Goal: Task Accomplishment & Management: Manage account settings

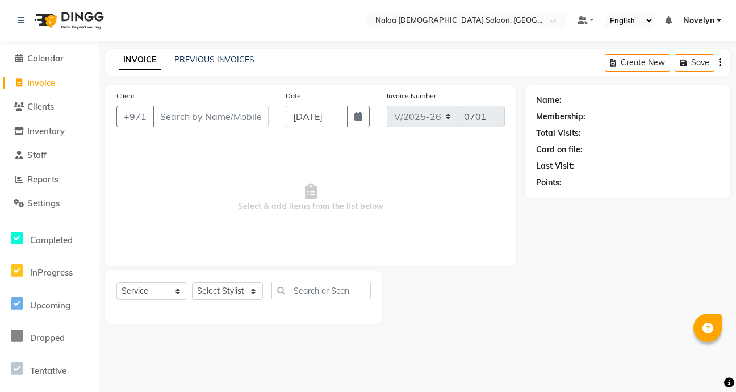
select select "7528"
select select "service"
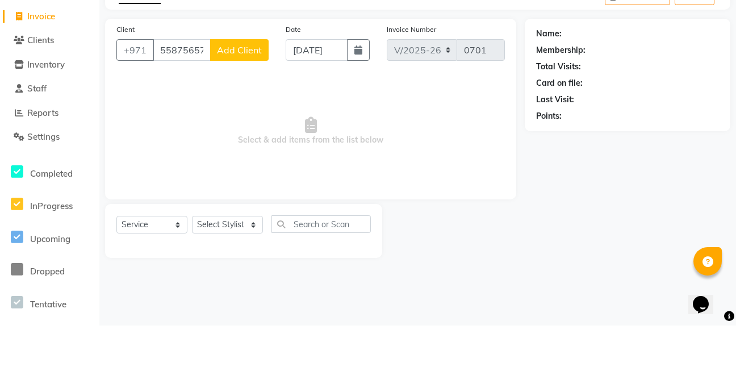
type input "558756577"
click at [245, 117] on span "Add Client" at bounding box center [239, 116] width 45 height 11
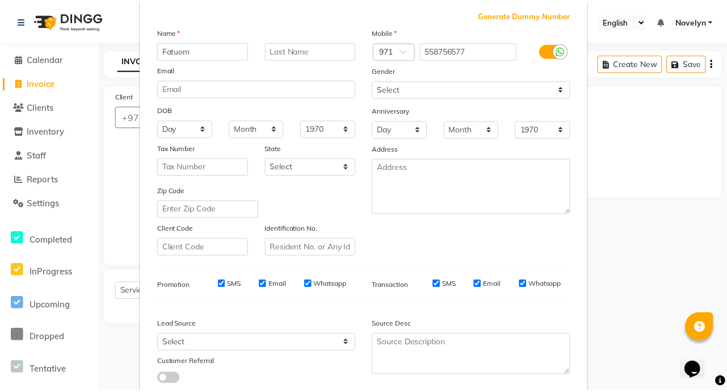
scroll to position [132, 0]
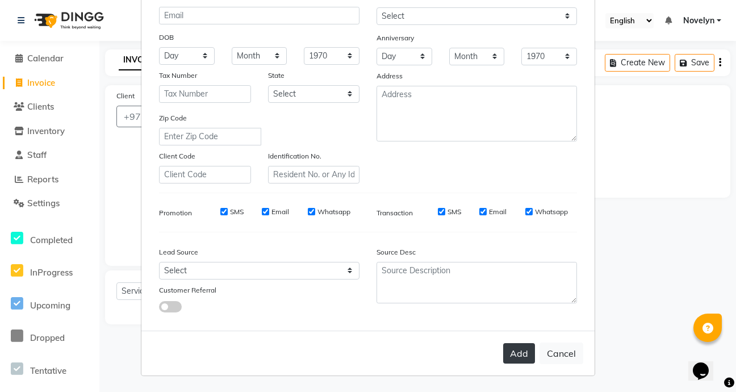
type input "Fatuom"
click at [519, 359] on button "Add" at bounding box center [519, 353] width 32 height 20
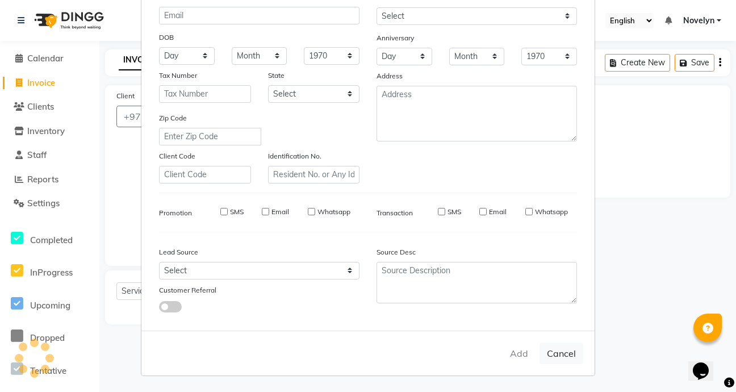
select select
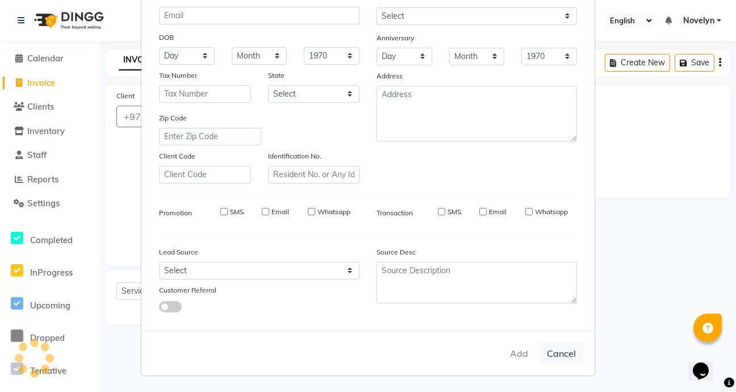
select select
checkbox input "false"
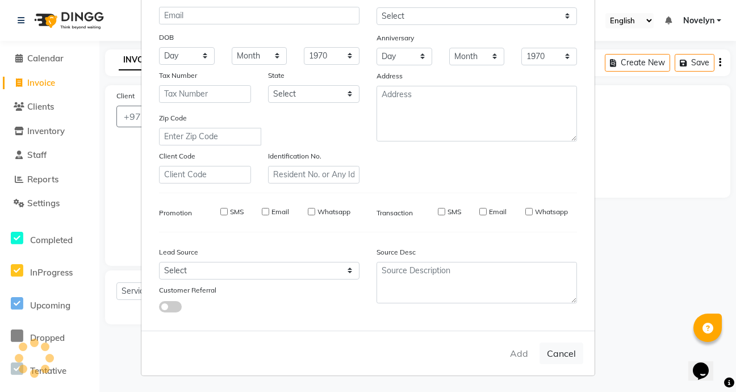
checkbox input "false"
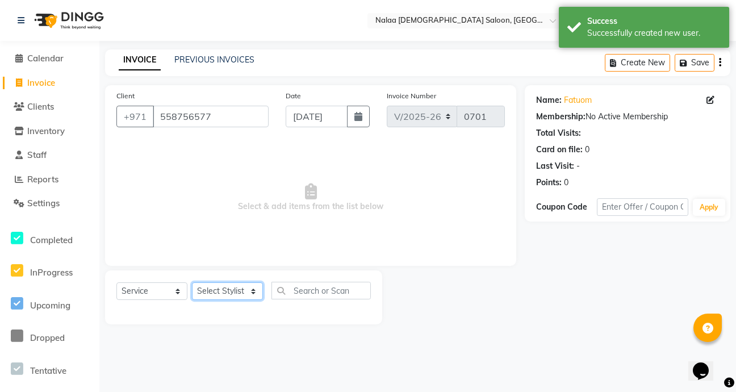
click at [251, 295] on select "Select Stylist Abby Chatty Grace Hina [PERSON_NAME] [PERSON_NAME] Stylist 1" at bounding box center [227, 291] width 71 height 18
select select "90521"
click at [192, 282] on select "Select Stylist Abby Chatty Grace Hina [PERSON_NAME] [PERSON_NAME] Stylist 1" at bounding box center [227, 291] width 71 height 18
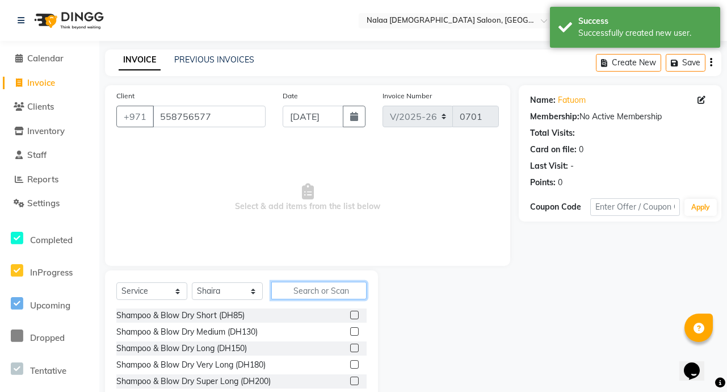
click at [328, 291] on input "text" at bounding box center [318, 291] width 95 height 18
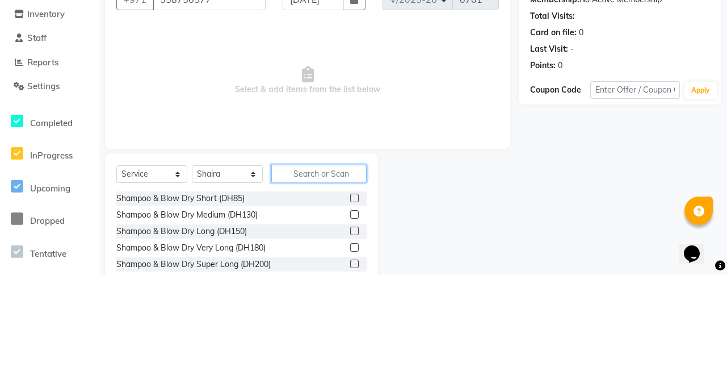
scroll to position [3, 0]
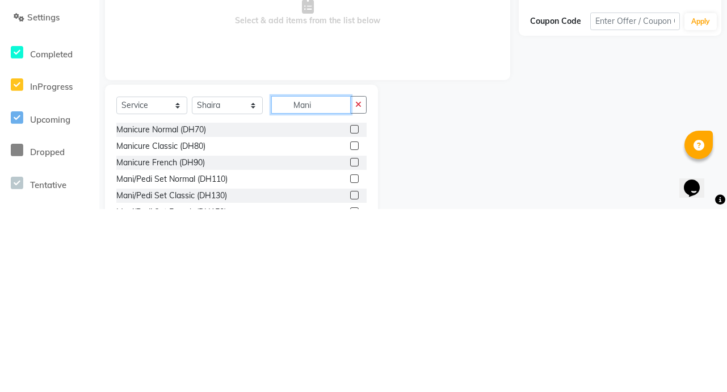
type input "Mani"
click at [350, 312] on label at bounding box center [354, 312] width 9 height 9
click at [350, 312] on input "checkbox" at bounding box center [353, 312] width 7 height 7
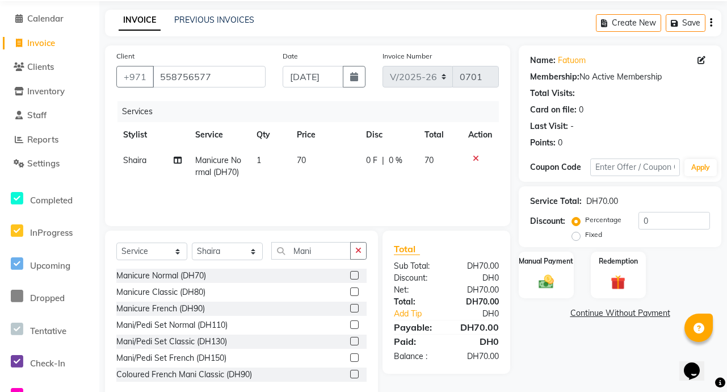
scroll to position [63, 0]
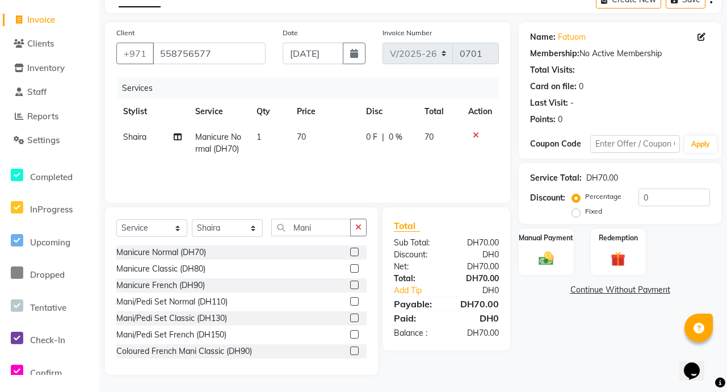
click at [350, 252] on label at bounding box center [354, 252] width 9 height 9
click at [350, 252] on input "checkbox" at bounding box center [353, 252] width 7 height 7
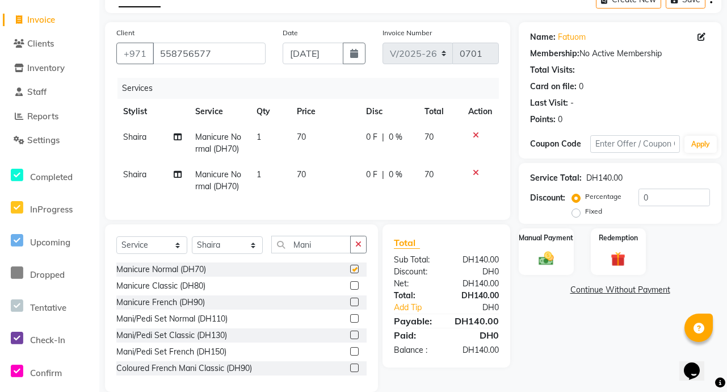
checkbox input "false"
click at [350, 290] on label at bounding box center [354, 285] width 9 height 9
click at [350, 290] on input "checkbox" at bounding box center [353, 285] width 7 height 7
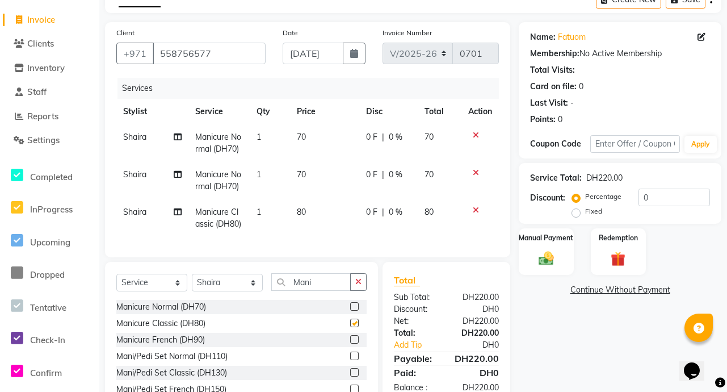
checkbox input "false"
click at [478, 176] on icon at bounding box center [476, 173] width 6 height 8
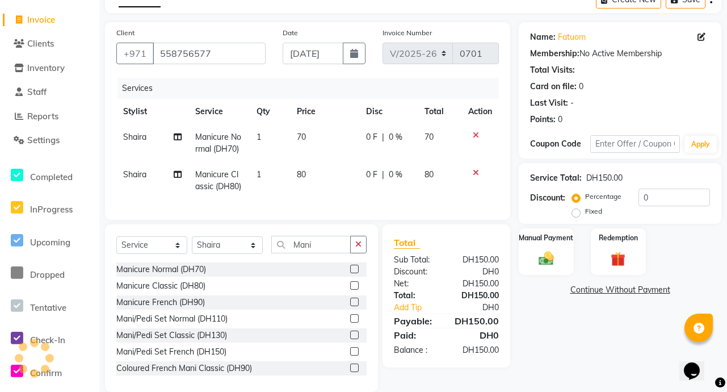
click at [473, 135] on icon at bounding box center [476, 135] width 6 height 8
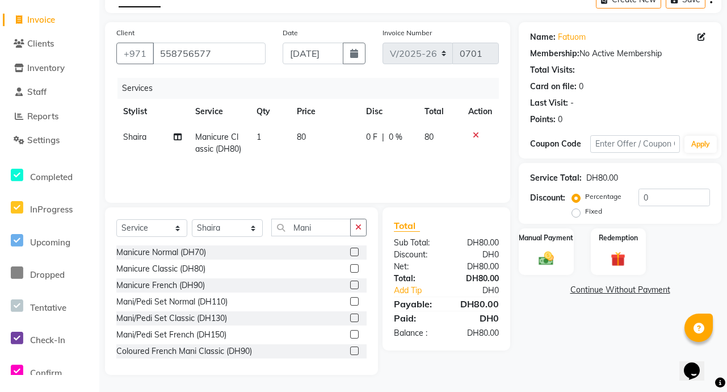
click at [391, 141] on span "0 %" at bounding box center [396, 137] width 14 height 12
select select "90521"
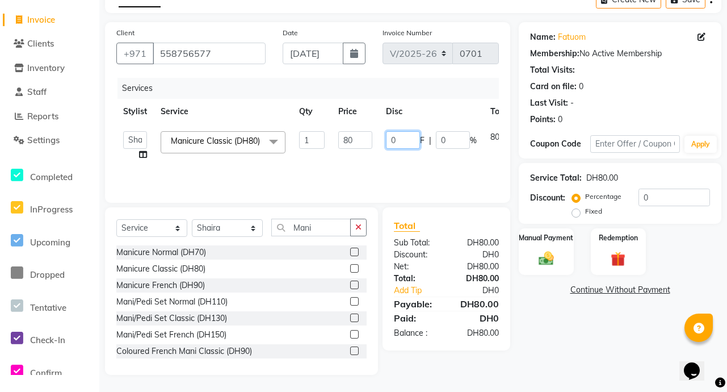
click at [402, 143] on input "0" at bounding box center [403, 140] width 34 height 18
click at [396, 144] on input "70" at bounding box center [403, 140] width 34 height 18
type input "10"
click at [466, 167] on tr "Abby Chatty Grace Hina [PERSON_NAME] [PERSON_NAME] Stylist 1 Manicure Classic (…" at bounding box center [335, 145] width 438 height 43
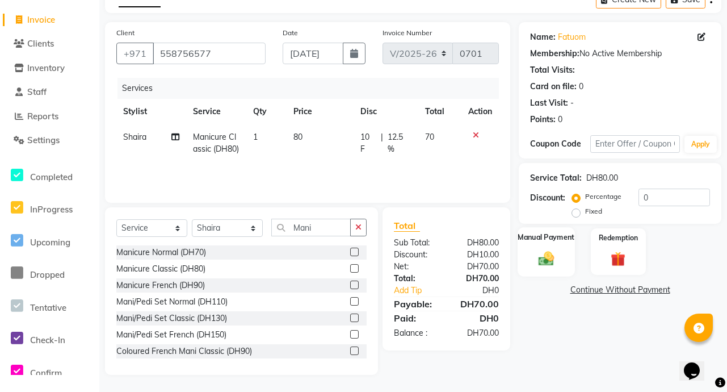
click at [553, 259] on img at bounding box center [546, 258] width 25 height 18
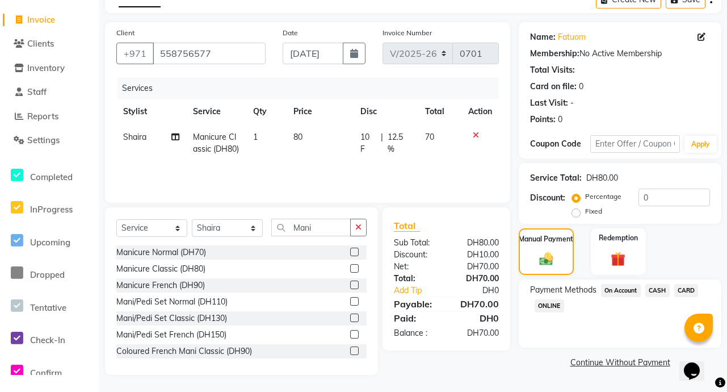
click at [692, 290] on span "CARD" at bounding box center [686, 290] width 24 height 13
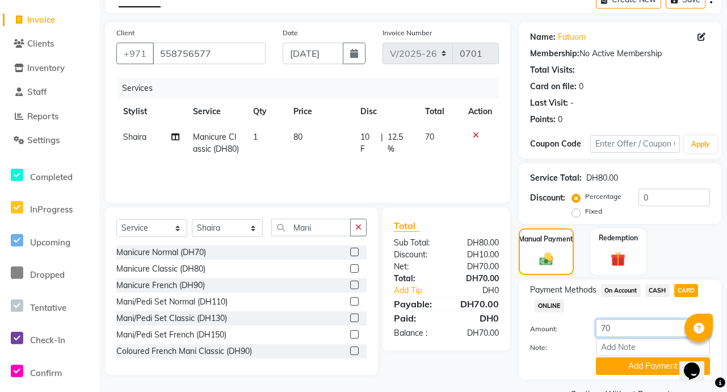
click at [635, 332] on input "70" at bounding box center [653, 328] width 114 height 18
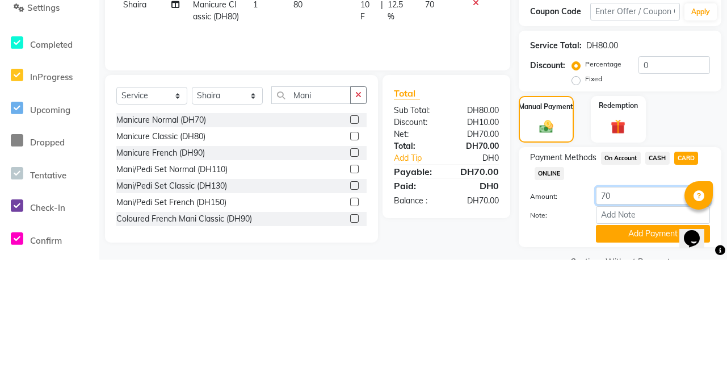
scroll to position [91, 0]
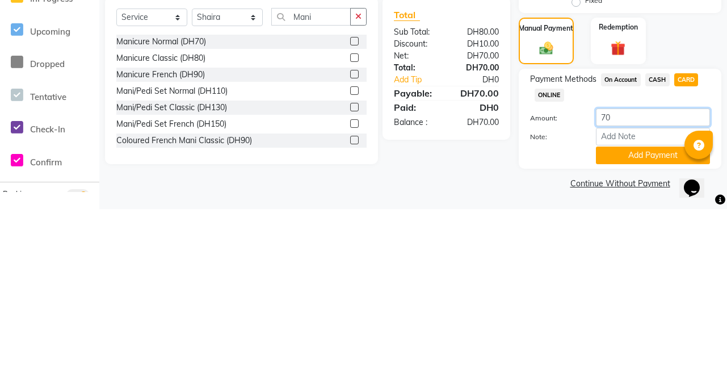
type input "7"
type input "20"
click at [652, 340] on button "Add Payment" at bounding box center [653, 338] width 114 height 18
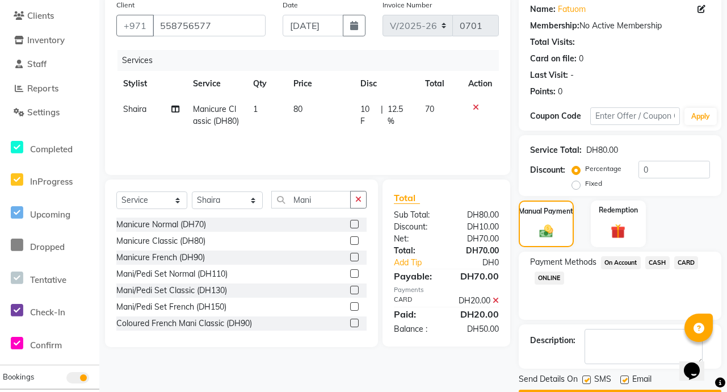
click at [691, 264] on span "CARD" at bounding box center [686, 262] width 24 height 13
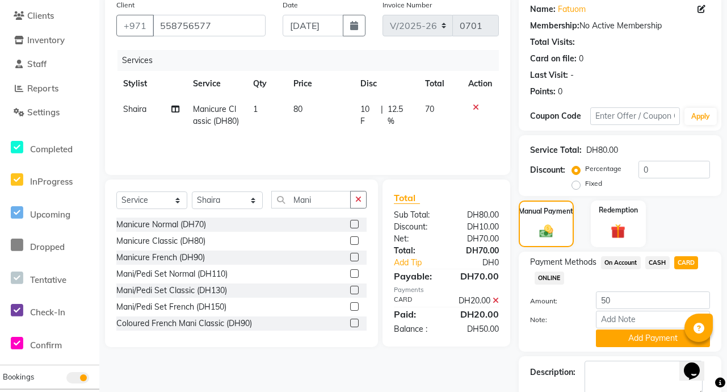
click at [659, 266] on span "CASH" at bounding box center [658, 262] width 24 height 13
click at [634, 301] on input "50" at bounding box center [653, 300] width 114 height 18
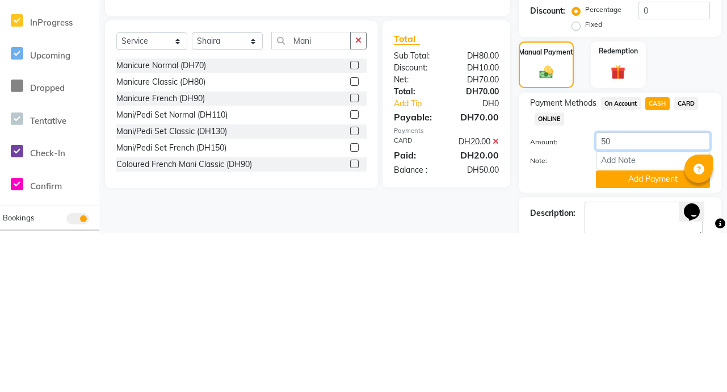
scroll to position [104, 0]
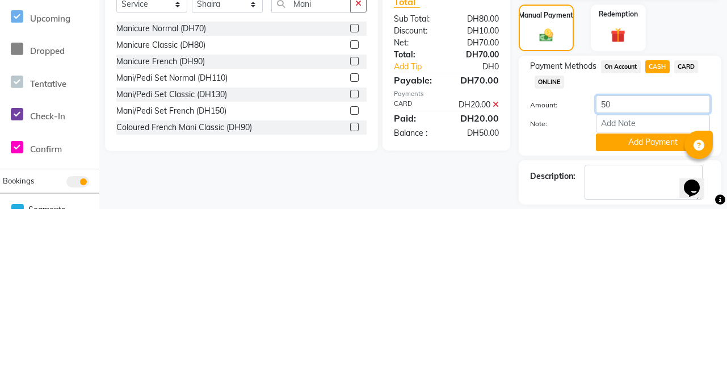
type input "5"
type input "60"
click at [664, 326] on button "Add Payment" at bounding box center [653, 325] width 114 height 18
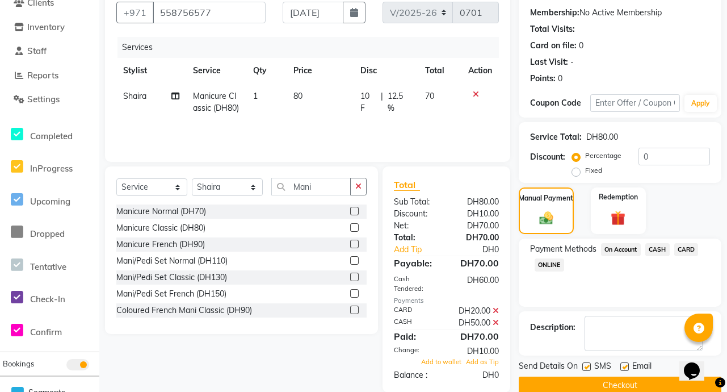
scroll to position [123, 0]
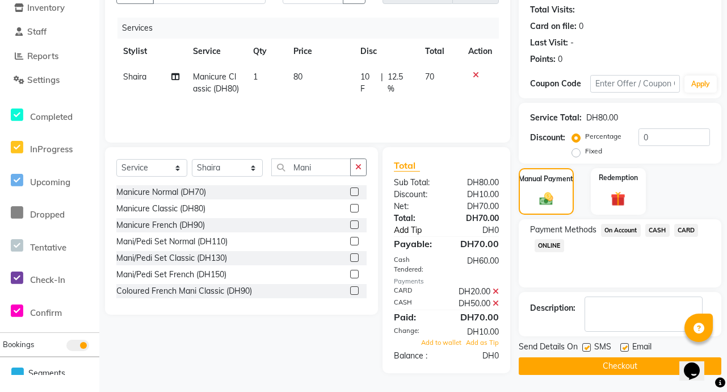
click at [427, 232] on link "Add Tip" at bounding box center [420, 230] width 71 height 12
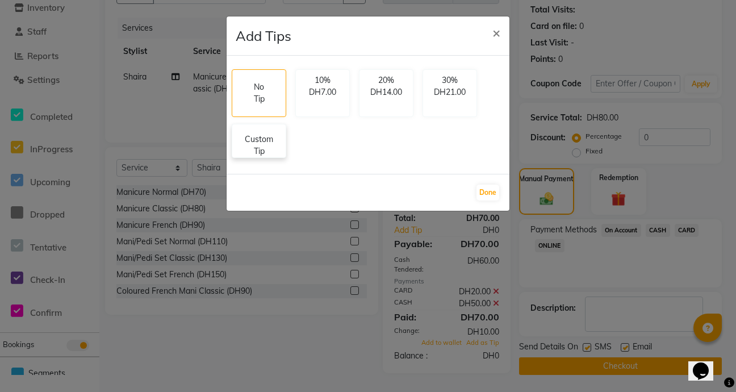
click at [254, 145] on p "Custom Tip" at bounding box center [259, 145] width 40 height 24
select select "90521"
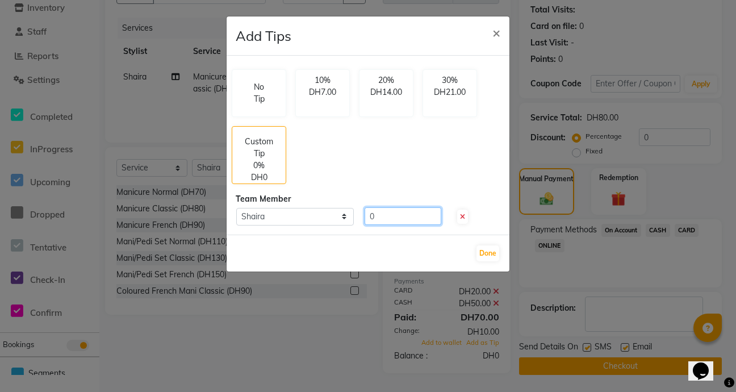
click at [397, 219] on input "0" at bounding box center [402, 216] width 77 height 18
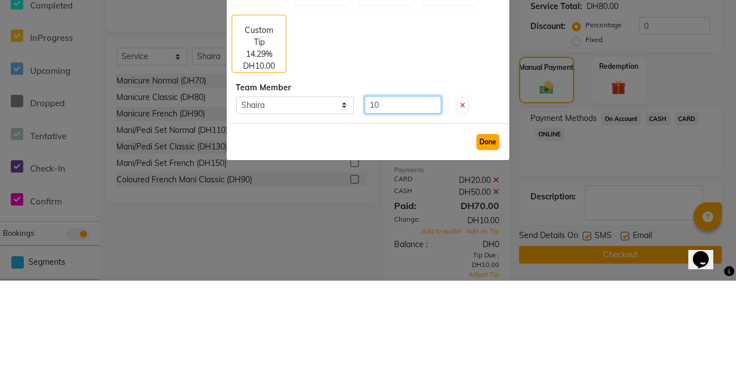
type input "10"
click at [489, 253] on button "Done" at bounding box center [487, 253] width 23 height 16
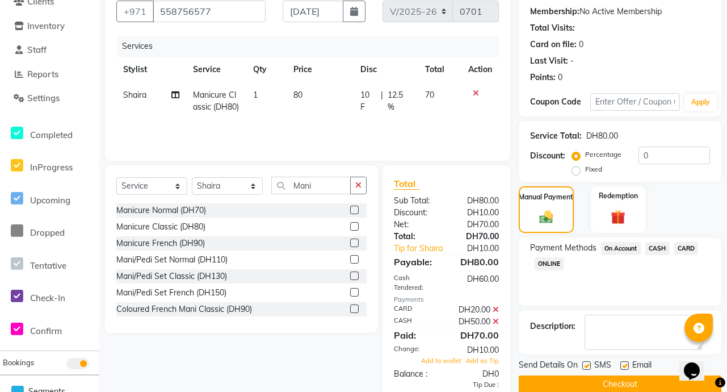
scroll to position [116, 0]
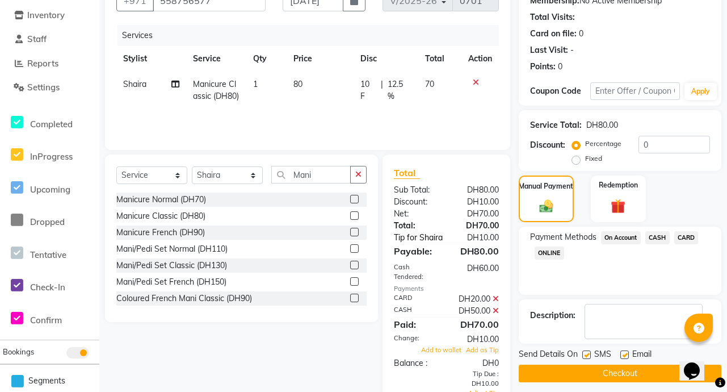
click at [448, 241] on link "Tip for Shaira" at bounding box center [420, 238] width 71 height 12
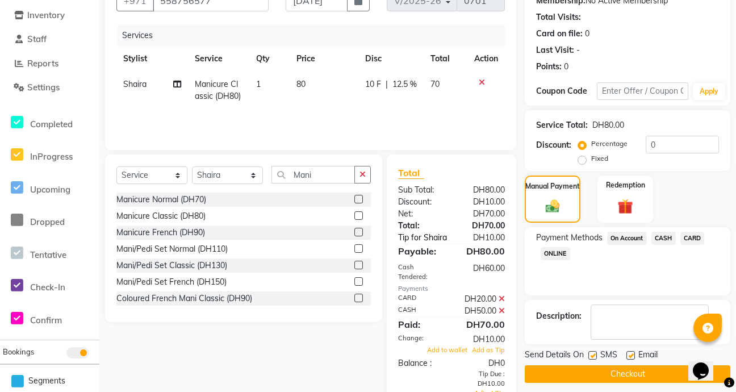
select select "90521"
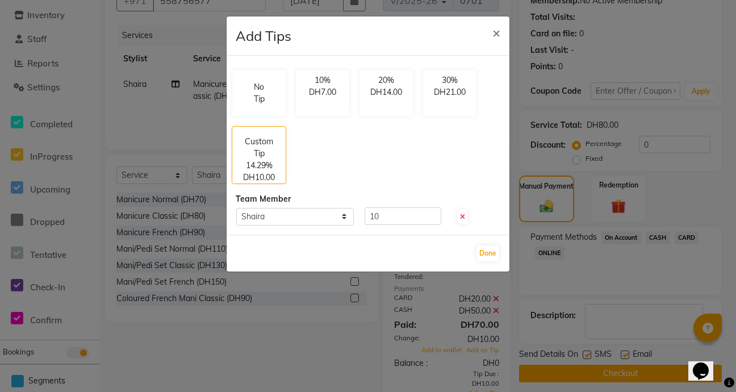
click at [463, 217] on icon at bounding box center [462, 216] width 5 height 7
type input "0"
click at [322, 349] on ngb-modal-window "Add Tips × No Tip 10% DH7.00 20% DH14.00 30% DH21.00 Custom Tip 0% DH0 Team Mem…" at bounding box center [368, 196] width 736 height 392
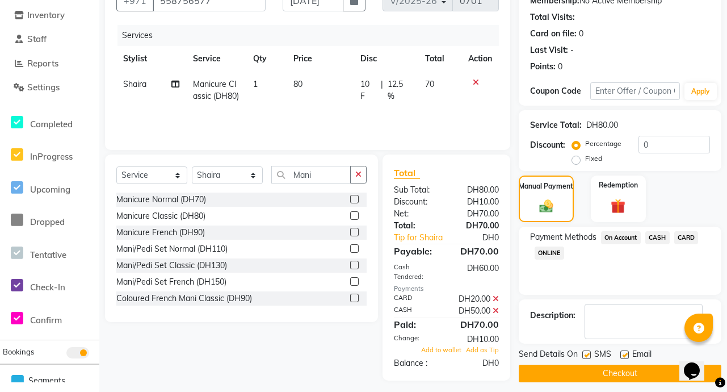
scroll to position [123, 0]
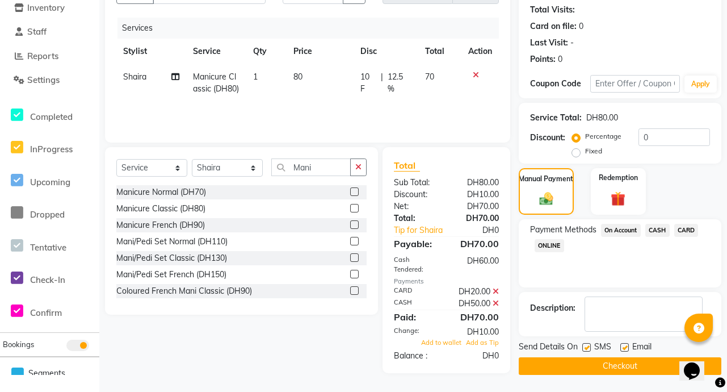
click at [654, 368] on button "Checkout" at bounding box center [620, 366] width 203 height 18
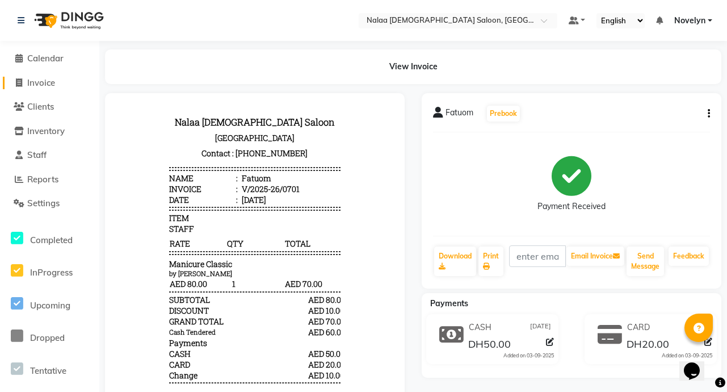
click at [55, 87] on span "Invoice" at bounding box center [41, 82] width 28 height 11
select select "service"
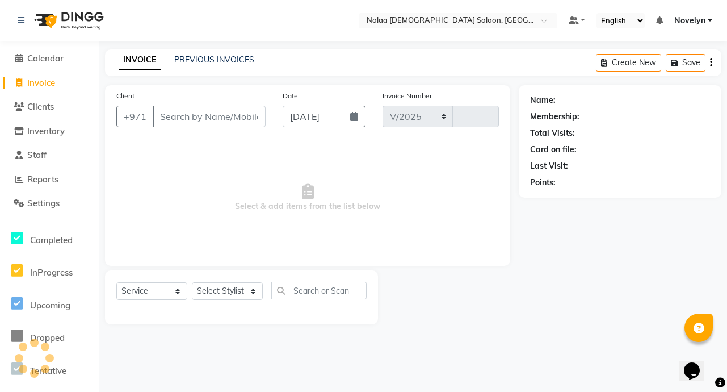
select select "7528"
type input "0702"
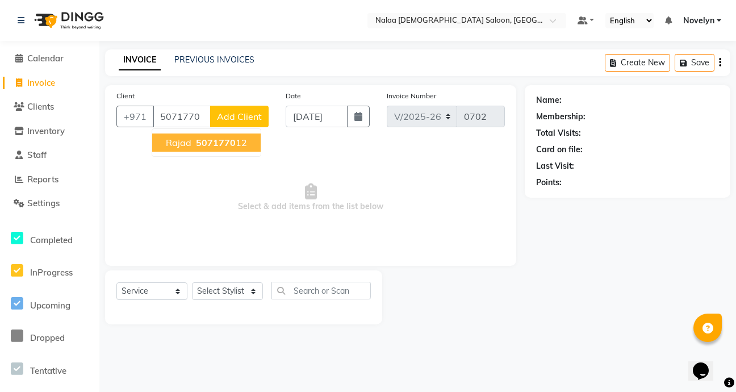
click at [239, 145] on ngb-highlight "5071770 12" at bounding box center [220, 142] width 53 height 11
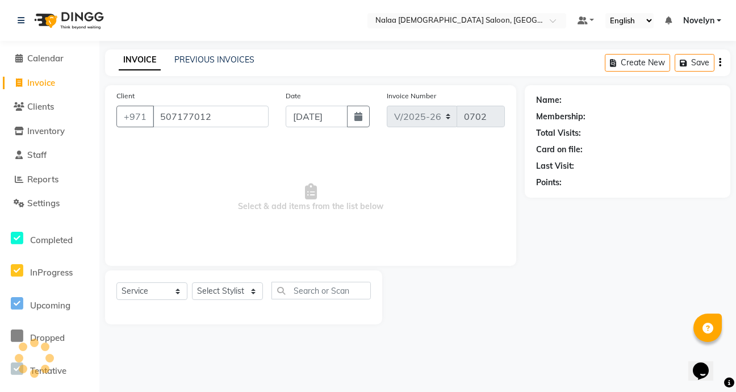
type input "507177012"
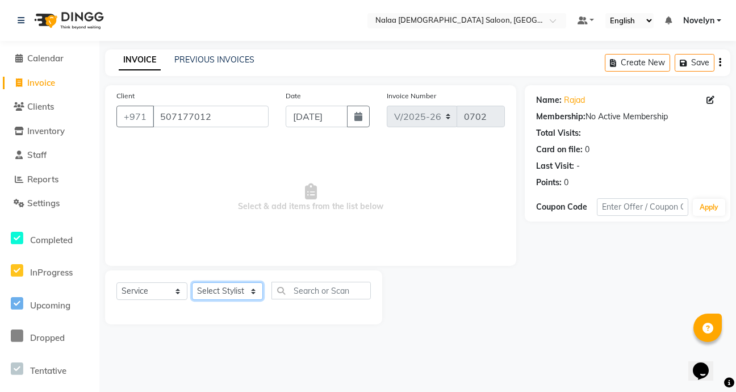
click at [255, 289] on select "Select Stylist Abby Chatty Grace Hina [PERSON_NAME] [PERSON_NAME] Stylist 1" at bounding box center [227, 291] width 71 height 18
select select "90521"
click at [192, 282] on select "Select Stylist Abby Chatty Grace Hina [PERSON_NAME] [PERSON_NAME] Stylist 1" at bounding box center [227, 291] width 71 height 18
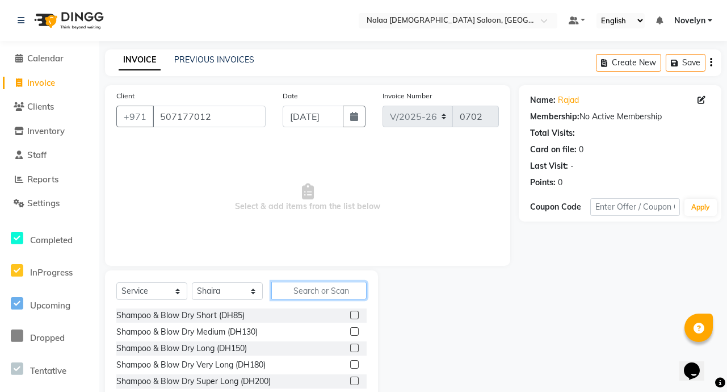
click at [334, 293] on input "text" at bounding box center [318, 291] width 95 height 18
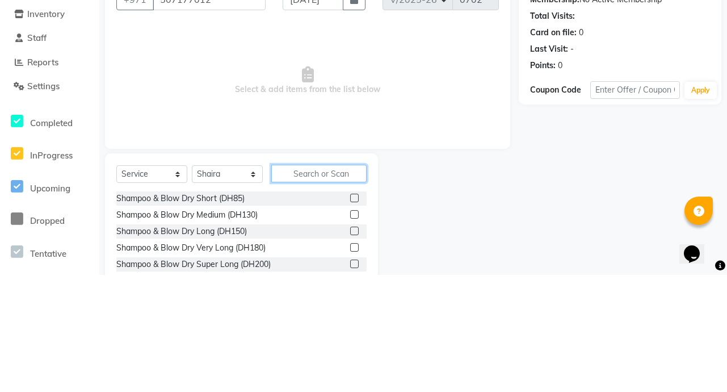
scroll to position [3, 0]
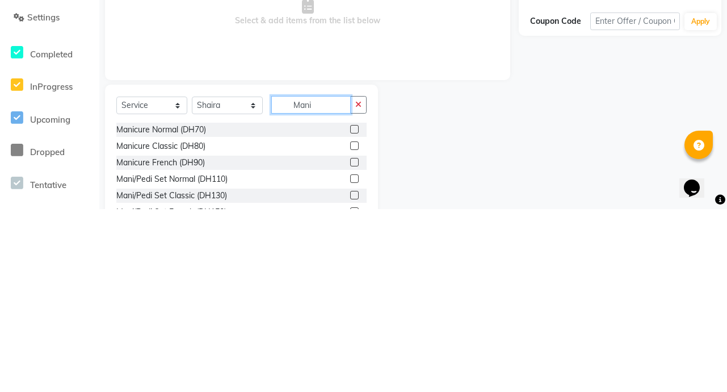
type input "Mani"
click at [350, 332] on label at bounding box center [354, 328] width 9 height 9
click at [350, 332] on input "checkbox" at bounding box center [353, 328] width 7 height 7
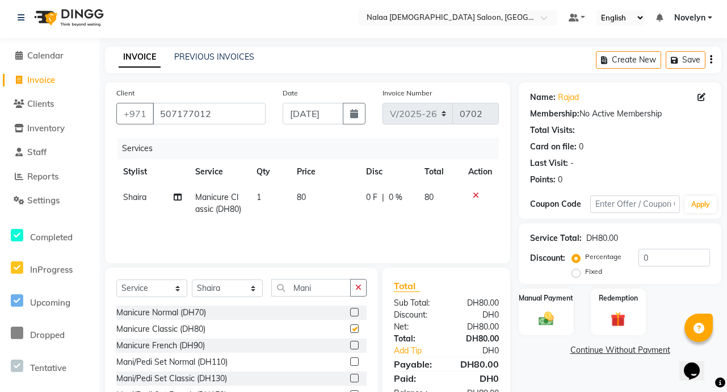
checkbox input "false"
click at [393, 194] on span "0 %" at bounding box center [396, 197] width 14 height 12
select select "90521"
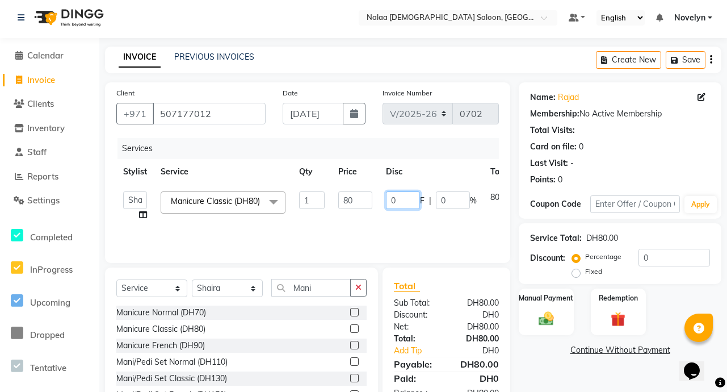
click at [395, 199] on input "0" at bounding box center [403, 200] width 34 height 18
type input "10"
click at [547, 316] on img at bounding box center [546, 318] width 25 height 18
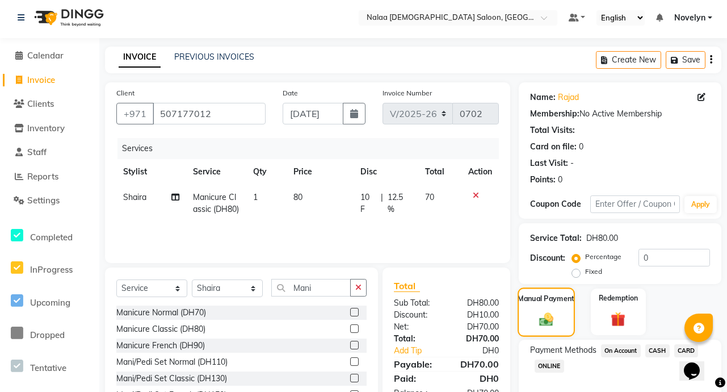
scroll to position [63, 0]
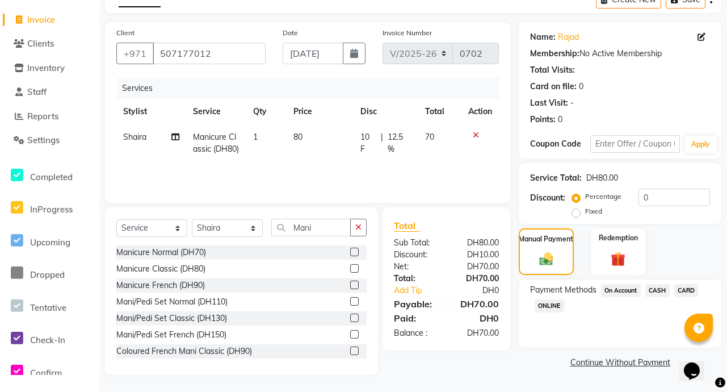
click at [690, 287] on span "CARD" at bounding box center [686, 290] width 24 height 13
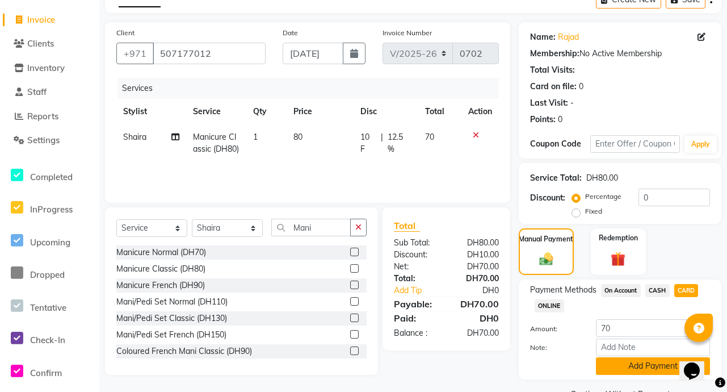
click at [659, 370] on button "Add Payment" at bounding box center [653, 366] width 114 height 18
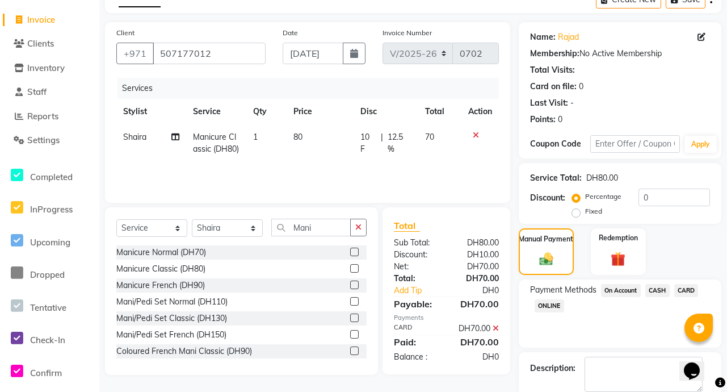
scroll to position [123, 0]
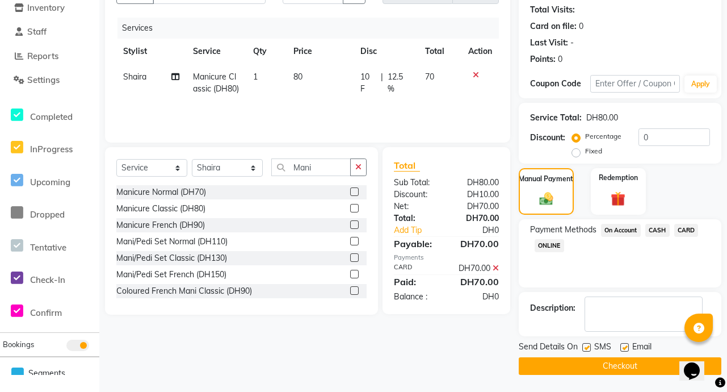
click at [635, 358] on button "Checkout" at bounding box center [620, 366] width 203 height 18
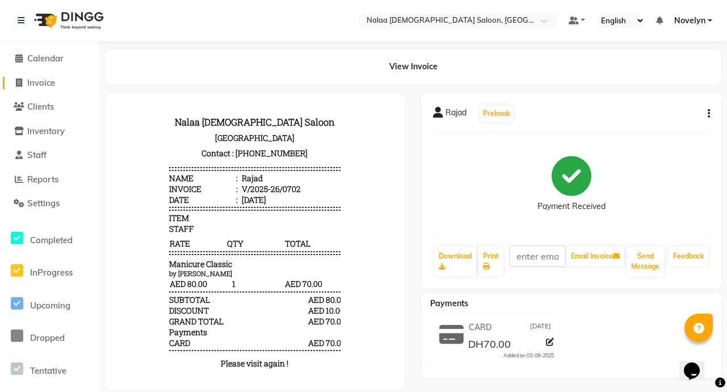
click at [55, 83] on span "Invoice" at bounding box center [41, 82] width 28 height 11
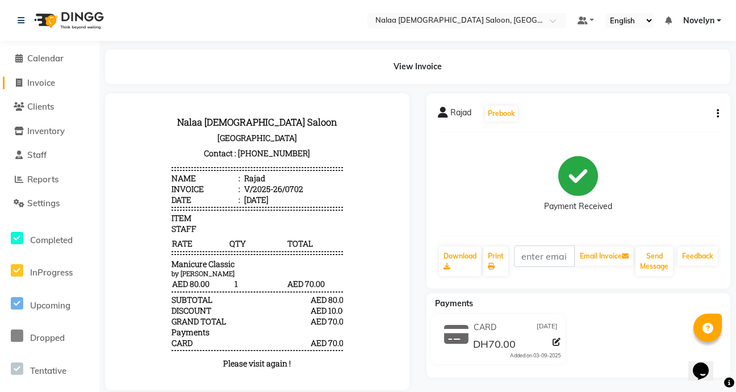
select select "service"
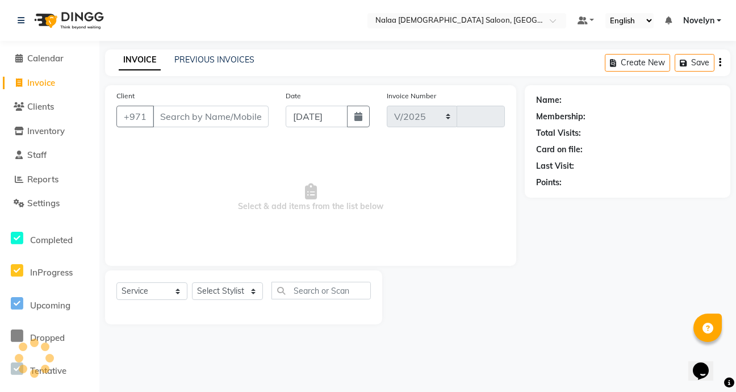
select select "7528"
type input "0703"
type input "0"
type input "564885249"
click at [249, 117] on span "Add Client" at bounding box center [239, 116] width 45 height 11
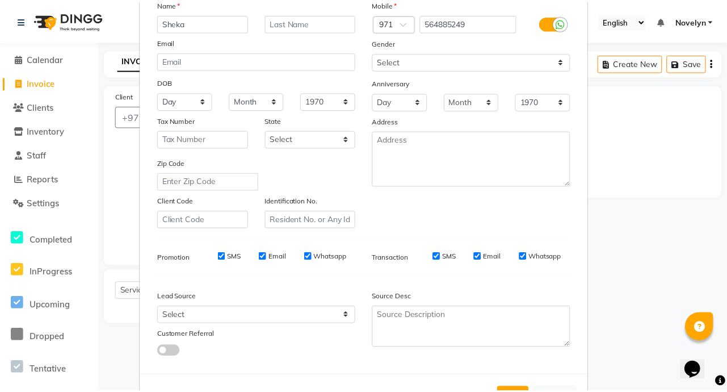
scroll to position [132, 0]
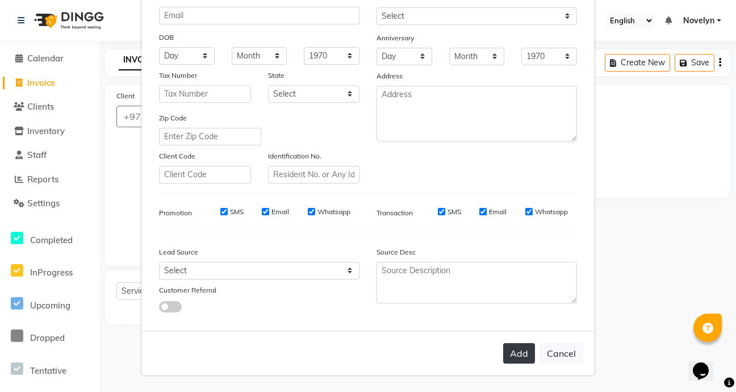
type input "Sheka"
click at [517, 357] on button "Add" at bounding box center [519, 353] width 32 height 20
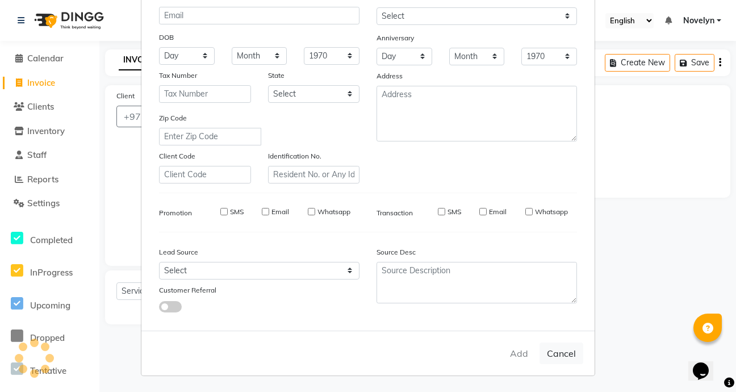
select select
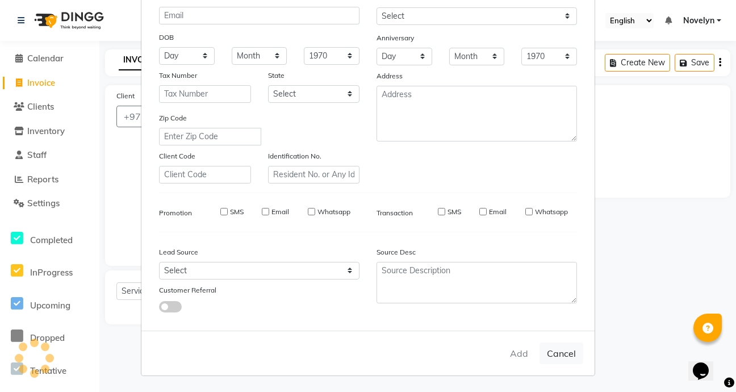
select select
checkbox input "false"
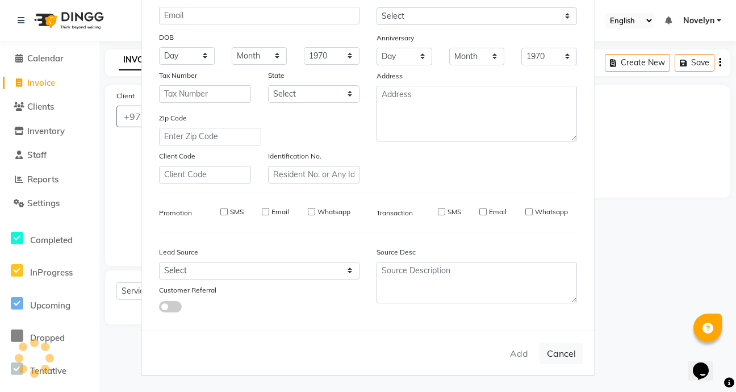
checkbox input "false"
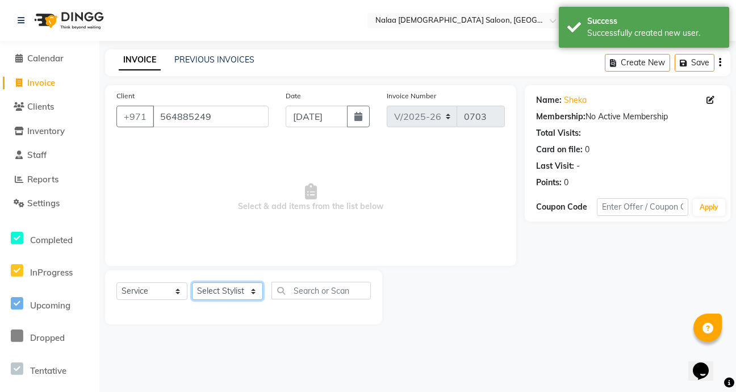
click at [251, 293] on select "Select Stylist Abby Chatty Grace Hina [PERSON_NAME] [PERSON_NAME] Stylist 1" at bounding box center [227, 291] width 71 height 18
click at [192, 282] on select "Select Stylist Abby Chatty Grace Hina [PERSON_NAME] [PERSON_NAME] Stylist 1" at bounding box center [227, 291] width 71 height 18
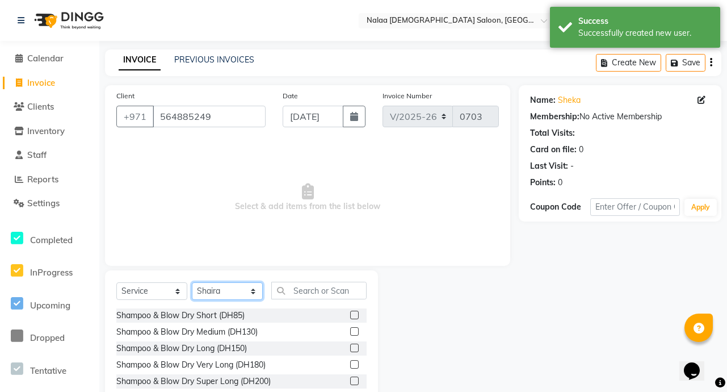
click at [253, 296] on select "Select Stylist Abby Chatty Grace Hina [PERSON_NAME] [PERSON_NAME] Stylist 1" at bounding box center [227, 291] width 71 height 18
select select "90550"
click at [192, 282] on select "Select Stylist Abby Chatty Grace Hina [PERSON_NAME] [PERSON_NAME] Stylist 1" at bounding box center [227, 291] width 71 height 18
click at [326, 293] on input "text" at bounding box center [318, 291] width 95 height 18
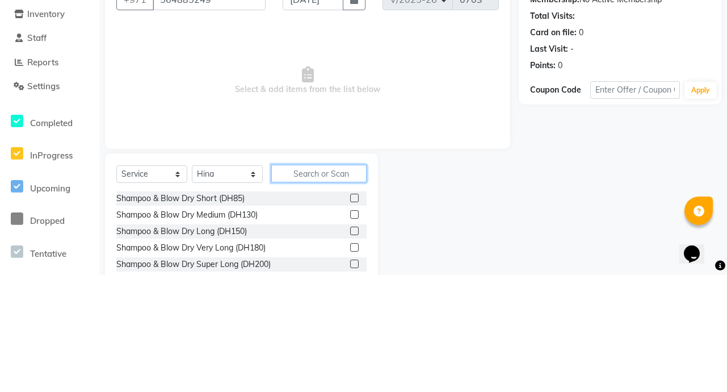
scroll to position [3, 0]
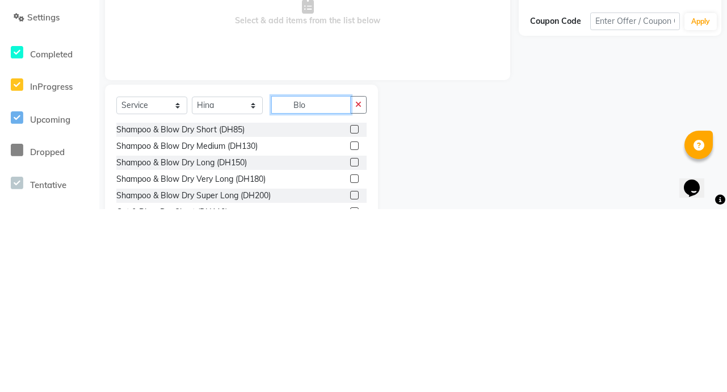
type input "Blo"
click at [350, 313] on label at bounding box center [354, 312] width 9 height 9
click at [350, 313] on input "checkbox" at bounding box center [353, 312] width 7 height 7
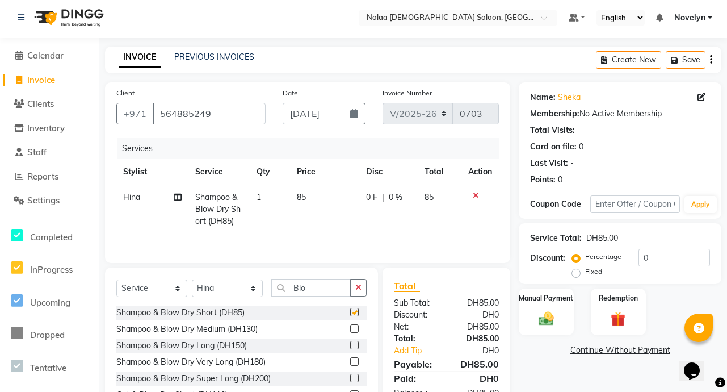
checkbox input "false"
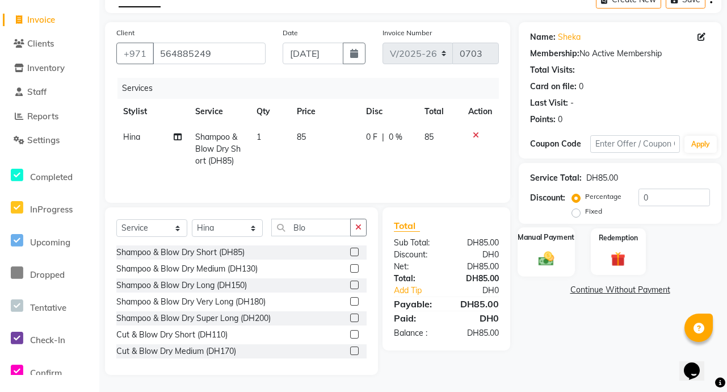
click at [552, 258] on img at bounding box center [546, 258] width 25 height 18
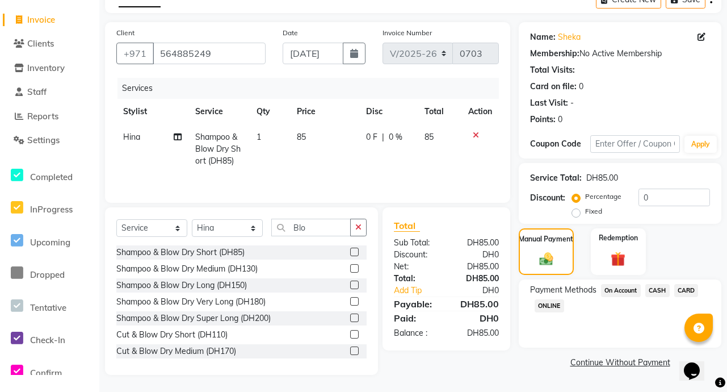
click at [690, 287] on span "CARD" at bounding box center [686, 290] width 24 height 13
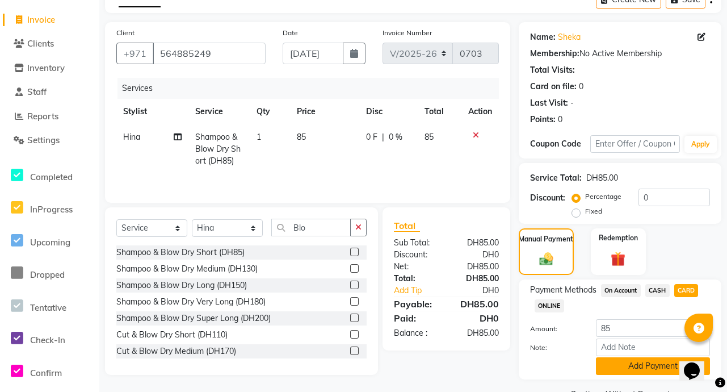
click at [663, 367] on button "Add Payment" at bounding box center [653, 366] width 114 height 18
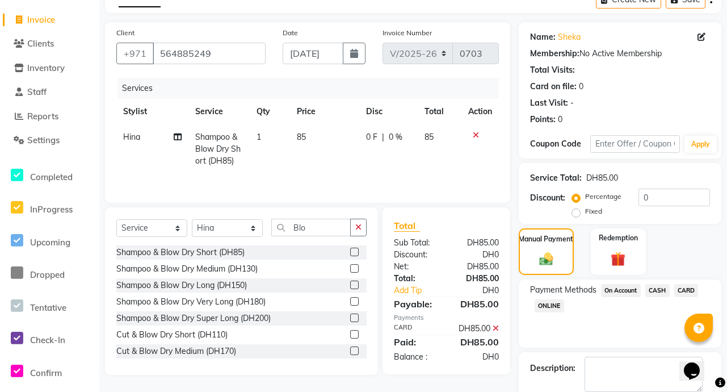
scroll to position [123, 0]
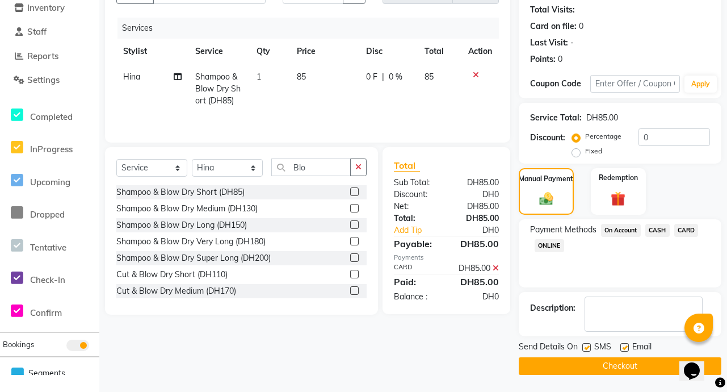
click at [498, 270] on icon at bounding box center [496, 268] width 6 height 8
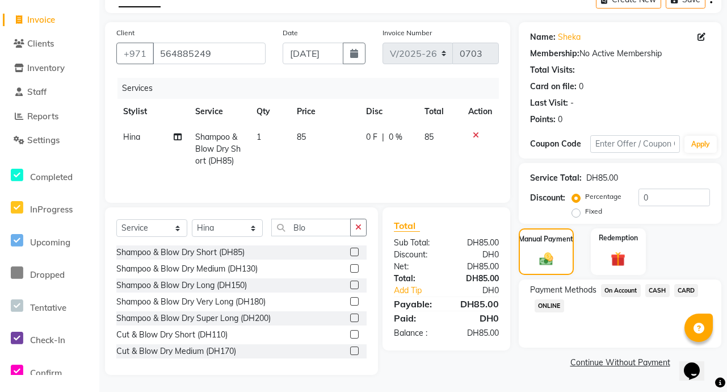
scroll to position [63, 0]
click at [657, 288] on span "CASH" at bounding box center [658, 290] width 24 height 13
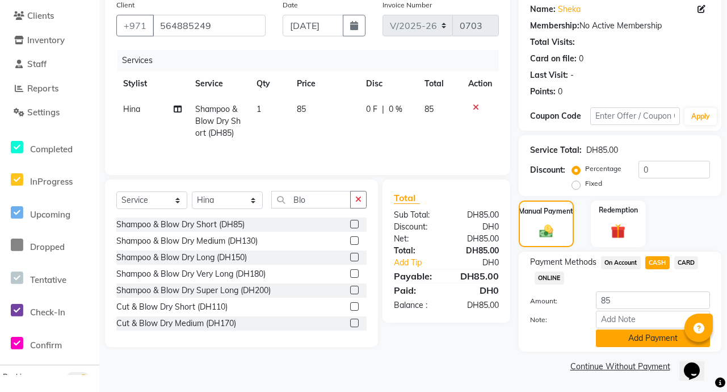
click at [663, 338] on button "Add Payment" at bounding box center [653, 338] width 114 height 18
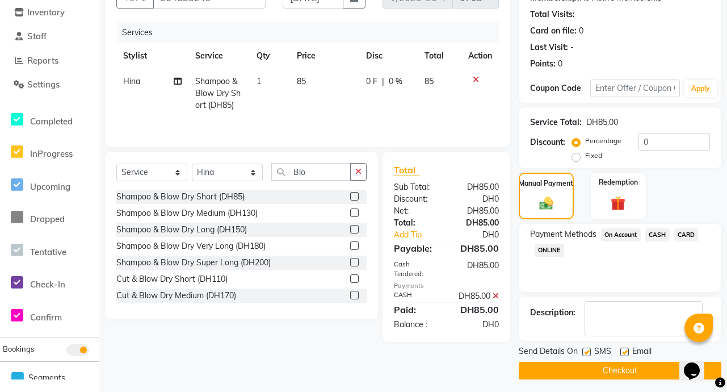
scroll to position [123, 0]
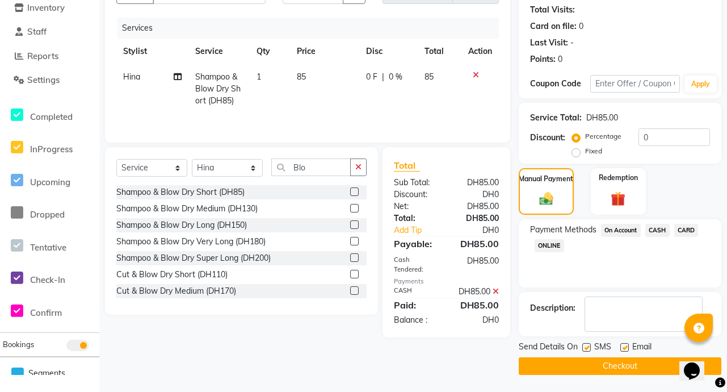
click at [656, 229] on span "CASH" at bounding box center [658, 230] width 24 height 13
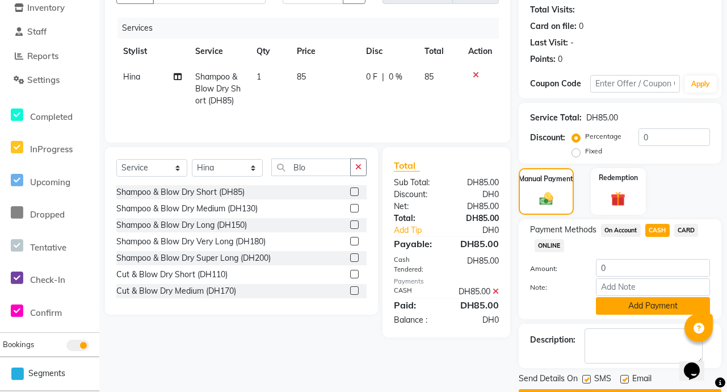
click at [669, 307] on button "Add Payment" at bounding box center [653, 306] width 114 height 18
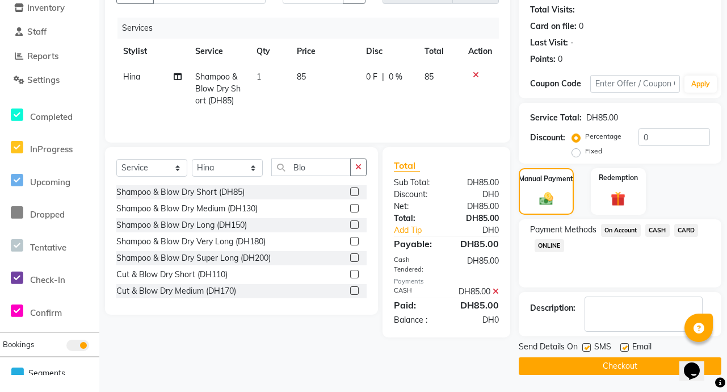
click at [654, 368] on button "Checkout" at bounding box center [620, 366] width 203 height 18
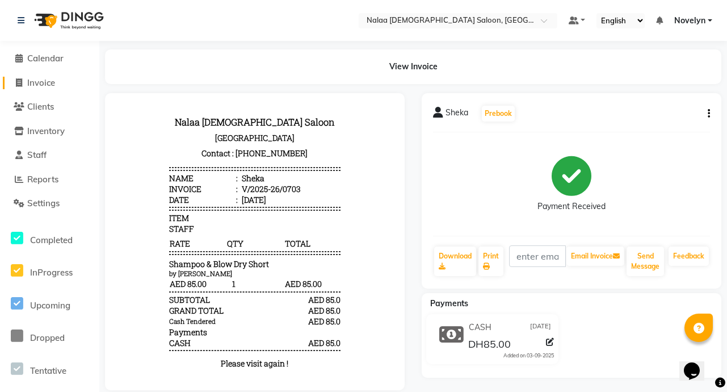
click at [72, 85] on link "Invoice" at bounding box center [50, 83] width 94 height 13
select select "service"
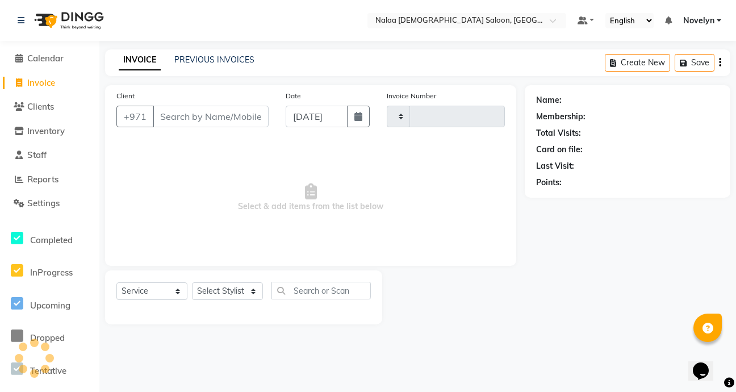
type input "0704"
select select "7528"
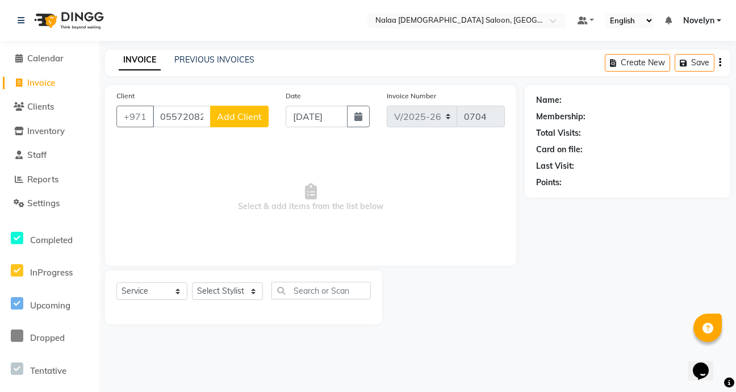
type input "0557208289"
click at [252, 112] on span "Add Client" at bounding box center [239, 116] width 45 height 11
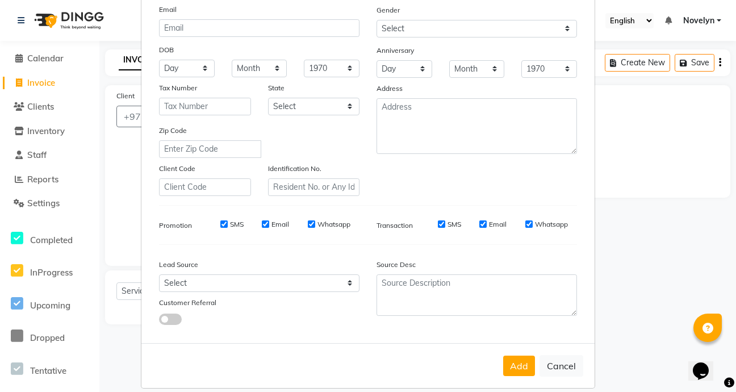
scroll to position [132, 0]
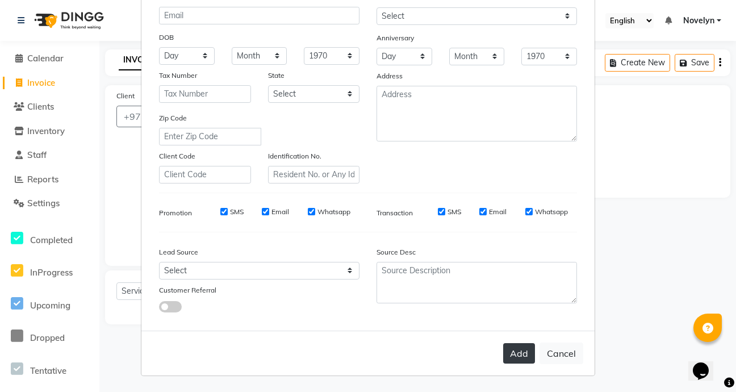
type input "Mahra"
click at [517, 359] on button "Add" at bounding box center [519, 353] width 32 height 20
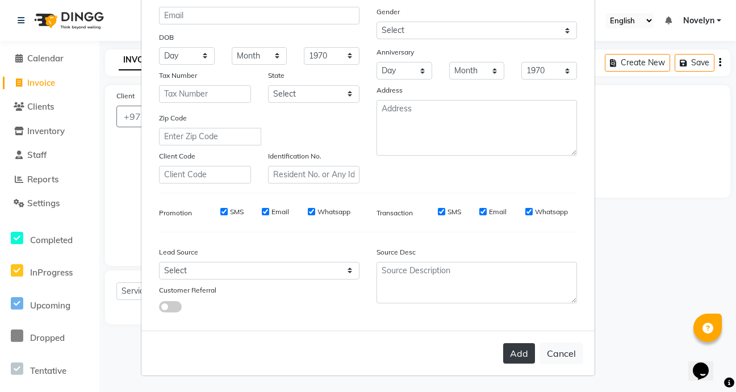
click at [517, 351] on button "Add" at bounding box center [519, 353] width 32 height 20
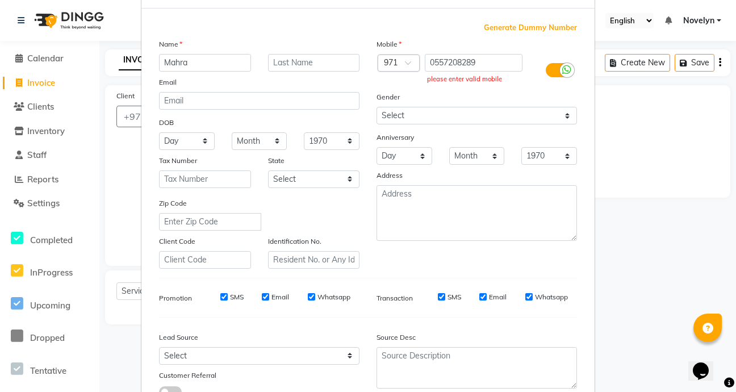
scroll to position [0, 0]
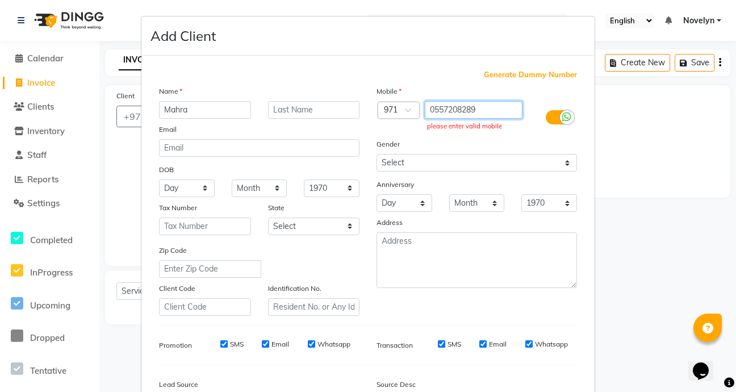
click at [487, 108] on input "0557208289" at bounding box center [474, 110] width 98 height 18
click at [437, 114] on input "0557208289" at bounding box center [474, 110] width 98 height 18
click at [434, 114] on input "0557208289" at bounding box center [474, 110] width 98 height 18
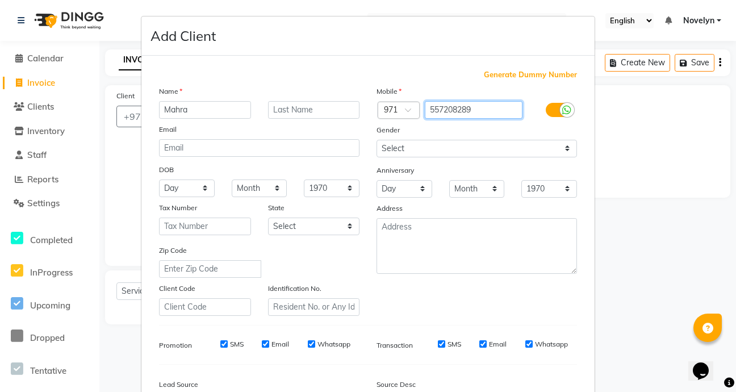
type input "557208289"
click at [648, 142] on ngb-modal-window "Add Client Generate Dummy Number Name Mahra Email DOB Day 01 02 03 04 05 06 07 …" at bounding box center [368, 196] width 736 height 392
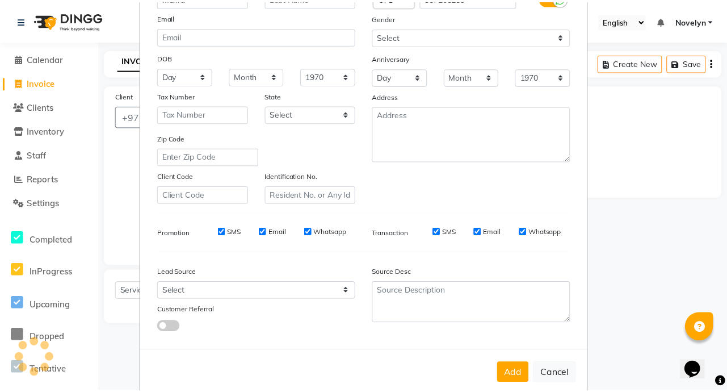
scroll to position [132, 0]
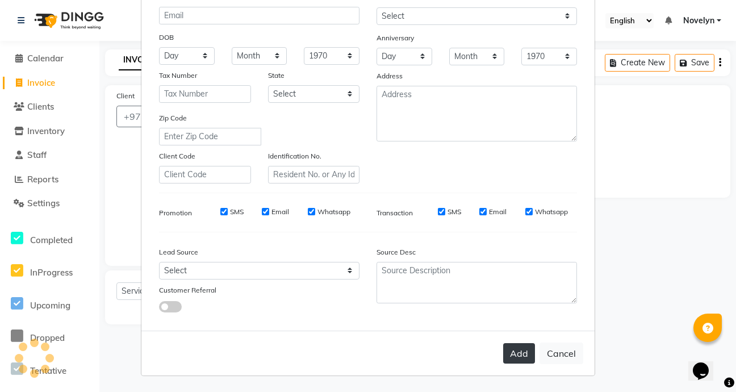
click at [520, 357] on button "Add" at bounding box center [519, 353] width 32 height 20
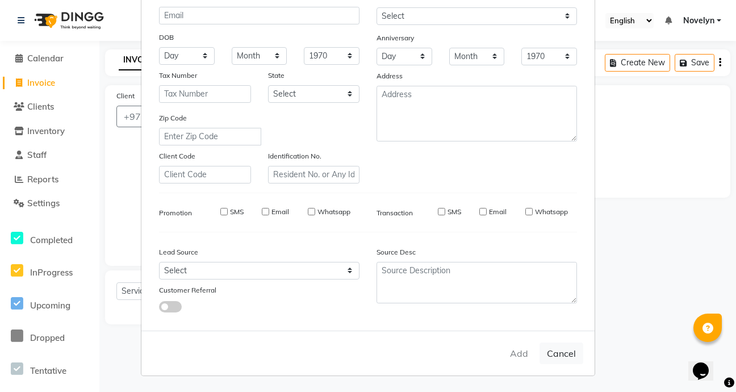
type input "557208289"
select select
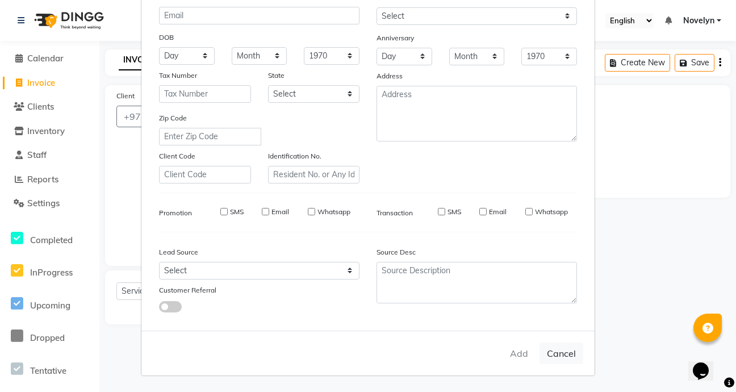
select select
checkbox input "false"
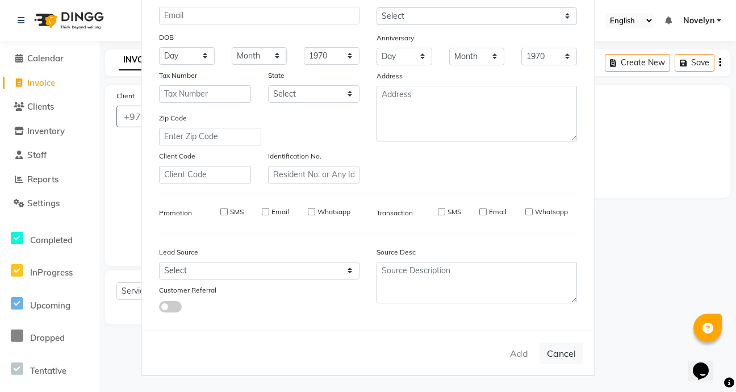
checkbox input "false"
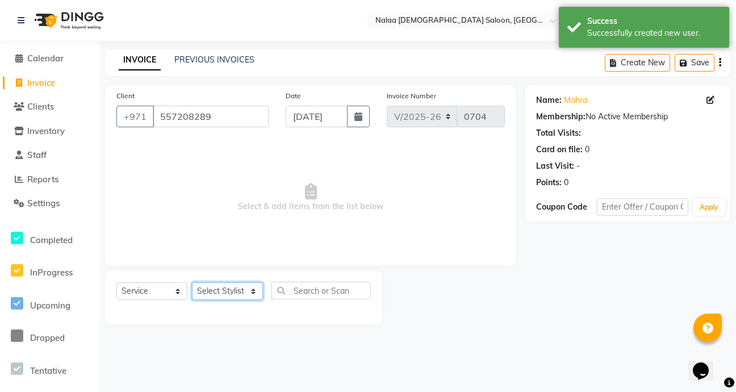
click at [254, 295] on select "Select Stylist Abby Chatty Grace Hina [PERSON_NAME] [PERSON_NAME] Stylist 1" at bounding box center [227, 291] width 71 height 18
select select "90523"
click at [192, 282] on select "Select Stylist Abby Chatty Grace Hina [PERSON_NAME] [PERSON_NAME] Stylist 1" at bounding box center [227, 291] width 71 height 18
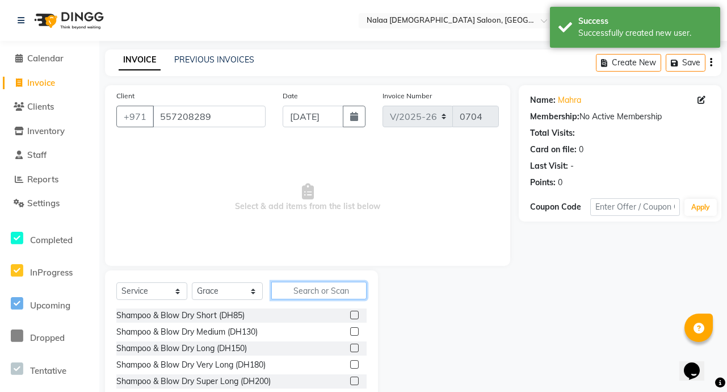
click at [321, 295] on input "text" at bounding box center [318, 291] width 95 height 18
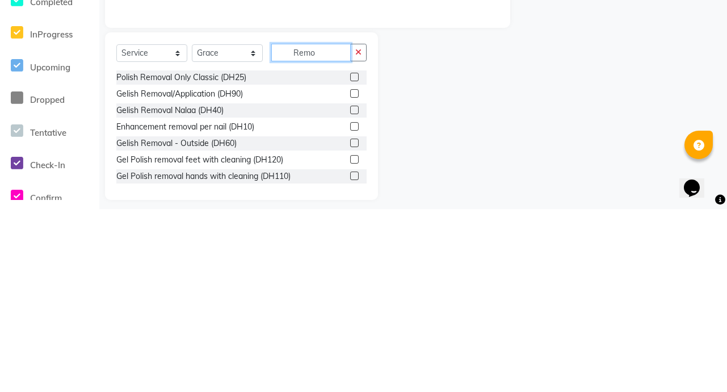
scroll to position [63, 0]
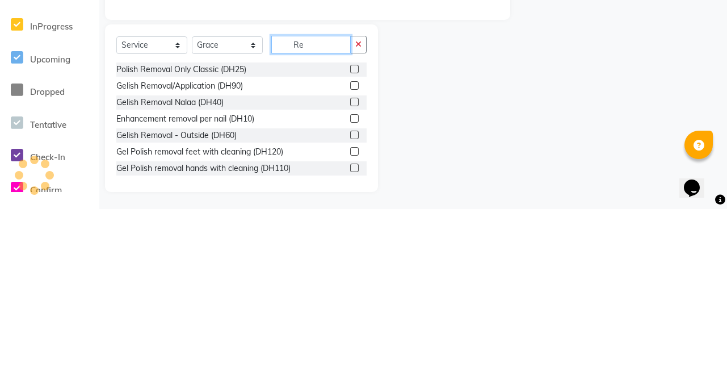
type input "R"
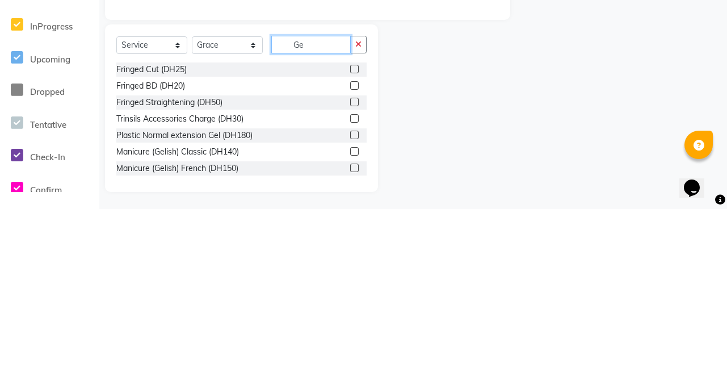
type input "G"
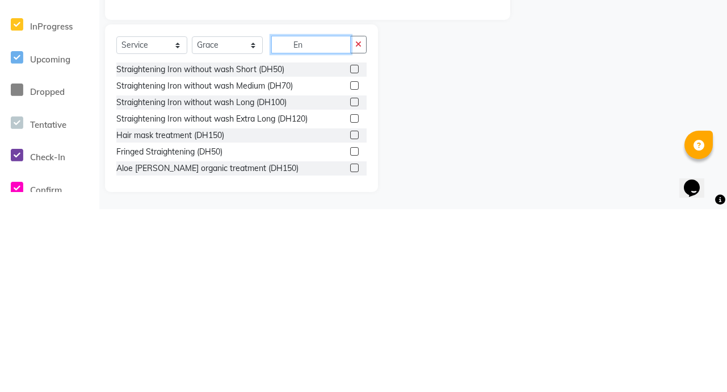
type input "E"
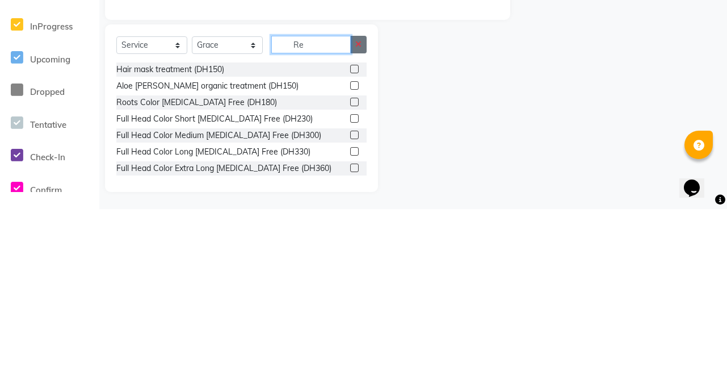
type input "Re"
click at [358, 227] on icon "button" at bounding box center [358, 227] width 6 height 8
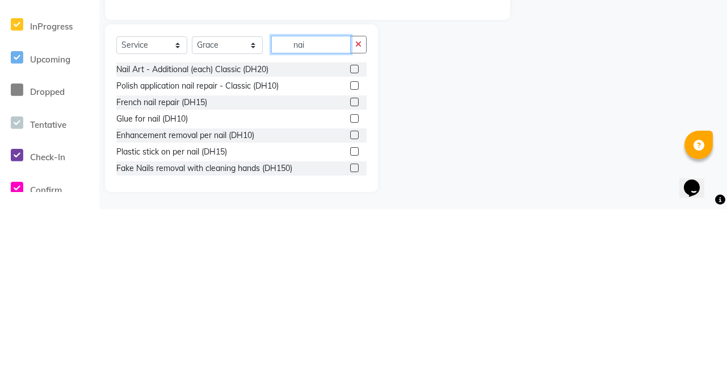
type input "nai"
click at [350, 351] on label at bounding box center [354, 350] width 9 height 9
click at [350, 351] on input "checkbox" at bounding box center [353, 350] width 7 height 7
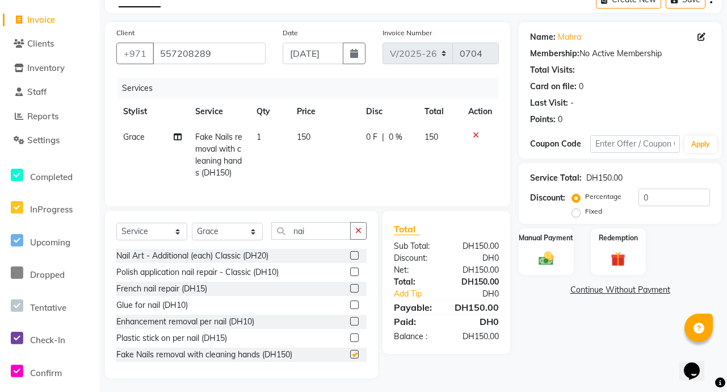
checkbox input "false"
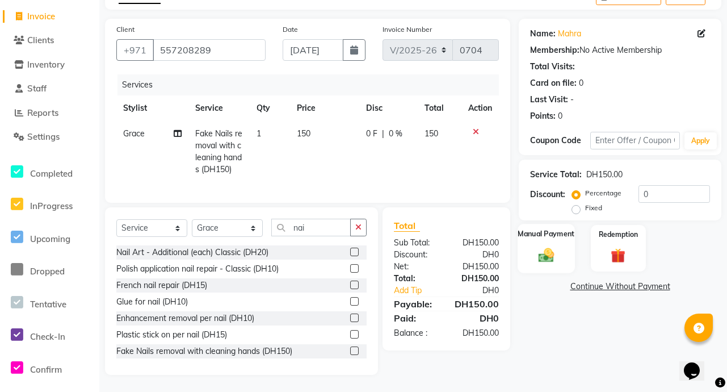
click at [551, 248] on img at bounding box center [546, 255] width 25 height 18
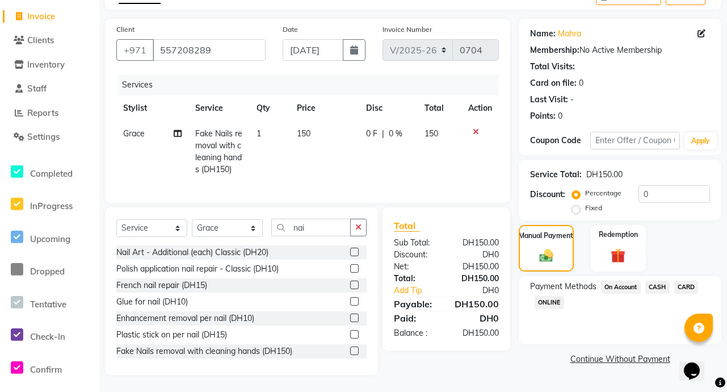
click at [691, 280] on span "CARD" at bounding box center [686, 286] width 24 height 13
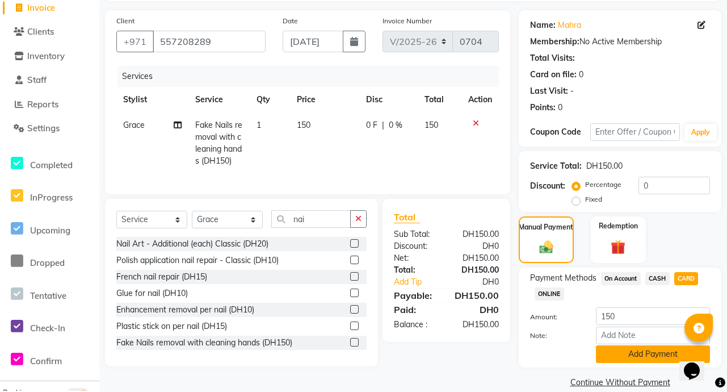
click at [656, 357] on button "Add Payment" at bounding box center [653, 354] width 114 height 18
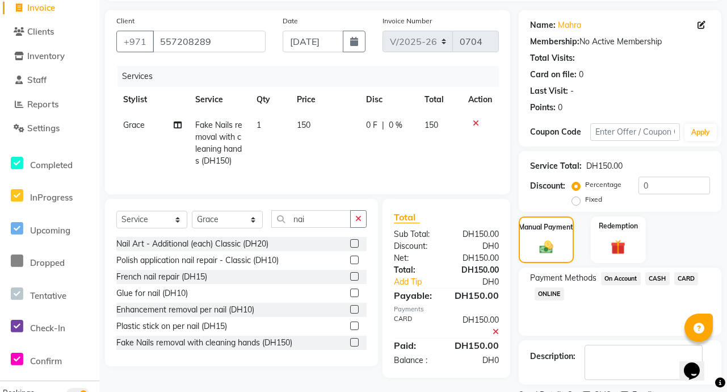
scroll to position [123, 0]
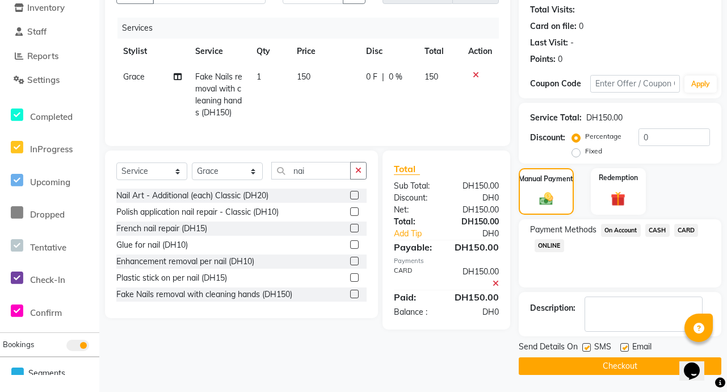
click at [652, 371] on button "Checkout" at bounding box center [620, 366] width 203 height 18
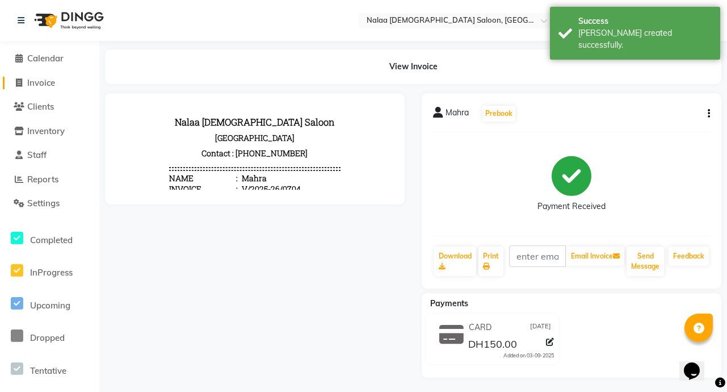
click at [58, 84] on link "Invoice" at bounding box center [50, 83] width 94 height 13
select select "service"
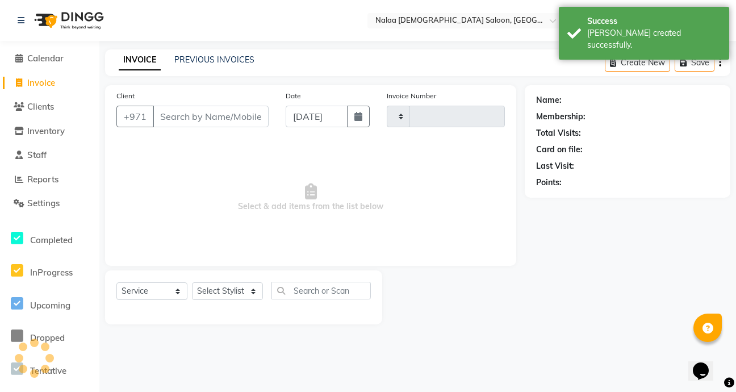
type input "0705"
select select "7528"
click at [211, 117] on input "Client" at bounding box center [211, 117] width 116 height 22
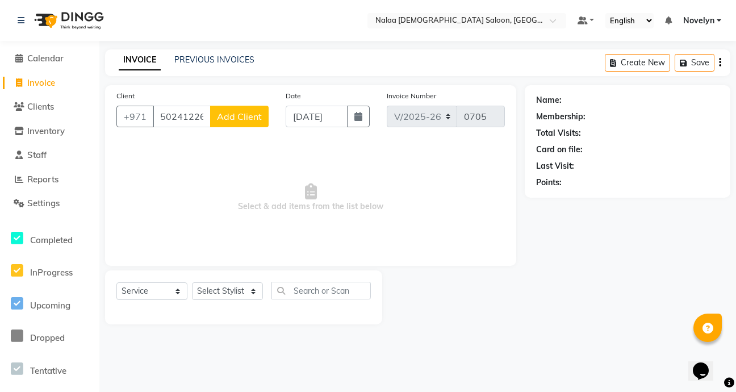
type input "502412266"
click at [254, 119] on span "Add Client" at bounding box center [239, 116] width 45 height 11
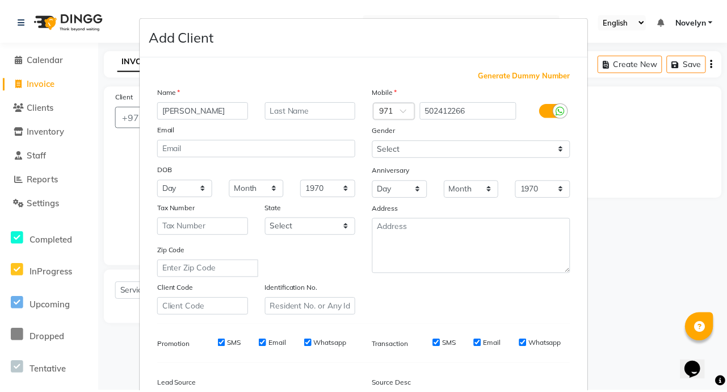
scroll to position [132, 0]
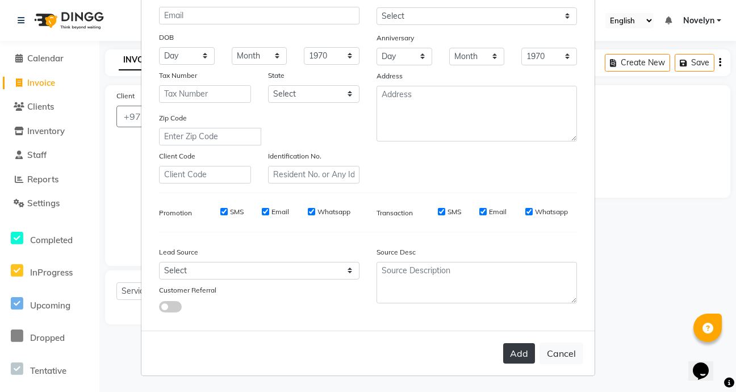
type input "[PERSON_NAME]"
click at [521, 356] on button "Add" at bounding box center [519, 353] width 32 height 20
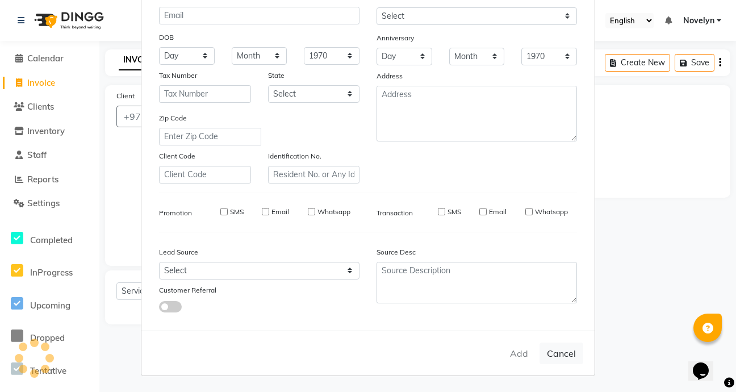
select select
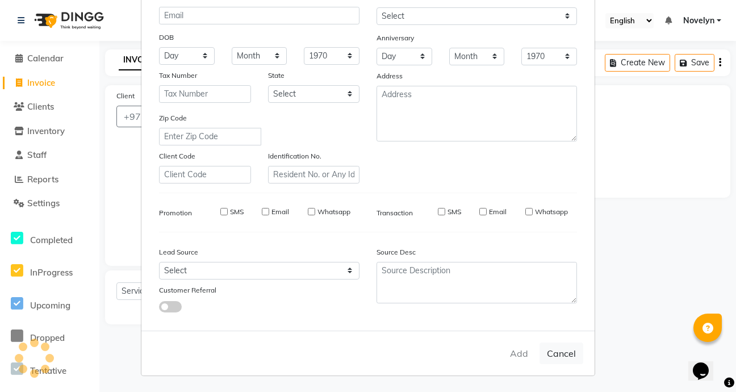
select select
checkbox input "false"
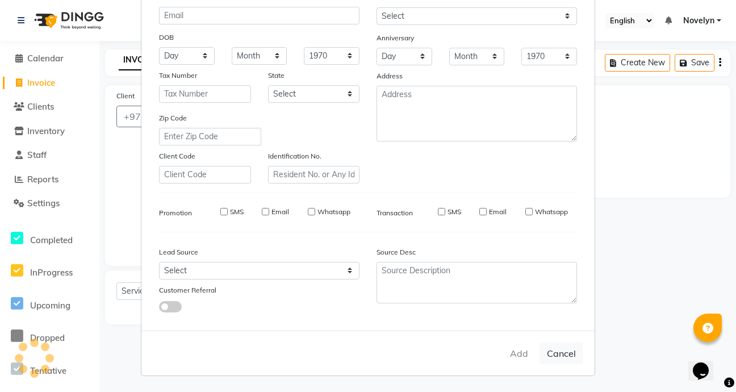
checkbox input "false"
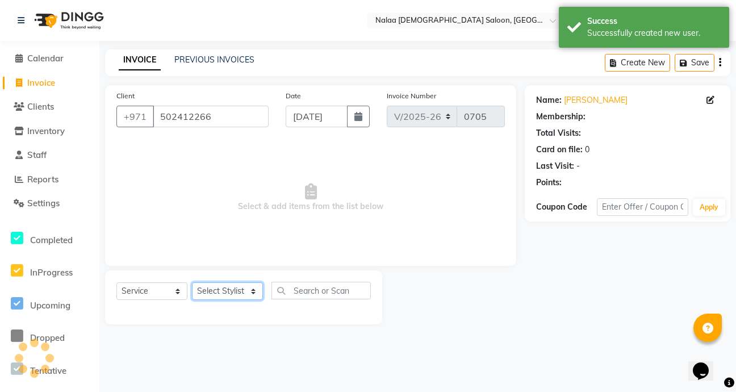
click at [259, 290] on select "Select Stylist Abby Chatty Grace Hina [PERSON_NAME] [PERSON_NAME] Stylist 1" at bounding box center [227, 291] width 71 height 18
select select "90525"
click at [192, 282] on select "Select Stylist Abby Chatty Grace Hina [PERSON_NAME] [PERSON_NAME] Stylist 1" at bounding box center [227, 291] width 71 height 18
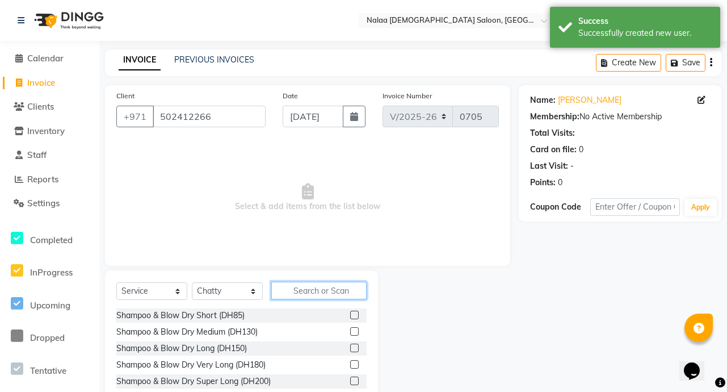
click at [328, 291] on input "text" at bounding box center [318, 291] width 95 height 18
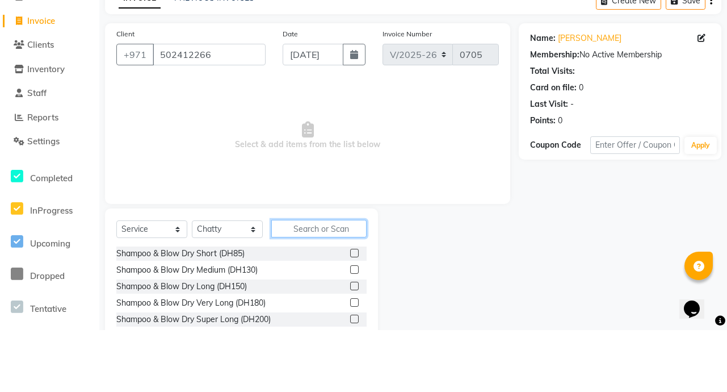
scroll to position [3, 0]
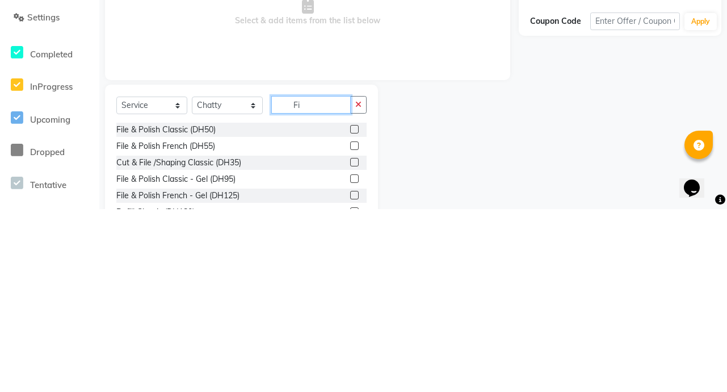
type input "Fi"
click at [350, 345] on label at bounding box center [354, 345] width 9 height 9
click at [350, 345] on input "checkbox" at bounding box center [353, 345] width 7 height 7
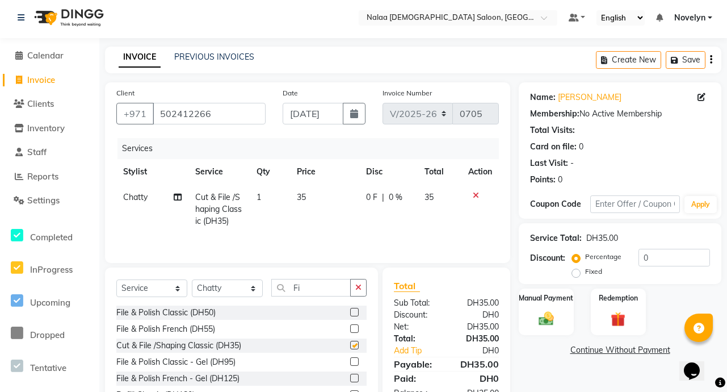
checkbox input "false"
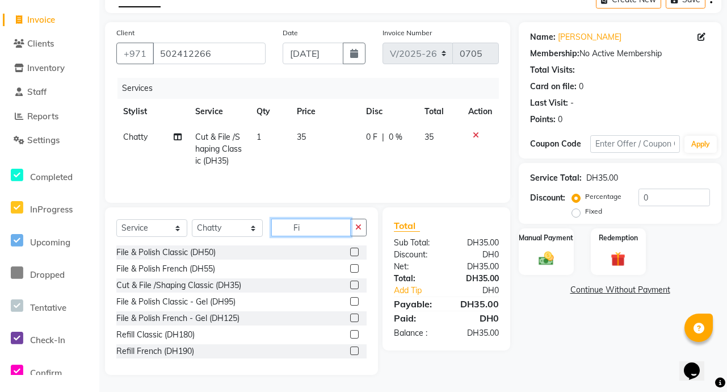
click at [326, 228] on input "Fi" at bounding box center [310, 228] width 79 height 18
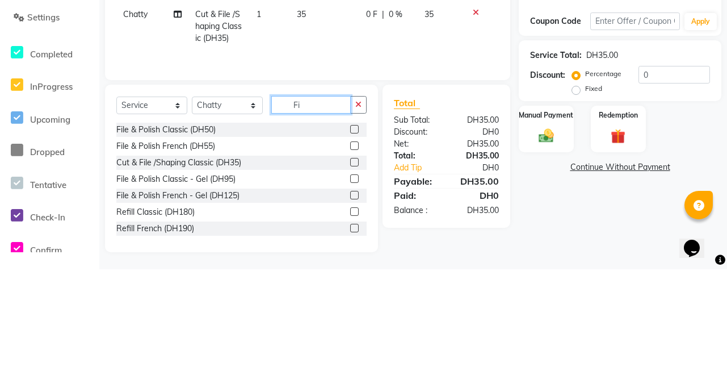
type input "F"
type input "Ped"
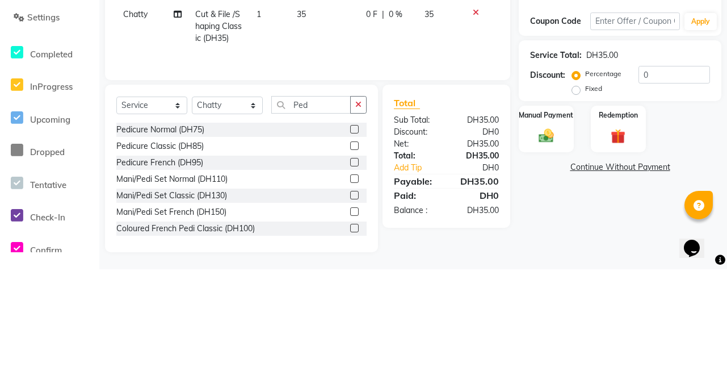
click at [350, 252] on label at bounding box center [354, 252] width 9 height 9
click at [350, 252] on input "checkbox" at bounding box center [353, 252] width 7 height 7
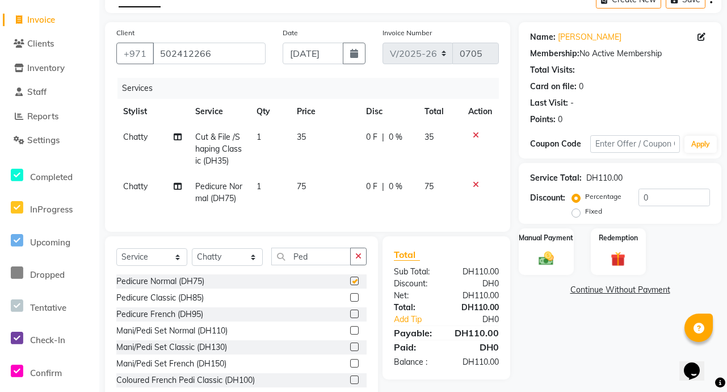
checkbox input "false"
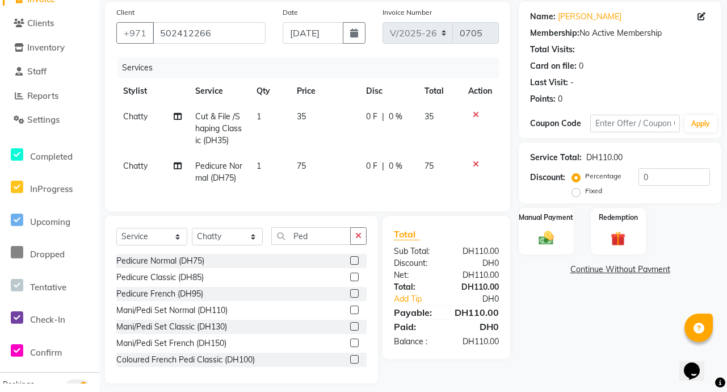
scroll to position [85, 0]
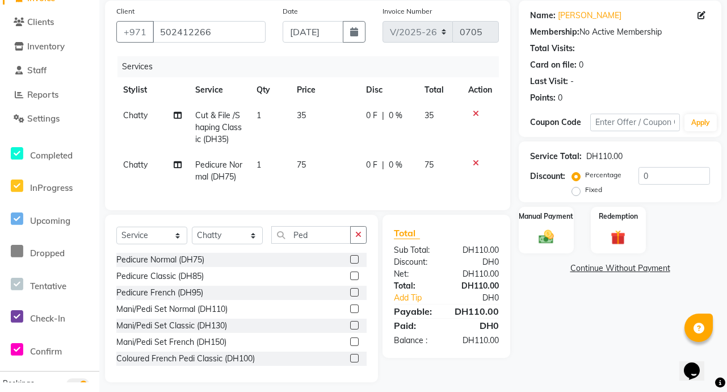
click at [350, 280] on label at bounding box center [354, 275] width 9 height 9
click at [350, 280] on input "checkbox" at bounding box center [353, 276] width 7 height 7
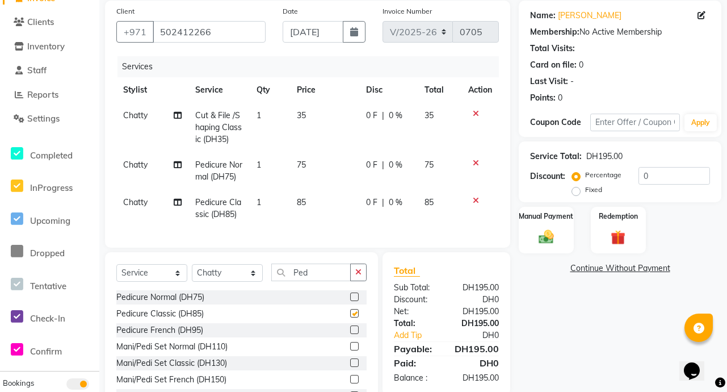
checkbox input "false"
click at [475, 200] on icon at bounding box center [476, 200] width 6 height 8
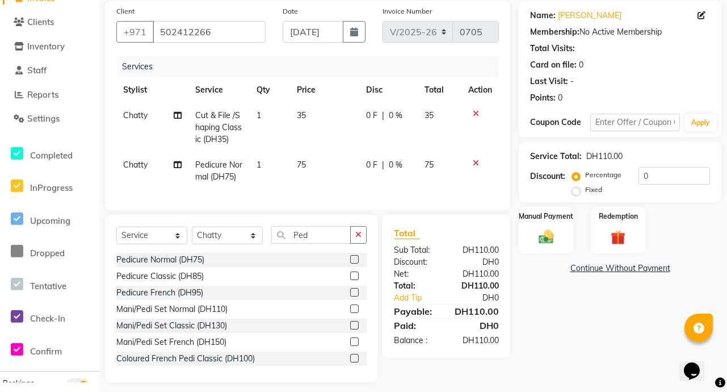
click at [389, 166] on span "0 %" at bounding box center [396, 165] width 14 height 12
select select "90525"
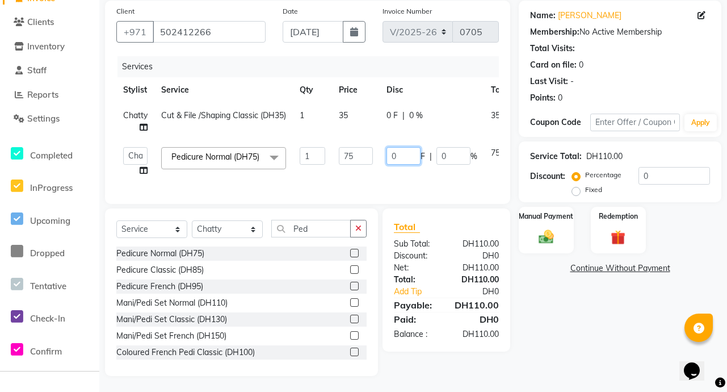
click at [406, 160] on input "0" at bounding box center [404, 156] width 34 height 18
type input "10"
click at [551, 331] on div "Name: [PERSON_NAME] Membership: No Active Membership Total Visits: Card on file…" at bounding box center [624, 188] width 211 height 375
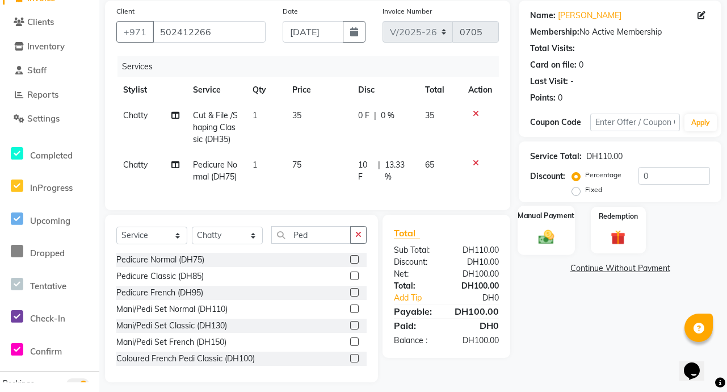
click at [551, 233] on img at bounding box center [546, 237] width 25 height 18
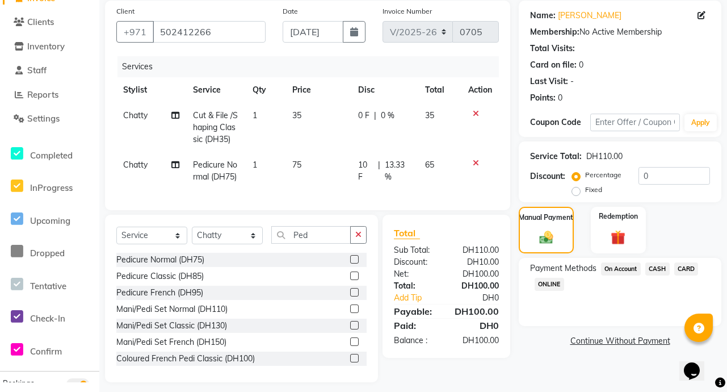
click at [691, 271] on span "CARD" at bounding box center [686, 268] width 24 height 13
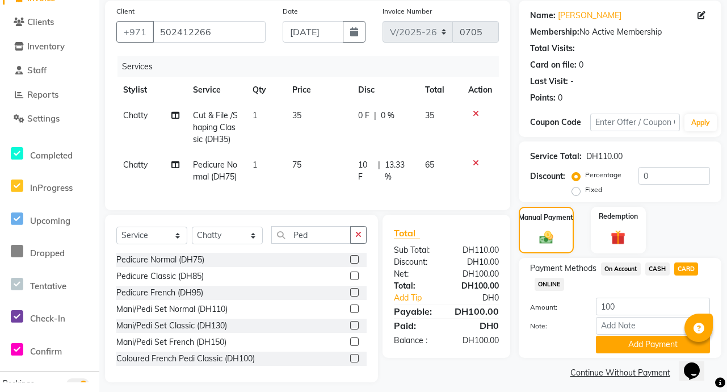
scroll to position [100, 0]
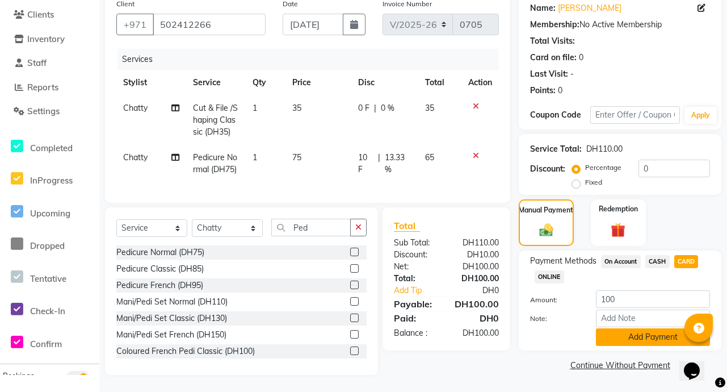
click at [656, 330] on button "Add Payment" at bounding box center [653, 337] width 114 height 18
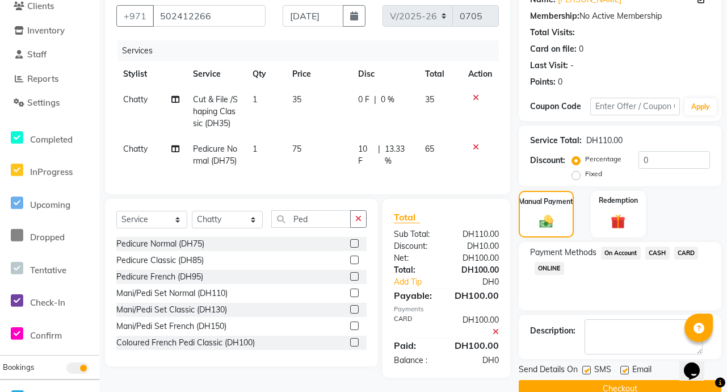
scroll to position [123, 0]
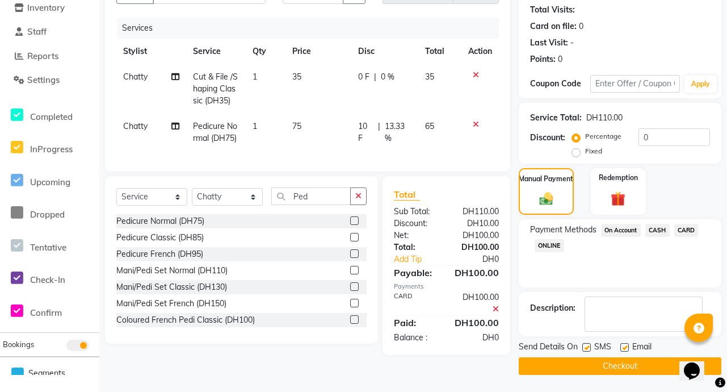
click at [646, 372] on button "Checkout" at bounding box center [620, 366] width 203 height 18
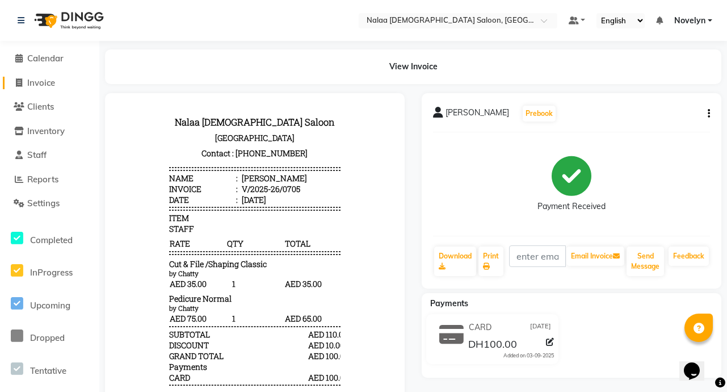
click at [55, 78] on span "Invoice" at bounding box center [41, 82] width 28 height 11
select select "service"
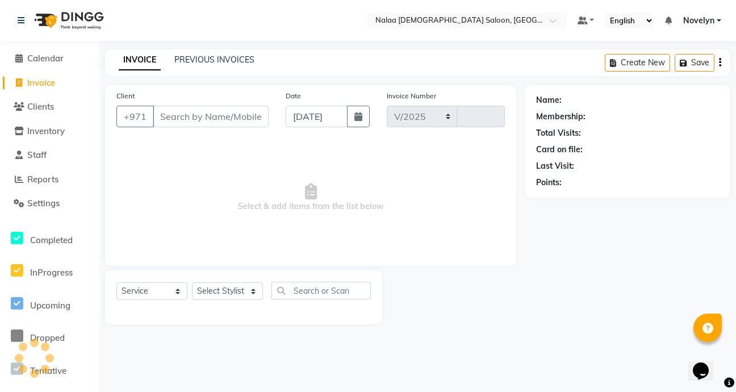
select select "7528"
type input "0706"
type input "507944608"
click at [244, 118] on span "Add Client" at bounding box center [239, 116] width 45 height 11
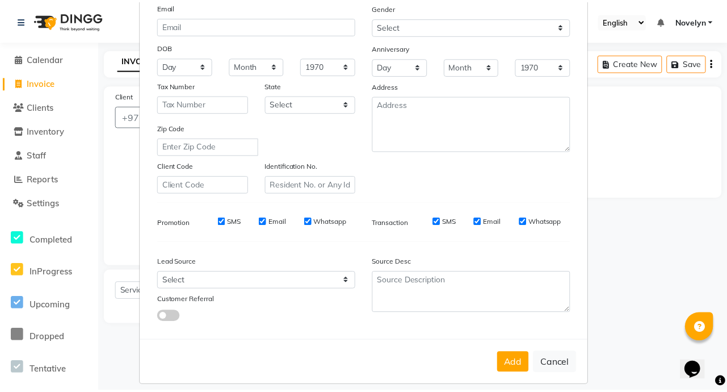
scroll to position [132, 0]
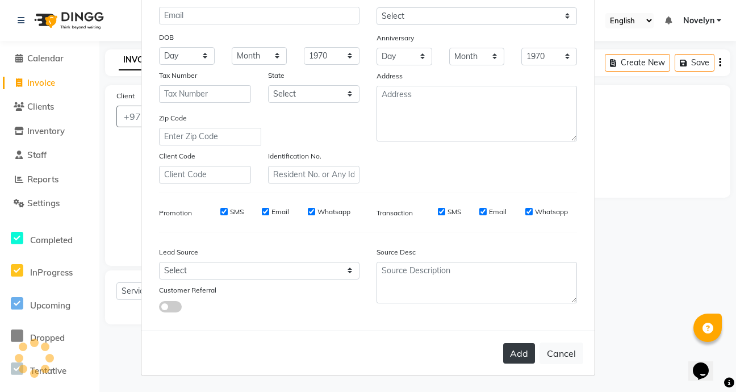
type input "Mousa"
click at [518, 358] on button "Add" at bounding box center [519, 353] width 32 height 20
select select
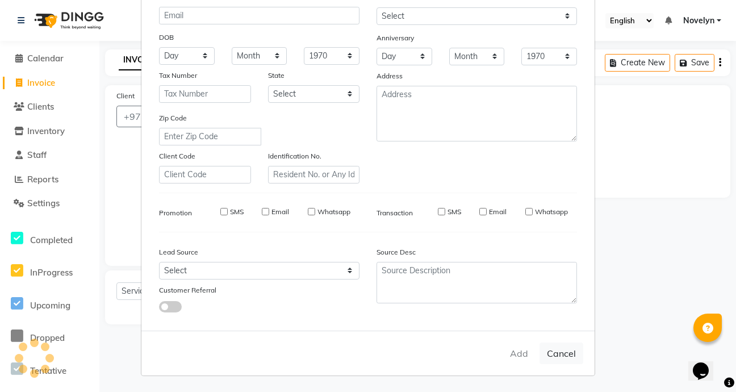
select select
checkbox input "false"
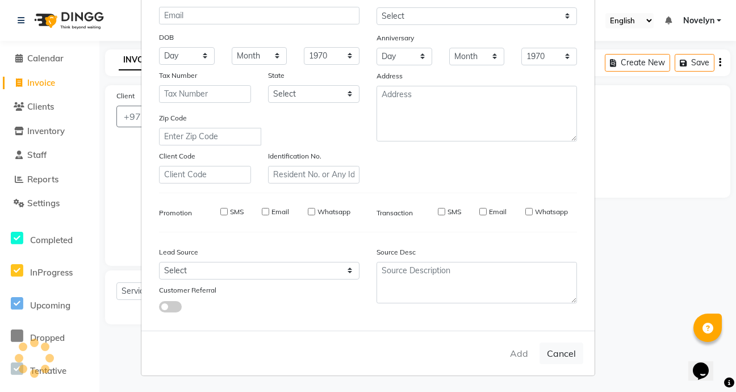
checkbox input "false"
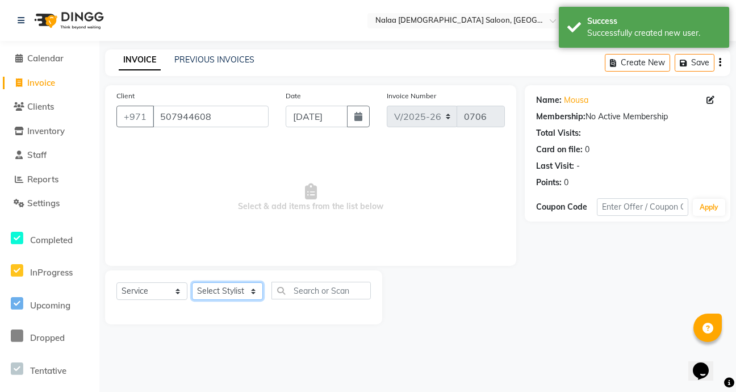
click at [249, 294] on select "Select Stylist Abby Chatty Grace Hina [PERSON_NAME] [PERSON_NAME] Stylist 1" at bounding box center [227, 291] width 71 height 18
select select "90677"
click at [192, 282] on select "Select Stylist Abby Chatty Grace Hina [PERSON_NAME] [PERSON_NAME] Stylist 1" at bounding box center [227, 291] width 71 height 18
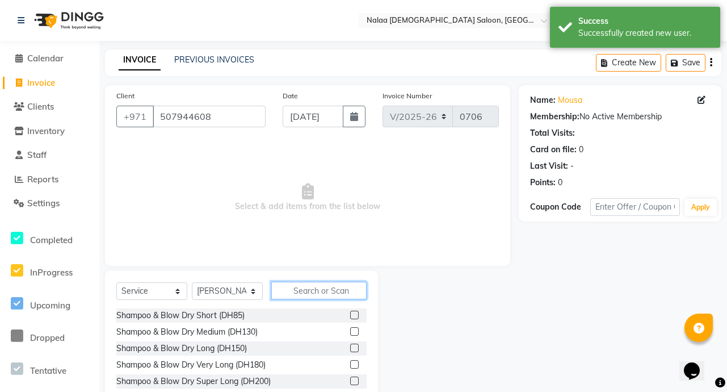
click at [313, 293] on input "text" at bounding box center [318, 291] width 95 height 18
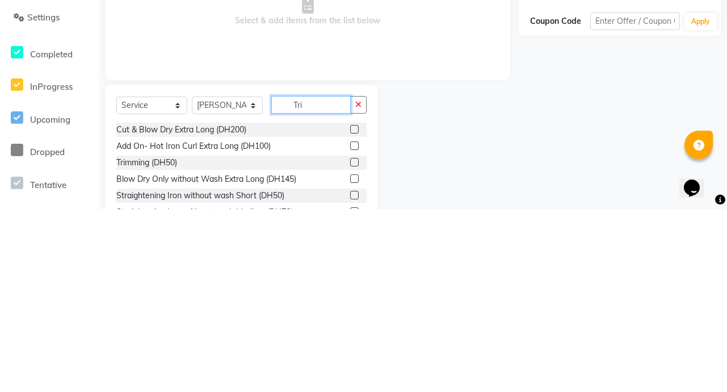
scroll to position [0, 0]
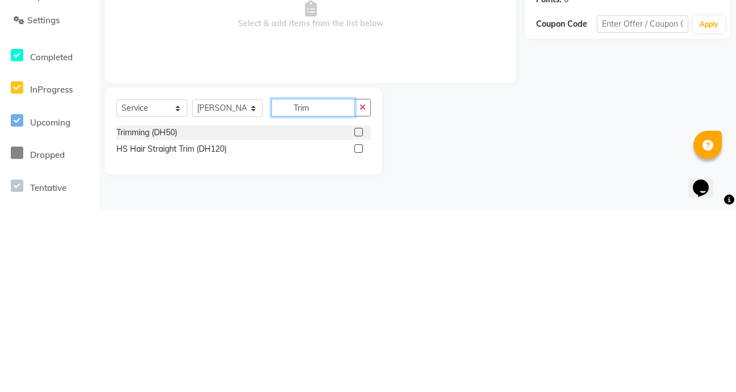
type input "Trim"
click at [358, 315] on label at bounding box center [358, 315] width 9 height 9
click at [358, 315] on input "checkbox" at bounding box center [357, 315] width 7 height 7
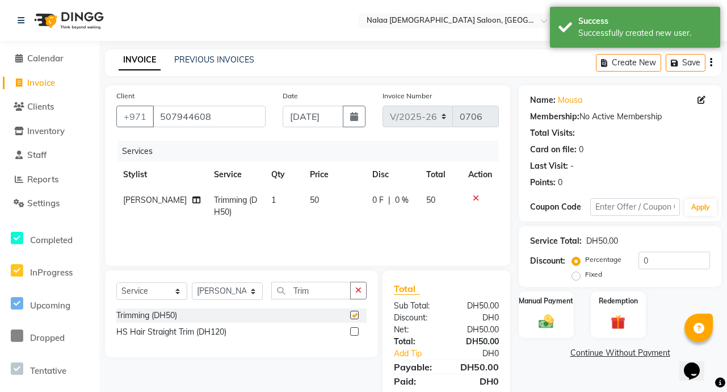
checkbox input "false"
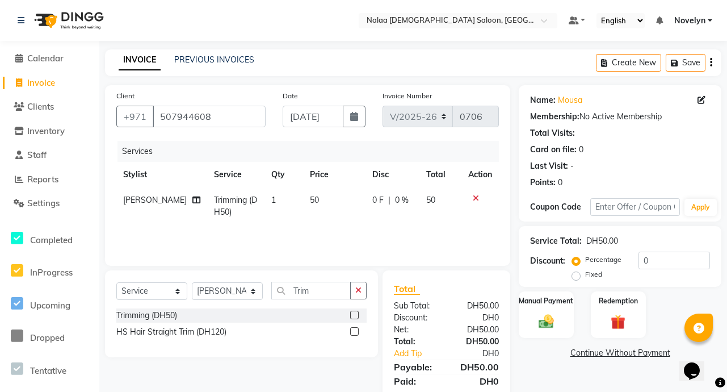
click at [388, 200] on span "|" at bounding box center [389, 200] width 2 height 12
select select "90677"
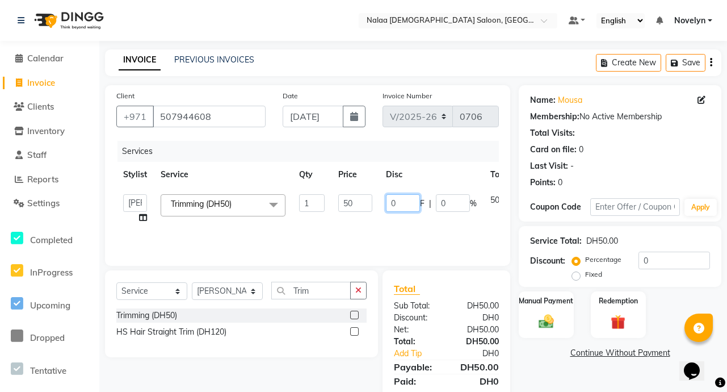
click at [399, 206] on input "0" at bounding box center [403, 203] width 34 height 18
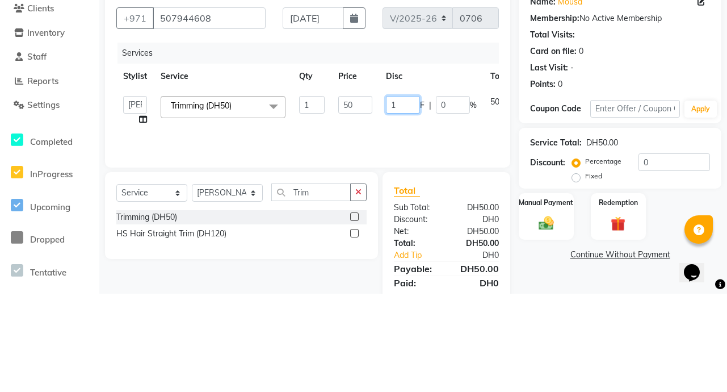
type input "10"
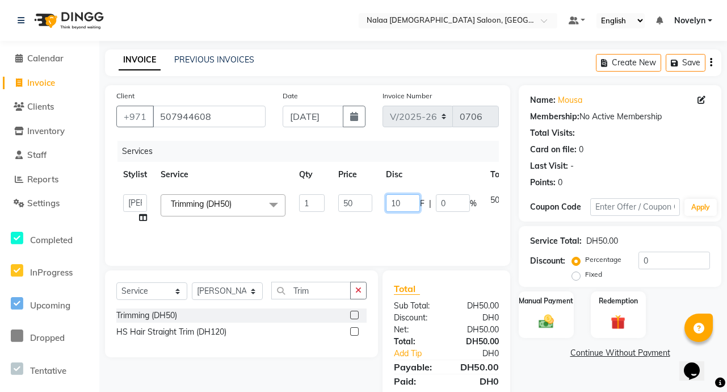
scroll to position [39, 0]
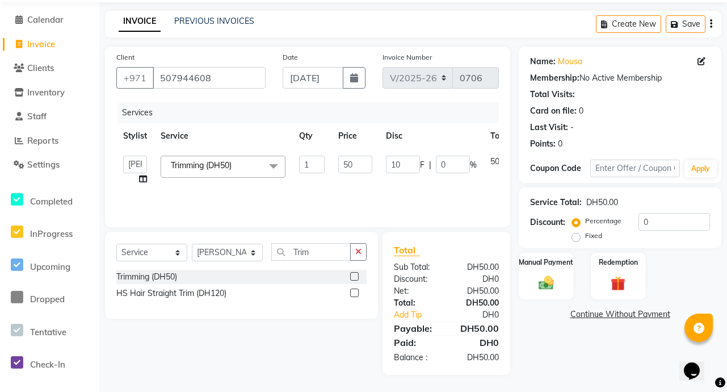
click at [550, 350] on div "Name: Mousa Membership: No Active Membership Total Visits: Card on file: 0 Last…" at bounding box center [624, 211] width 211 height 328
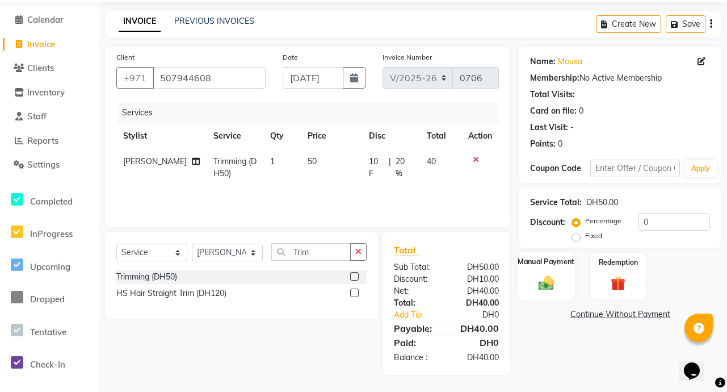
click at [553, 279] on img at bounding box center [546, 283] width 25 height 18
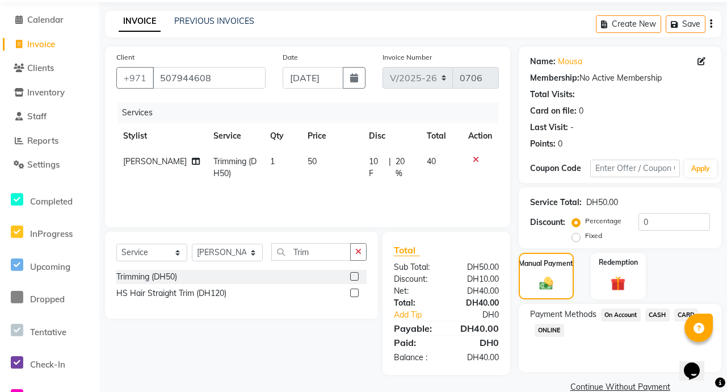
click at [681, 308] on span "CARD" at bounding box center [686, 314] width 24 height 13
click at [654, 314] on span "CASH" at bounding box center [658, 314] width 24 height 13
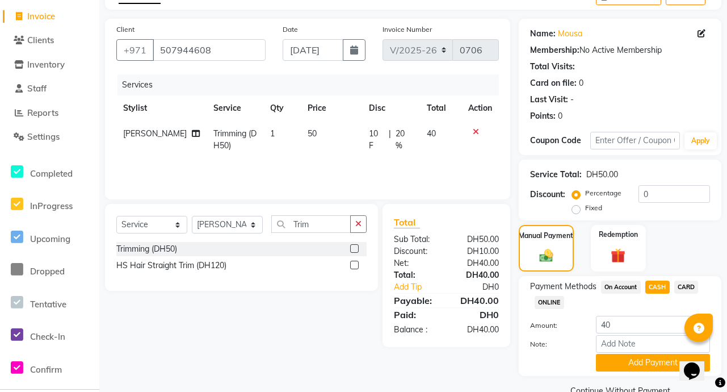
scroll to position [91, 0]
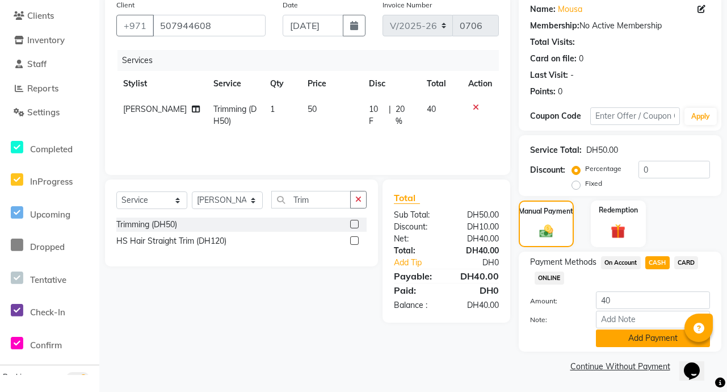
click at [662, 342] on button "Add Payment" at bounding box center [653, 338] width 114 height 18
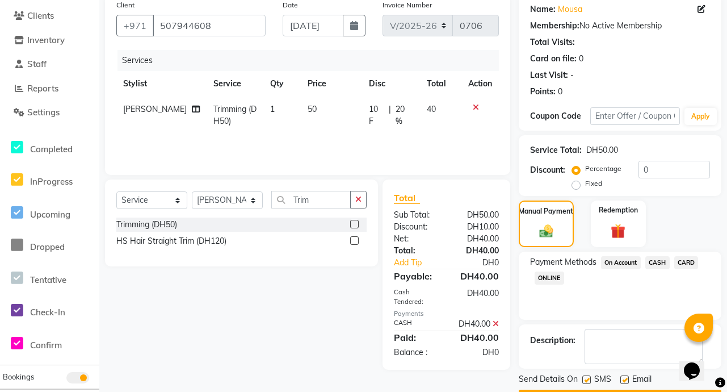
scroll to position [123, 0]
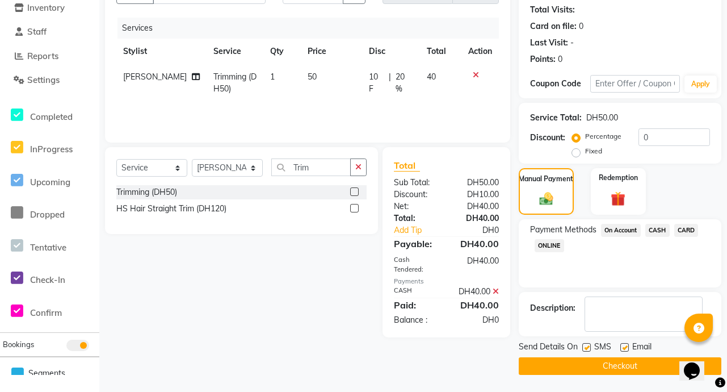
click at [652, 374] on button "Checkout" at bounding box center [620, 366] width 203 height 18
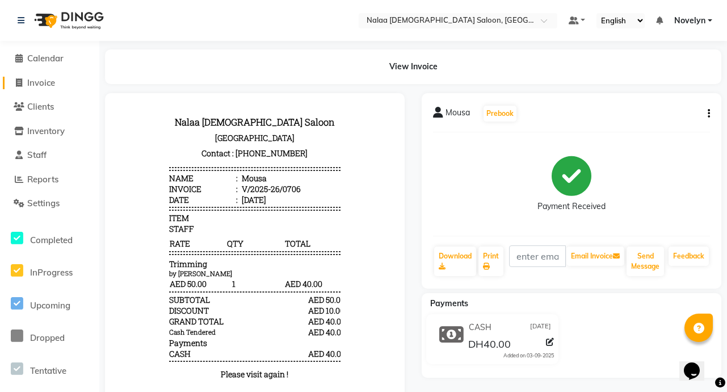
click at [63, 83] on link "Invoice" at bounding box center [50, 83] width 94 height 13
select select "service"
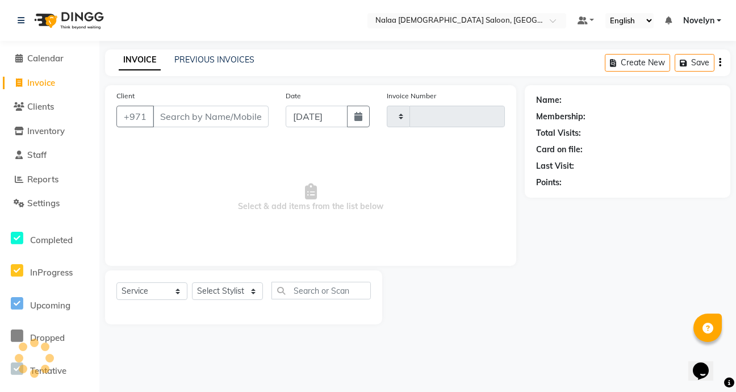
type input "0707"
select select "7528"
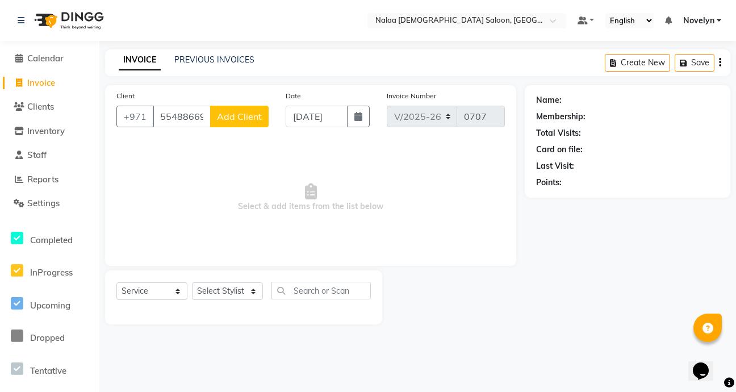
type input "554886692"
click at [252, 116] on span "Add Client" at bounding box center [239, 116] width 45 height 11
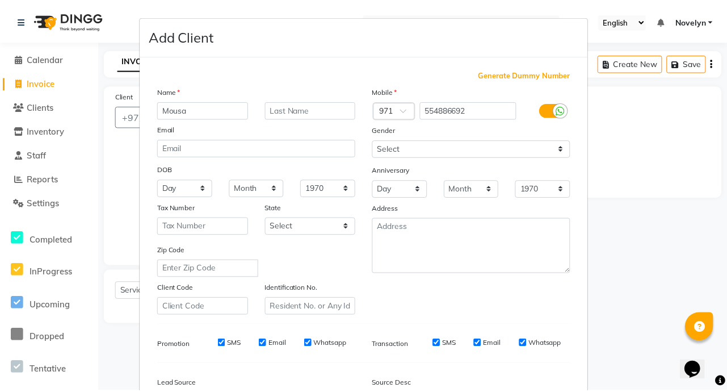
scroll to position [132, 0]
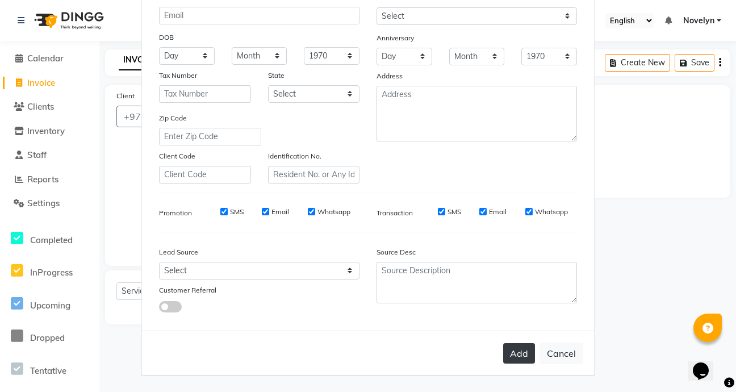
type input "Mousa"
click at [519, 355] on button "Add" at bounding box center [519, 353] width 32 height 20
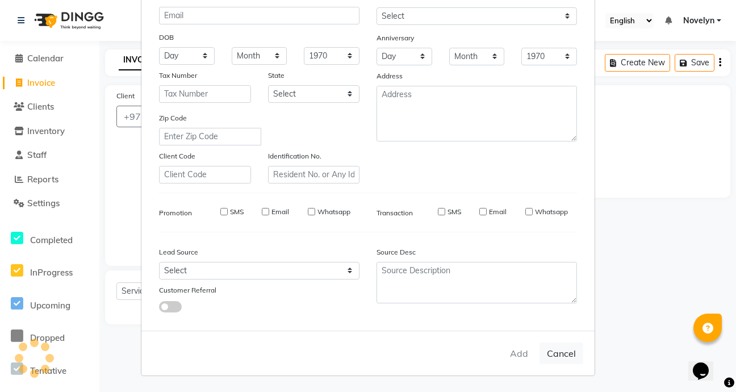
select select
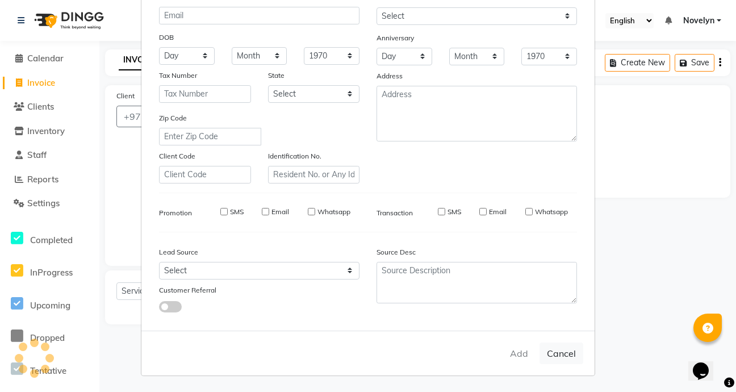
select select
checkbox input "false"
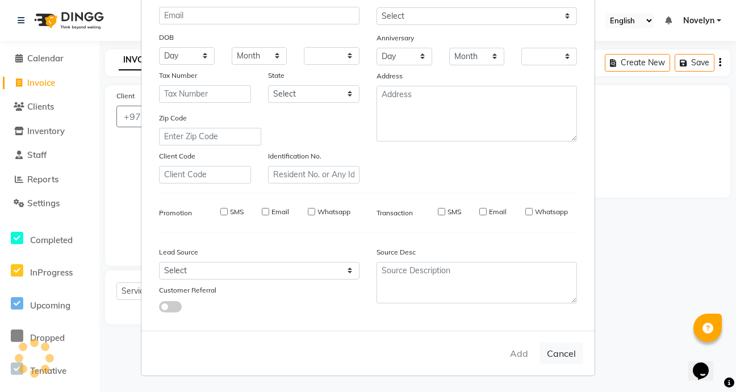
checkbox input "false"
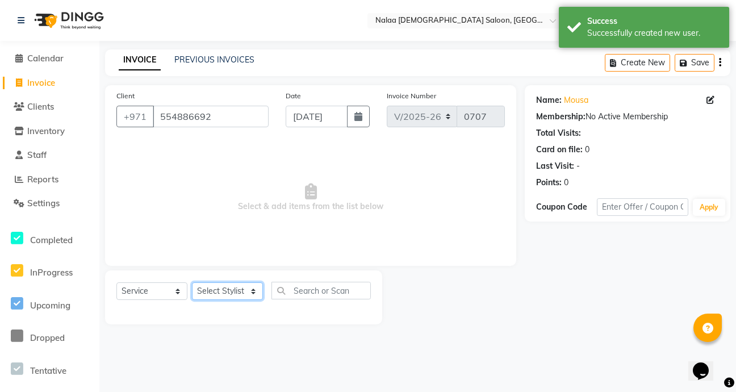
click at [252, 295] on select "Select Stylist Abby Chatty Grace Hina [PERSON_NAME] [PERSON_NAME] Stylist 1" at bounding box center [227, 291] width 71 height 18
select select "90521"
click at [192, 282] on select "Select Stylist Abby Chatty Grace Hina [PERSON_NAME] [PERSON_NAME] Stylist 1" at bounding box center [227, 291] width 71 height 18
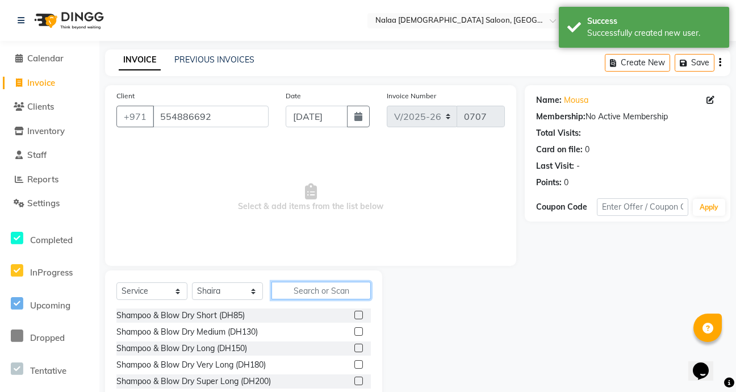
click at [321, 292] on input "text" at bounding box center [320, 291] width 99 height 18
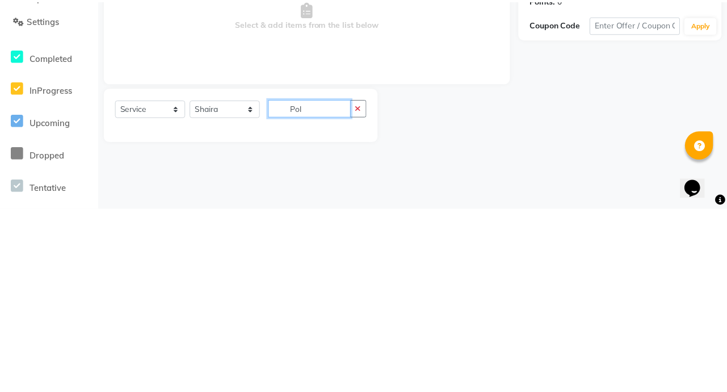
scroll to position [61, 0]
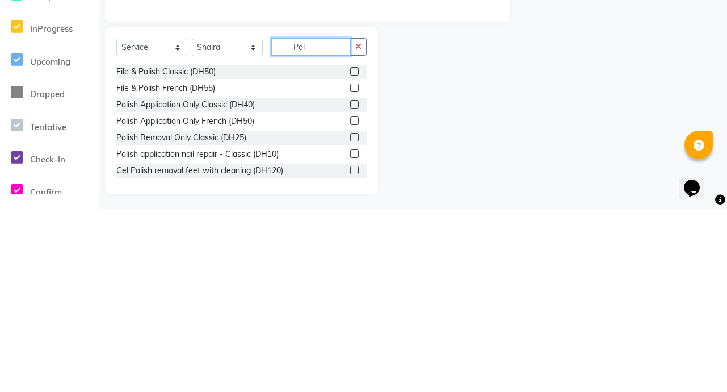
type input "Pol"
click at [350, 254] on label at bounding box center [354, 254] width 9 height 9
click at [350, 254] on input "checkbox" at bounding box center [353, 254] width 7 height 7
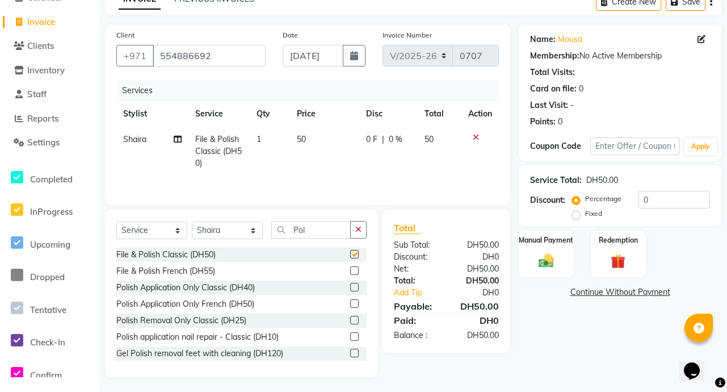
checkbox input "false"
click at [350, 274] on label at bounding box center [354, 270] width 9 height 9
click at [350, 274] on input "checkbox" at bounding box center [353, 270] width 7 height 7
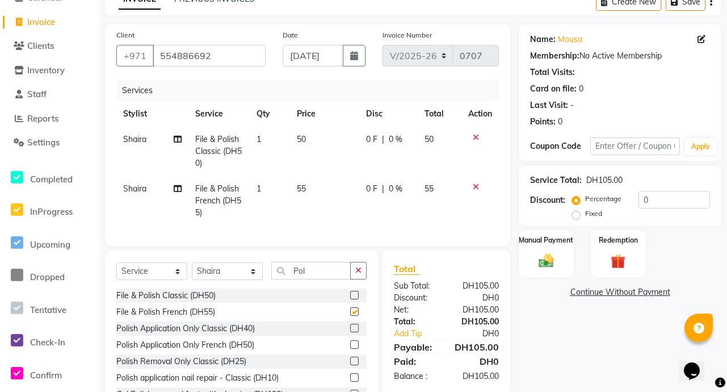
checkbox input "false"
click at [477, 183] on icon at bounding box center [476, 187] width 6 height 8
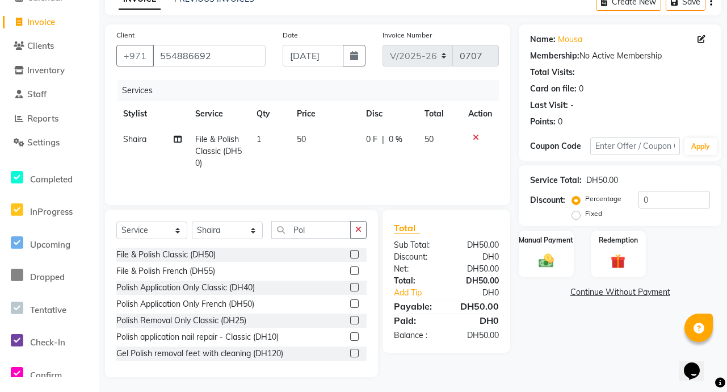
click at [475, 137] on icon at bounding box center [476, 137] width 6 height 8
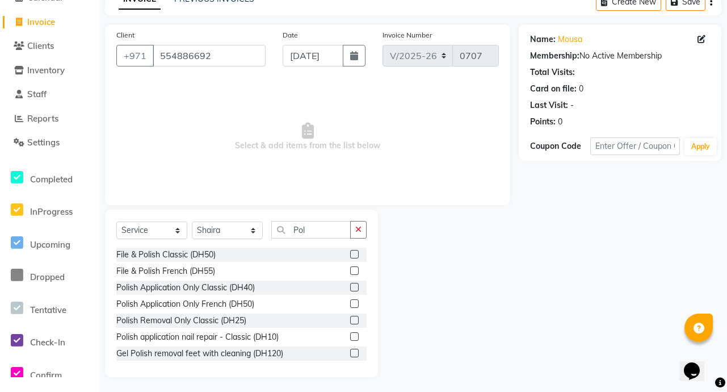
click at [350, 287] on label at bounding box center [354, 287] width 9 height 9
click at [350, 287] on input "checkbox" at bounding box center [353, 287] width 7 height 7
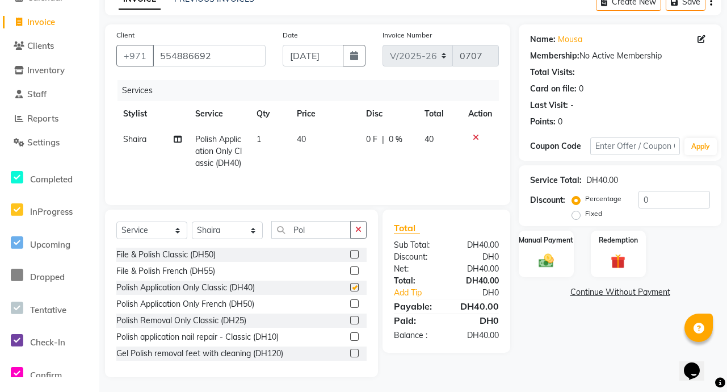
checkbox input "false"
click at [382, 141] on span "|" at bounding box center [383, 139] width 2 height 12
select select "90521"
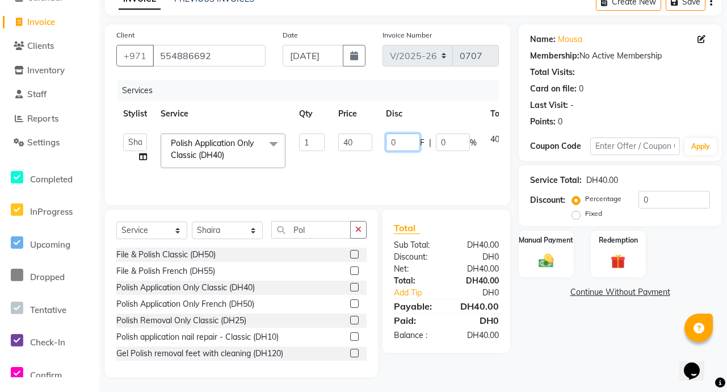
click at [399, 142] on input "0" at bounding box center [403, 142] width 34 height 18
type input "5"
click at [540, 330] on div "Name: Mousa Membership: No Active Membership Total Visits: Card on file: 0 Last…" at bounding box center [624, 200] width 211 height 353
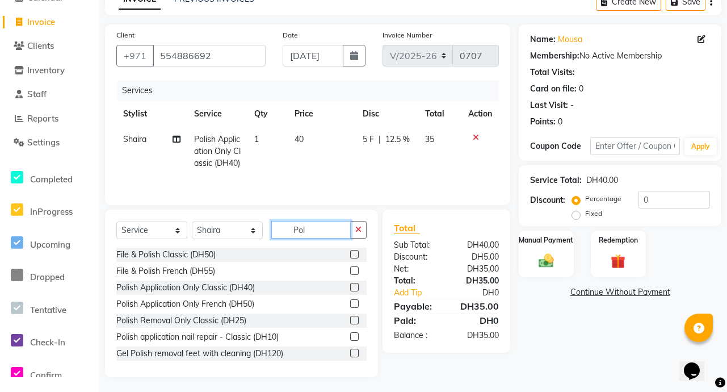
click at [314, 238] on input "Pol" at bounding box center [310, 230] width 79 height 18
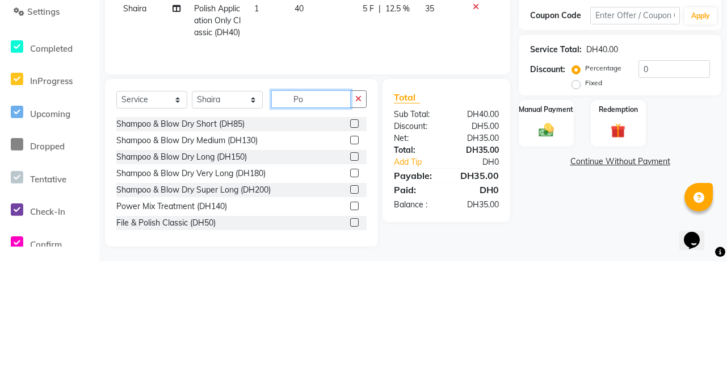
type input "P"
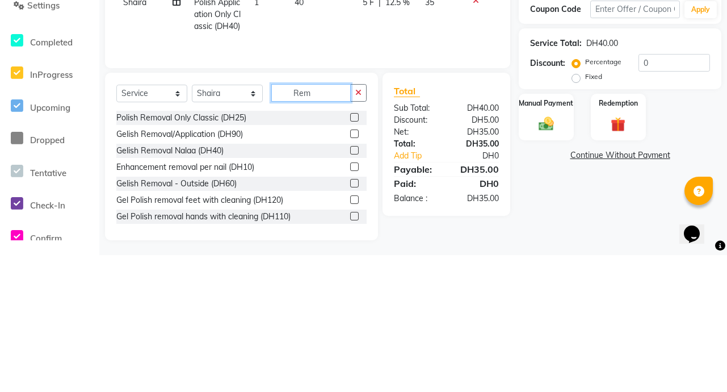
type input "Rem"
click at [350, 258] on label at bounding box center [354, 254] width 9 height 9
click at [350, 258] on input "checkbox" at bounding box center [353, 254] width 7 height 7
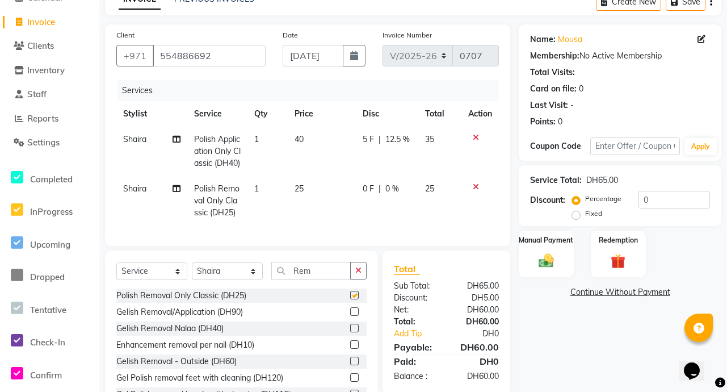
checkbox input "false"
click at [381, 208] on td "0 F | 0 %" at bounding box center [387, 200] width 62 height 49
select select "90521"
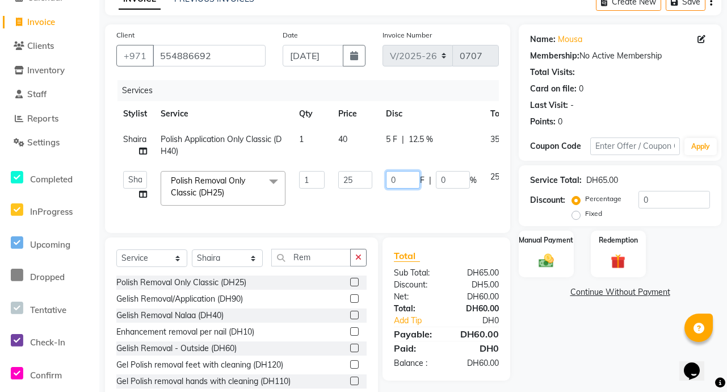
click at [395, 180] on input "0" at bounding box center [403, 180] width 34 height 18
type input "5"
click at [563, 343] on div "Name: Mousa Membership: No Active Membership Total Visits: Card on file: 0 Last…" at bounding box center [624, 214] width 211 height 380
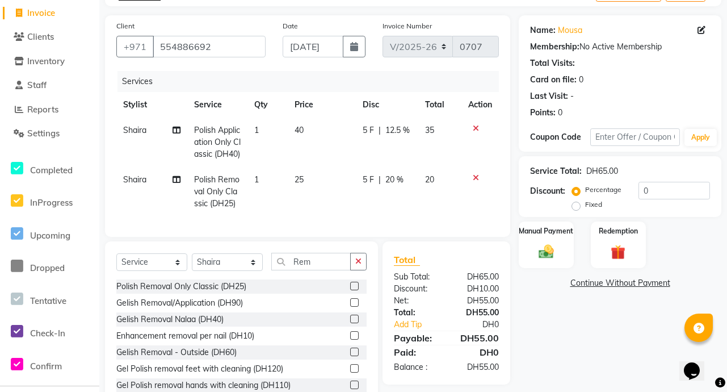
scroll to position [124, 0]
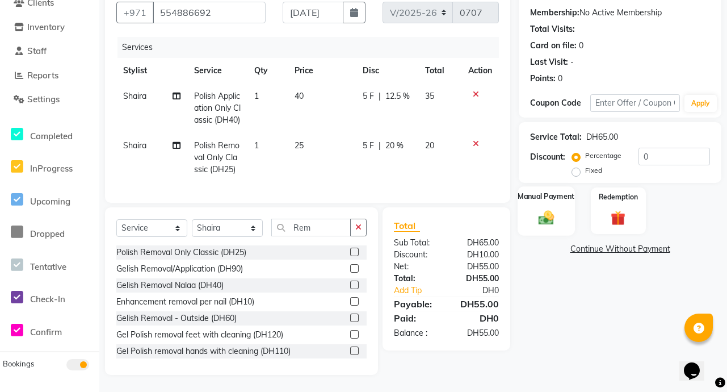
click at [546, 208] on img at bounding box center [546, 217] width 25 height 18
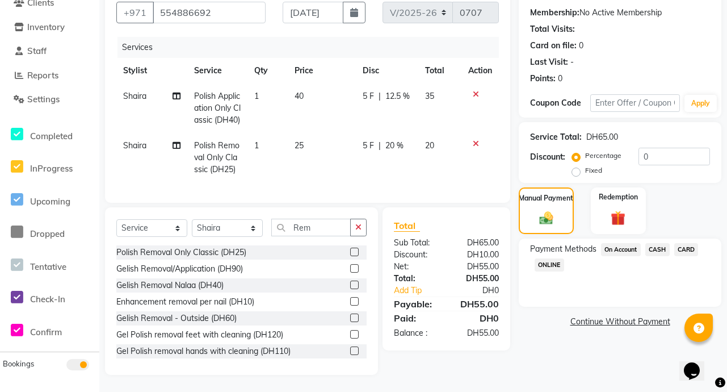
click at [690, 243] on span "CARD" at bounding box center [686, 249] width 24 height 13
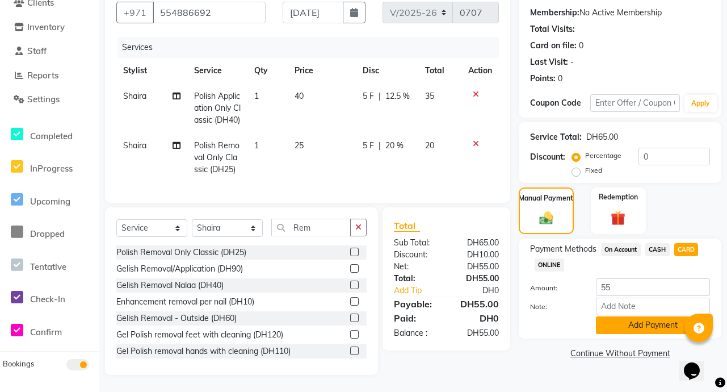
click at [668, 316] on button "Add Payment" at bounding box center [653, 325] width 114 height 18
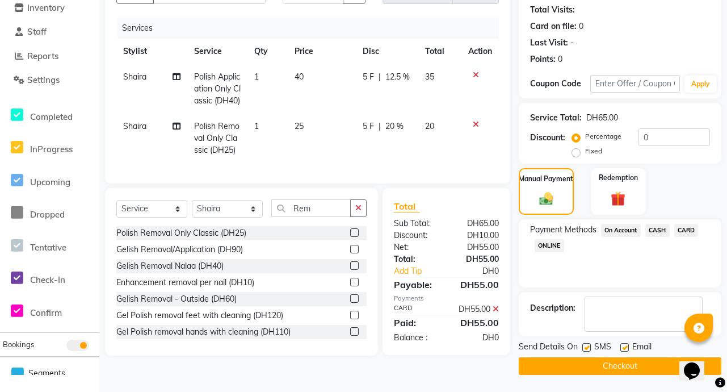
click at [648, 364] on button "Checkout" at bounding box center [620, 366] width 203 height 18
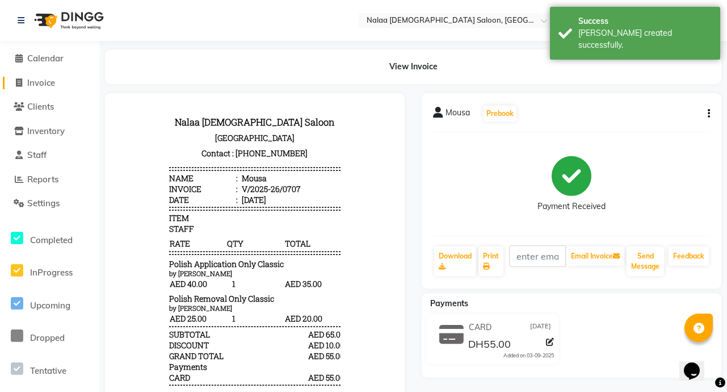
click at [65, 78] on link "Invoice" at bounding box center [50, 83] width 94 height 13
select select "service"
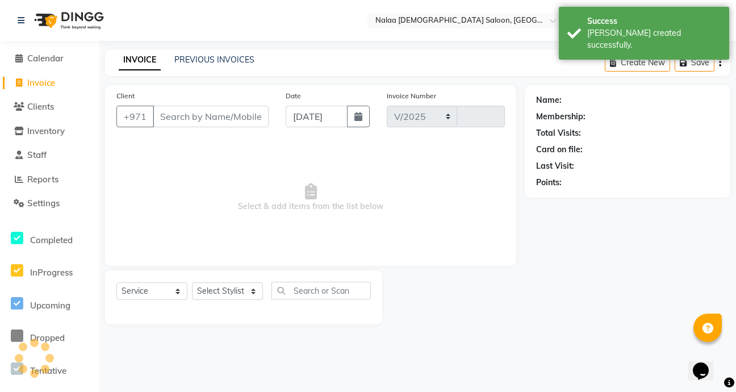
select select "7528"
type input "0708"
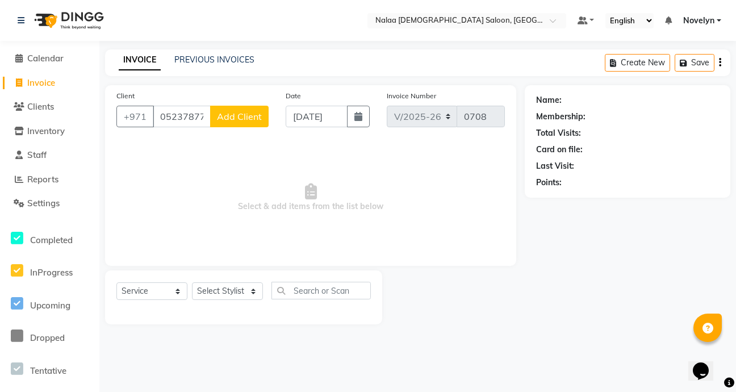
type input "0523787702"
click at [249, 114] on span "Add Client" at bounding box center [239, 116] width 45 height 11
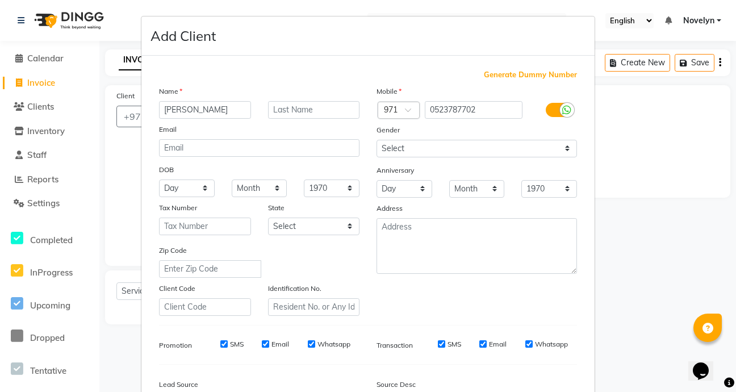
scroll to position [132, 0]
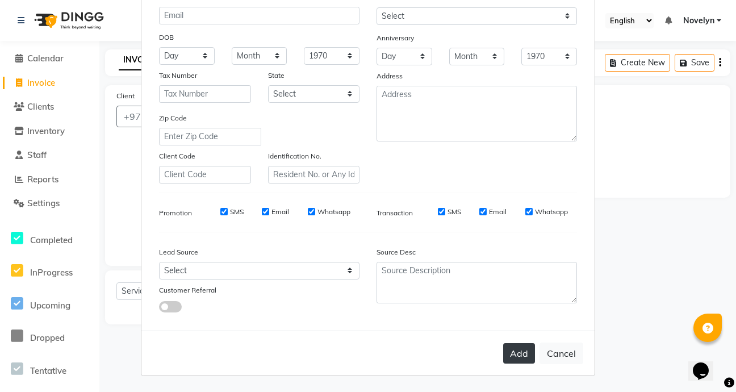
type input "[PERSON_NAME]"
click at [513, 351] on button "Add" at bounding box center [519, 353] width 32 height 20
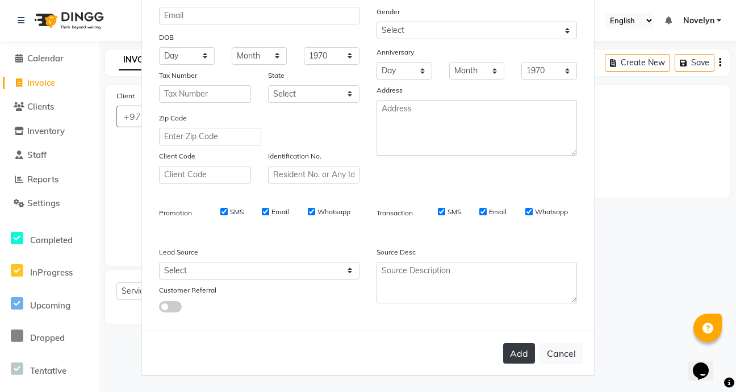
click at [517, 355] on button "Add" at bounding box center [519, 353] width 32 height 20
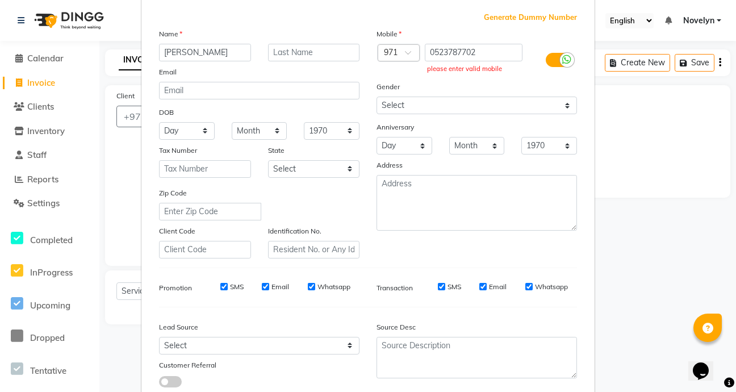
scroll to position [0, 0]
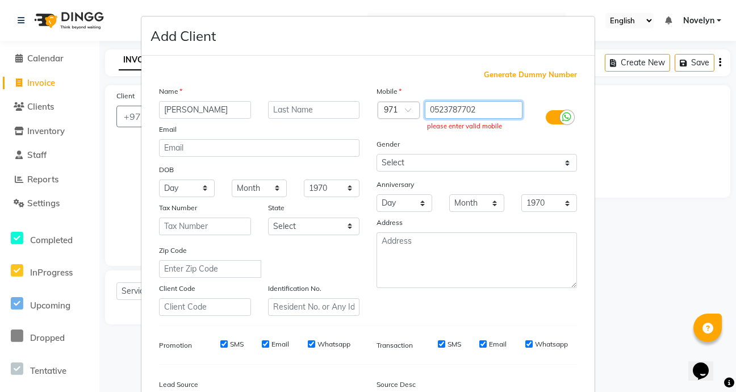
click at [429, 105] on input "0523787702" at bounding box center [474, 110] width 98 height 18
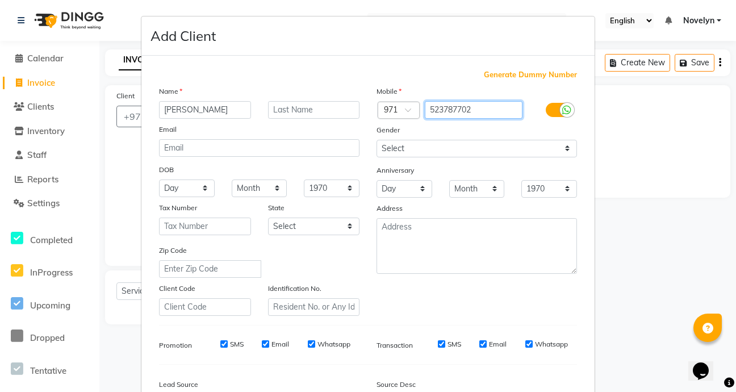
type input "523787702"
click at [663, 160] on ngb-modal-window "Add Client Generate Dummy Number Name [PERSON_NAME] Email DOB Day 01 02 03 04 0…" at bounding box center [368, 196] width 736 height 392
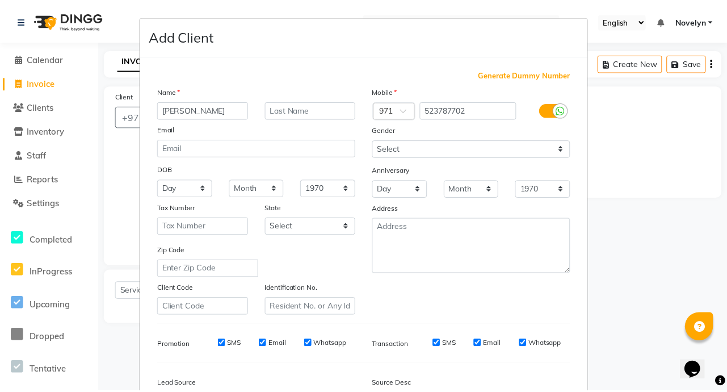
scroll to position [132, 0]
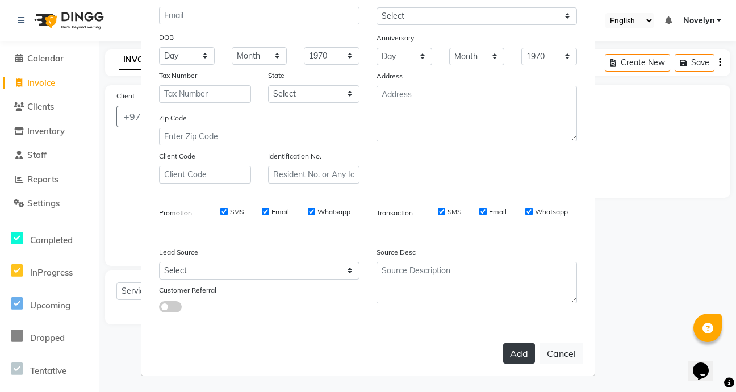
click at [522, 353] on button "Add" at bounding box center [519, 353] width 32 height 20
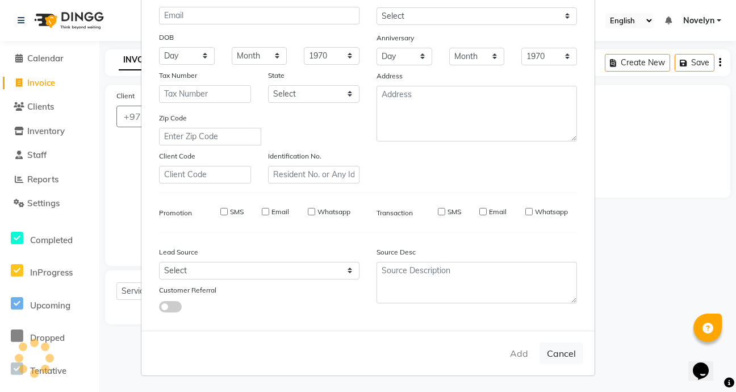
type input "523787702"
select select
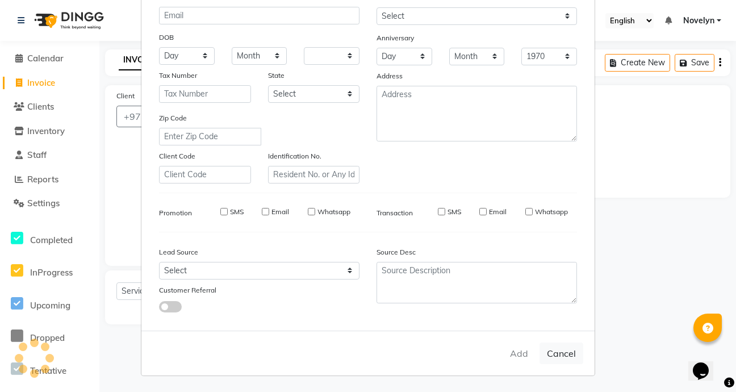
select select
checkbox input "false"
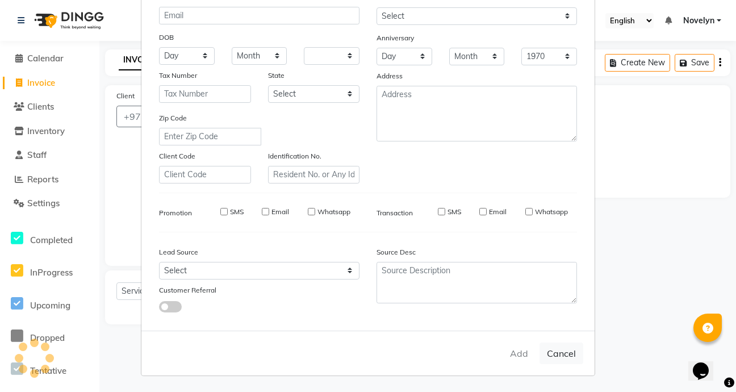
checkbox input "false"
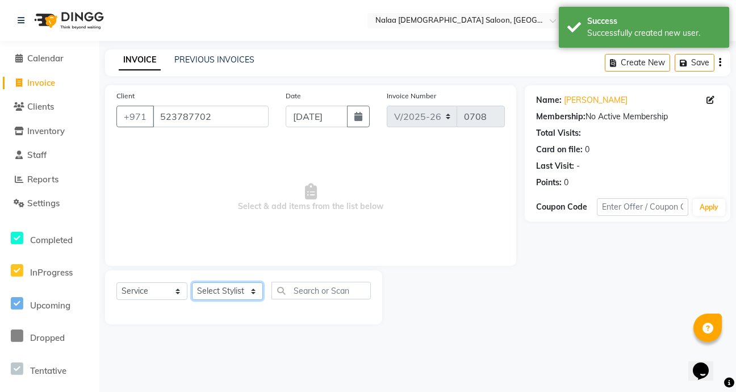
click at [251, 290] on select "Select Stylist Abby Chatty Grace Hina [PERSON_NAME] [PERSON_NAME] Stylist 1" at bounding box center [227, 291] width 71 height 18
select select "90525"
click at [192, 282] on select "Select Stylist Abby Chatty Grace Hina [PERSON_NAME] [PERSON_NAME] Stylist 1" at bounding box center [227, 291] width 71 height 18
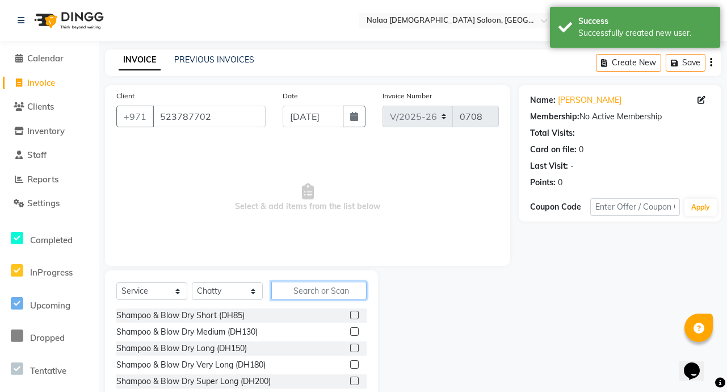
click at [322, 293] on input "text" at bounding box center [318, 291] width 95 height 18
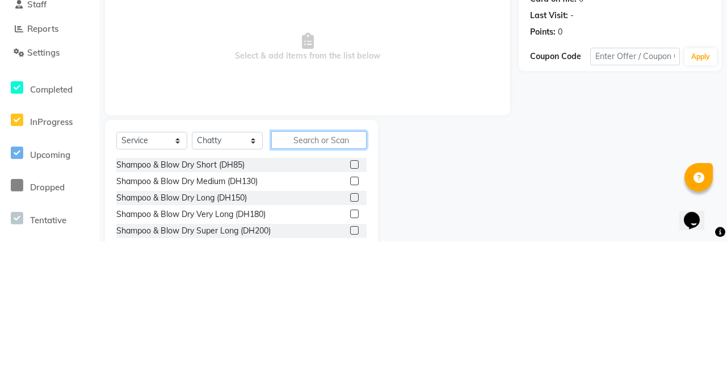
scroll to position [3, 0]
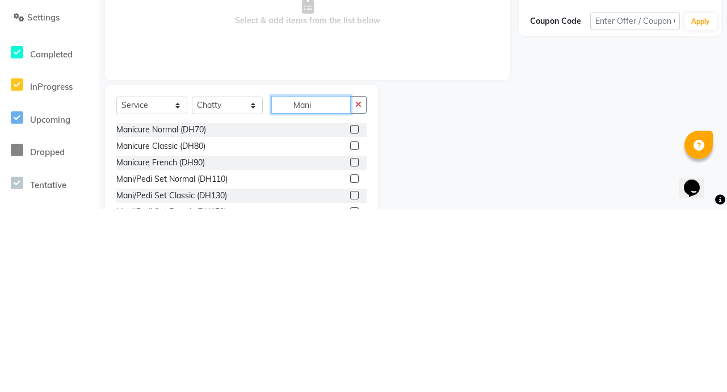
type input "Mani"
click at [350, 308] on label at bounding box center [354, 312] width 9 height 9
click at [350, 309] on input "checkbox" at bounding box center [353, 312] width 7 height 7
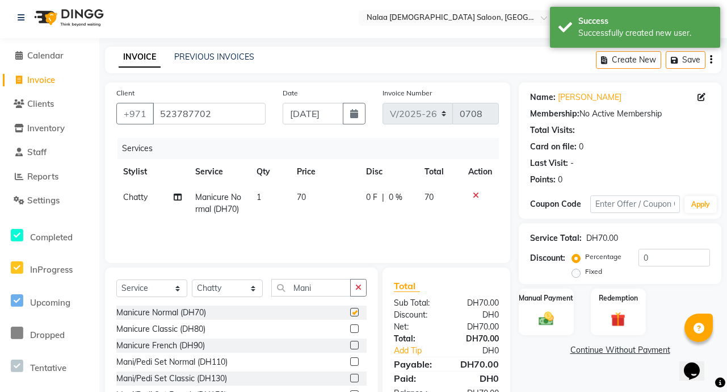
checkbox input "false"
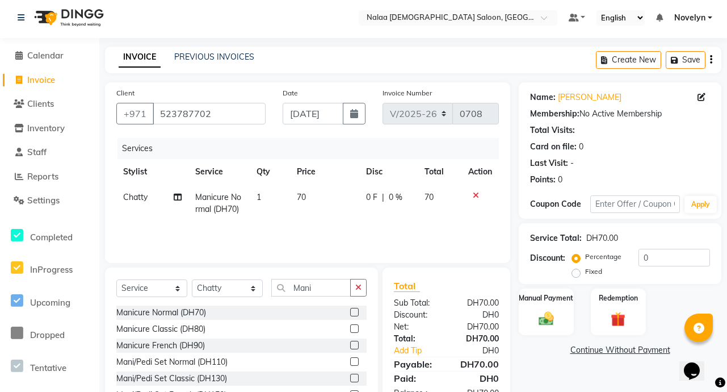
scroll to position [63, 0]
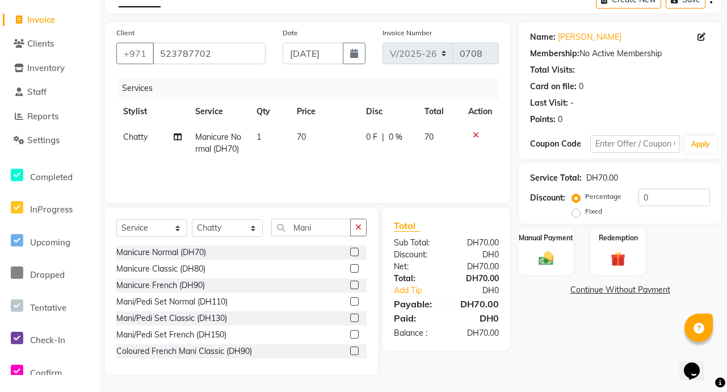
click at [473, 137] on icon at bounding box center [476, 135] width 6 height 8
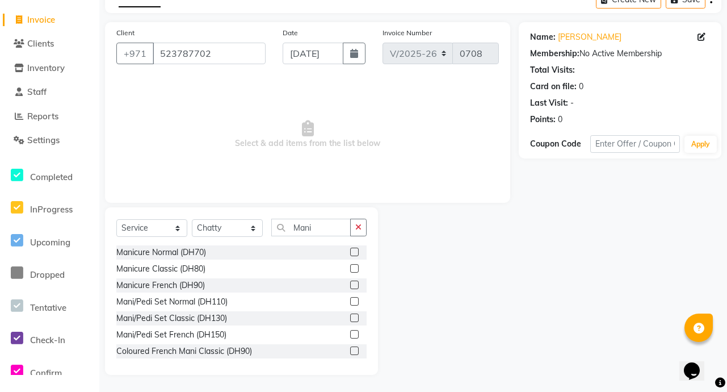
click at [350, 269] on label at bounding box center [354, 268] width 9 height 9
click at [350, 269] on input "checkbox" at bounding box center [353, 268] width 7 height 7
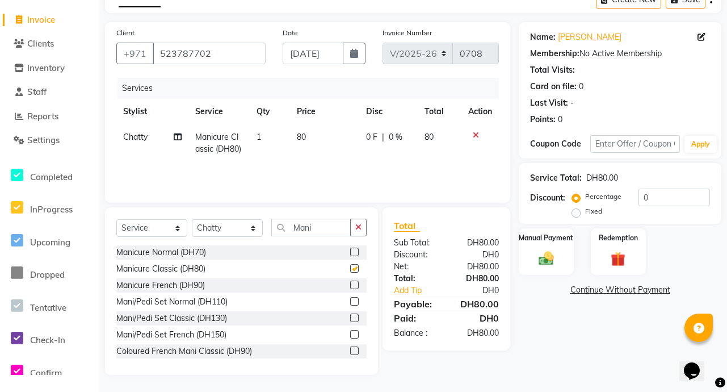
checkbox input "false"
click at [389, 139] on span "0 %" at bounding box center [396, 137] width 14 height 12
select select "90525"
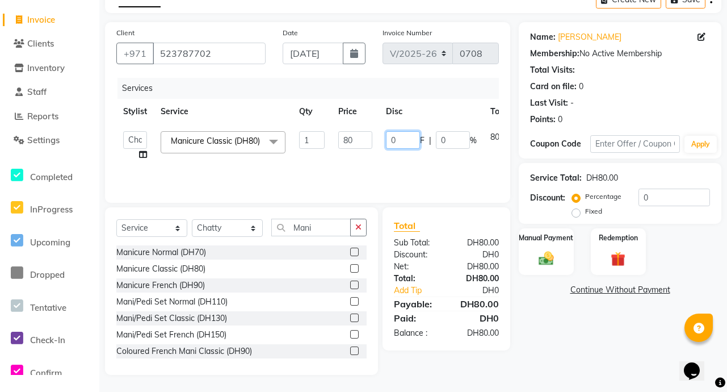
click at [397, 144] on input "0" at bounding box center [403, 140] width 34 height 18
type input "10"
click at [543, 338] on div "Name: [PERSON_NAME] Membership: No Active Membership Total Visits: Card on file…" at bounding box center [624, 198] width 211 height 353
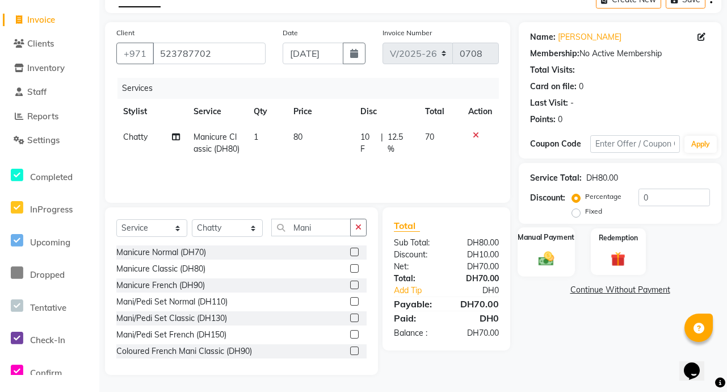
click at [555, 260] on img at bounding box center [546, 258] width 25 height 18
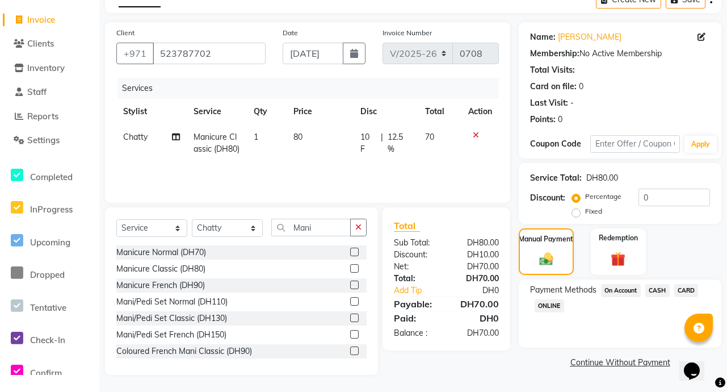
click at [665, 295] on span "CASH" at bounding box center [658, 290] width 24 height 13
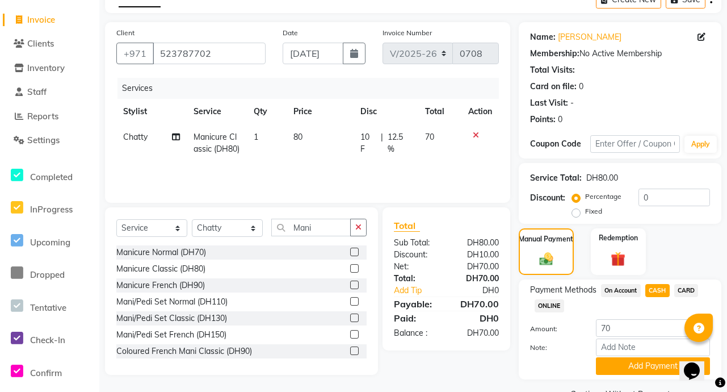
scroll to position [91, 0]
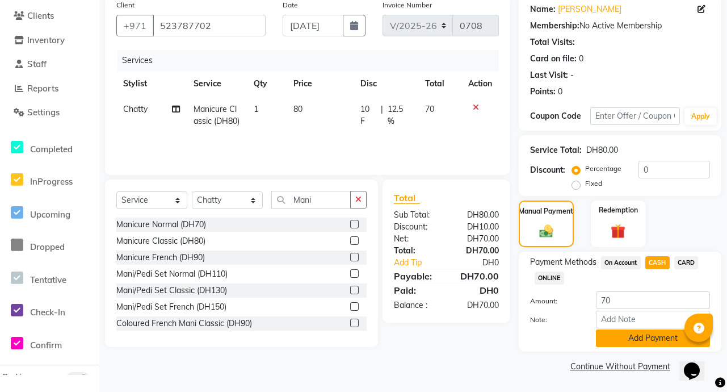
click at [656, 340] on button "Add Payment" at bounding box center [653, 338] width 114 height 18
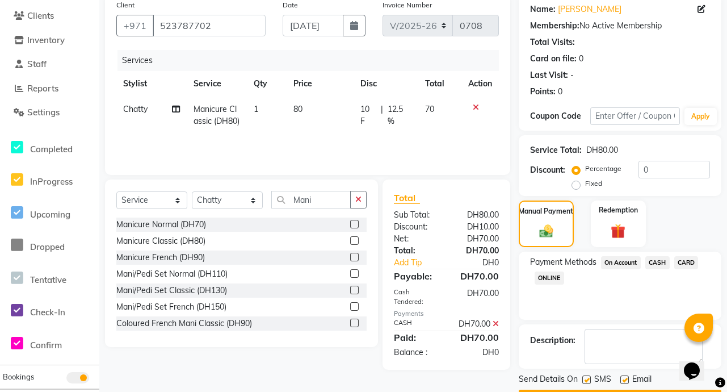
scroll to position [123, 0]
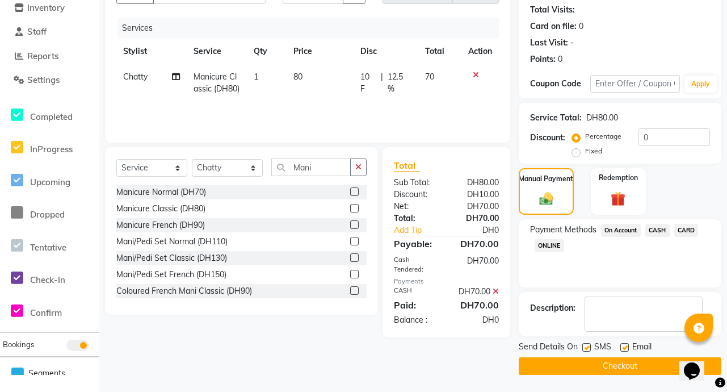
click at [642, 370] on button "Checkout" at bounding box center [620, 366] width 203 height 18
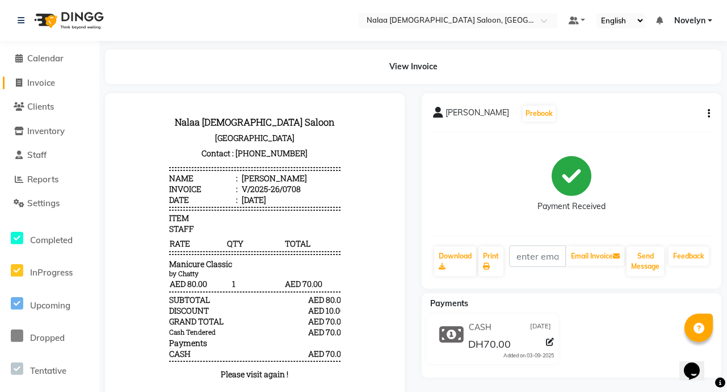
click at [68, 81] on link "Invoice" at bounding box center [50, 83] width 94 height 13
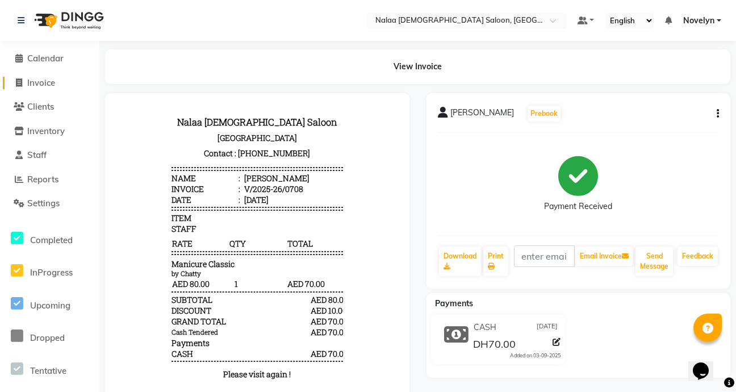
select select "service"
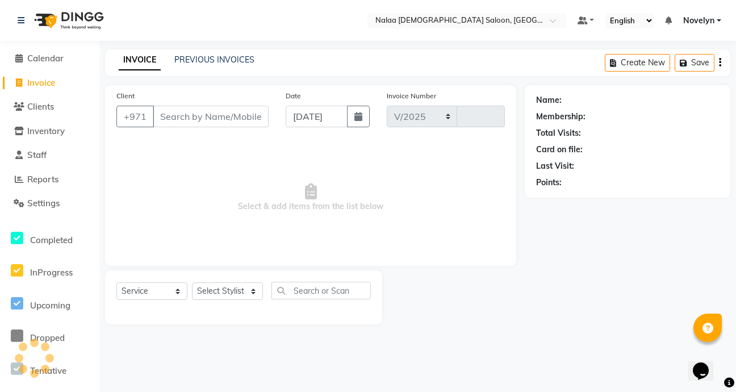
select select "7528"
type input "0709"
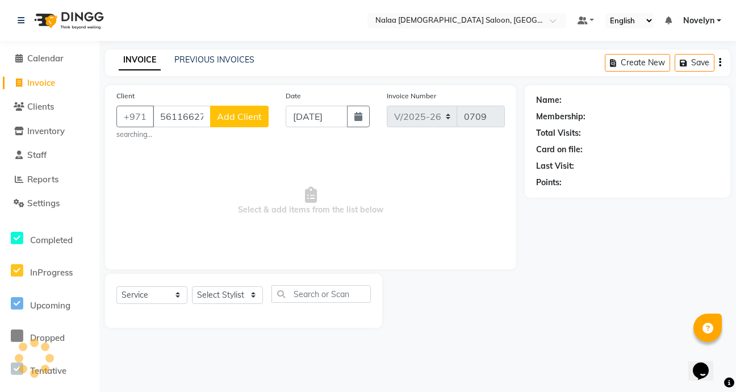
type input "561166274"
click at [258, 116] on span "Add Client" at bounding box center [239, 116] width 45 height 11
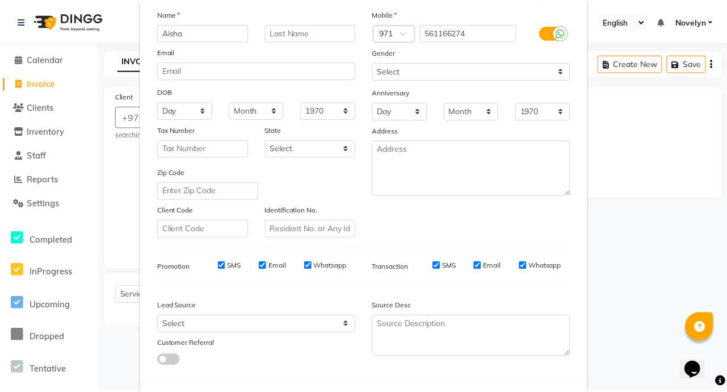
scroll to position [132, 0]
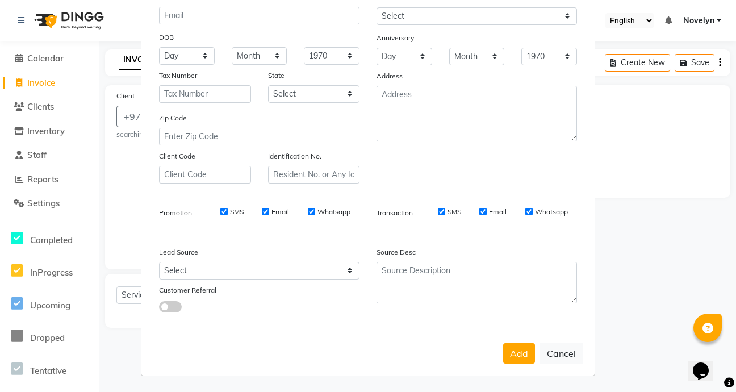
click at [647, 163] on ngb-modal-window "Add Client Generate Dummy Number Name Aisha Email DOB Day 01 02 03 04 05 06 07 …" at bounding box center [368, 196] width 736 height 392
click at [522, 354] on button "Add" at bounding box center [519, 353] width 32 height 20
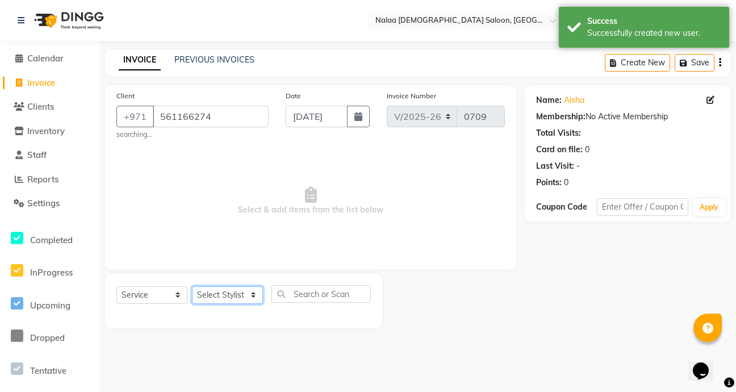
click at [251, 298] on select "Select Stylist Abby Chatty Grace Hina [PERSON_NAME] [PERSON_NAME] Stylist 1" at bounding box center [227, 295] width 71 height 18
click at [192, 286] on select "Select Stylist Abby Chatty Grace Hina [PERSON_NAME] [PERSON_NAME] Stylist 1" at bounding box center [227, 295] width 71 height 18
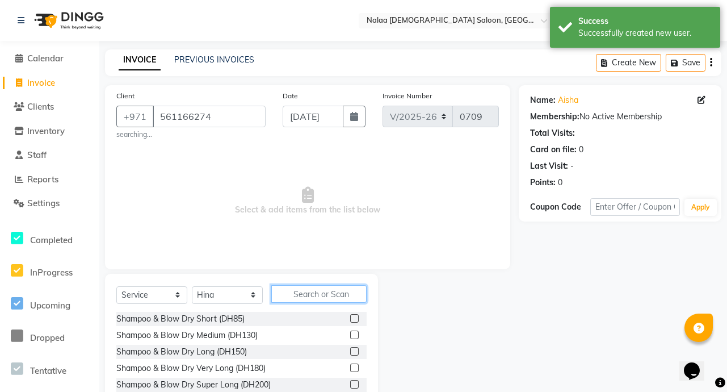
click at [314, 299] on input "text" at bounding box center [318, 294] width 95 height 18
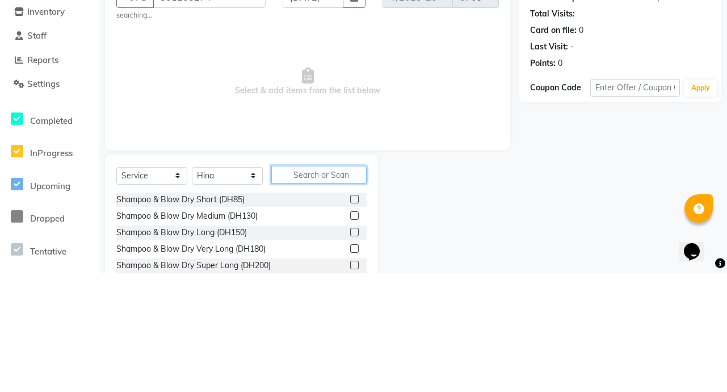
scroll to position [7, 0]
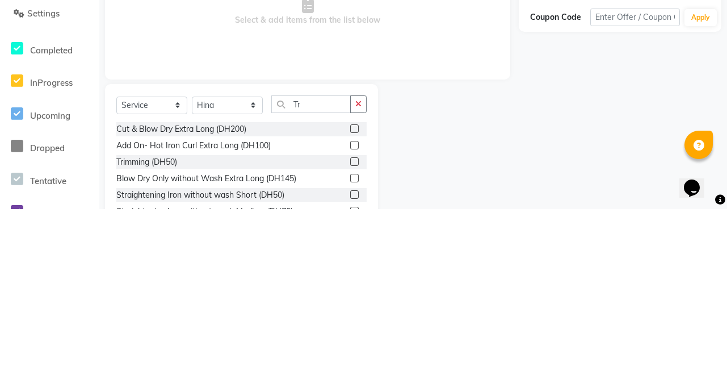
click at [350, 361] on label at bounding box center [354, 361] width 9 height 9
click at [350, 361] on input "checkbox" at bounding box center [353, 361] width 7 height 7
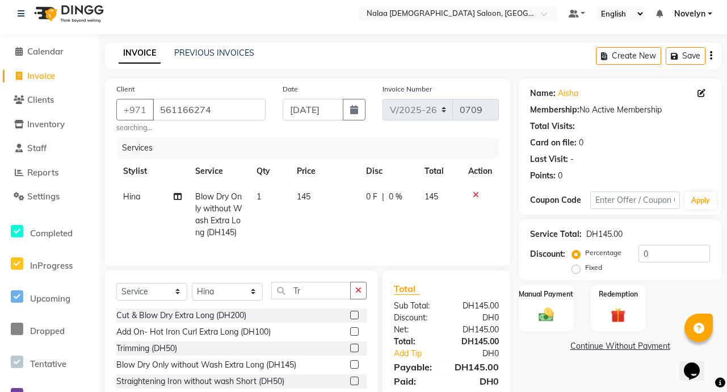
click at [476, 196] on icon at bounding box center [476, 195] width 6 height 8
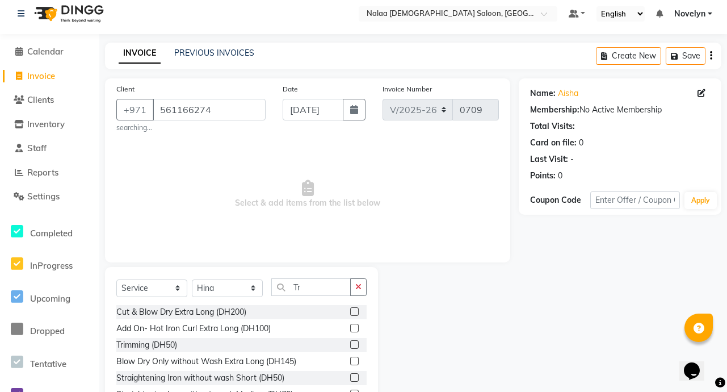
click at [350, 345] on label at bounding box center [354, 344] width 9 height 9
click at [350, 345] on input "checkbox" at bounding box center [353, 344] width 7 height 7
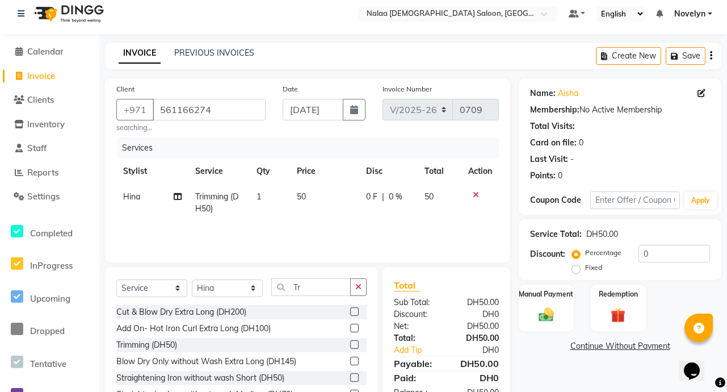
click at [430, 198] on span "50" at bounding box center [429, 196] width 9 height 10
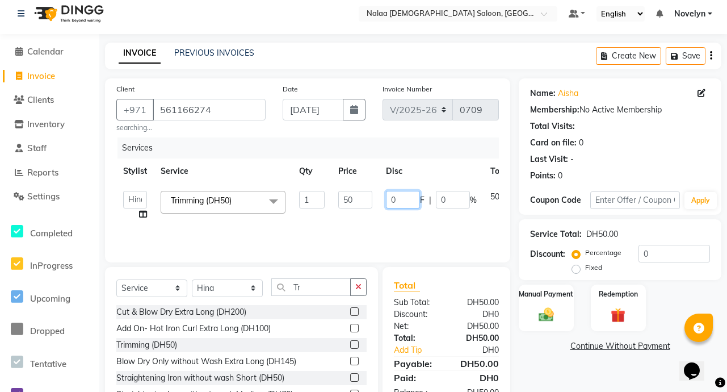
click at [401, 202] on input "0" at bounding box center [403, 200] width 34 height 18
click at [544, 370] on div "Name: Aisha Membership: No Active Membership Total Visits: Card on file: 0 Last…" at bounding box center [624, 256] width 211 height 356
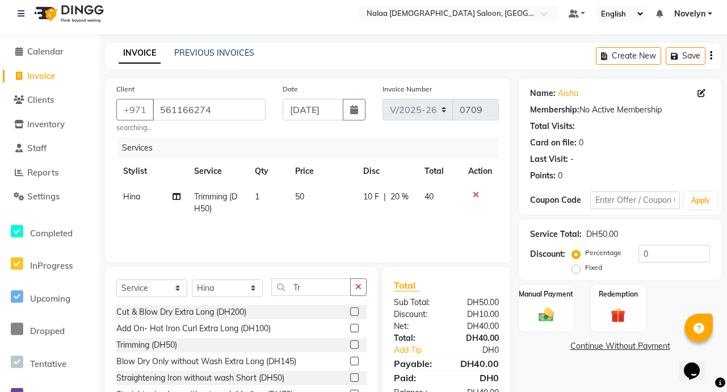
scroll to position [66, 0]
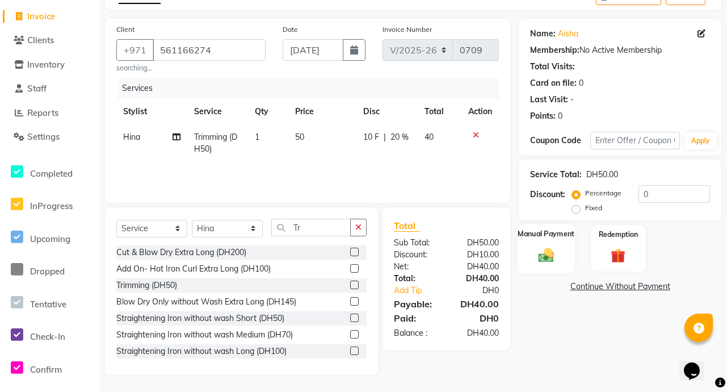
click at [548, 259] on img at bounding box center [546, 255] width 25 height 18
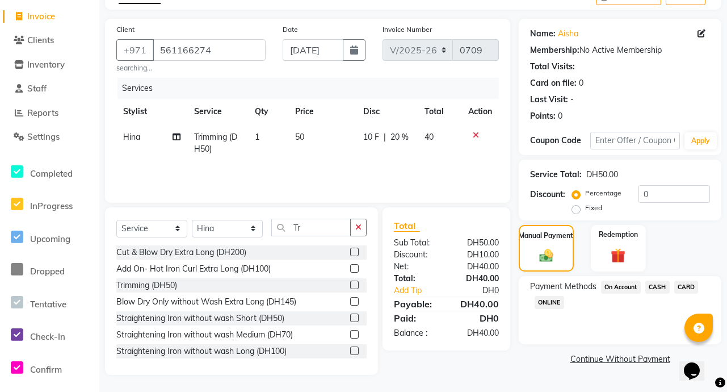
click at [686, 287] on span "CARD" at bounding box center [686, 286] width 24 height 13
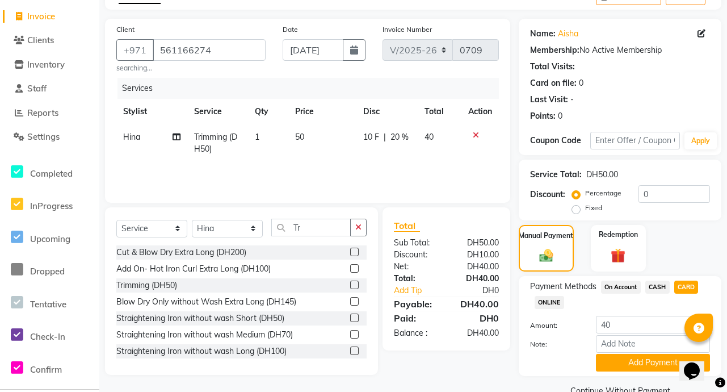
click at [664, 283] on span "CASH" at bounding box center [658, 286] width 24 height 13
click at [669, 363] on button "Add Payment" at bounding box center [653, 363] width 114 height 18
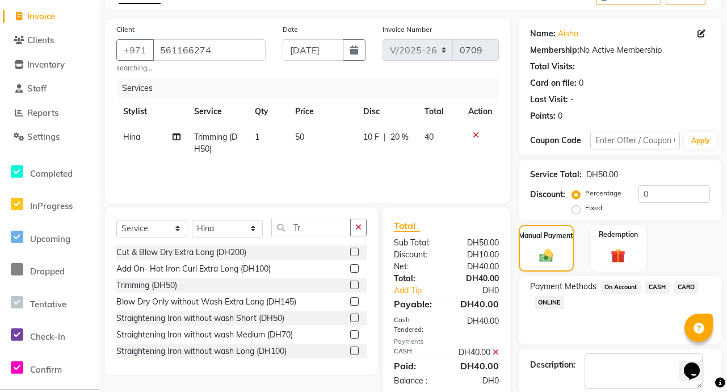
scroll to position [123, 0]
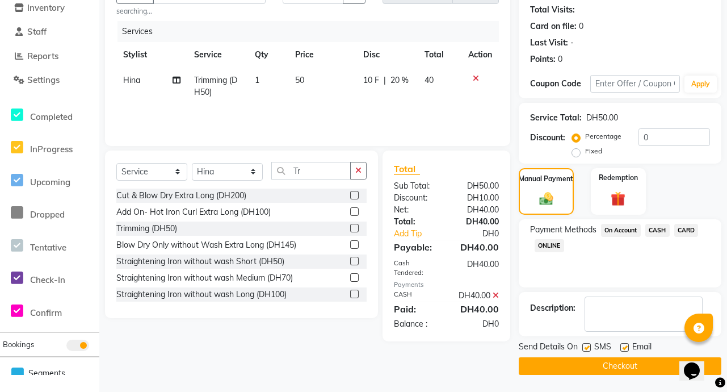
click at [641, 366] on button "Checkout" at bounding box center [620, 366] width 203 height 18
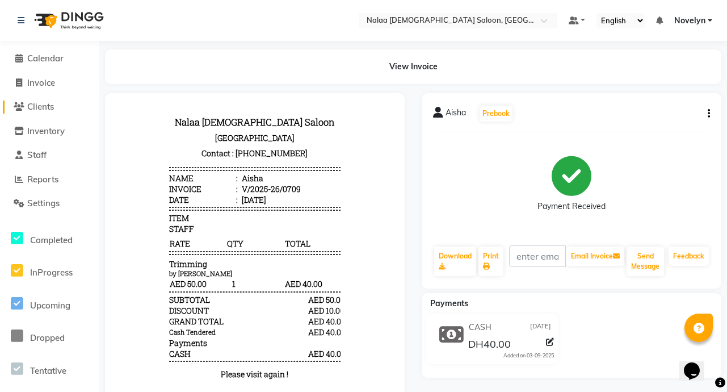
click at [62, 105] on link "Clients" at bounding box center [50, 106] width 94 height 13
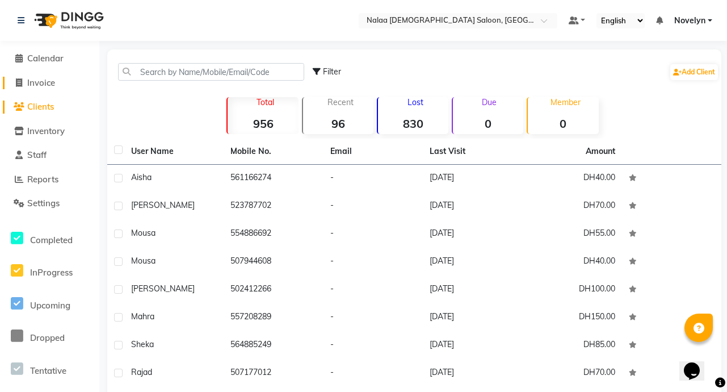
click at [54, 84] on span "Invoice" at bounding box center [41, 82] width 28 height 11
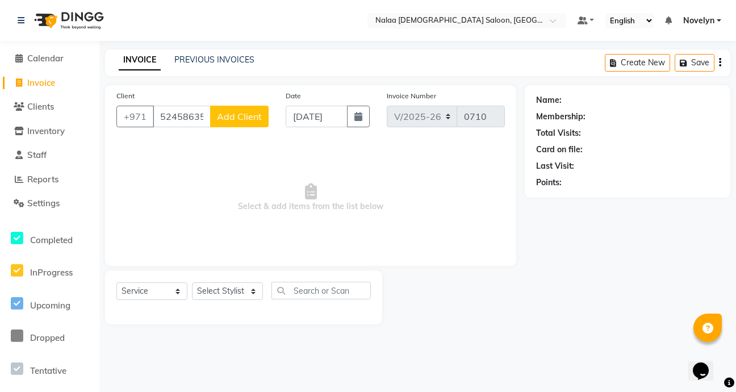
click at [245, 118] on span "Add Client" at bounding box center [239, 116] width 45 height 11
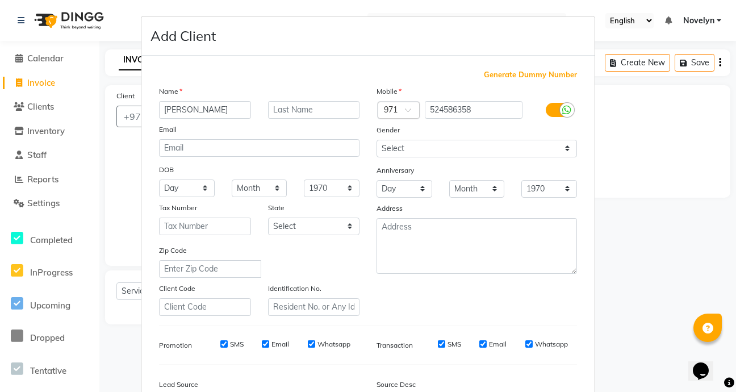
click at [652, 157] on ngb-modal-window "Add Client Generate Dummy Number Name Mina Email DOB Day 01 02 03 04 05 06 07 0…" at bounding box center [368, 196] width 736 height 392
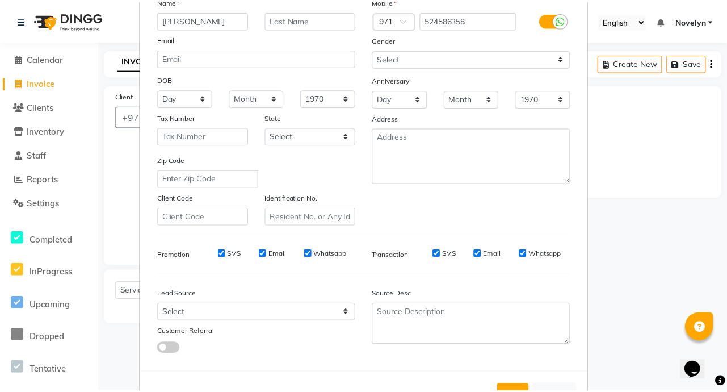
scroll to position [132, 0]
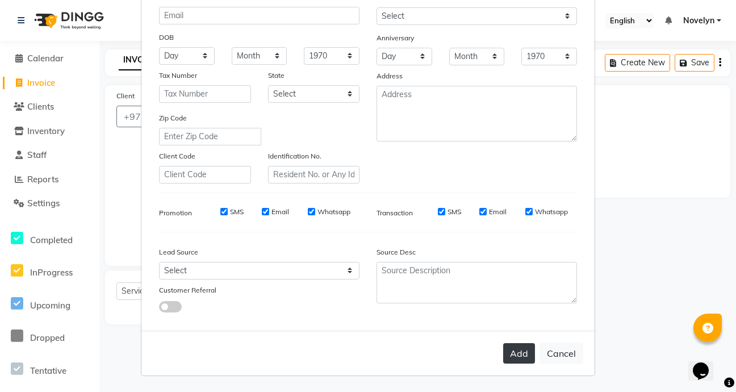
click at [519, 357] on button "Add" at bounding box center [519, 353] width 32 height 20
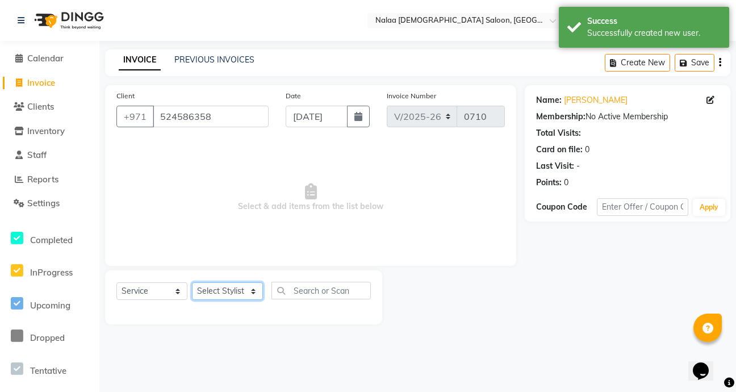
click at [235, 294] on select "Select Stylist Abby Chatty Grace Hina [PERSON_NAME] [PERSON_NAME] Stylist 1" at bounding box center [227, 291] width 71 height 18
click at [192, 282] on select "Select Stylist Abby Chatty Grace Hina [PERSON_NAME] [PERSON_NAME] Stylist 1" at bounding box center [227, 291] width 71 height 18
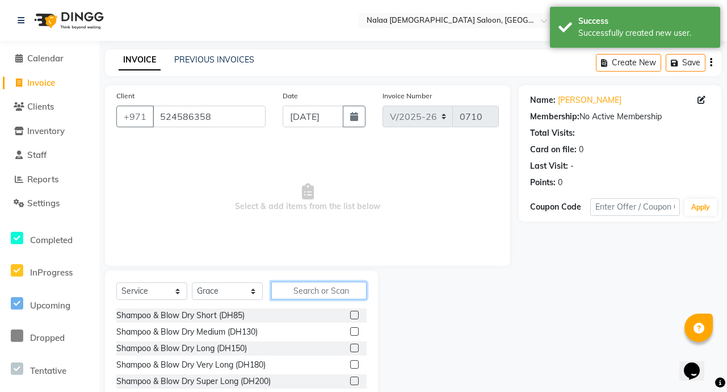
click at [308, 295] on input "text" at bounding box center [318, 291] width 95 height 18
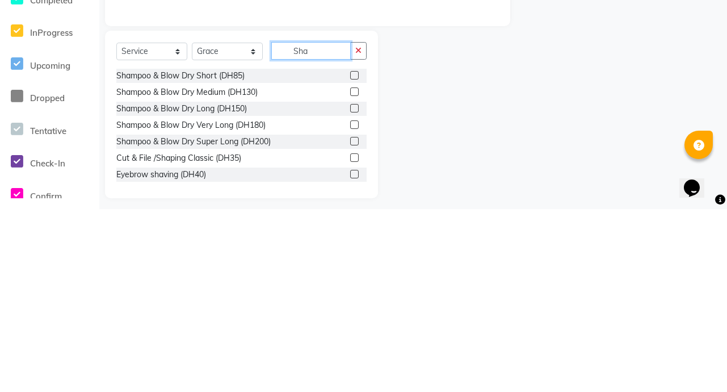
scroll to position [63, 0]
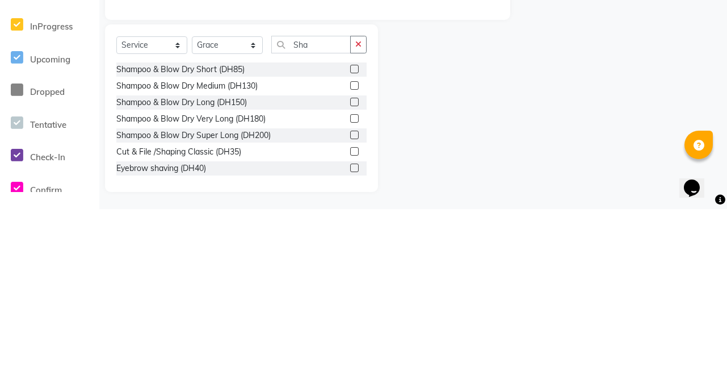
click at [350, 333] on label at bounding box center [354, 334] width 9 height 9
click at [350, 333] on input "checkbox" at bounding box center [353, 334] width 7 height 7
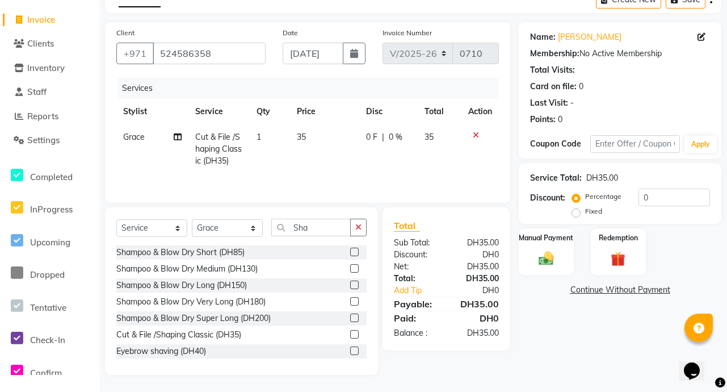
click at [437, 140] on td "35" at bounding box center [440, 148] width 44 height 49
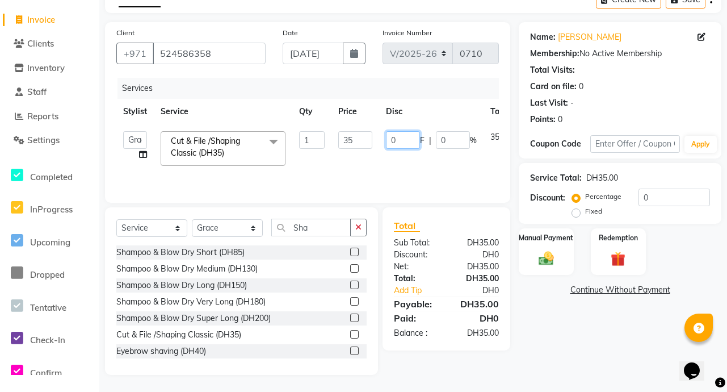
click at [393, 140] on input "0" at bounding box center [403, 140] width 34 height 18
click at [554, 346] on div "Name: Mina Membership: No Active Membership Total Visits: Card on file: 0 Last …" at bounding box center [624, 198] width 211 height 353
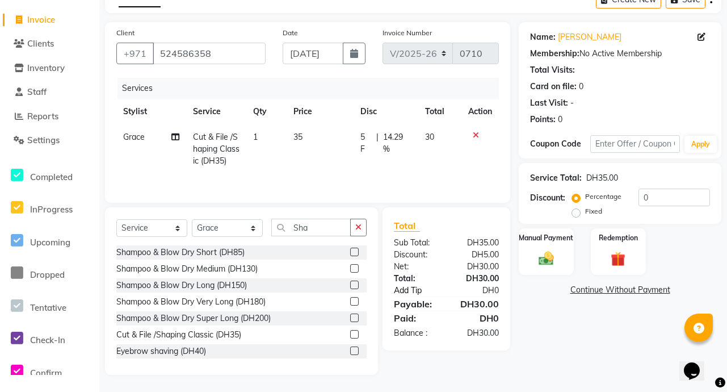
click at [429, 292] on link "Add Tip" at bounding box center [420, 290] width 71 height 12
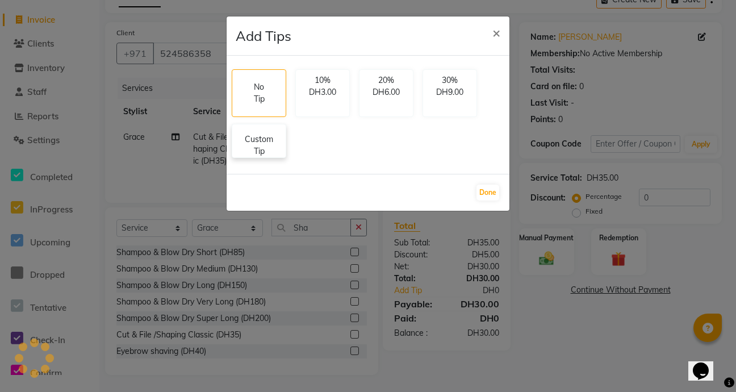
click at [265, 140] on p "Custom Tip" at bounding box center [259, 145] width 40 height 24
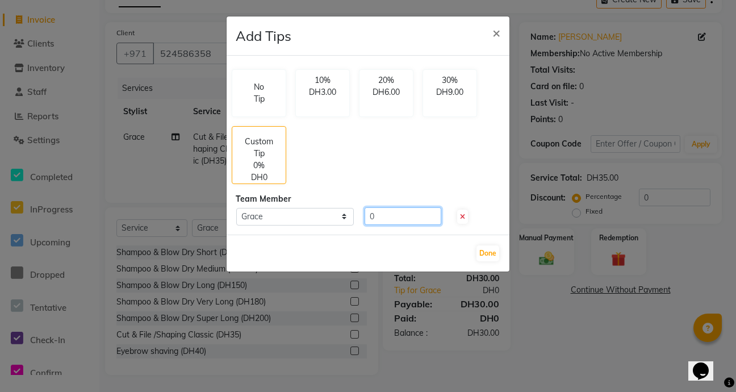
click at [385, 217] on input "0" at bounding box center [402, 216] width 77 height 18
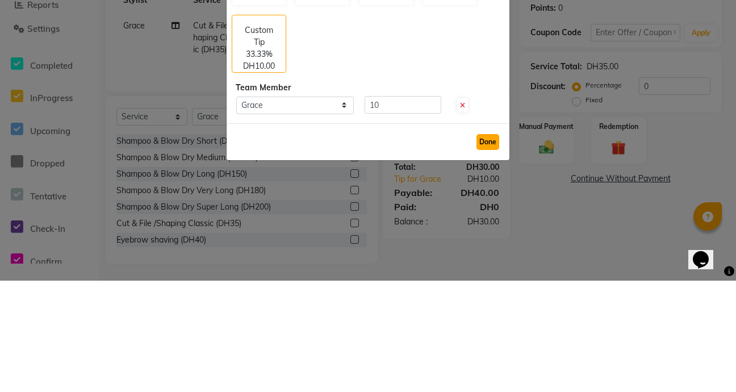
click at [483, 256] on button "Done" at bounding box center [487, 253] width 23 height 16
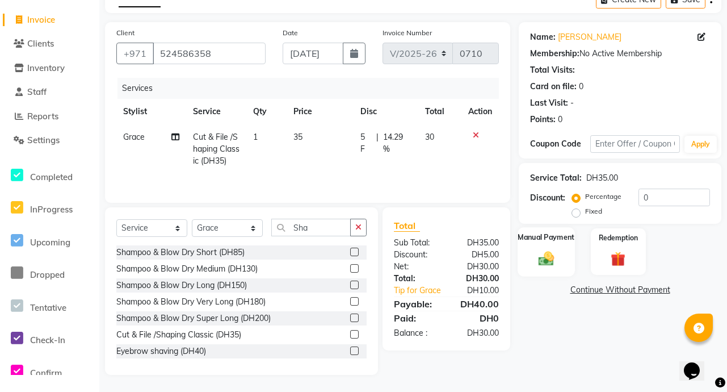
click at [553, 250] on img at bounding box center [546, 258] width 25 height 18
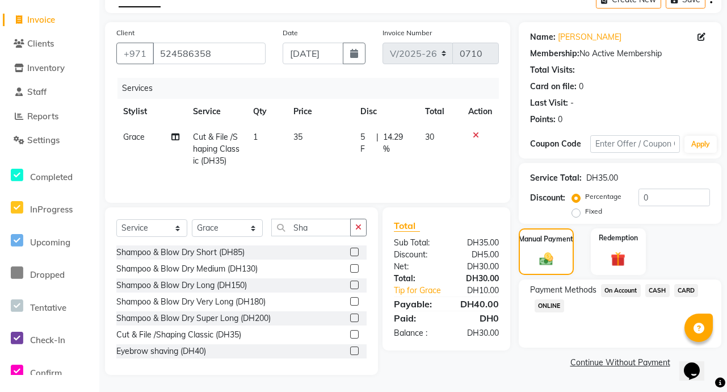
click at [693, 295] on span "CARD" at bounding box center [686, 290] width 24 height 13
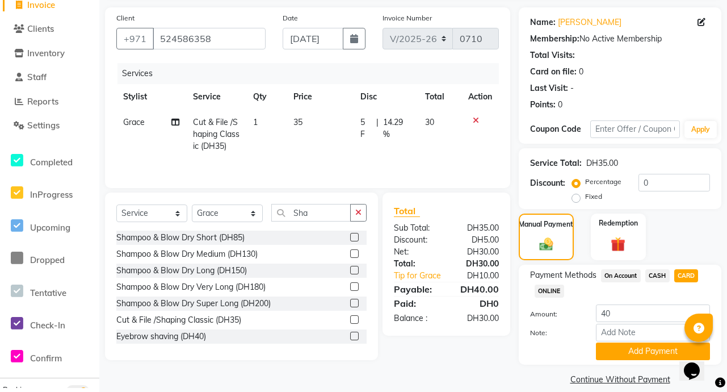
scroll to position [91, 0]
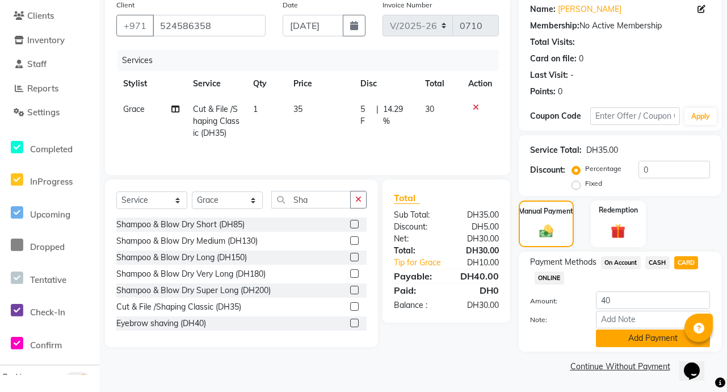
click at [660, 341] on button "Add Payment" at bounding box center [653, 338] width 114 height 18
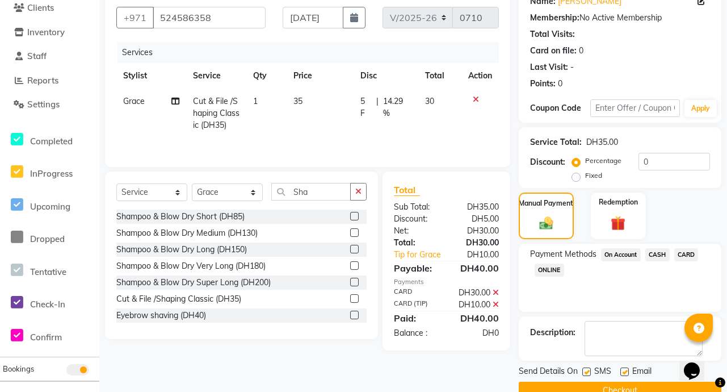
scroll to position [123, 0]
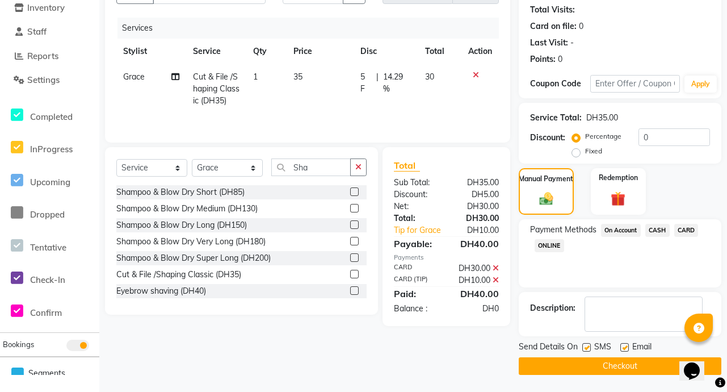
click at [649, 372] on button "Checkout" at bounding box center [620, 366] width 203 height 18
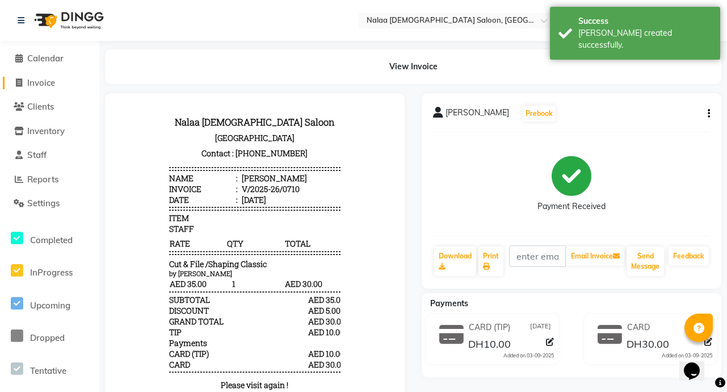
click at [55, 81] on span "Invoice" at bounding box center [41, 82] width 28 height 11
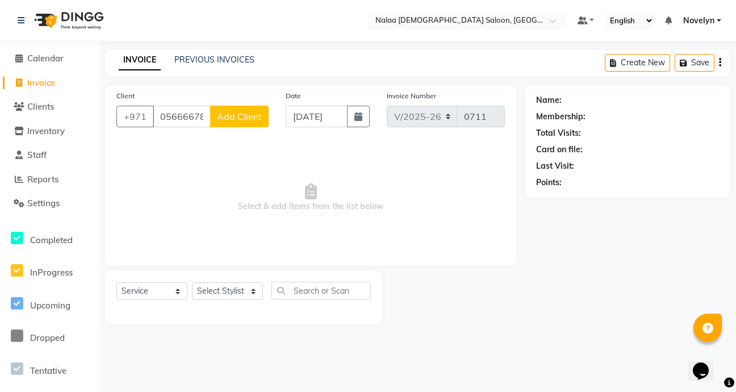
click at [247, 117] on span "Add Client" at bounding box center [239, 116] width 45 height 11
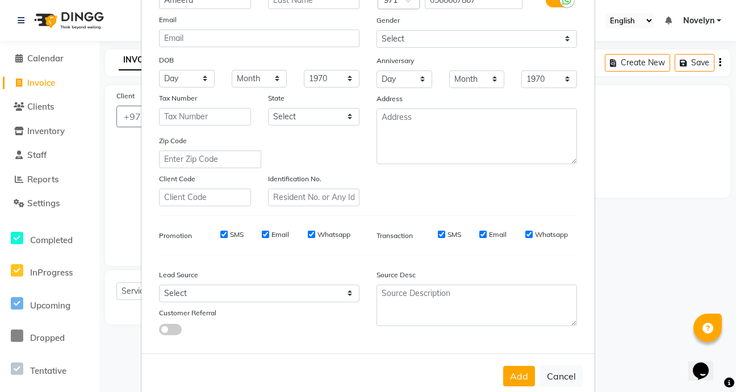
scroll to position [132, 0]
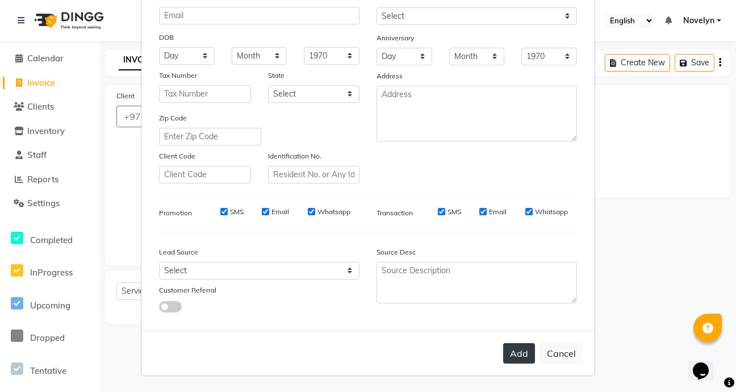
click at [519, 353] on button "Add" at bounding box center [519, 353] width 32 height 20
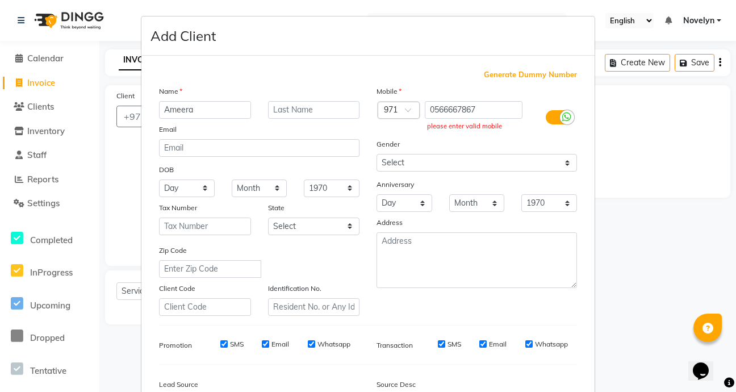
scroll to position [1, 0]
click at [441, 113] on input "0566667867" at bounding box center [474, 109] width 98 height 18
click at [427, 108] on input "0566667867" at bounding box center [474, 109] width 98 height 18
click at [433, 107] on input "0566667867" at bounding box center [474, 109] width 98 height 18
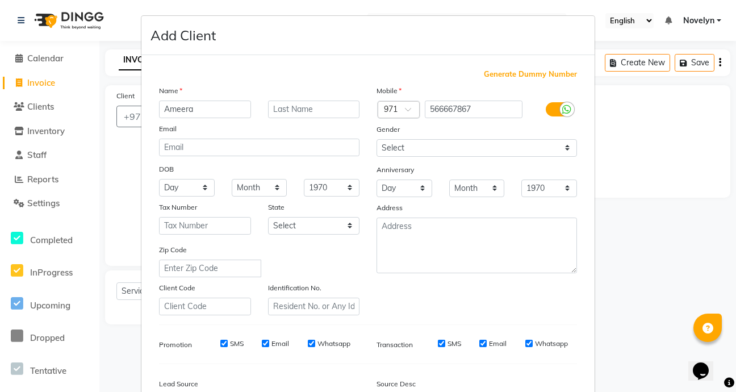
click at [652, 158] on ngb-modal-window "Add Client Generate Dummy Number Name Ameera Email DOB Day 01 02 03 04 05 06 07…" at bounding box center [368, 196] width 736 height 392
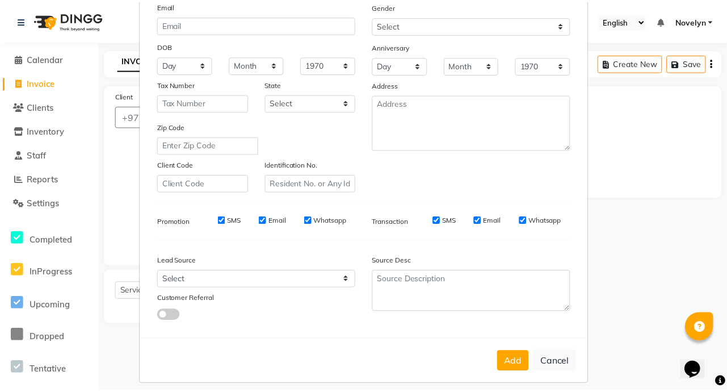
scroll to position [132, 0]
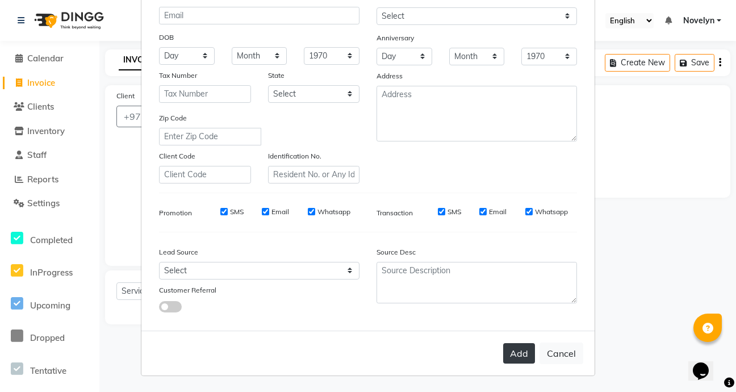
click at [521, 352] on button "Add" at bounding box center [519, 353] width 32 height 20
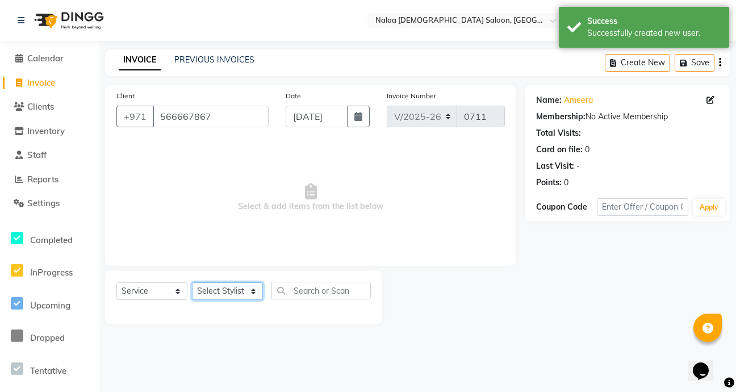
click at [261, 290] on select "Select Stylist Abby Chatty Grace Hina [PERSON_NAME] [PERSON_NAME] Stylist 1" at bounding box center [227, 291] width 71 height 18
click at [192, 282] on select "Select Stylist Abby Chatty Grace Hina [PERSON_NAME] [PERSON_NAME] Stylist 1" at bounding box center [227, 291] width 71 height 18
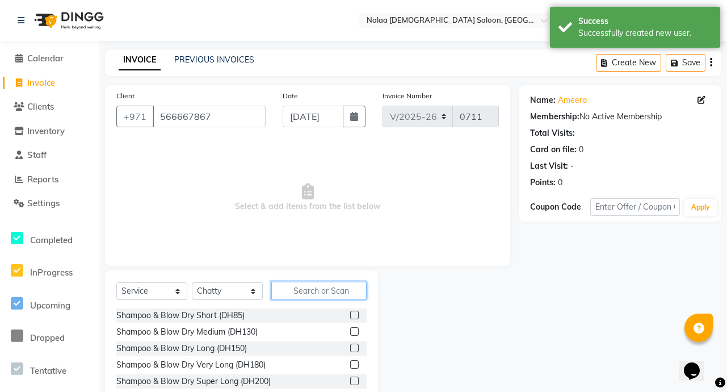
click at [326, 292] on input "text" at bounding box center [318, 291] width 95 height 18
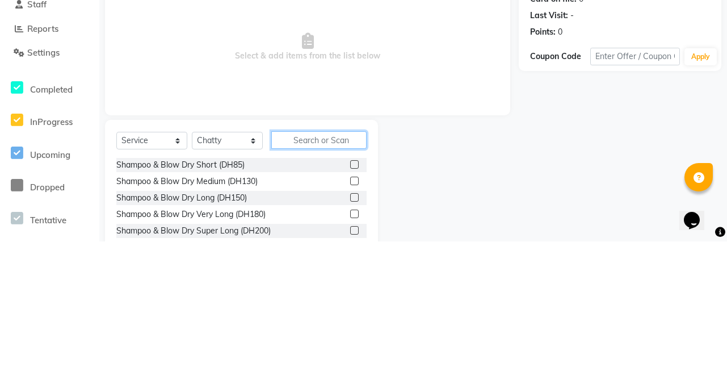
scroll to position [3, 0]
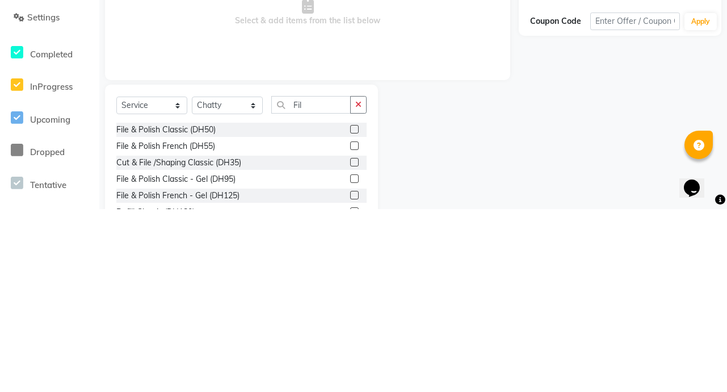
click at [350, 313] on label at bounding box center [354, 312] width 9 height 9
click at [350, 313] on input "checkbox" at bounding box center [353, 312] width 7 height 7
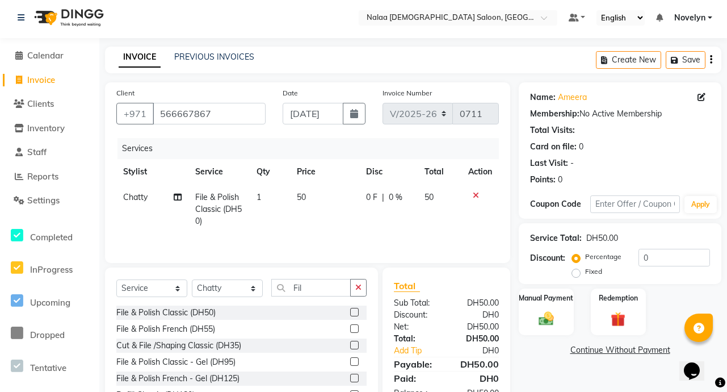
click at [395, 199] on span "0 %" at bounding box center [396, 197] width 14 height 12
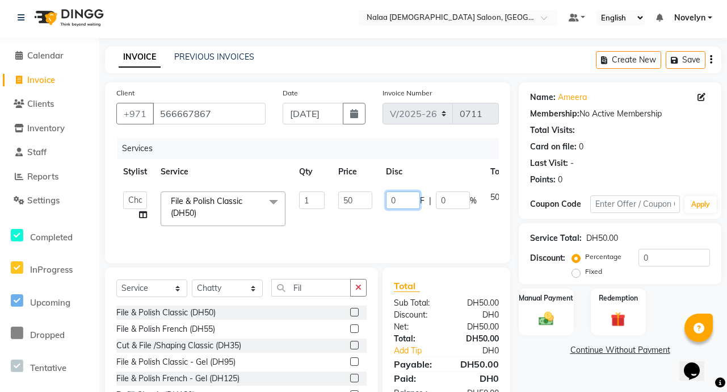
click at [403, 201] on input "0" at bounding box center [403, 200] width 34 height 18
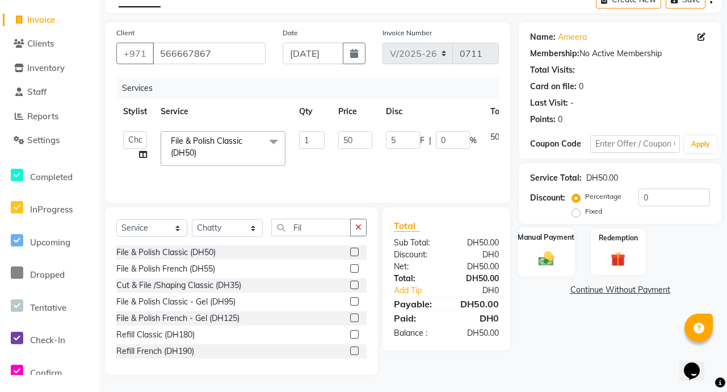
click at [555, 262] on img at bounding box center [546, 258] width 25 height 18
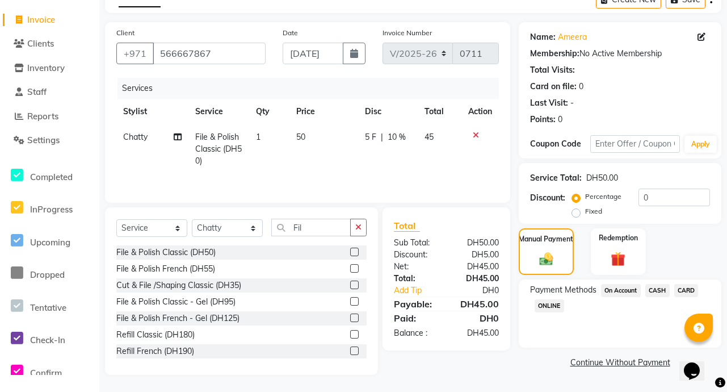
click at [691, 292] on span "CARD" at bounding box center [686, 290] width 24 height 13
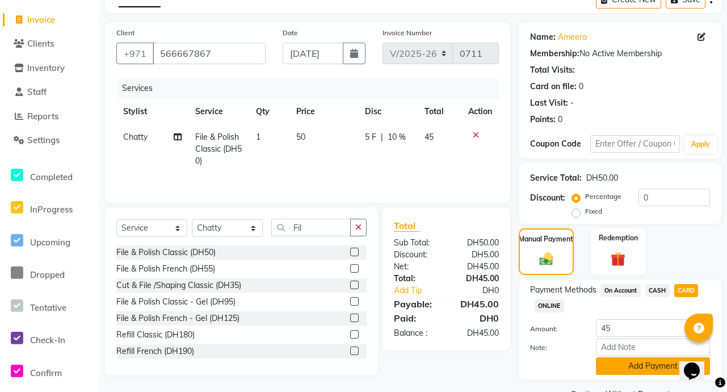
click at [657, 371] on button "Add Payment" at bounding box center [653, 366] width 114 height 18
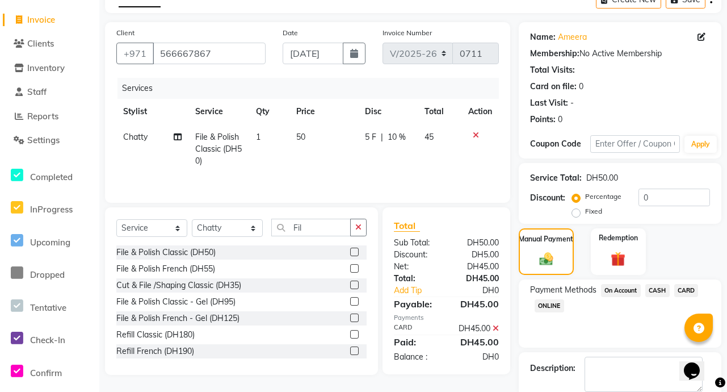
scroll to position [123, 0]
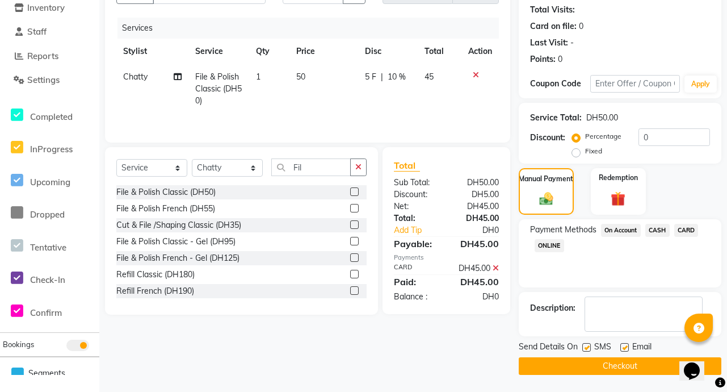
click at [647, 370] on button "Checkout" at bounding box center [620, 366] width 203 height 18
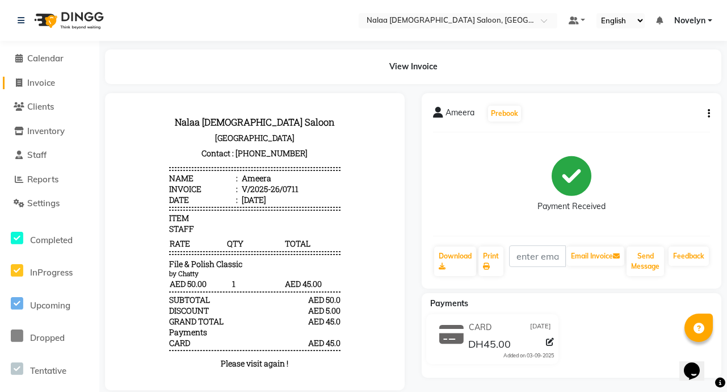
click at [65, 80] on link "Invoice" at bounding box center [50, 83] width 94 height 13
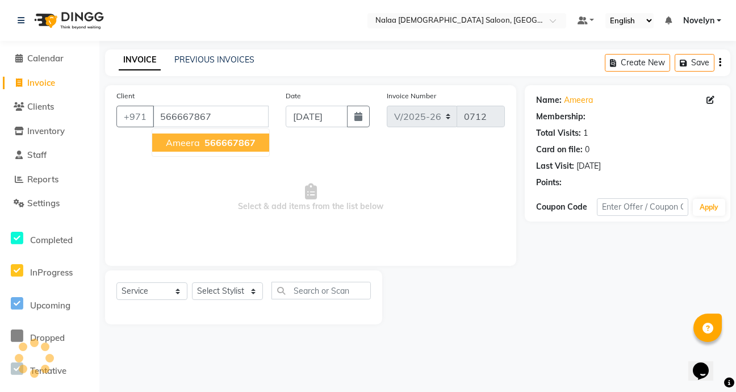
click at [245, 144] on span "566667867" at bounding box center [229, 142] width 51 height 11
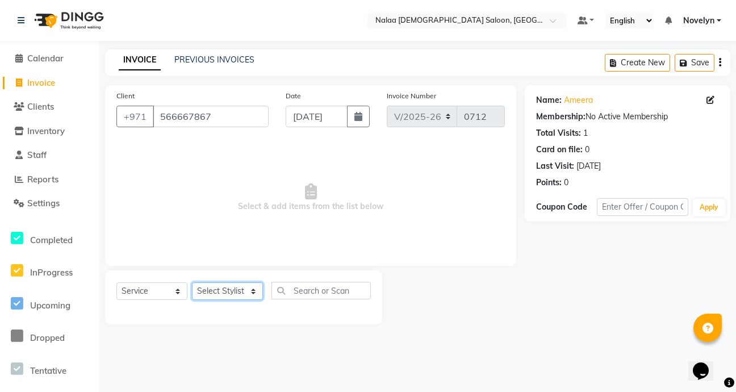
click at [255, 292] on select "Select Stylist Abby Chatty Grace Hina [PERSON_NAME] [PERSON_NAME] Stylist 1" at bounding box center [227, 291] width 71 height 18
click at [192, 282] on select "Select Stylist Abby Chatty Grace Hina [PERSON_NAME] [PERSON_NAME] Stylist 1" at bounding box center [227, 291] width 71 height 18
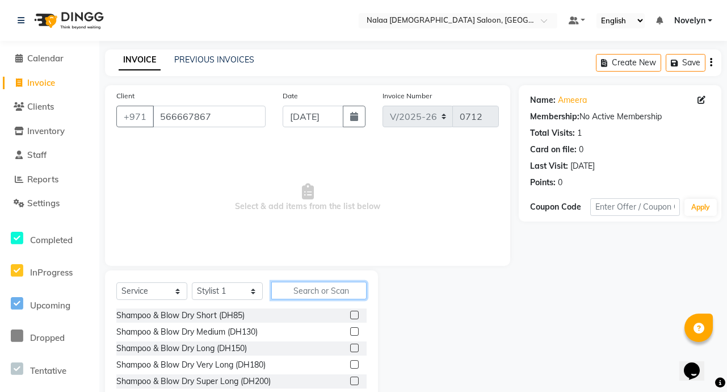
click at [324, 293] on input "text" at bounding box center [318, 291] width 95 height 18
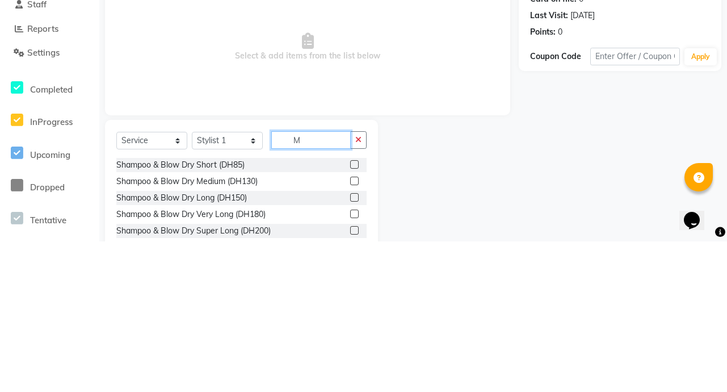
scroll to position [3, 0]
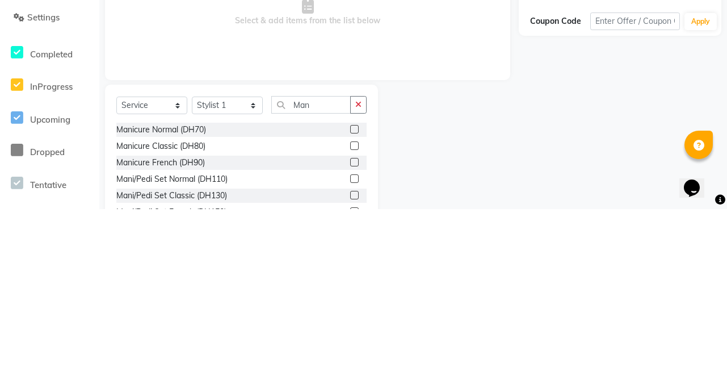
click at [350, 329] on label at bounding box center [354, 328] width 9 height 9
click at [350, 329] on input "checkbox" at bounding box center [353, 328] width 7 height 7
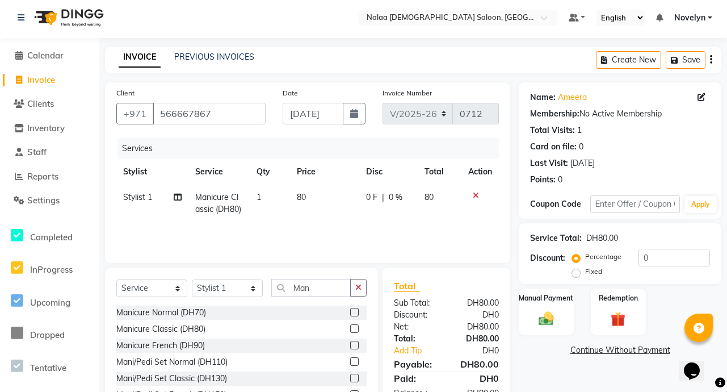
click at [390, 199] on span "0 %" at bounding box center [396, 197] width 14 height 12
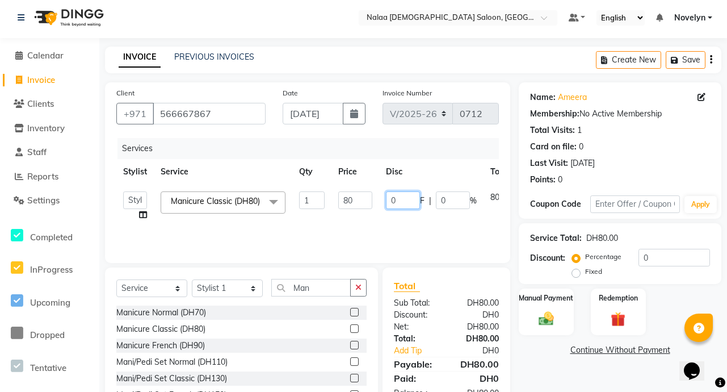
click at [399, 201] on input "0" at bounding box center [403, 200] width 34 height 18
click at [410, 195] on input "70" at bounding box center [403, 200] width 34 height 18
click at [481, 263] on div "Client [PHONE_NUMBER] Date [DATE] Invoice Number V/2025 V/[PHONE_NUMBER] Servic…" at bounding box center [308, 258] width 422 height 353
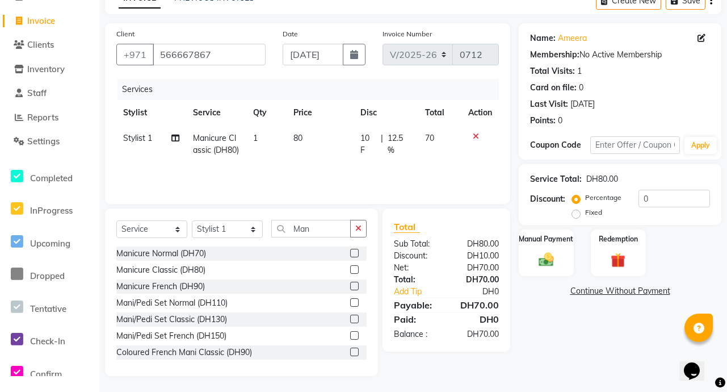
scroll to position [63, 0]
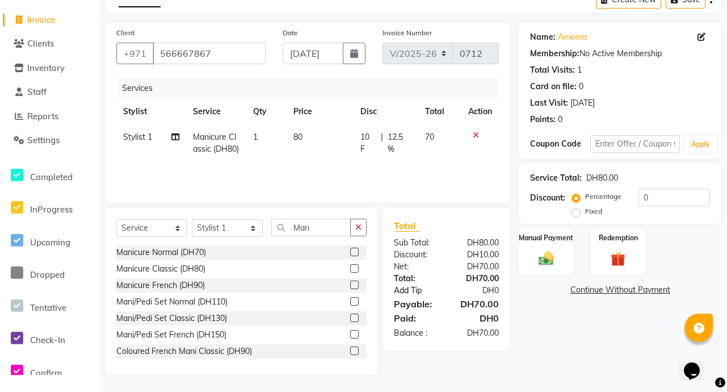
click at [442, 291] on link "Add Tip" at bounding box center [420, 290] width 71 height 12
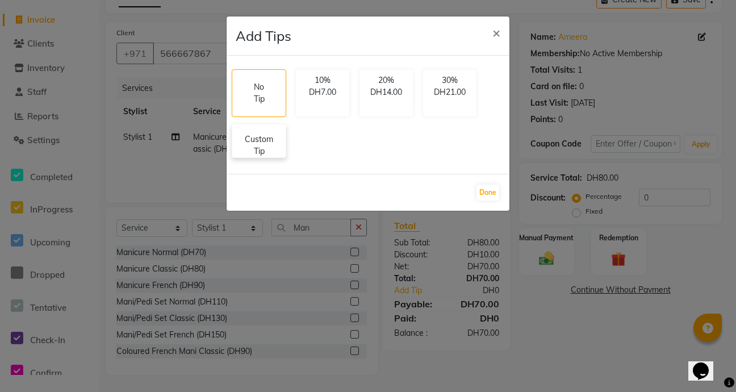
click at [274, 153] on p "Custom Tip" at bounding box center [259, 145] width 40 height 24
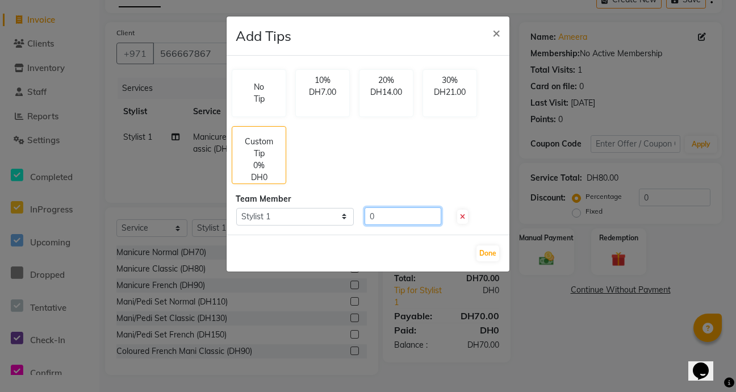
click at [384, 220] on input "0" at bounding box center [402, 216] width 77 height 18
click at [561, 338] on ngb-modal-window "Add Tips × No Tip 10% DH7.00 20% DH14.00 30% DH21.00 Custom Tip 71.43% DH50.00 …" at bounding box center [368, 196] width 736 height 392
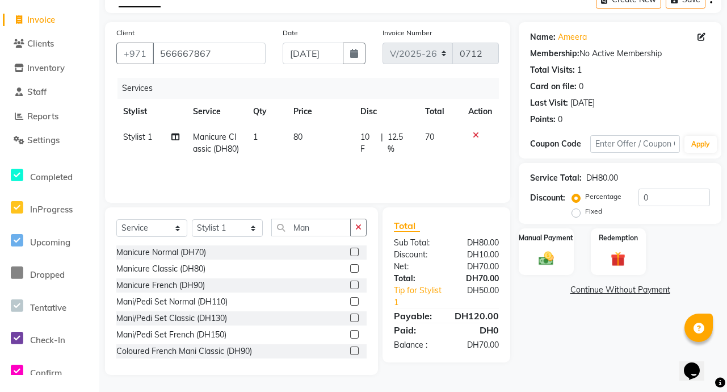
click at [414, 145] on td "10 F | 12.5 %" at bounding box center [386, 142] width 65 height 37
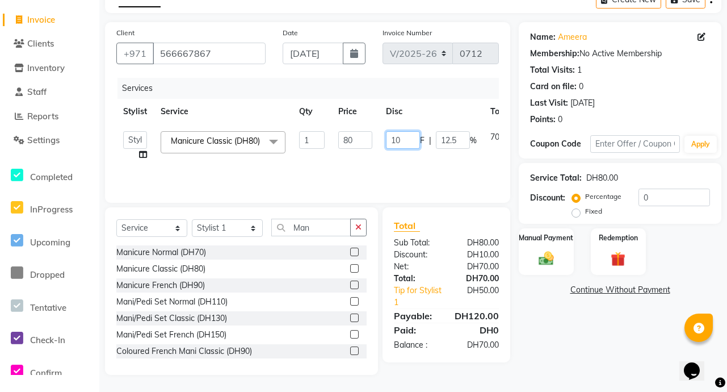
click at [406, 141] on input "10" at bounding box center [403, 140] width 34 height 18
click at [471, 167] on tr "Abby Chatty Grace Hina [PERSON_NAME] [PERSON_NAME] Stylist 1 Manicure Classic (…" at bounding box center [335, 145] width 438 height 43
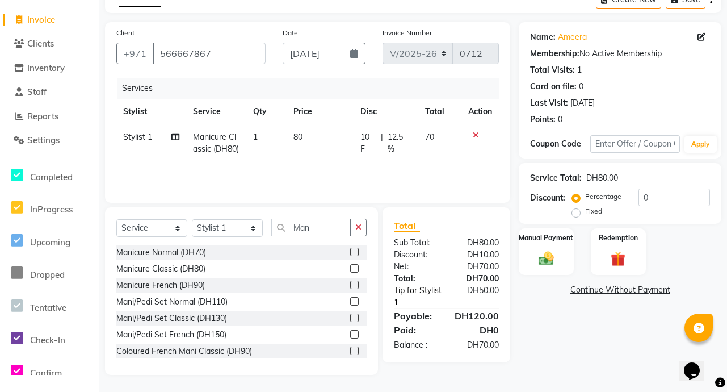
click at [443, 291] on link "Tip for Stylist 1" at bounding box center [420, 296] width 71 height 24
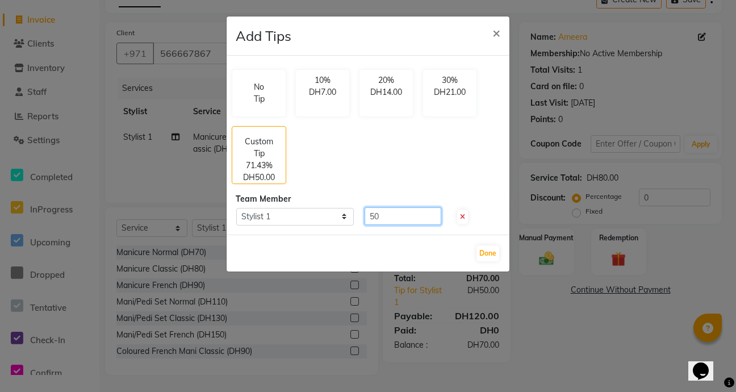
click at [387, 218] on input "50" at bounding box center [402, 216] width 77 height 18
click at [569, 344] on ngb-modal-window "Add Tips × No Tip 10% DH7.00 20% DH14.00 30% DH21.00 Custom Tip 57.14% DH40.00 …" at bounding box center [368, 196] width 736 height 392
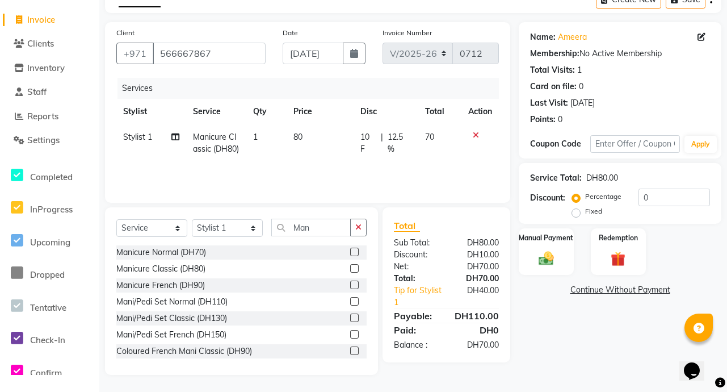
click at [414, 133] on td "10 F | 12.5 %" at bounding box center [386, 142] width 65 height 37
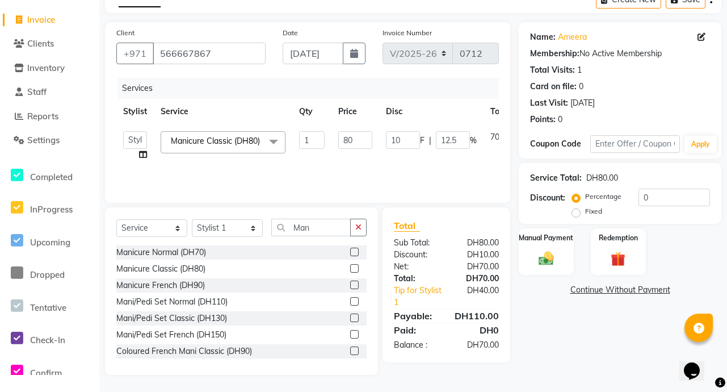
click at [278, 144] on span at bounding box center [273, 142] width 23 height 22
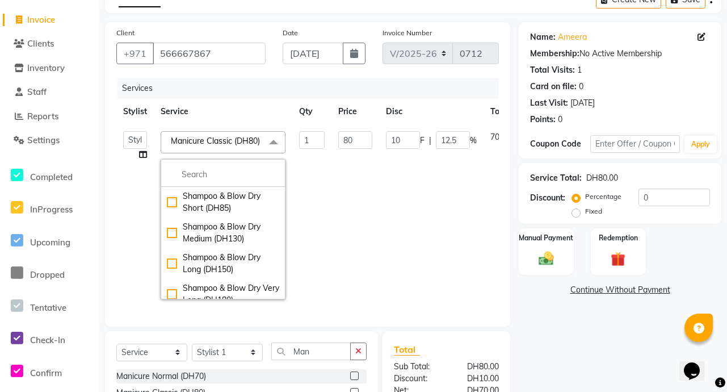
click at [267, 142] on span at bounding box center [273, 142] width 23 height 22
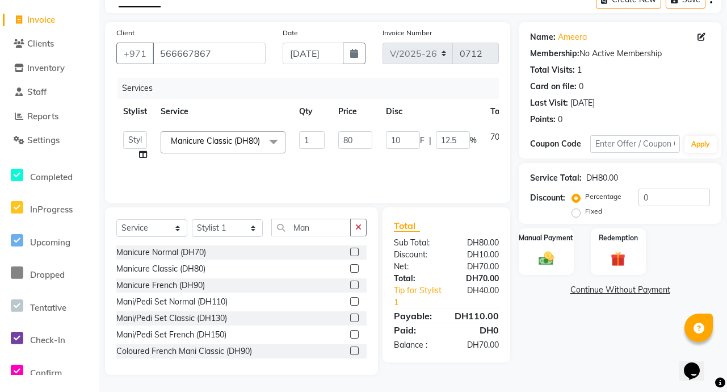
click at [353, 167] on td "80" at bounding box center [356, 145] width 48 height 43
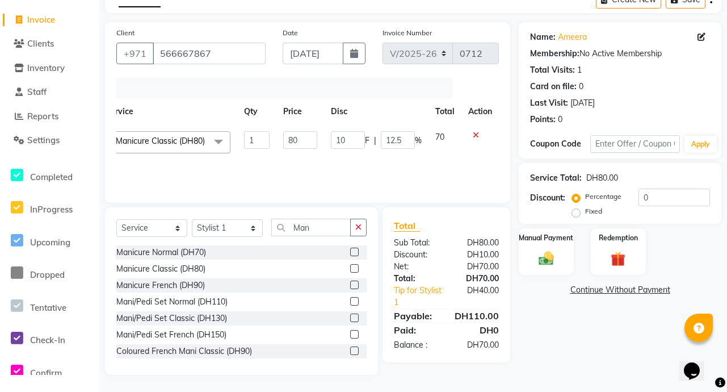
click at [475, 135] on icon at bounding box center [476, 135] width 6 height 8
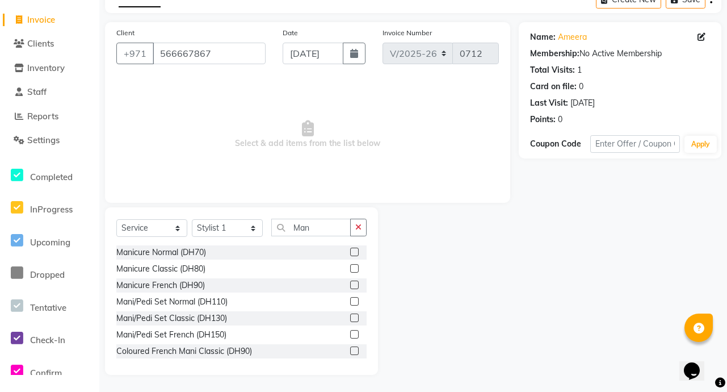
scroll to position [0, 0]
click at [309, 232] on input "Man" at bounding box center [310, 228] width 79 height 18
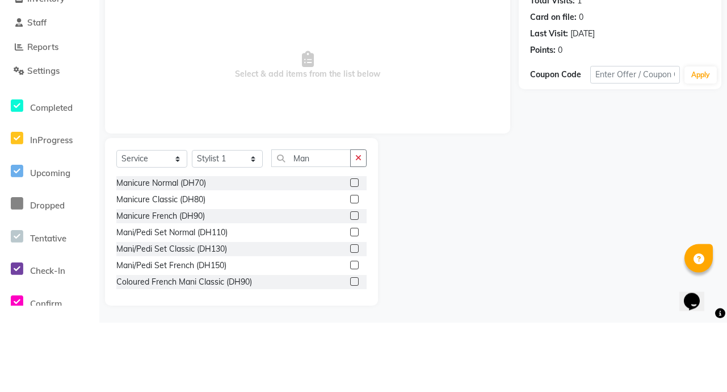
click at [439, 256] on div at bounding box center [448, 290] width 141 height 167
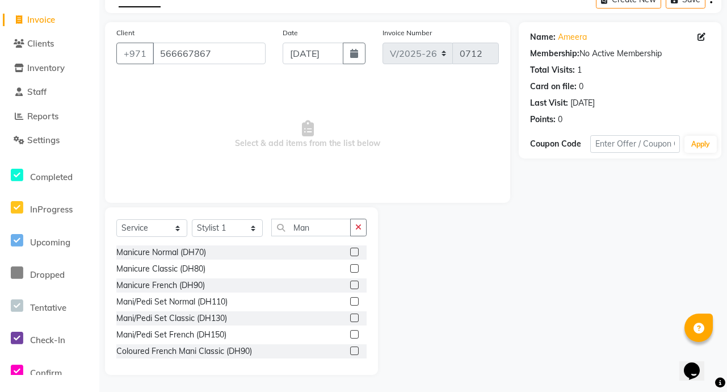
click at [350, 252] on label at bounding box center [354, 252] width 9 height 9
click at [350, 252] on input "checkbox" at bounding box center [353, 252] width 7 height 7
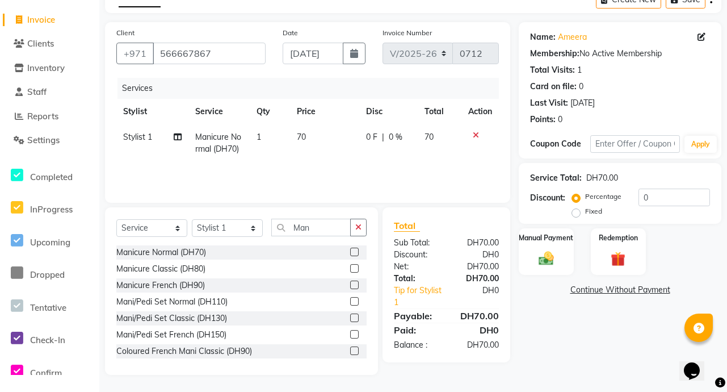
click at [389, 137] on span "0 %" at bounding box center [396, 137] width 14 height 12
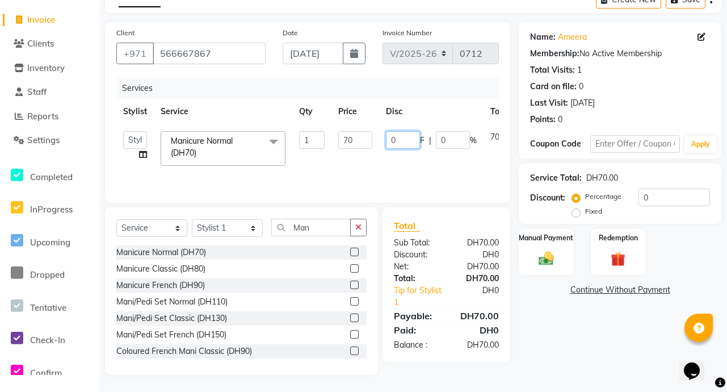
click at [395, 140] on input "0" at bounding box center [403, 140] width 34 height 18
click at [466, 171] on tr "Abby Chatty Grace Hina [PERSON_NAME] [PERSON_NAME] Stylist 1 Manicure Normal (D…" at bounding box center [335, 148] width 438 height 48
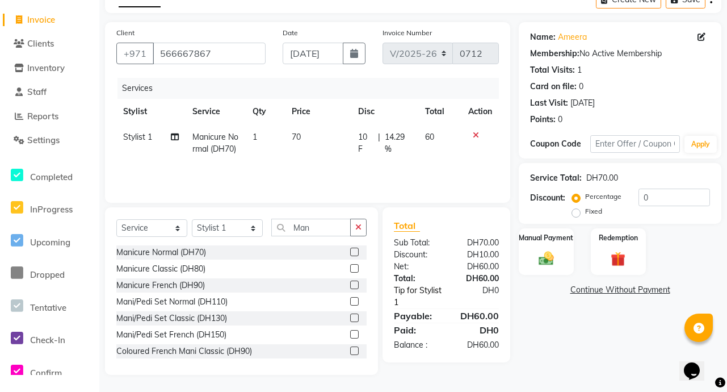
click at [452, 292] on link "Tip for Stylist 1" at bounding box center [420, 296] width 71 height 24
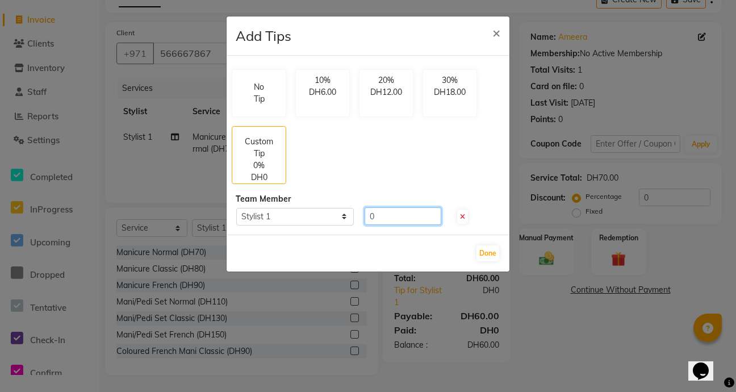
click at [380, 221] on input "0" at bounding box center [402, 216] width 77 height 18
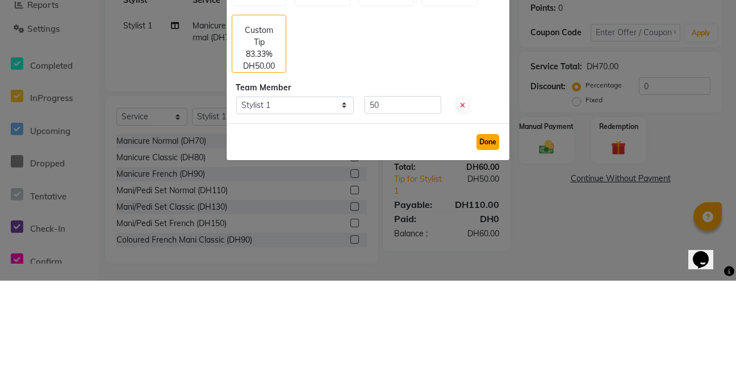
click at [486, 256] on button "Done" at bounding box center [487, 253] width 23 height 16
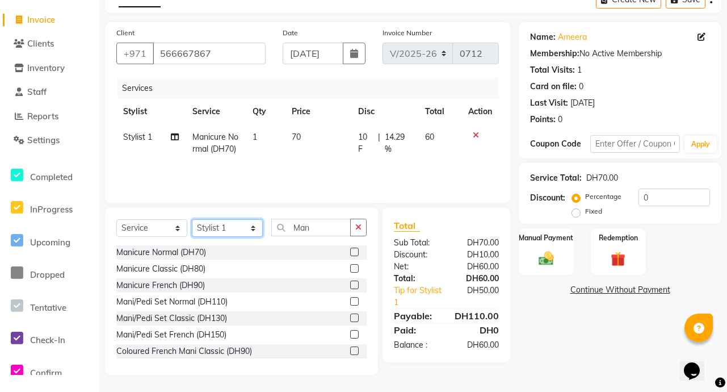
click at [257, 229] on select "Select Stylist Abby Chatty Grace Hina [PERSON_NAME] [PERSON_NAME] Stylist 1" at bounding box center [227, 228] width 71 height 18
click at [192, 219] on select "Select Stylist Abby Chatty Grace Hina [PERSON_NAME] [PERSON_NAME] Stylist 1" at bounding box center [227, 228] width 71 height 18
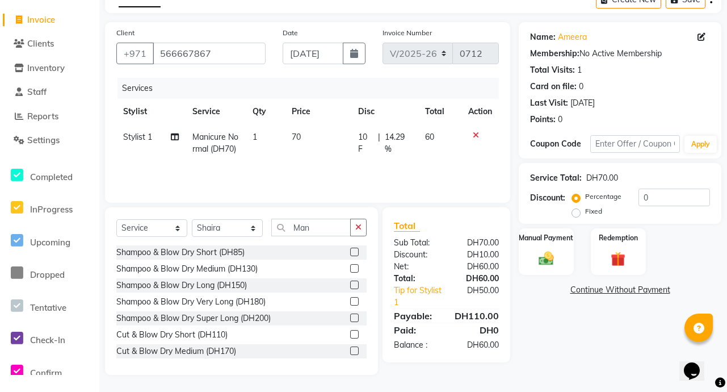
click at [567, 354] on div "Name: Ameera Membership: No Active Membership Total Visits: 1 Card on file: 0 L…" at bounding box center [624, 198] width 211 height 353
click at [550, 255] on img at bounding box center [546, 258] width 25 height 18
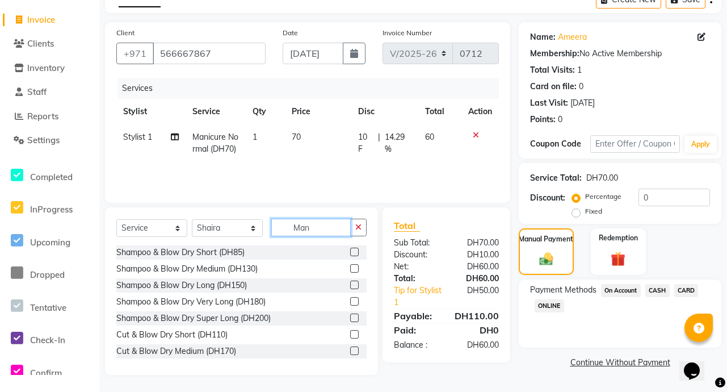
click at [328, 228] on input "Man" at bounding box center [310, 228] width 79 height 18
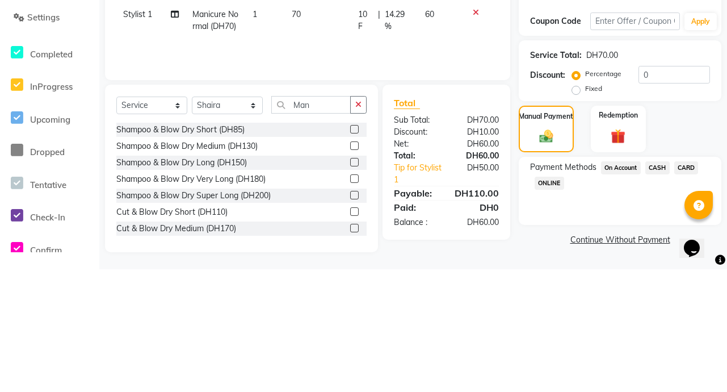
click at [602, 329] on div "Payment Methods On Account CASH CARD ONLINE" at bounding box center [620, 313] width 203 height 68
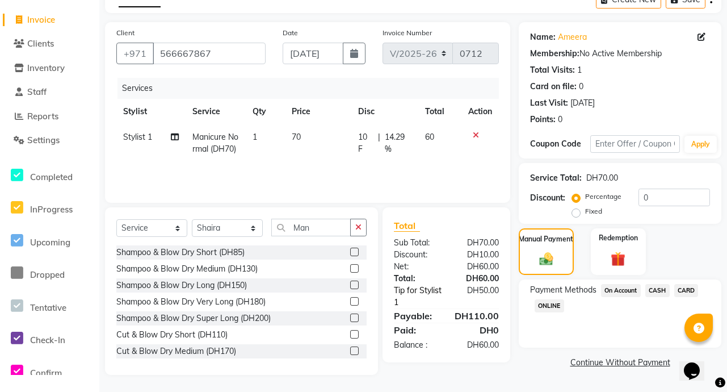
click at [433, 296] on link "Tip for Stylist 1" at bounding box center [420, 296] width 71 height 24
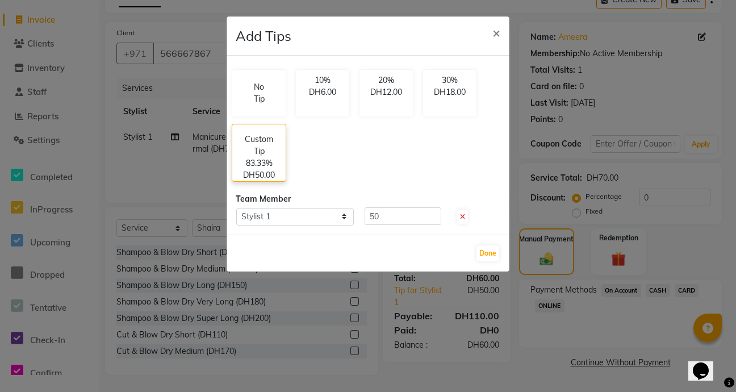
click at [269, 162] on p "83.33%" at bounding box center [259, 163] width 27 height 12
click at [346, 217] on select "Select Stylist 1" at bounding box center [295, 217] width 118 height 18
click at [236, 208] on select "Select Stylist 1" at bounding box center [295, 217] width 118 height 18
click at [351, 216] on select "Select Stylist 1" at bounding box center [295, 217] width 118 height 18
click at [236, 208] on select "Select Stylist 1" at bounding box center [295, 217] width 118 height 18
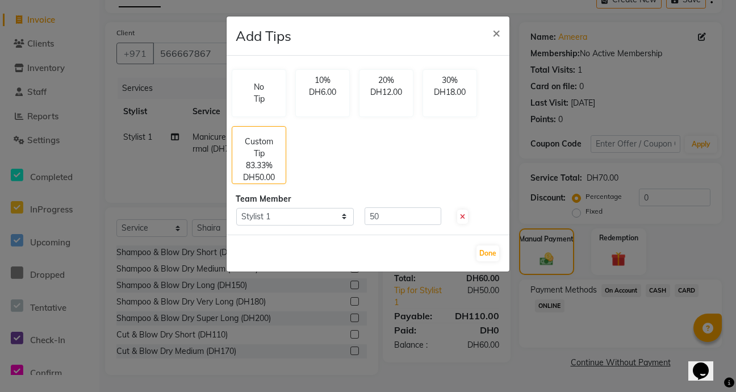
click at [545, 342] on ngb-modal-window "Add Tips × No Tip 10% DH6.00 20% DH12.00 30% DH18.00 Custom Tip 83.33% DH50.00 …" at bounding box center [368, 196] width 736 height 392
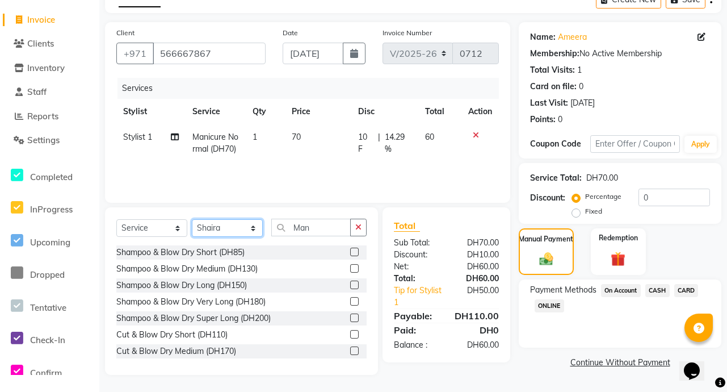
click at [257, 230] on select "Select Stylist Abby Chatty Grace Hina [PERSON_NAME] [PERSON_NAME] Stylist 1" at bounding box center [227, 228] width 71 height 18
click at [192, 219] on select "Select Stylist Abby Chatty Grace Hina [PERSON_NAME] [PERSON_NAME] Stylist 1" at bounding box center [227, 228] width 71 height 18
click at [475, 135] on icon at bounding box center [476, 135] width 6 height 8
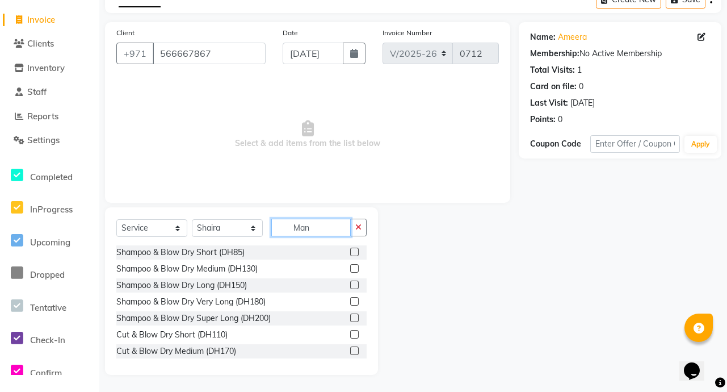
click at [325, 228] on input "Man" at bounding box center [310, 228] width 79 height 18
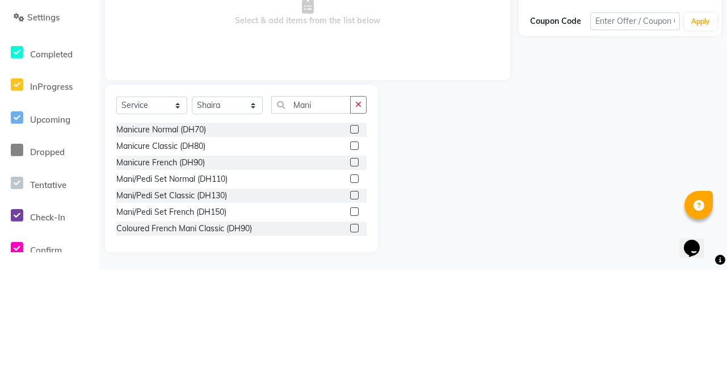
click at [350, 254] on label at bounding box center [354, 252] width 9 height 9
click at [350, 254] on input "checkbox" at bounding box center [353, 252] width 7 height 7
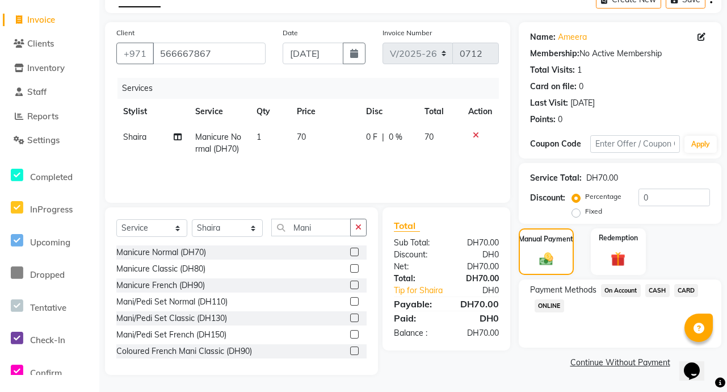
click at [393, 141] on span "0 %" at bounding box center [396, 137] width 14 height 12
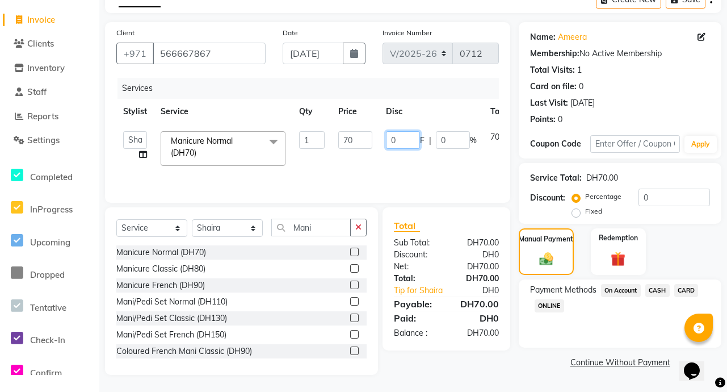
click at [406, 141] on input "0" at bounding box center [403, 140] width 34 height 18
click at [537, 363] on link "Continue Without Payment" at bounding box center [620, 363] width 198 height 12
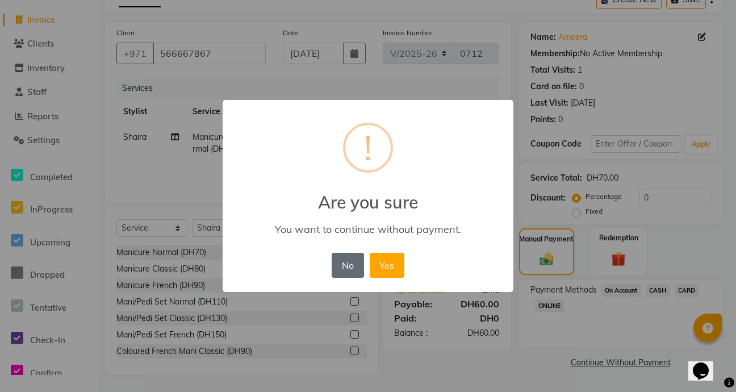
click at [351, 268] on button "No" at bounding box center [348, 265] width 32 height 25
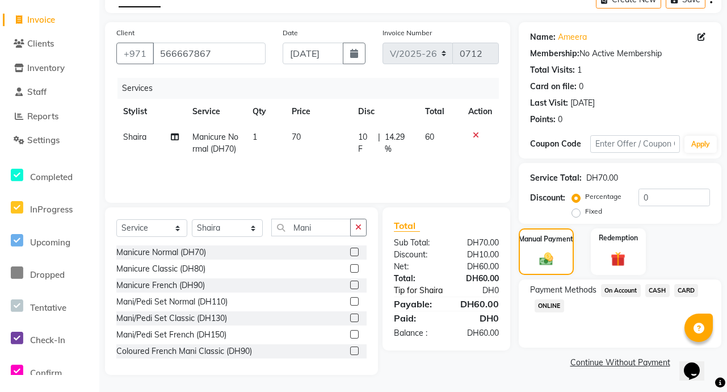
click at [440, 287] on link "Tip for Shaira" at bounding box center [420, 290] width 71 height 12
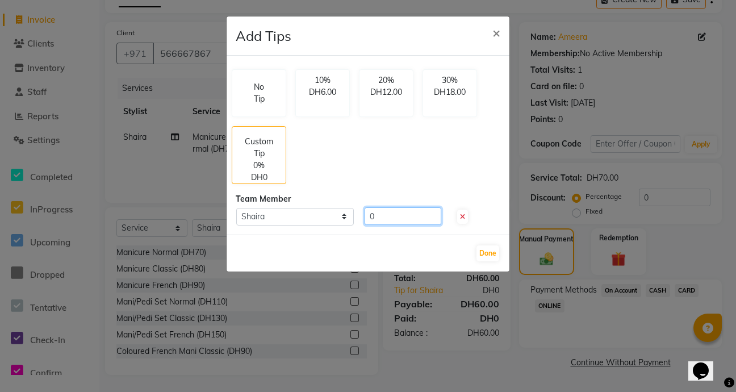
click at [389, 217] on input "0" at bounding box center [402, 216] width 77 height 18
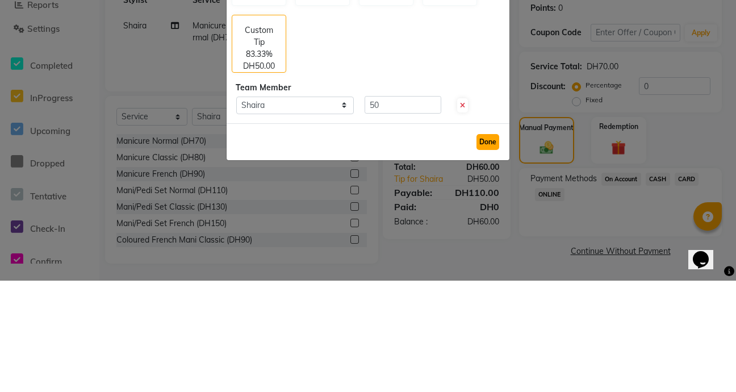
click at [488, 255] on button "Done" at bounding box center [487, 253] width 23 height 16
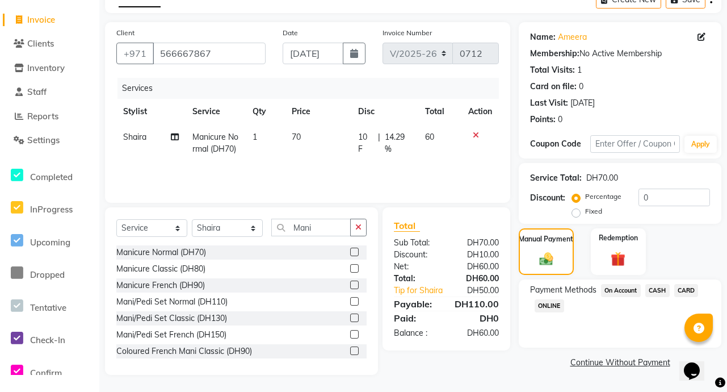
click at [539, 361] on link "Continue Without Payment" at bounding box center [620, 363] width 198 height 12
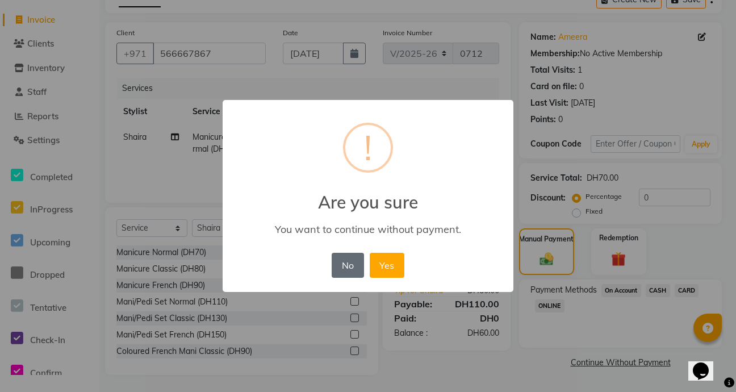
click at [350, 262] on button "No" at bounding box center [348, 265] width 32 height 25
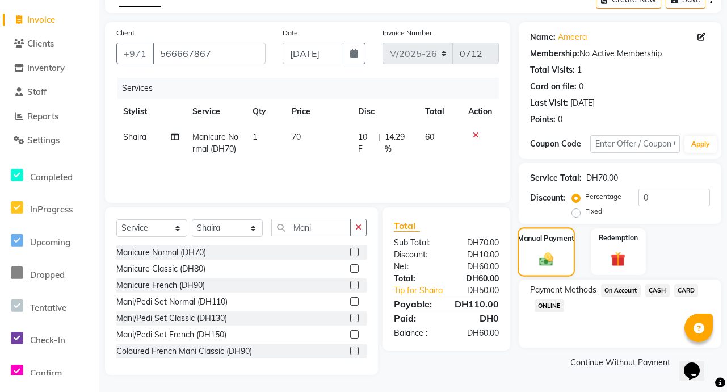
click at [555, 257] on img at bounding box center [546, 258] width 23 height 16
click at [690, 294] on span "CARD" at bounding box center [686, 290] width 24 height 13
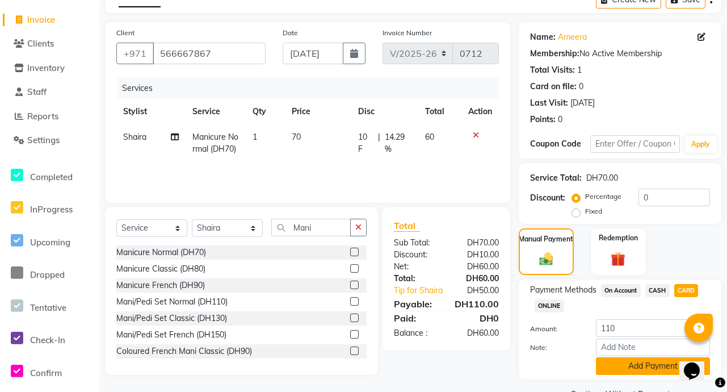
click at [670, 370] on button "Add Payment" at bounding box center [653, 366] width 114 height 18
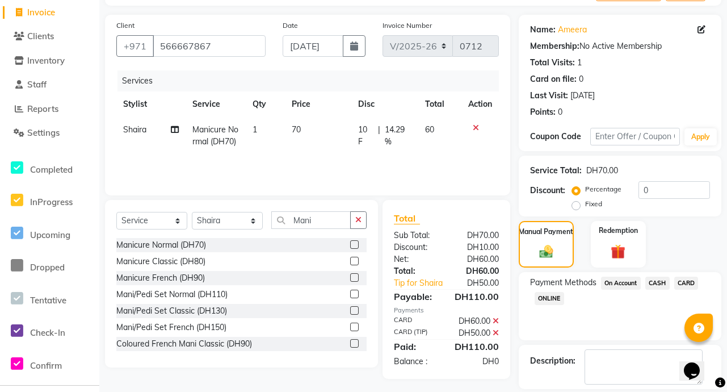
scroll to position [123, 0]
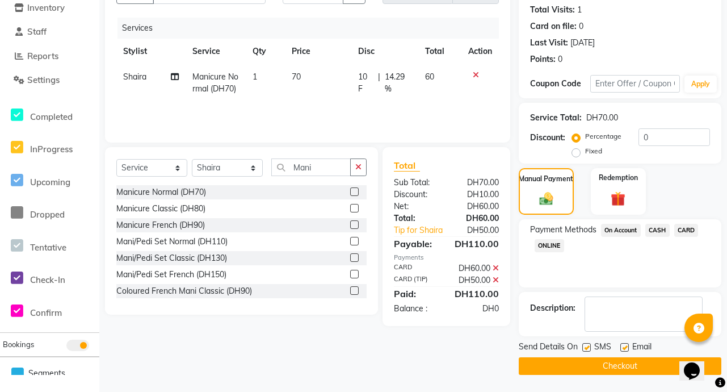
click at [651, 372] on button "Checkout" at bounding box center [620, 366] width 203 height 18
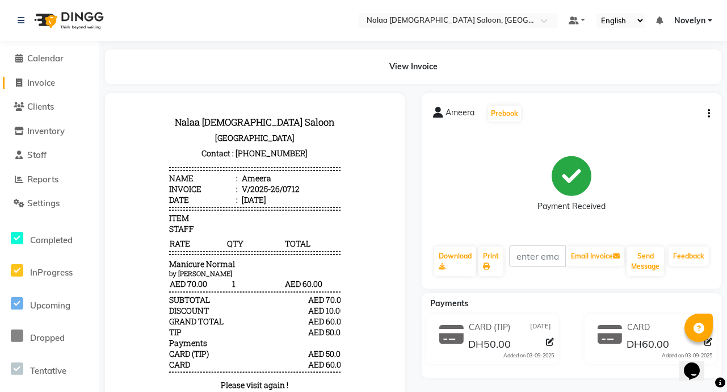
click at [65, 81] on link "Invoice" at bounding box center [50, 83] width 94 height 13
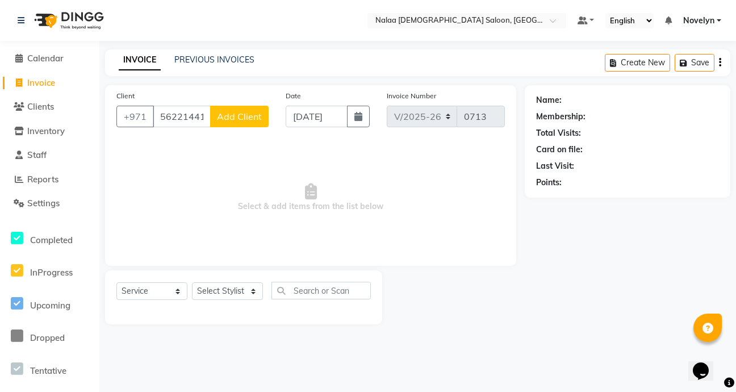
click at [248, 118] on span "Add Client" at bounding box center [239, 116] width 45 height 11
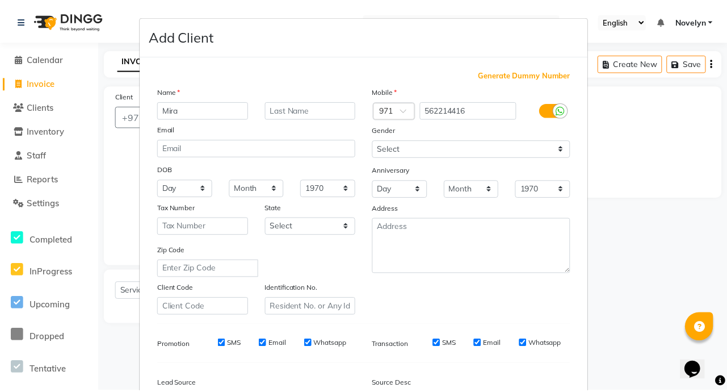
scroll to position [132, 0]
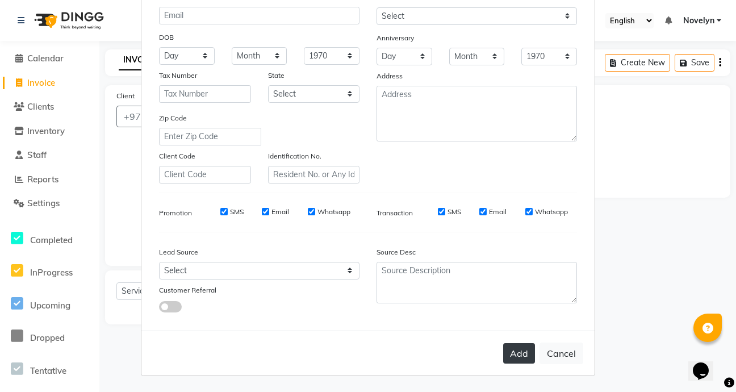
click at [519, 362] on button "Add" at bounding box center [519, 353] width 32 height 20
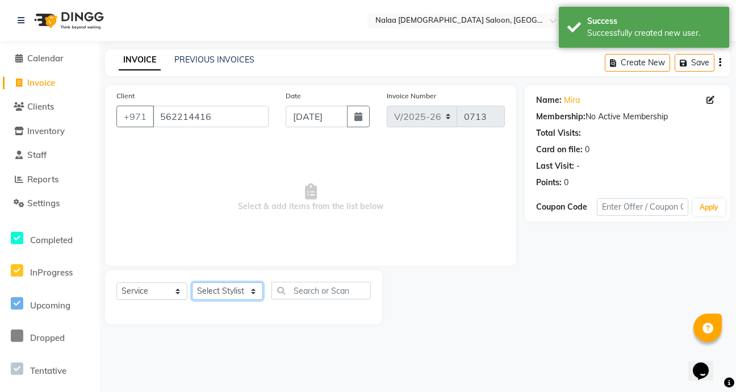
click at [252, 290] on select "Select Stylist Abby Chatty Grace Hina [PERSON_NAME] [PERSON_NAME] Stylist 1" at bounding box center [227, 291] width 71 height 18
click at [192, 282] on select "Select Stylist Abby Chatty Grace Hina [PERSON_NAME] [PERSON_NAME] Stylist 1" at bounding box center [227, 291] width 71 height 18
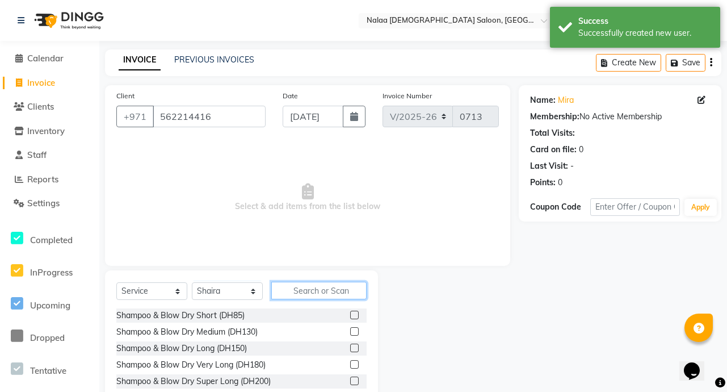
click at [325, 293] on input "text" at bounding box center [318, 291] width 95 height 18
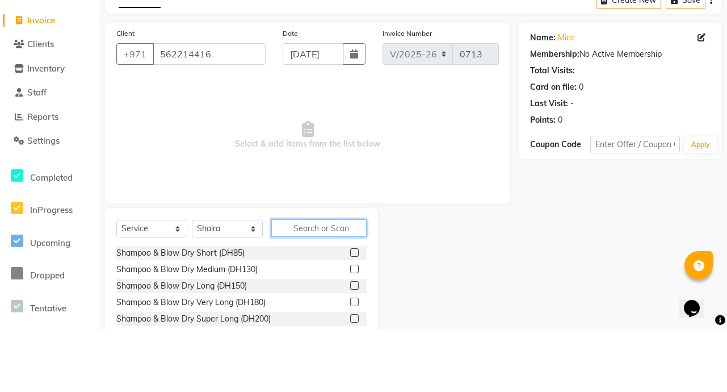
scroll to position [3, 0]
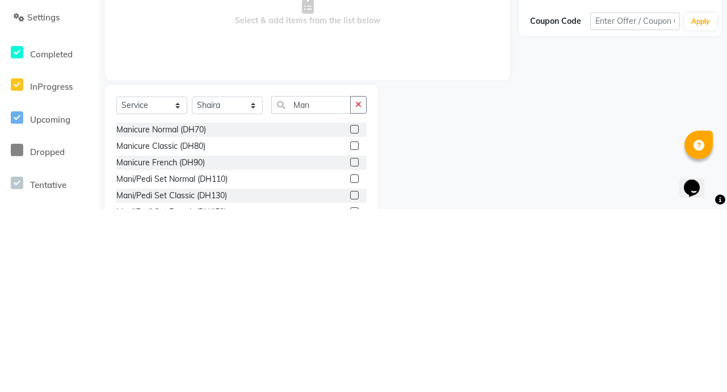
click at [350, 328] on label at bounding box center [354, 328] width 9 height 9
click at [350, 328] on input "checkbox" at bounding box center [353, 328] width 7 height 7
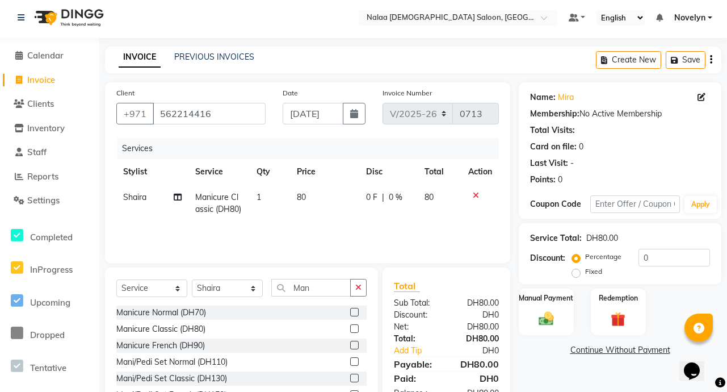
click at [398, 204] on td "0 F | 0 %" at bounding box center [388, 203] width 58 height 37
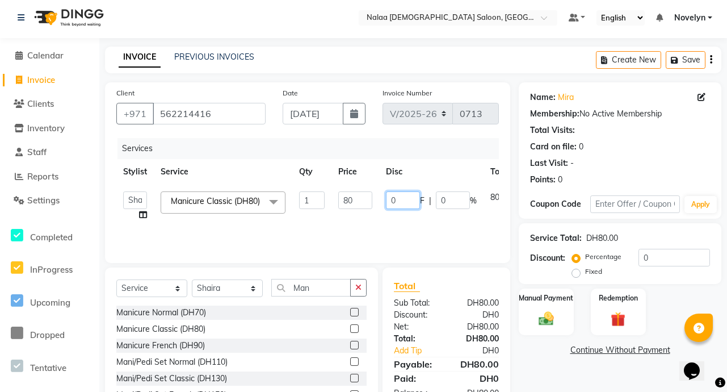
click at [401, 202] on input "0" at bounding box center [403, 200] width 34 height 18
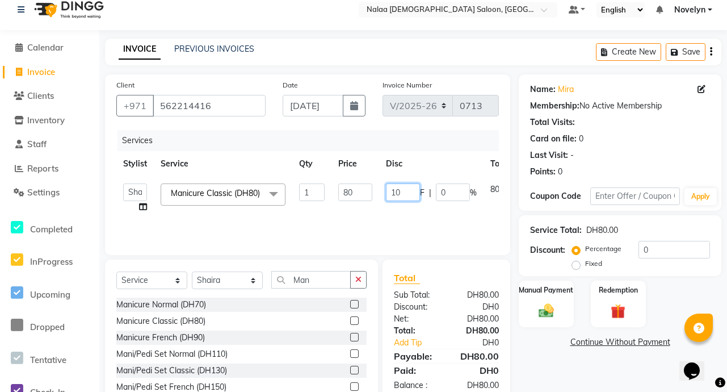
scroll to position [63, 0]
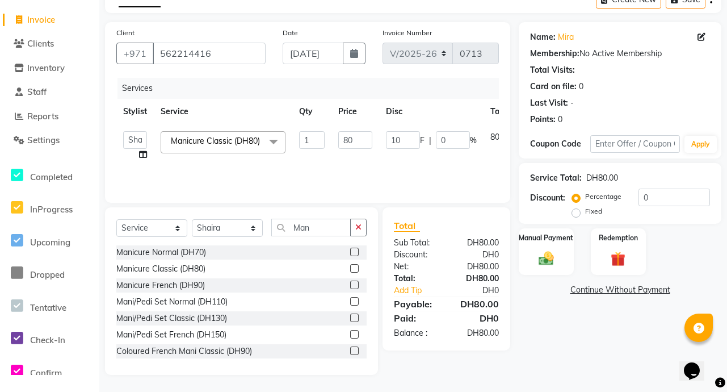
click at [547, 346] on div "Name: Mira Membership: No Active Membership Total Visits: Card on file: 0 Last …" at bounding box center [624, 198] width 211 height 353
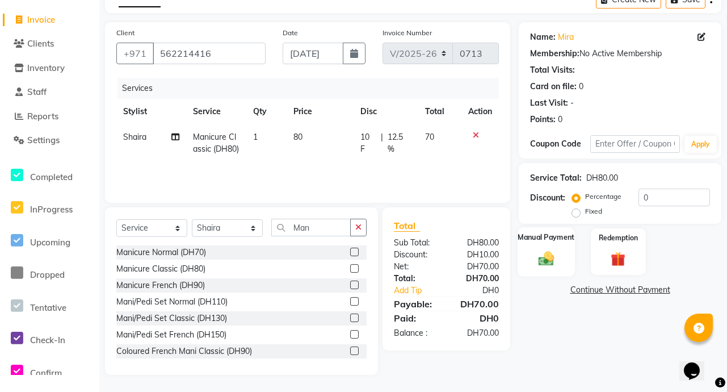
click at [540, 258] on img at bounding box center [546, 258] width 25 height 18
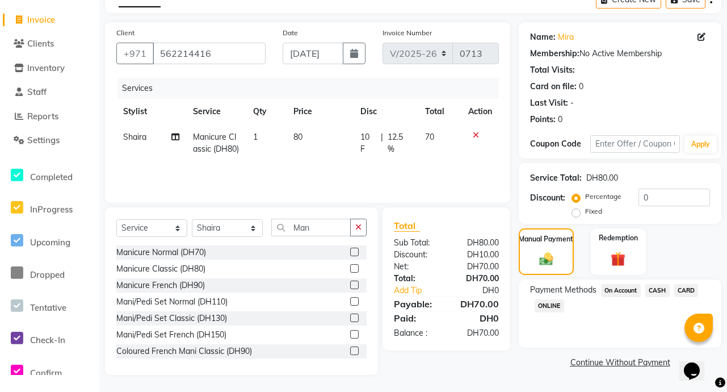
click at [689, 290] on span "CARD" at bounding box center [686, 290] width 24 height 13
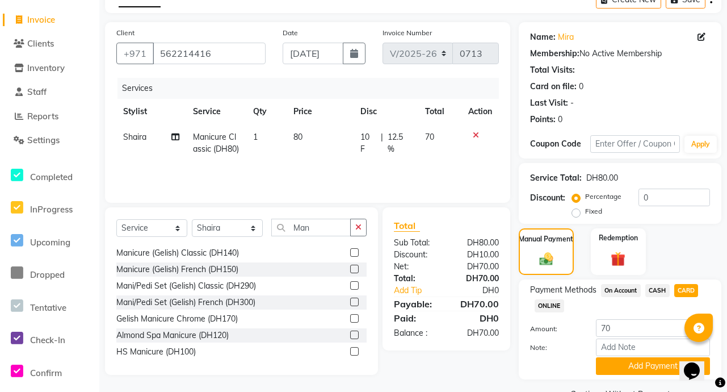
scroll to position [91, 0]
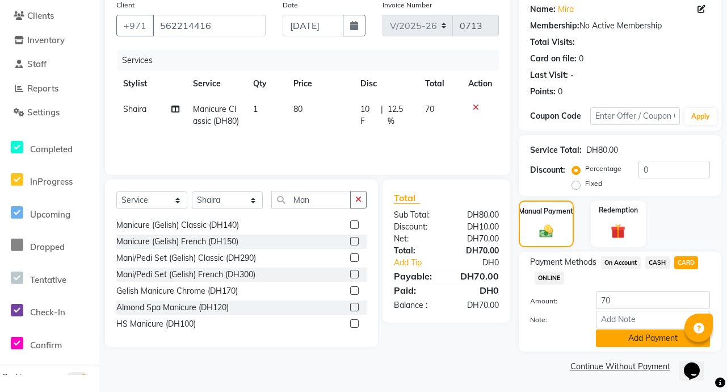
click at [653, 341] on button "Add Payment" at bounding box center [653, 338] width 114 height 18
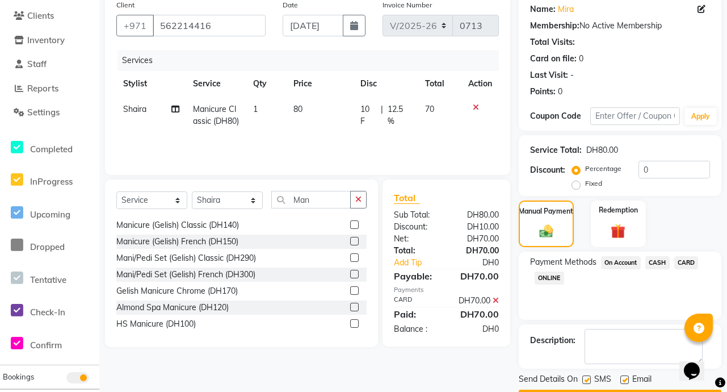
scroll to position [123, 0]
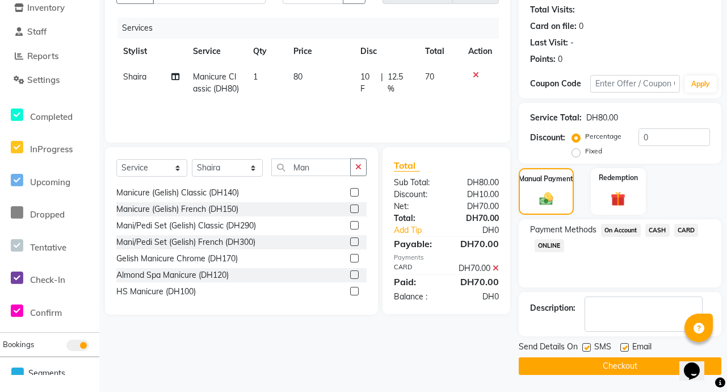
click at [648, 368] on button "Checkout" at bounding box center [620, 366] width 203 height 18
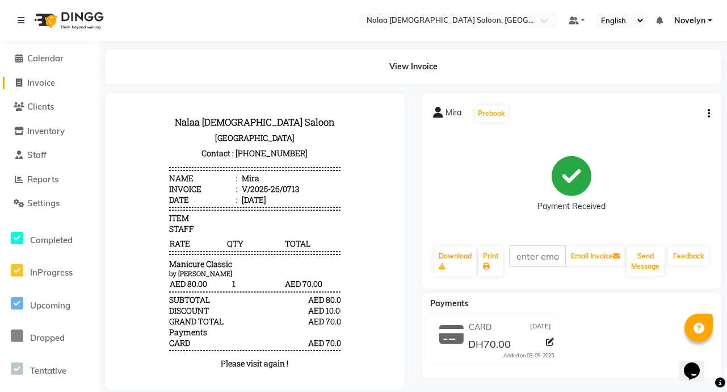
click at [55, 86] on span "Invoice" at bounding box center [41, 82] width 28 height 11
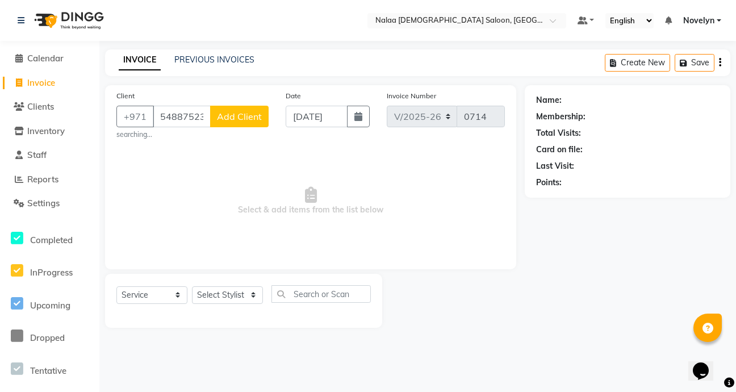
click at [245, 121] on span "Add Client" at bounding box center [239, 116] width 45 height 11
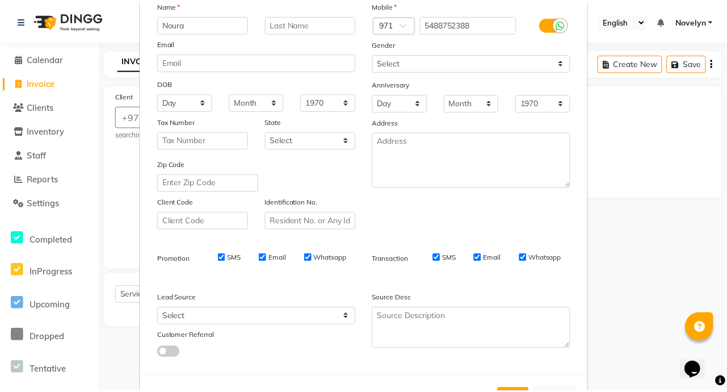
scroll to position [132, 0]
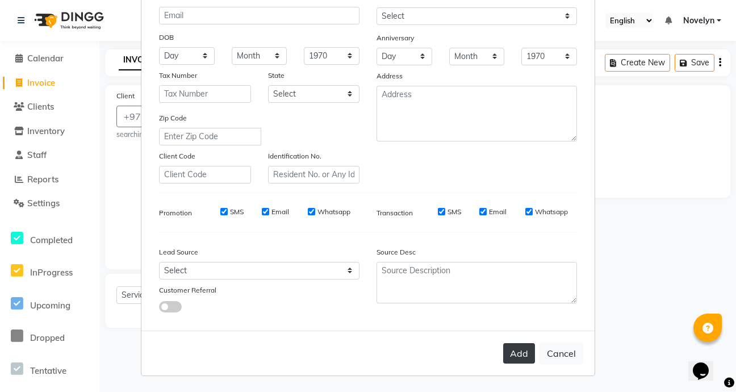
click at [517, 351] on button "Add" at bounding box center [519, 353] width 32 height 20
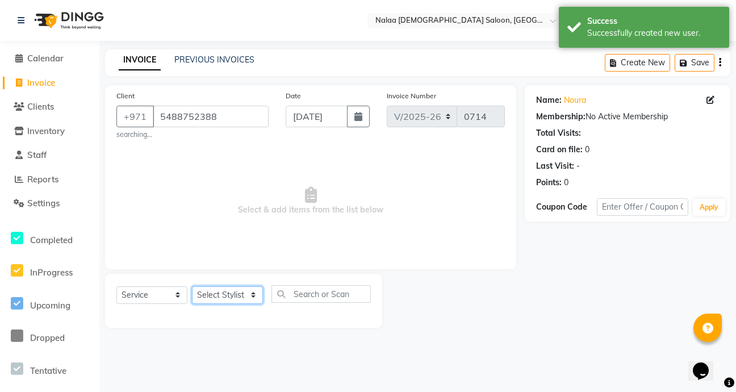
click at [259, 295] on select "Select Stylist Abby Chatty Grace Hina [PERSON_NAME] [PERSON_NAME] Stylist 1" at bounding box center [227, 295] width 71 height 18
click at [192, 286] on select "Select Stylist Abby Chatty Grace Hina [PERSON_NAME] [PERSON_NAME] Stylist 1" at bounding box center [227, 295] width 71 height 18
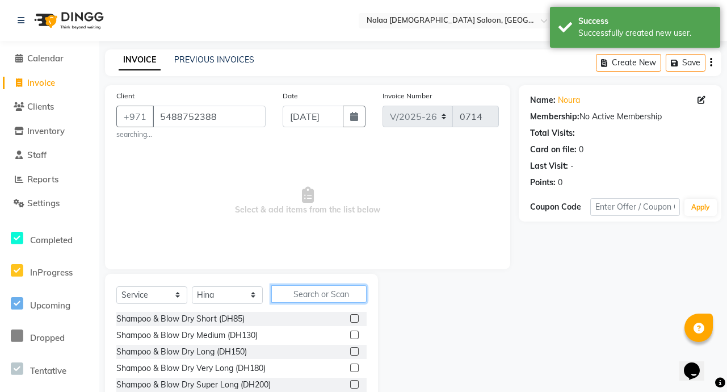
click at [317, 295] on input "text" at bounding box center [318, 294] width 95 height 18
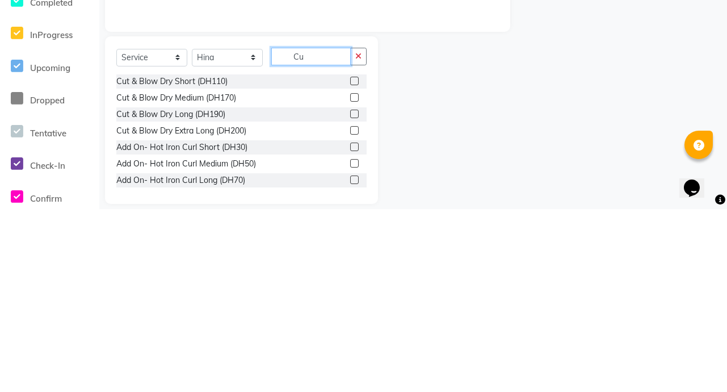
scroll to position [58, 0]
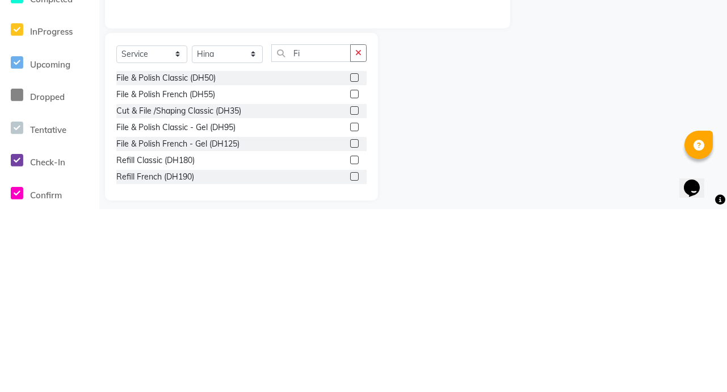
click at [350, 294] on label at bounding box center [354, 293] width 9 height 9
click at [350, 294] on input "checkbox" at bounding box center [353, 293] width 7 height 7
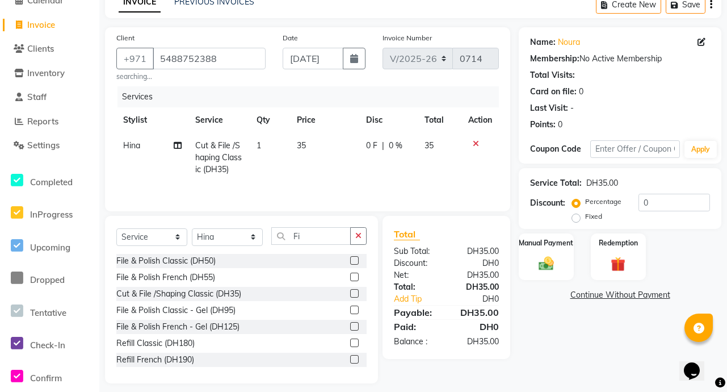
click at [384, 153] on td "0 F | 0 %" at bounding box center [388, 157] width 58 height 49
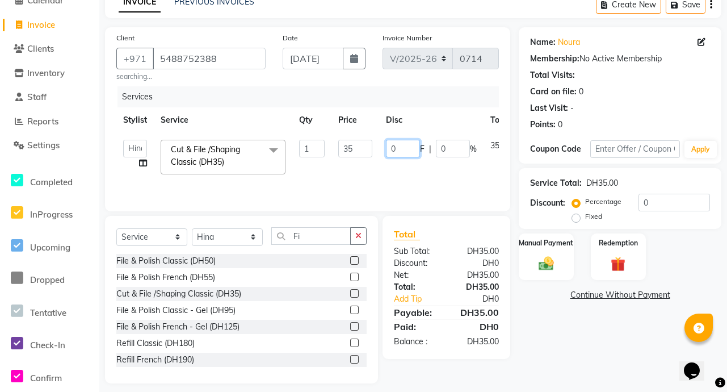
click at [402, 150] on input "0" at bounding box center [403, 149] width 34 height 18
click at [555, 349] on div "Name: Noura Membership: No Active Membership Total Visits: Card on file: 0 Last…" at bounding box center [624, 205] width 211 height 356
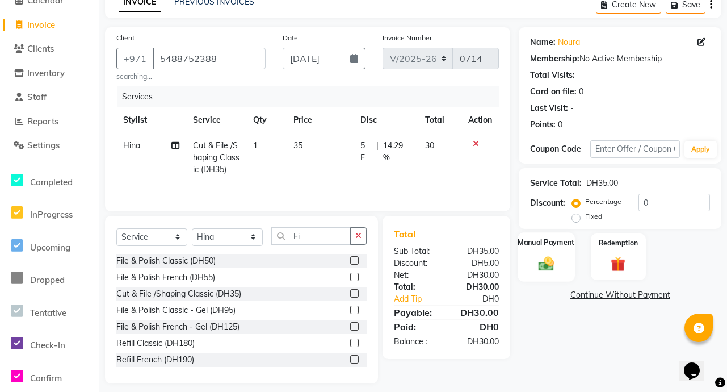
click at [556, 265] on img at bounding box center [546, 263] width 25 height 18
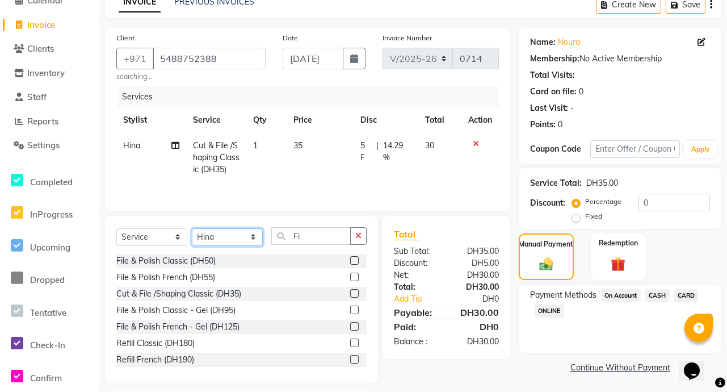
click at [257, 242] on select "Select Stylist Abby Chatty Grace Hina [PERSON_NAME] [PERSON_NAME] Stylist 1" at bounding box center [227, 237] width 71 height 18
click at [192, 228] on select "Select Stylist Abby Chatty Grace Hina [PERSON_NAME] [PERSON_NAME] Stylist 1" at bounding box center [227, 237] width 71 height 18
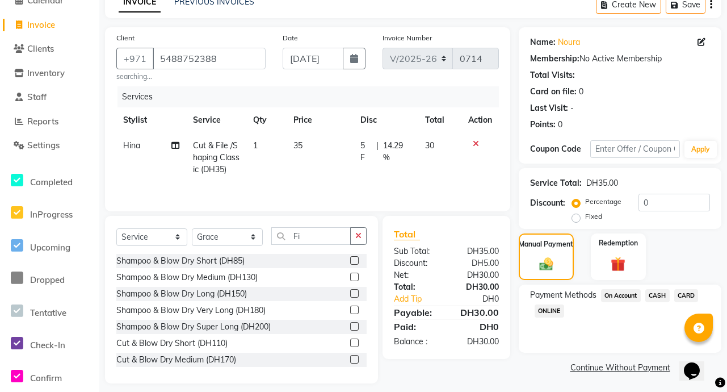
click at [687, 292] on span "CARD" at bounding box center [686, 295] width 24 height 13
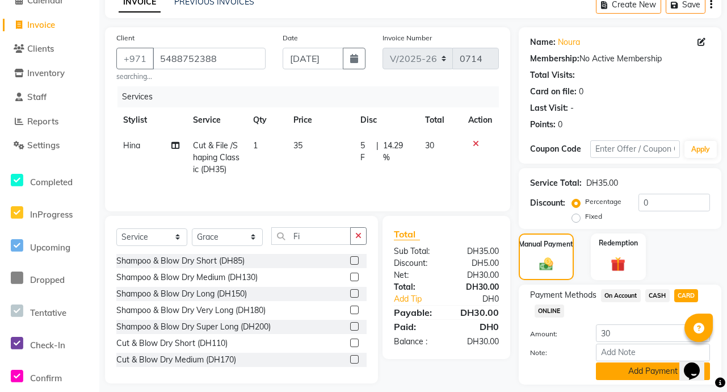
click at [652, 373] on button "Add Payment" at bounding box center [653, 371] width 114 height 18
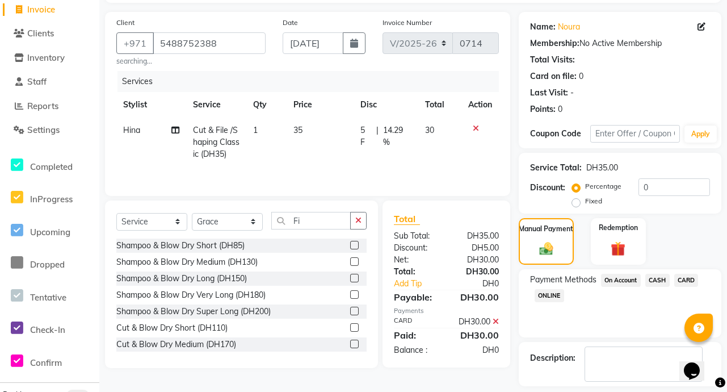
scroll to position [123, 0]
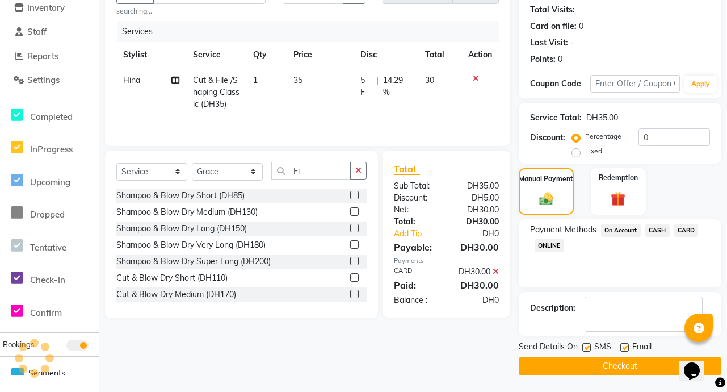
click at [652, 371] on button "Checkout" at bounding box center [620, 366] width 203 height 18
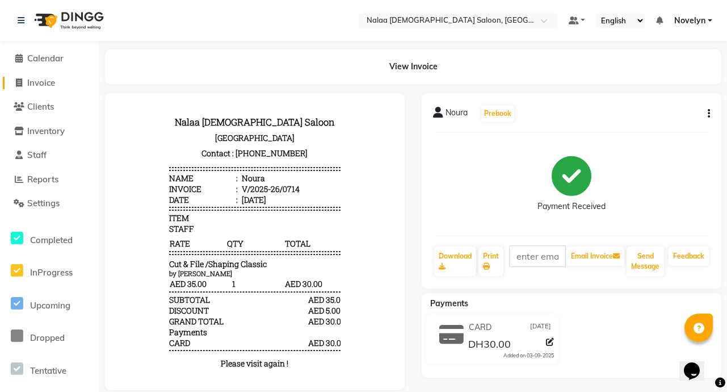
click at [61, 79] on link "Invoice" at bounding box center [50, 83] width 94 height 13
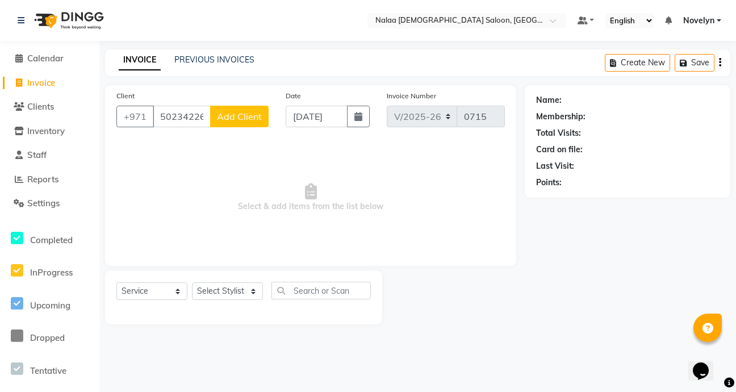
click at [247, 124] on button "Add Client" at bounding box center [239, 117] width 58 height 22
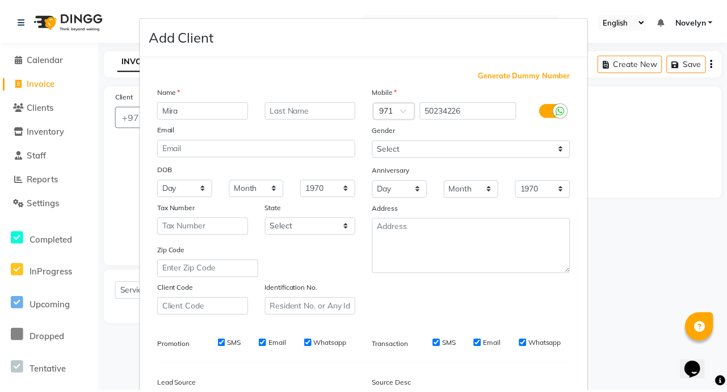
scroll to position [132, 0]
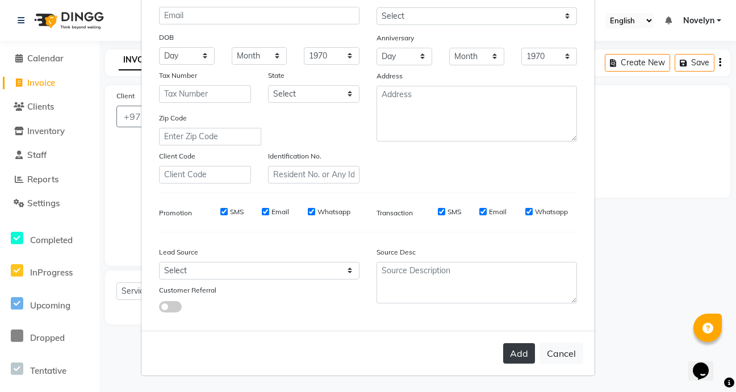
click at [518, 349] on button "Add" at bounding box center [519, 353] width 32 height 20
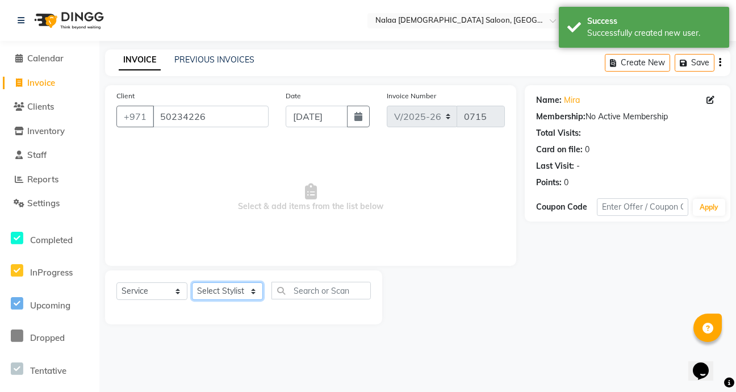
click at [254, 290] on select "Select Stylist Abby Chatty Grace Hina [PERSON_NAME] [PERSON_NAME] Stylist 1" at bounding box center [227, 291] width 71 height 18
click at [192, 282] on select "Select Stylist Abby Chatty Grace Hina [PERSON_NAME] [PERSON_NAME] Stylist 1" at bounding box center [227, 291] width 71 height 18
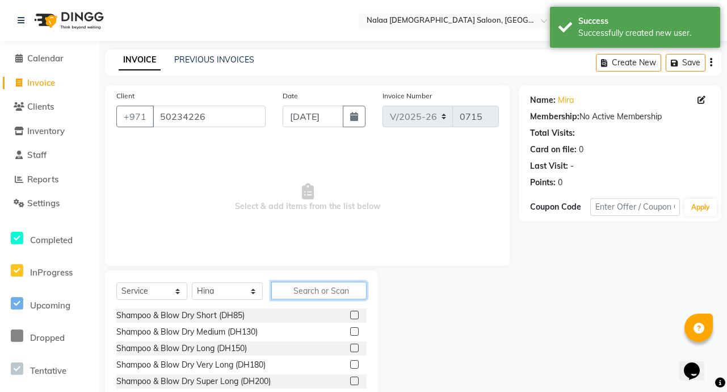
click at [315, 290] on input "text" at bounding box center [318, 291] width 95 height 18
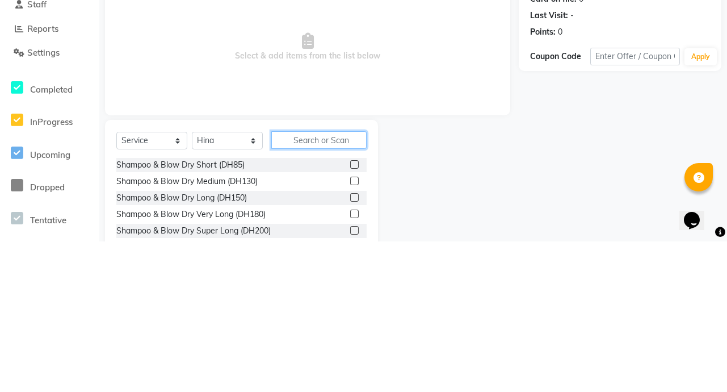
scroll to position [3, 0]
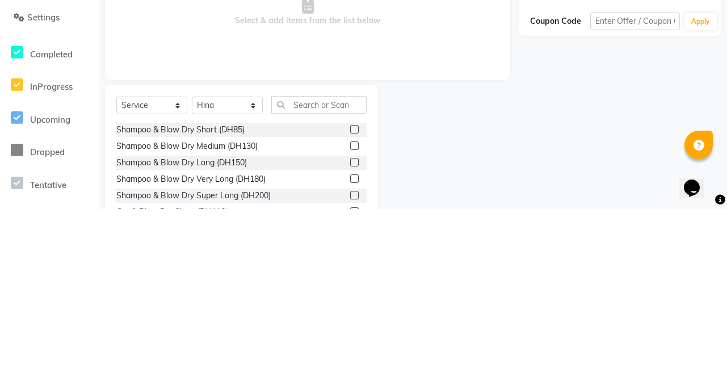
click at [350, 312] on label at bounding box center [354, 312] width 9 height 9
click at [350, 312] on input "checkbox" at bounding box center [353, 312] width 7 height 7
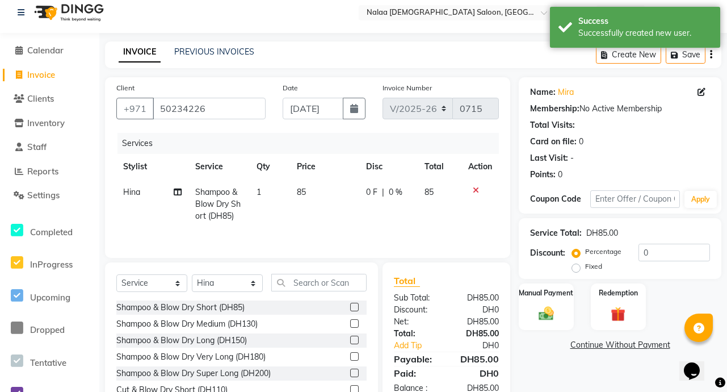
scroll to position [63, 0]
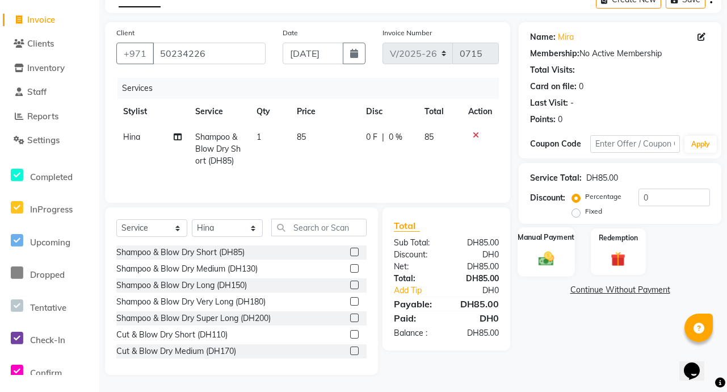
click at [555, 256] on img at bounding box center [546, 258] width 25 height 18
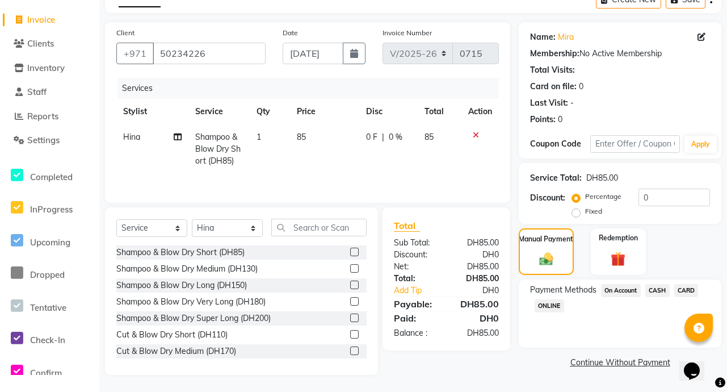
click at [690, 290] on span "CARD" at bounding box center [686, 290] width 24 height 13
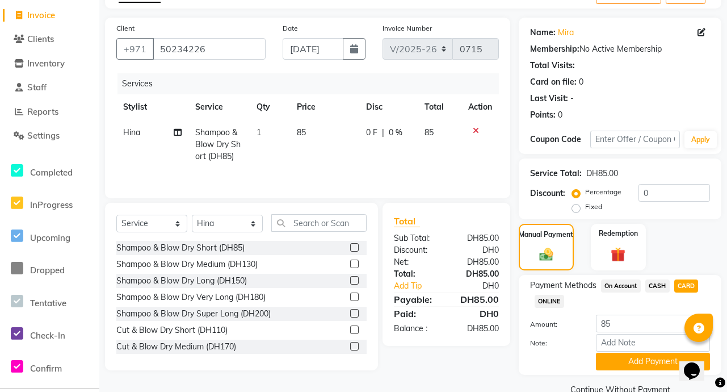
scroll to position [91, 0]
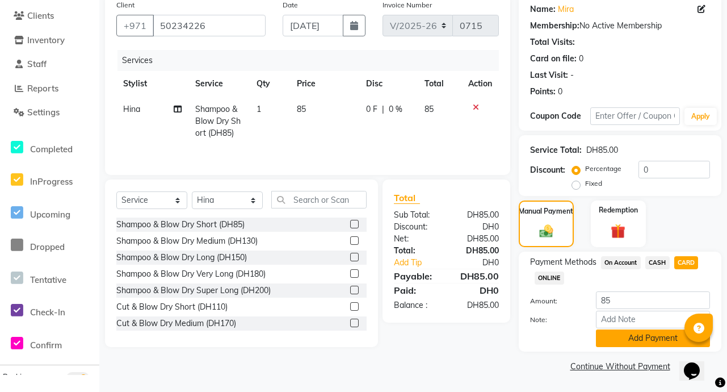
click at [657, 340] on button "Add Payment" at bounding box center [653, 338] width 114 height 18
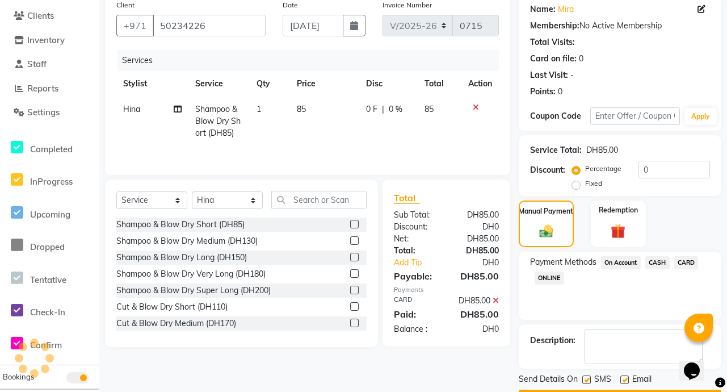
scroll to position [123, 0]
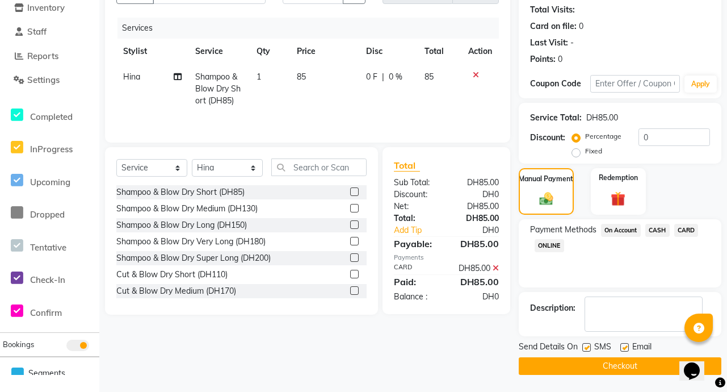
click at [648, 374] on button "Checkout" at bounding box center [620, 366] width 203 height 18
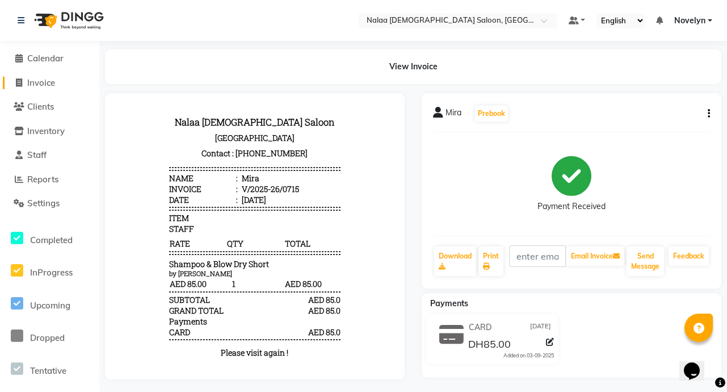
click at [60, 83] on link "Invoice" at bounding box center [50, 83] width 94 height 13
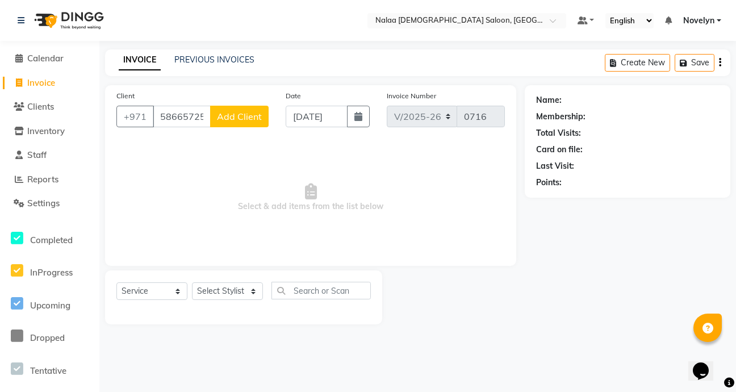
click at [236, 118] on span "Add Client" at bounding box center [239, 116] width 45 height 11
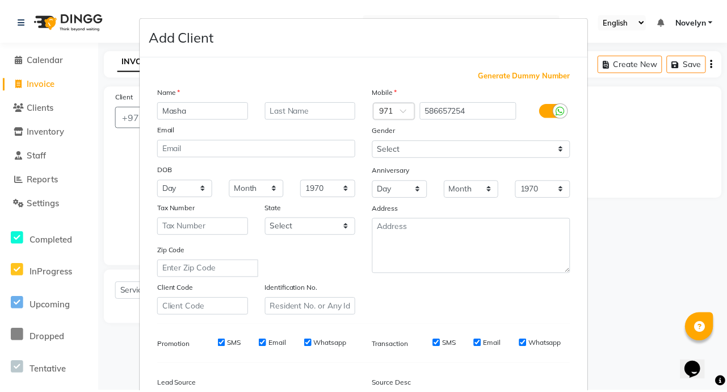
scroll to position [132, 0]
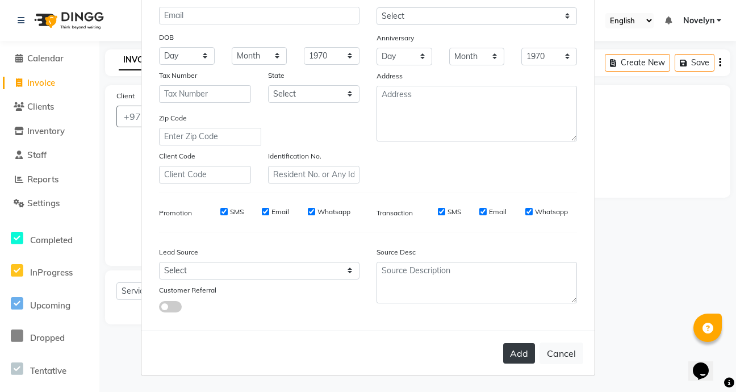
click at [512, 353] on button "Add" at bounding box center [519, 353] width 32 height 20
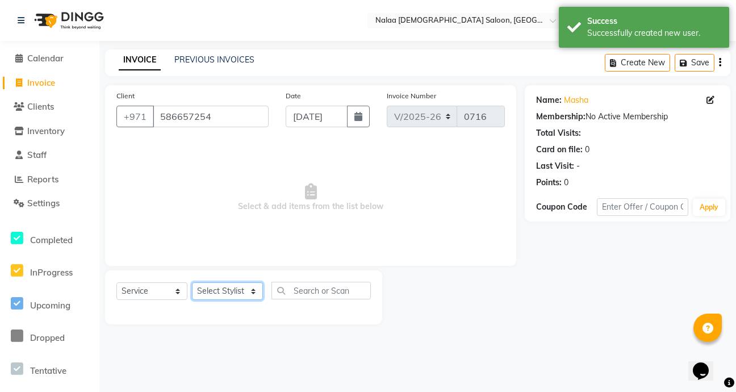
click at [249, 288] on select "Select Stylist Abby Chatty Grace Hina [PERSON_NAME] [PERSON_NAME] Stylist 1" at bounding box center [227, 291] width 71 height 18
click at [192, 282] on select "Select Stylist Abby Chatty Grace Hina [PERSON_NAME] [PERSON_NAME] Stylist 1" at bounding box center [227, 291] width 71 height 18
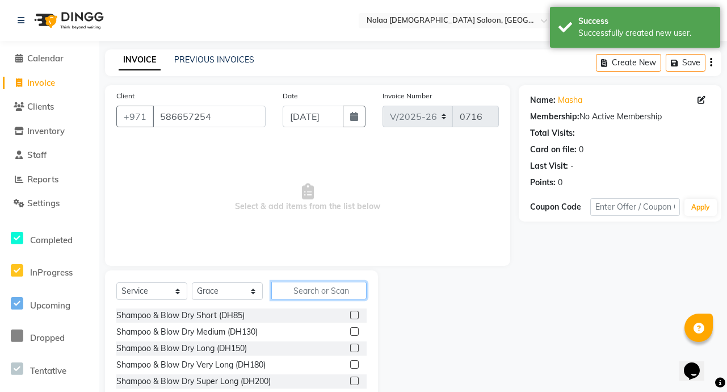
click at [317, 294] on input "text" at bounding box center [318, 291] width 95 height 18
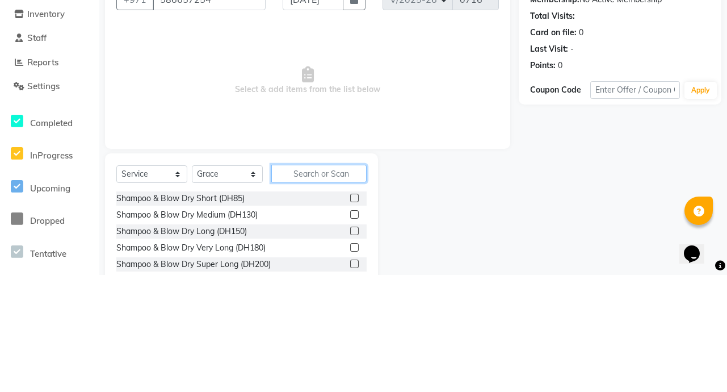
scroll to position [3, 0]
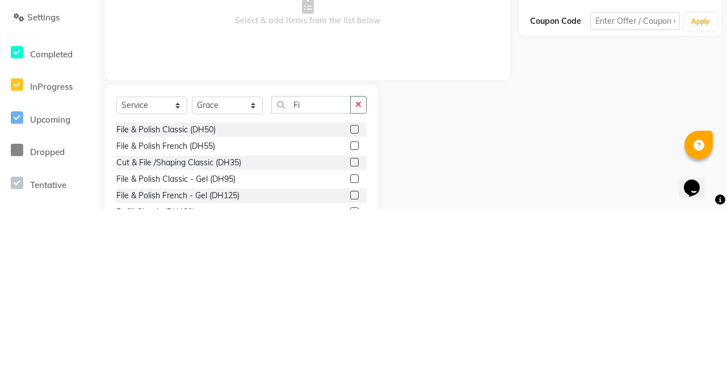
click at [350, 345] on label at bounding box center [354, 345] width 9 height 9
click at [350, 345] on input "checkbox" at bounding box center [353, 345] width 7 height 7
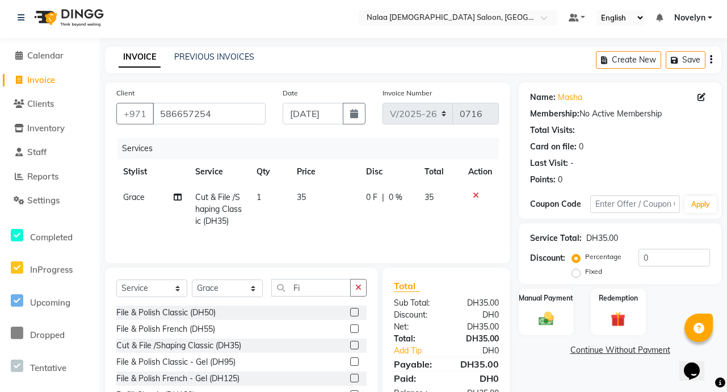
click at [350, 345] on label at bounding box center [354, 345] width 9 height 9
click at [350, 345] on input "checkbox" at bounding box center [353, 345] width 7 height 7
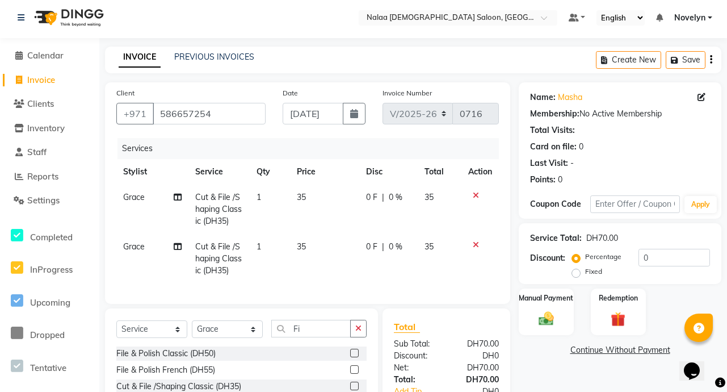
click at [475, 244] on icon at bounding box center [476, 245] width 6 height 8
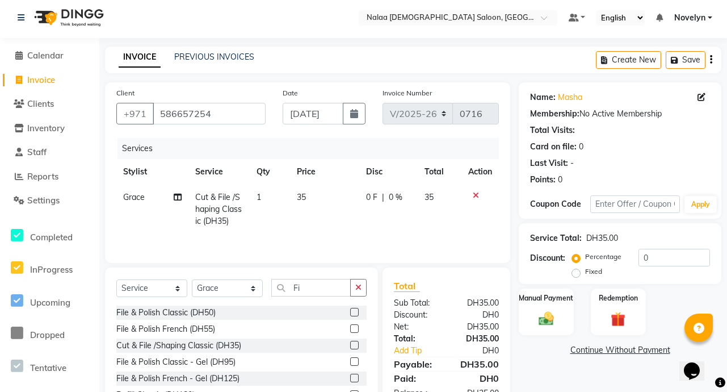
click at [396, 202] on span "0 %" at bounding box center [396, 197] width 14 height 12
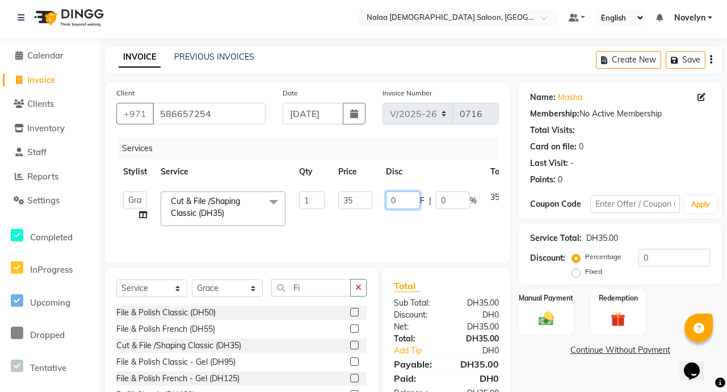
click at [404, 201] on input "0" at bounding box center [403, 200] width 34 height 18
click at [472, 266] on div "Client [PHONE_NUMBER] Date [DATE] Invoice Number V/2025 V/[PHONE_NUMBER] Servic…" at bounding box center [308, 258] width 422 height 353
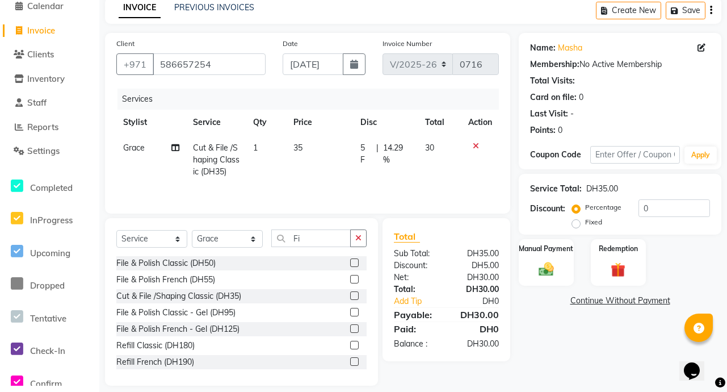
scroll to position [56, 0]
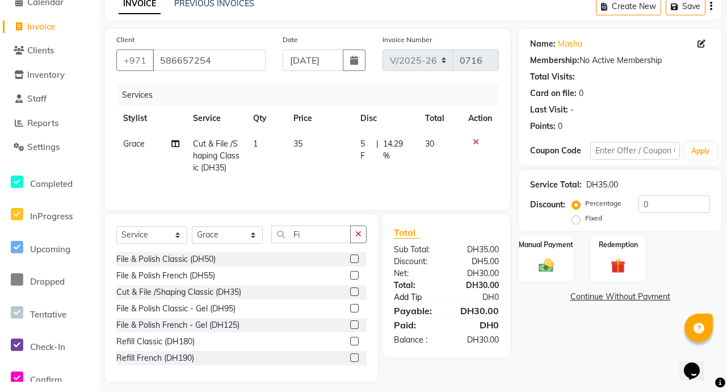
click at [432, 296] on link "Add Tip" at bounding box center [420, 297] width 71 height 12
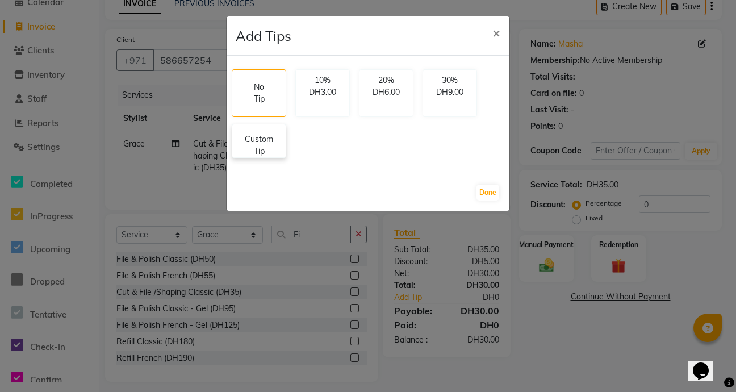
click at [259, 151] on p "Custom Tip" at bounding box center [259, 145] width 40 height 24
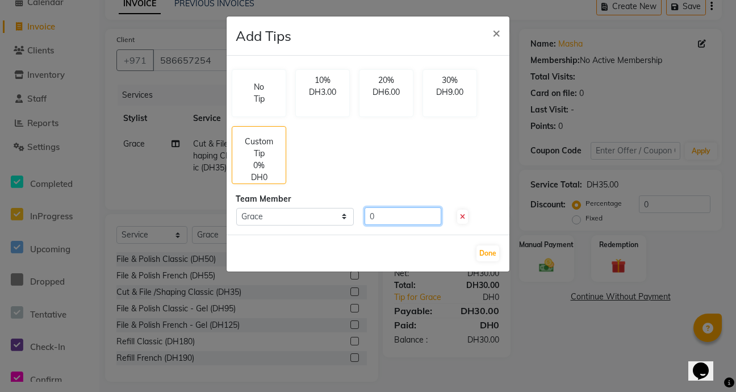
click at [383, 220] on input "0" at bounding box center [402, 216] width 77 height 18
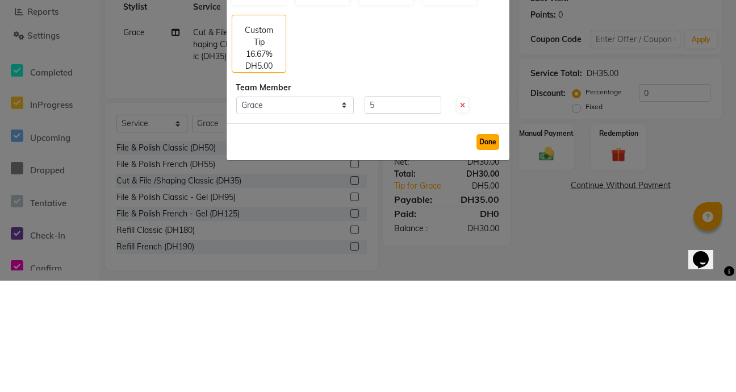
click at [485, 252] on button "Done" at bounding box center [487, 253] width 23 height 16
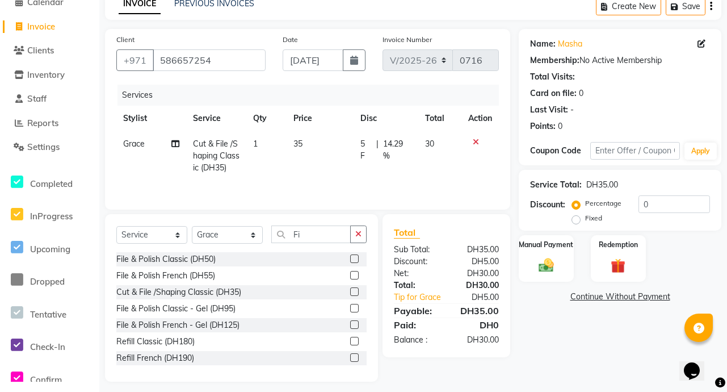
click at [543, 350] on div "Name: Masha Membership: No Active Membership Total Visits: Card on file: 0 Last…" at bounding box center [624, 205] width 211 height 353
click at [551, 267] on img at bounding box center [546, 265] width 25 height 18
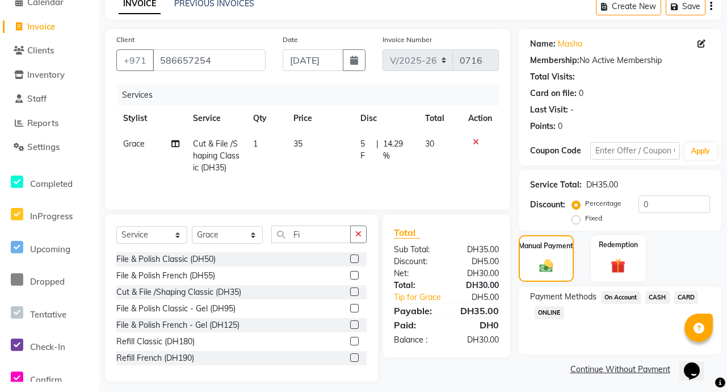
click at [691, 296] on span "CARD" at bounding box center [686, 297] width 24 height 13
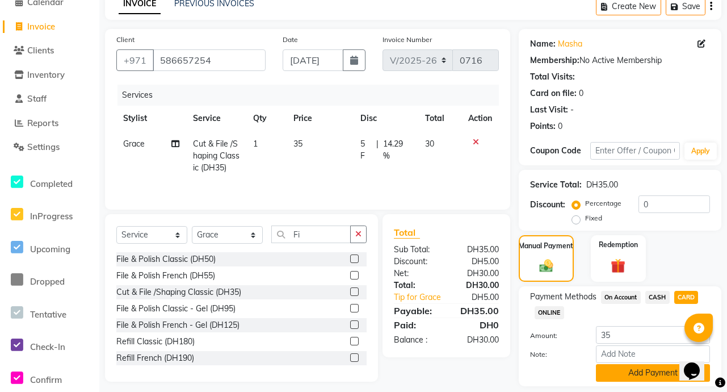
click at [657, 378] on button "Add Payment" at bounding box center [653, 373] width 114 height 18
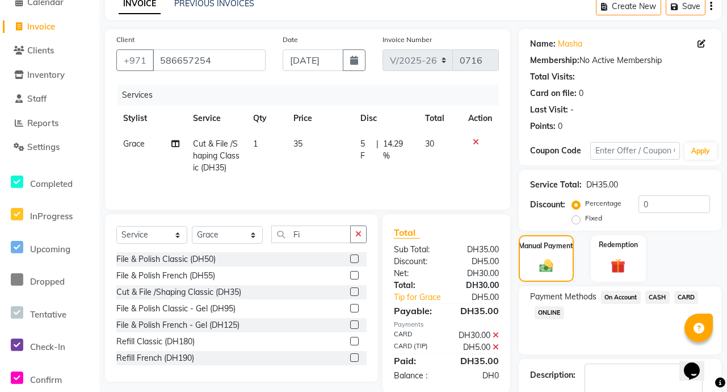
click at [690, 298] on span "CARD" at bounding box center [686, 297] width 24 height 13
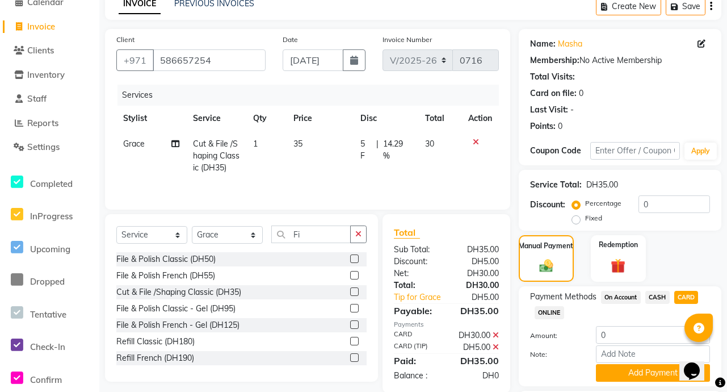
scroll to position [155, 0]
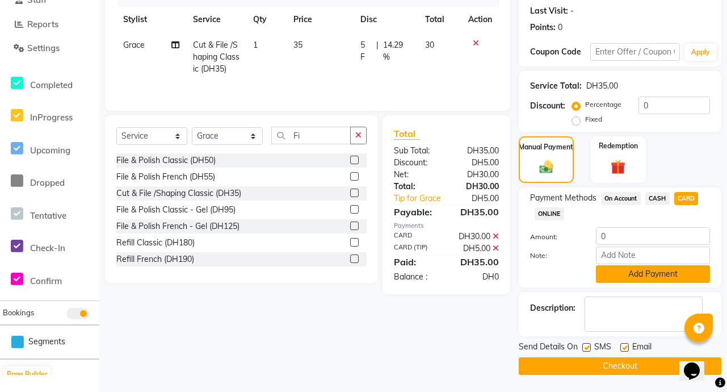
click at [673, 280] on button "Add Payment" at bounding box center [653, 274] width 114 height 18
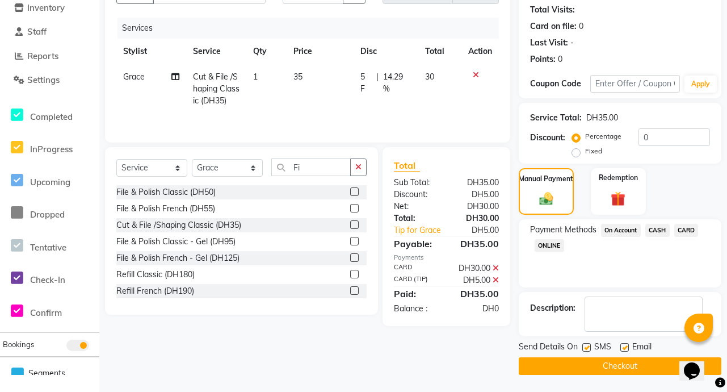
click at [643, 364] on button "Checkout" at bounding box center [620, 366] width 203 height 18
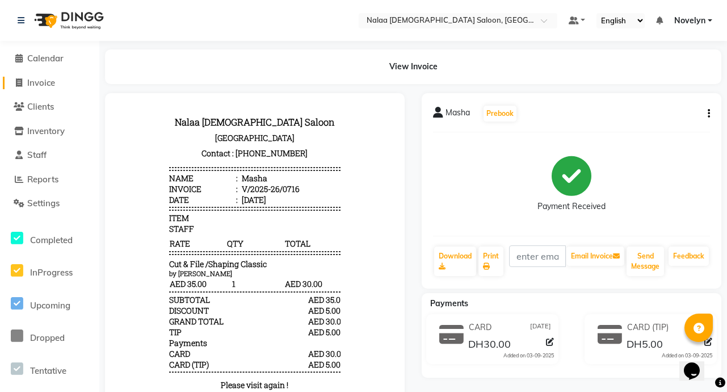
click at [64, 81] on link "Invoice" at bounding box center [50, 83] width 94 height 13
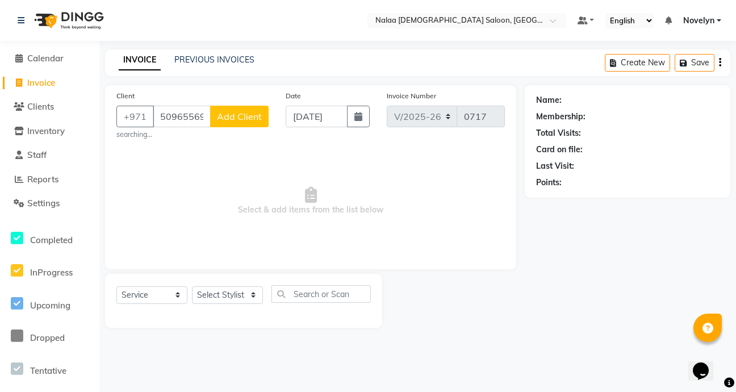
click at [241, 116] on span "Add Client" at bounding box center [239, 116] width 45 height 11
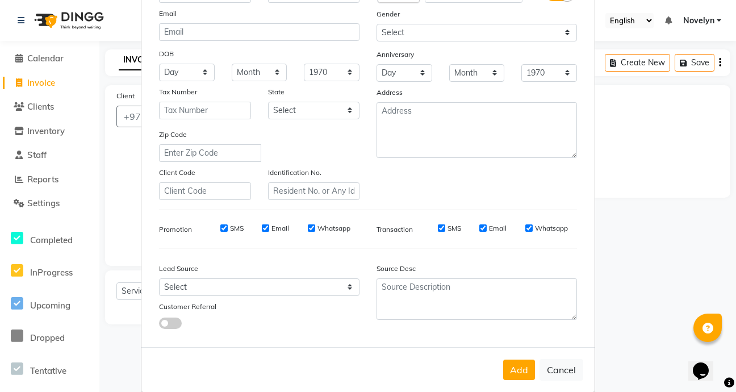
scroll to position [132, 0]
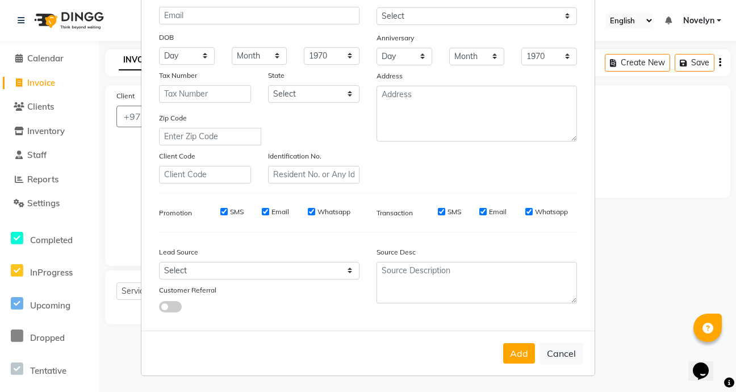
click at [668, 167] on ngb-modal-window "Add Client Generate Dummy Number Name Email DOB Day 01 02 03 04 05 06 07 08 09 …" at bounding box center [368, 196] width 736 height 392
click at [518, 357] on button "Add" at bounding box center [519, 353] width 32 height 20
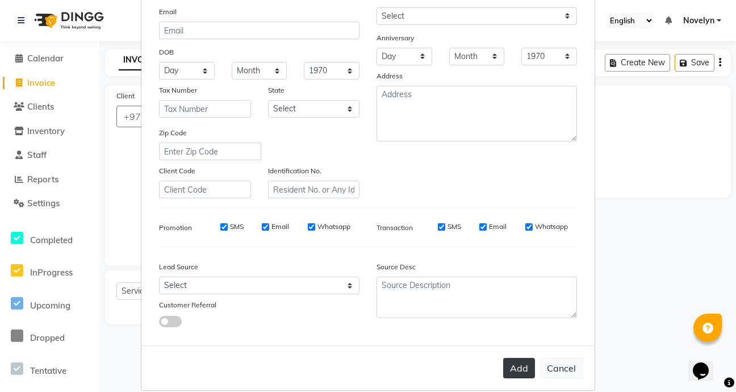
scroll to position [147, 0]
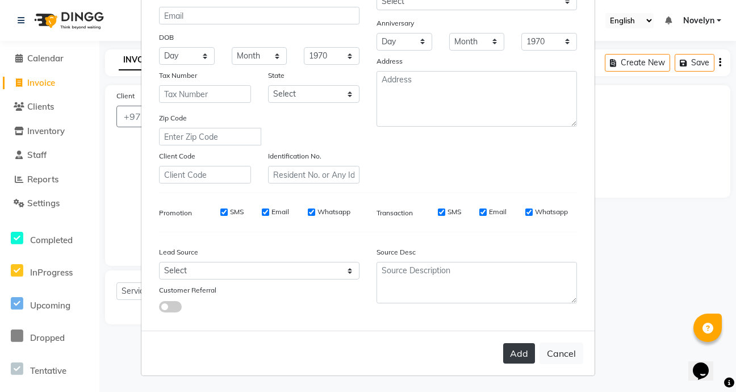
click at [516, 351] on button "Add" at bounding box center [519, 353] width 32 height 20
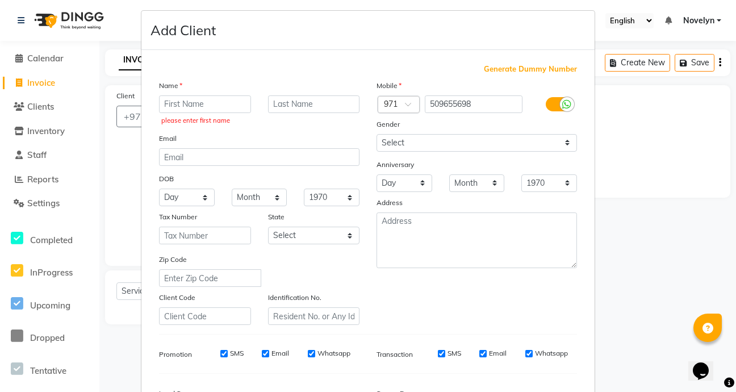
scroll to position [0, 0]
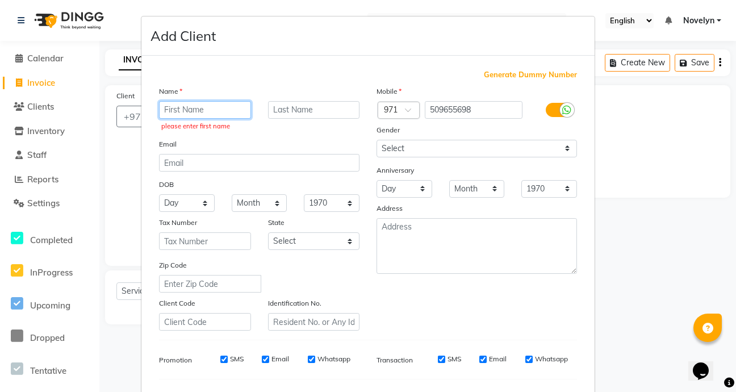
click at [198, 106] on input "text" at bounding box center [205, 110] width 92 height 18
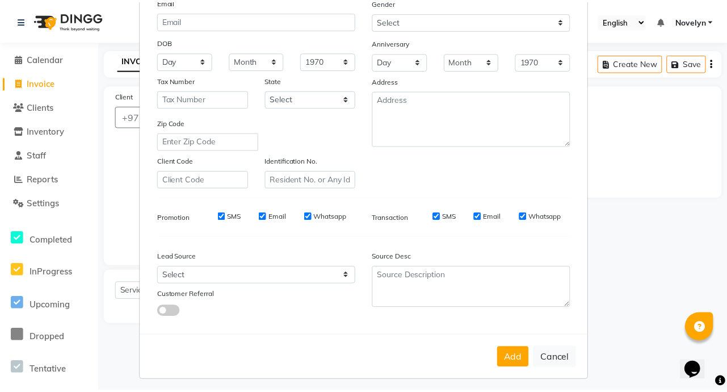
scroll to position [132, 0]
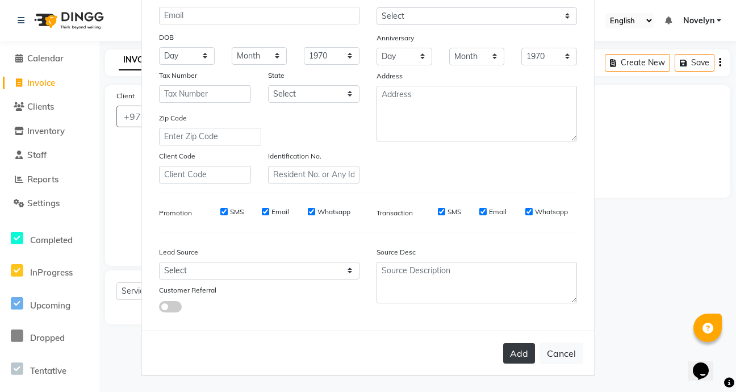
click at [510, 360] on button "Add" at bounding box center [519, 353] width 32 height 20
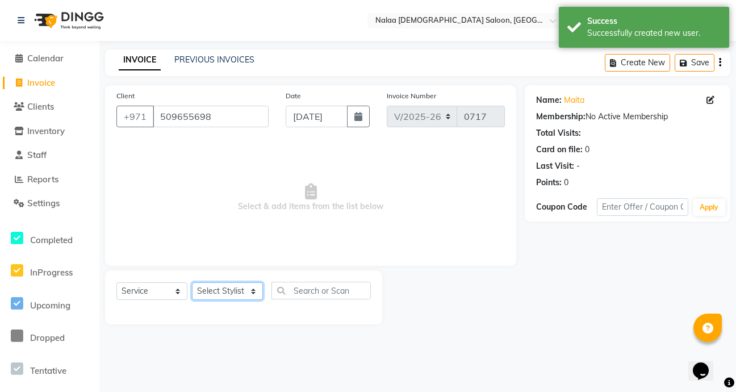
click at [252, 292] on select "Select Stylist Abby Chatty Grace Hina [PERSON_NAME] [PERSON_NAME] Stylist 1" at bounding box center [227, 291] width 71 height 18
click at [192, 282] on select "Select Stylist Abby Chatty Grace Hina [PERSON_NAME] [PERSON_NAME] Stylist 1" at bounding box center [227, 291] width 71 height 18
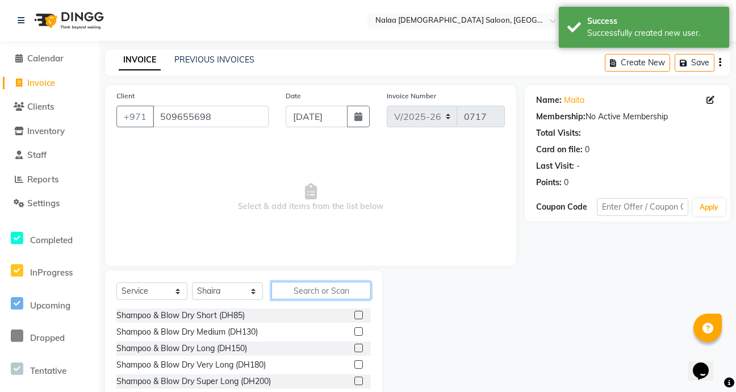
click at [328, 292] on input "text" at bounding box center [320, 291] width 99 height 18
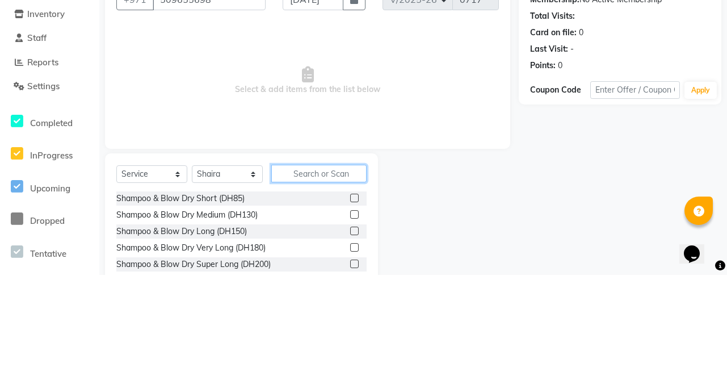
scroll to position [3, 0]
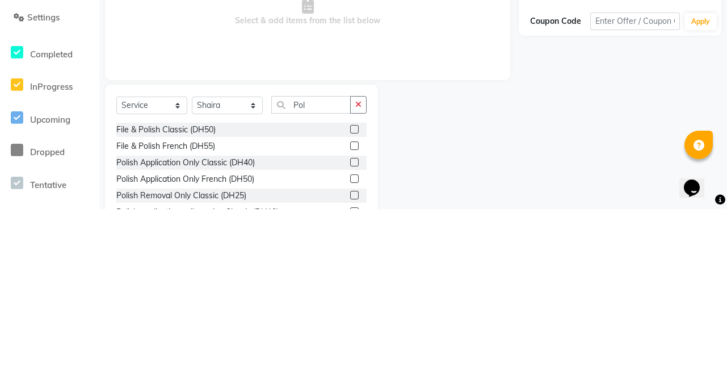
click at [350, 345] on label at bounding box center [354, 345] width 9 height 9
click at [350, 345] on input "checkbox" at bounding box center [353, 345] width 7 height 7
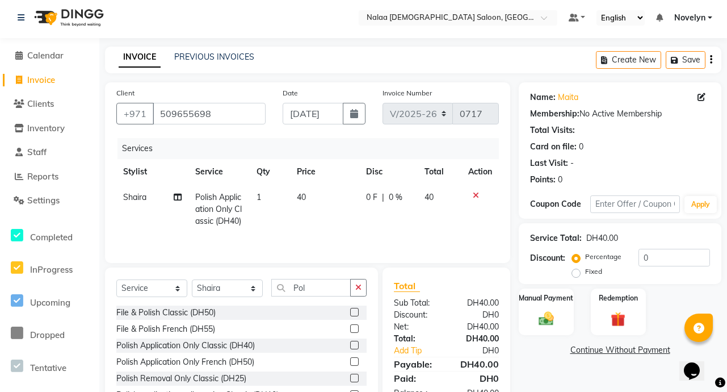
click at [389, 202] on span "0 %" at bounding box center [396, 197] width 14 height 12
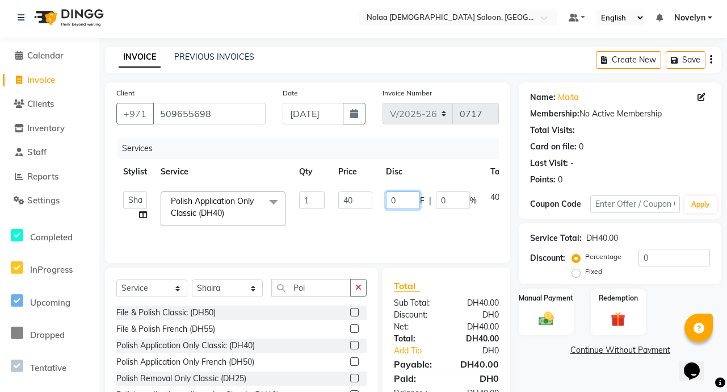
click at [402, 202] on input "0" at bounding box center [403, 200] width 34 height 18
click at [542, 367] on div "Name: Maita Membership: No Active Membership Total Visits: Card on file: 0 Last…" at bounding box center [624, 258] width 211 height 353
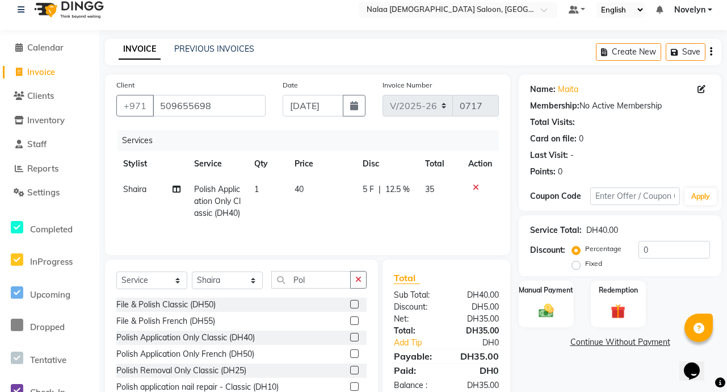
scroll to position [75, 0]
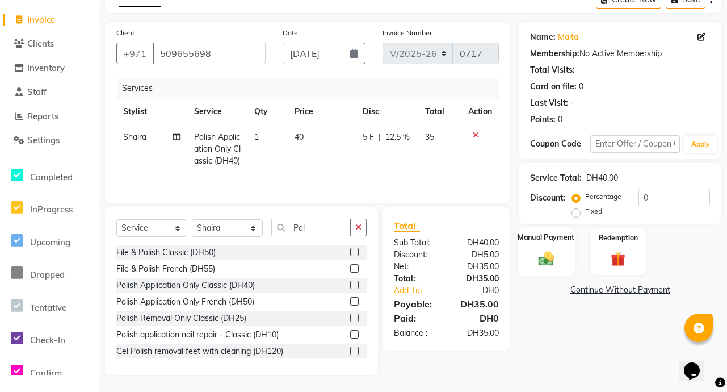
click at [550, 251] on img at bounding box center [546, 258] width 25 height 18
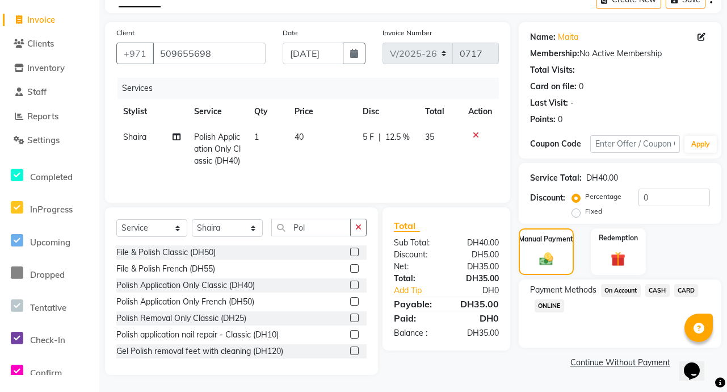
click at [690, 284] on span "CARD" at bounding box center [686, 290] width 24 height 13
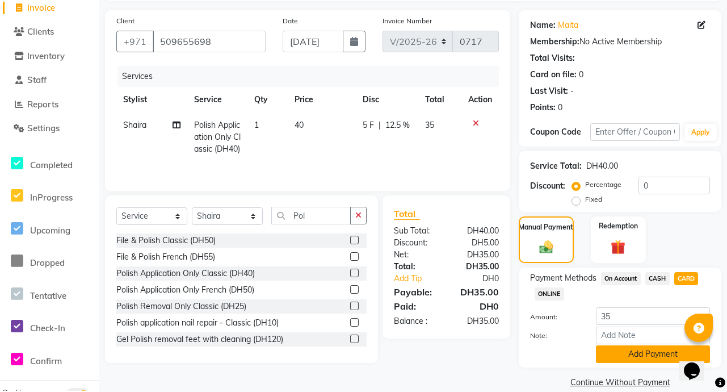
click at [668, 358] on button "Add Payment" at bounding box center [653, 354] width 114 height 18
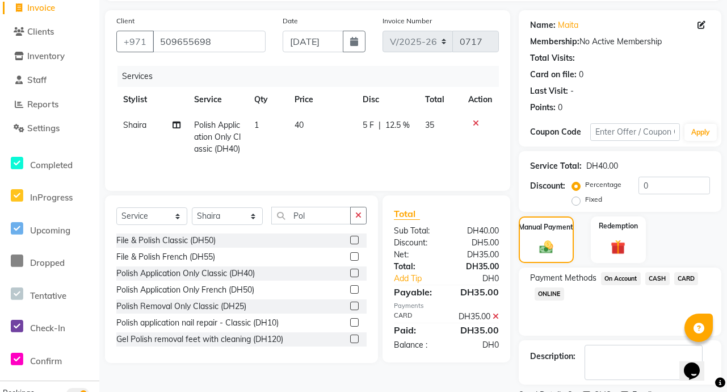
scroll to position [123, 0]
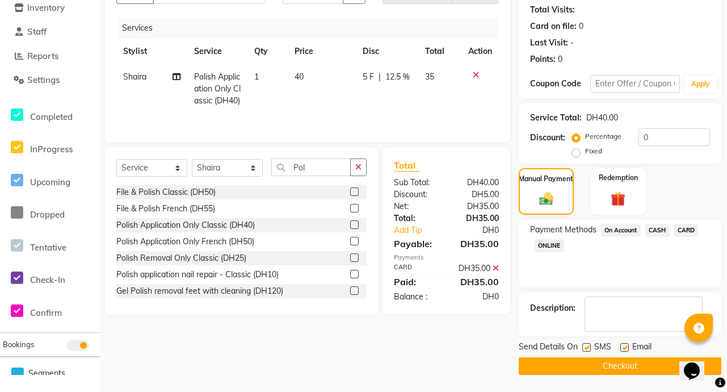
click at [639, 374] on button "Checkout" at bounding box center [620, 366] width 203 height 18
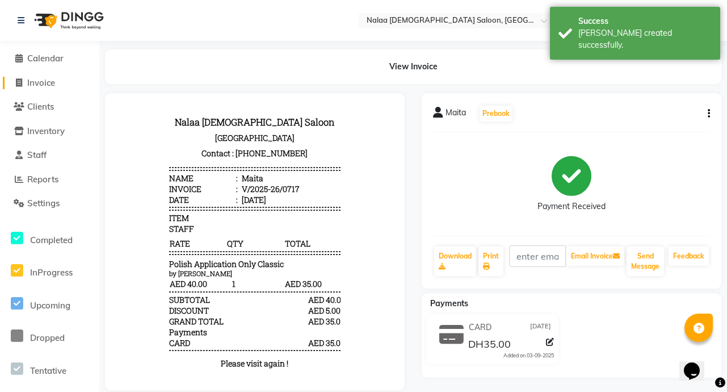
click at [55, 85] on span "Invoice" at bounding box center [41, 82] width 28 height 11
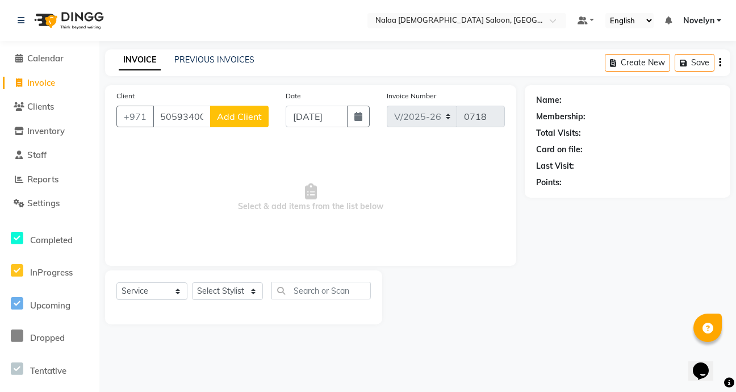
click at [249, 119] on span "Add Client" at bounding box center [239, 116] width 45 height 11
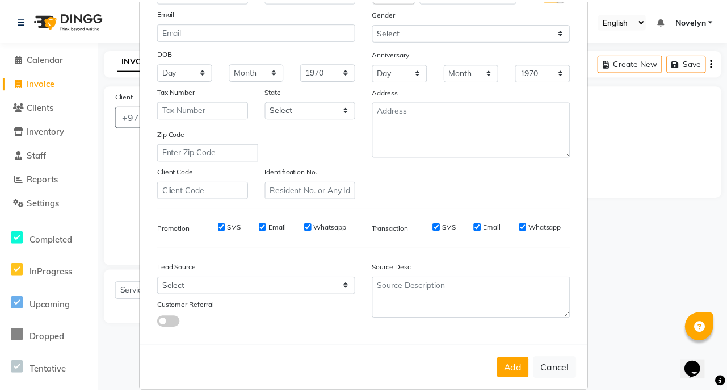
scroll to position [132, 0]
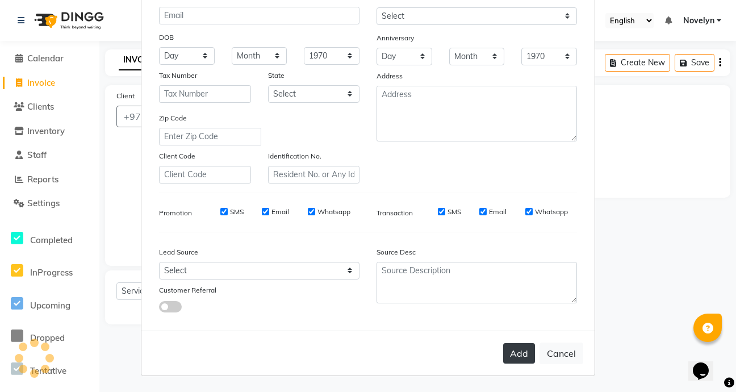
click at [519, 353] on button "Add" at bounding box center [519, 353] width 32 height 20
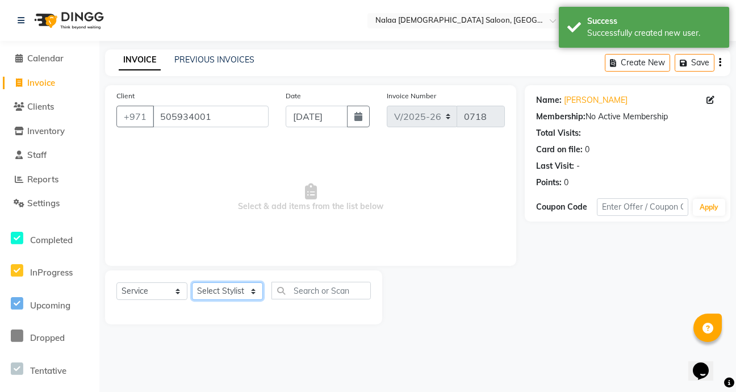
click at [255, 297] on select "Select Stylist Abby Chatty Grace Hina [PERSON_NAME] [PERSON_NAME] Stylist 1" at bounding box center [227, 291] width 71 height 18
click at [192, 282] on select "Select Stylist Abby Chatty Grace Hina [PERSON_NAME] [PERSON_NAME] Stylist 1" at bounding box center [227, 291] width 71 height 18
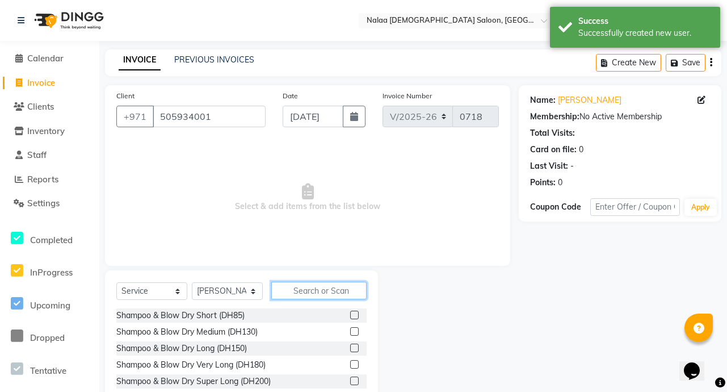
click at [317, 292] on input "text" at bounding box center [318, 291] width 95 height 18
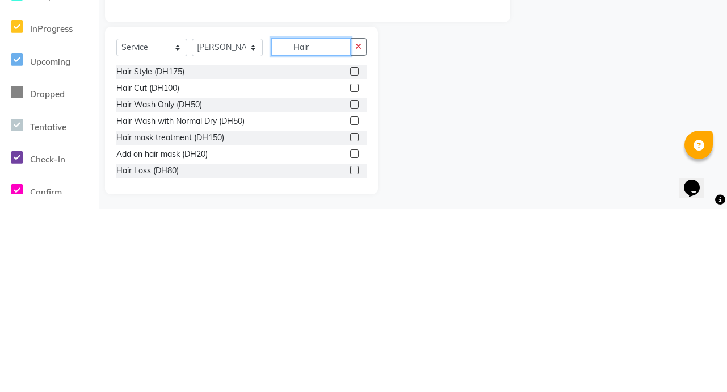
scroll to position [63, 0]
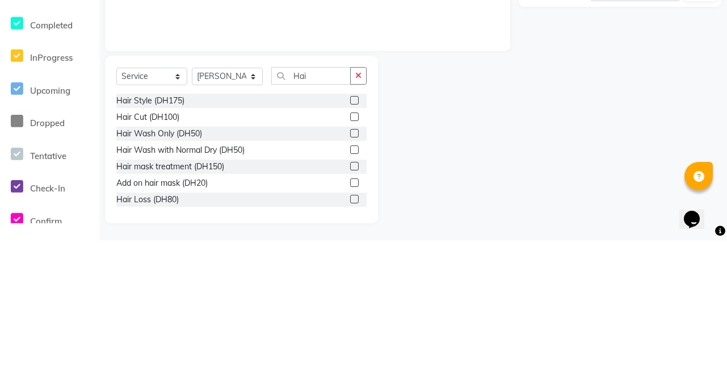
click at [350, 269] on label at bounding box center [354, 268] width 9 height 9
click at [350, 269] on input "checkbox" at bounding box center [353, 268] width 7 height 7
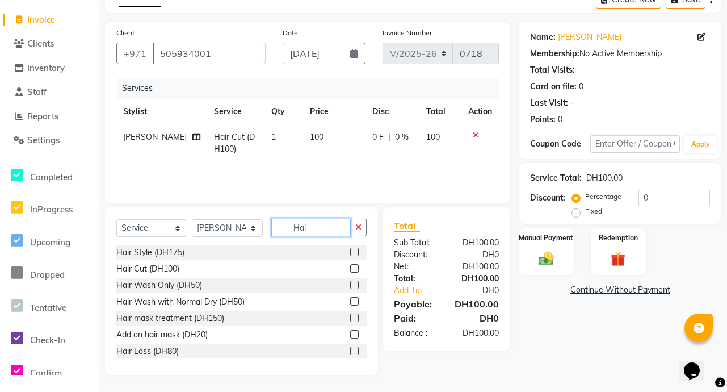
click at [324, 229] on input "Hai" at bounding box center [310, 228] width 79 height 18
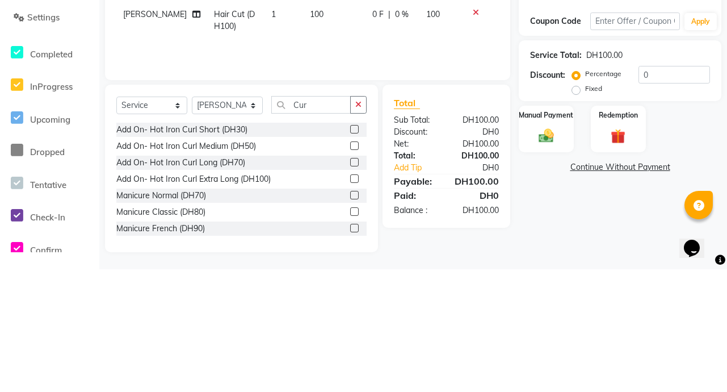
click at [350, 284] on label at bounding box center [354, 284] width 9 height 9
click at [350, 284] on input "checkbox" at bounding box center [353, 285] width 7 height 7
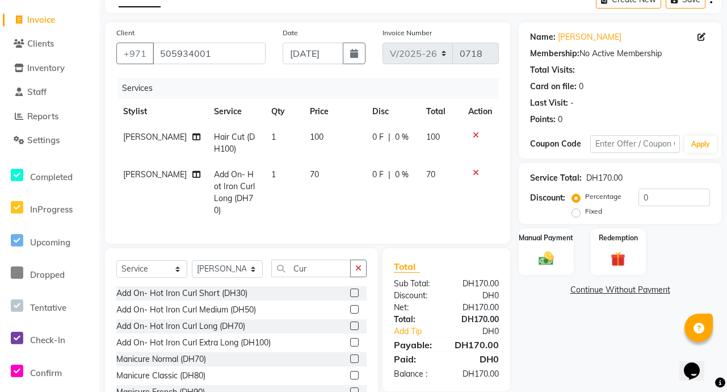
click at [477, 133] on icon at bounding box center [476, 135] width 6 height 8
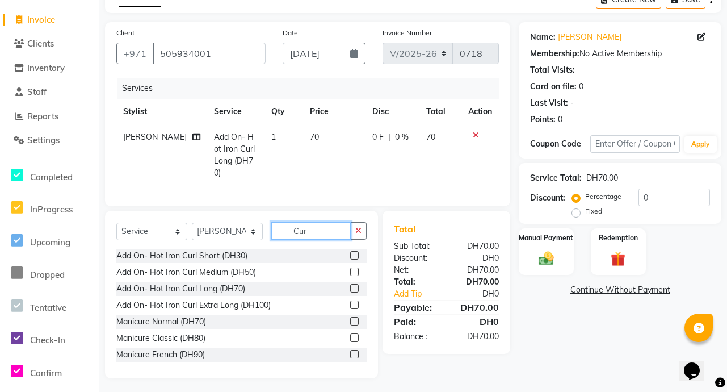
click at [325, 228] on input "Cur" at bounding box center [310, 231] width 79 height 18
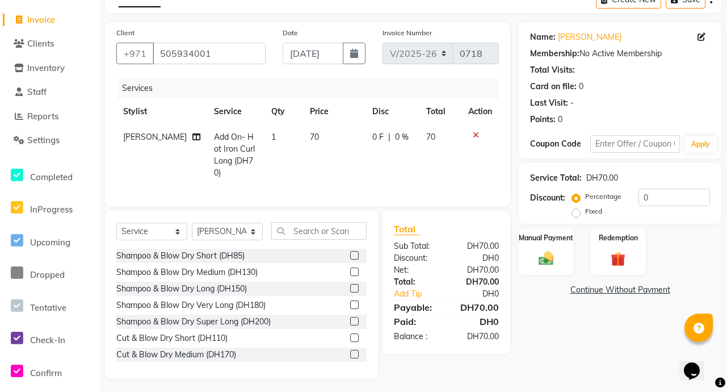
click at [477, 133] on icon at bounding box center [476, 135] width 6 height 8
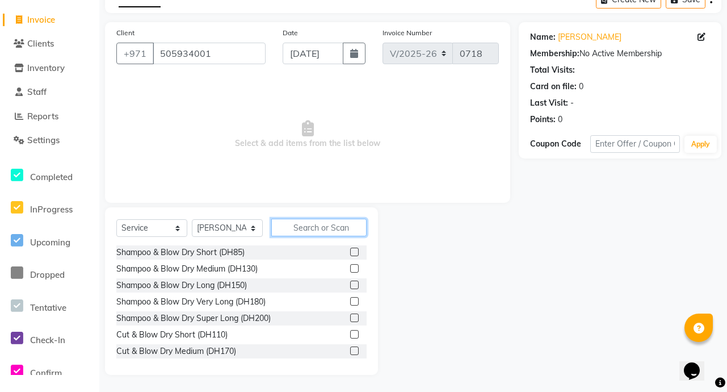
click at [308, 232] on input "text" at bounding box center [318, 228] width 95 height 18
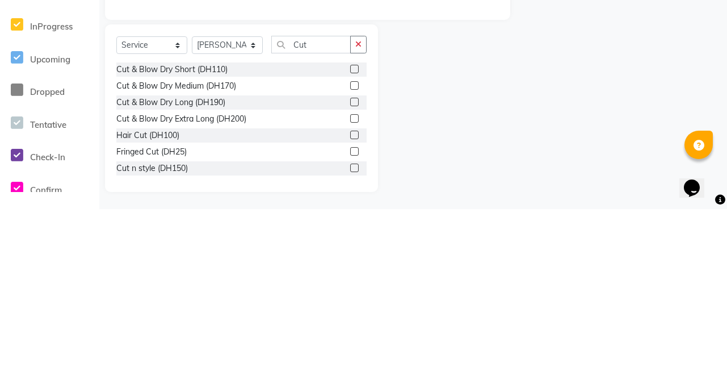
click at [350, 334] on label at bounding box center [354, 334] width 9 height 9
click at [350, 334] on input "checkbox" at bounding box center [353, 334] width 7 height 7
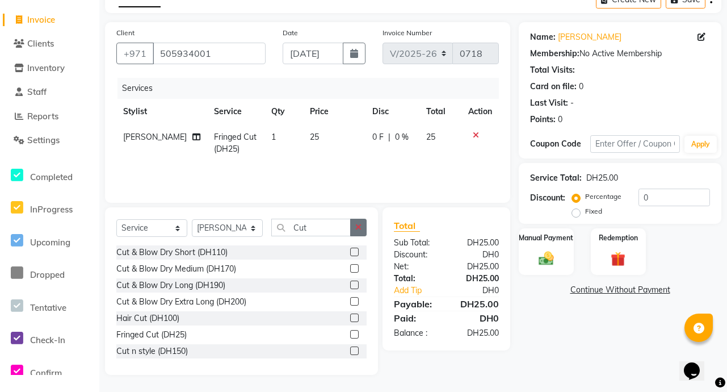
click at [358, 227] on icon "button" at bounding box center [358, 227] width 6 height 8
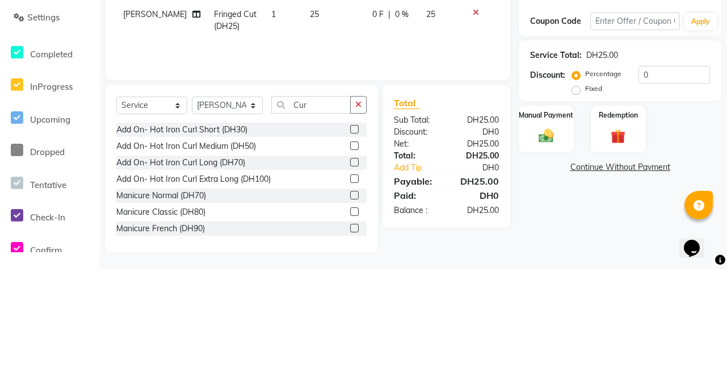
click at [350, 285] on label at bounding box center [354, 284] width 9 height 9
click at [350, 285] on input "checkbox" at bounding box center [353, 285] width 7 height 7
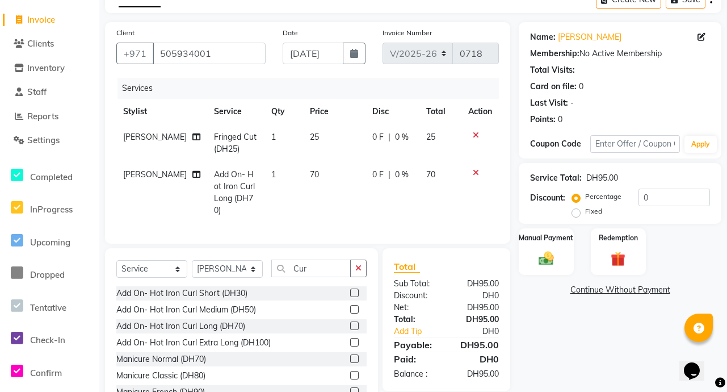
click at [475, 136] on icon at bounding box center [476, 135] width 6 height 8
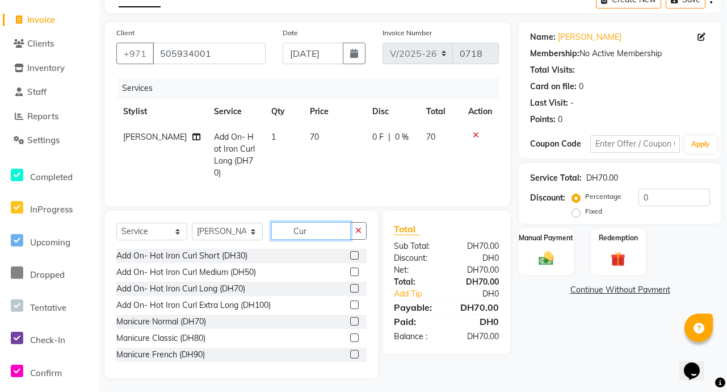
click at [322, 228] on input "Cur" at bounding box center [310, 231] width 79 height 18
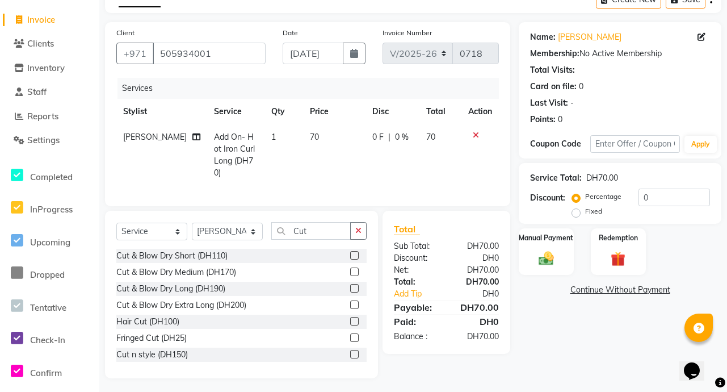
click at [350, 334] on label at bounding box center [354, 337] width 9 height 9
click at [350, 334] on input "checkbox" at bounding box center [353, 337] width 7 height 7
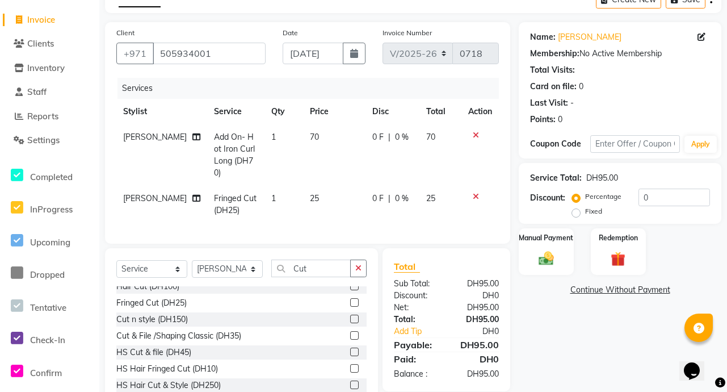
scroll to position [84, 0]
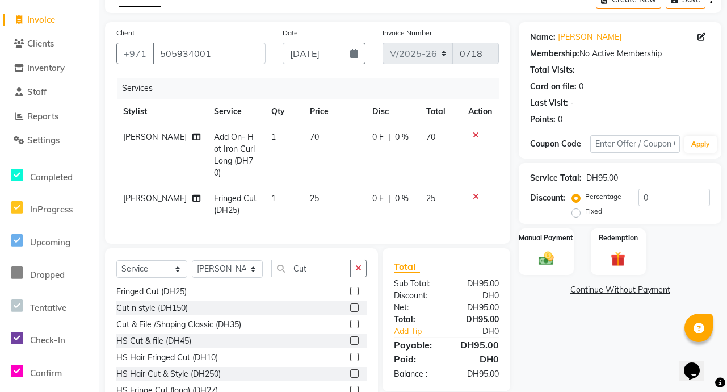
click at [555, 349] on div "Name: [PERSON_NAME] Membership: No Active Membership Total Visits: Card on file…" at bounding box center [624, 218] width 211 height 393
click at [475, 136] on icon at bounding box center [476, 135] width 6 height 8
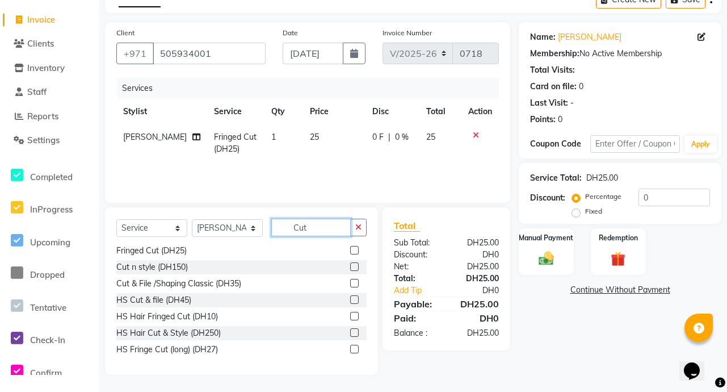
click at [325, 229] on input "Cut" at bounding box center [310, 228] width 79 height 18
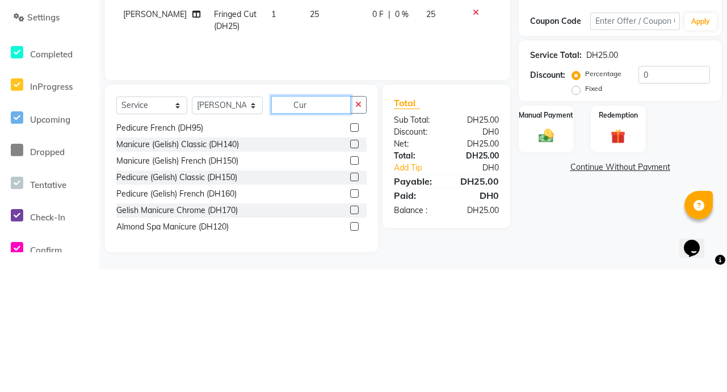
scroll to position [35, 0]
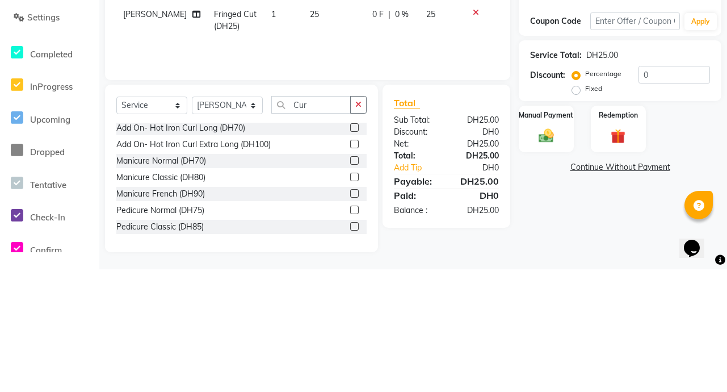
click at [350, 250] on label at bounding box center [354, 250] width 9 height 9
click at [350, 250] on input "checkbox" at bounding box center [353, 250] width 7 height 7
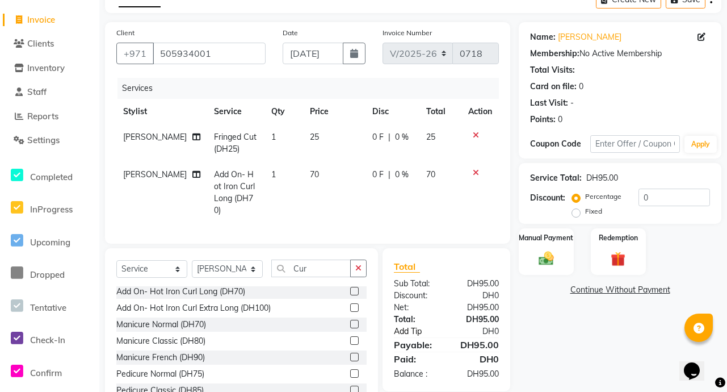
click at [445, 329] on link "Add Tip" at bounding box center [420, 331] width 71 height 12
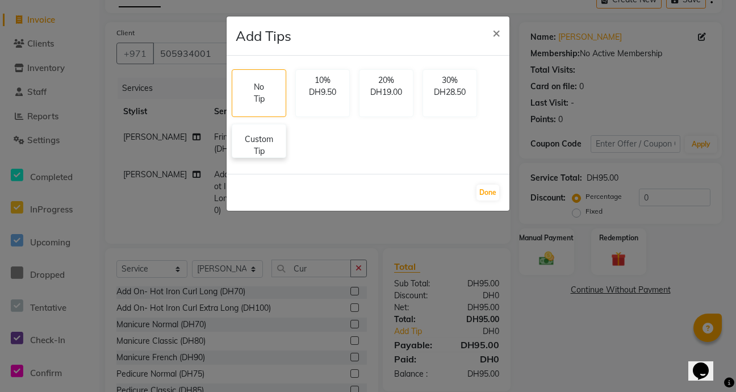
click at [263, 157] on div "Custom Tip" at bounding box center [259, 141] width 55 height 34
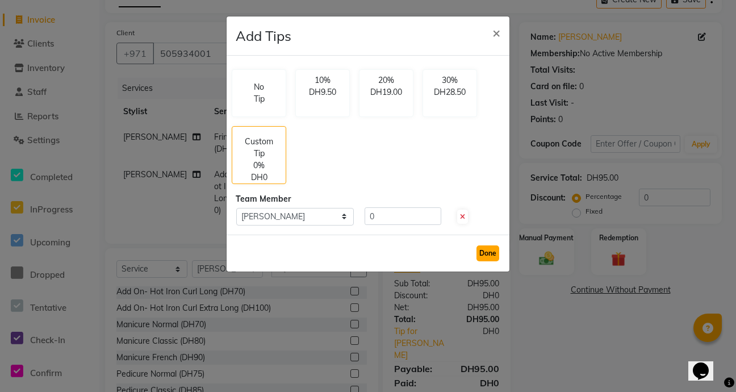
click at [495, 256] on button "Done" at bounding box center [487, 253] width 23 height 16
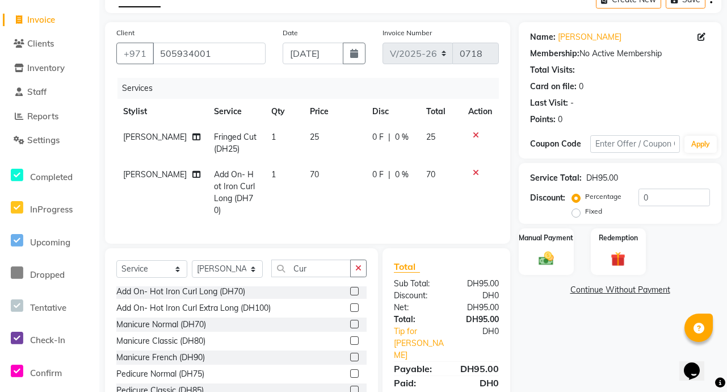
click at [478, 137] on icon at bounding box center [476, 135] width 6 height 8
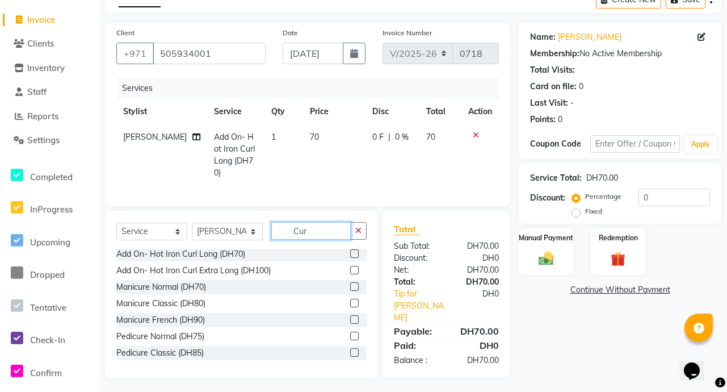
click at [312, 232] on input "Cur" at bounding box center [310, 231] width 79 height 18
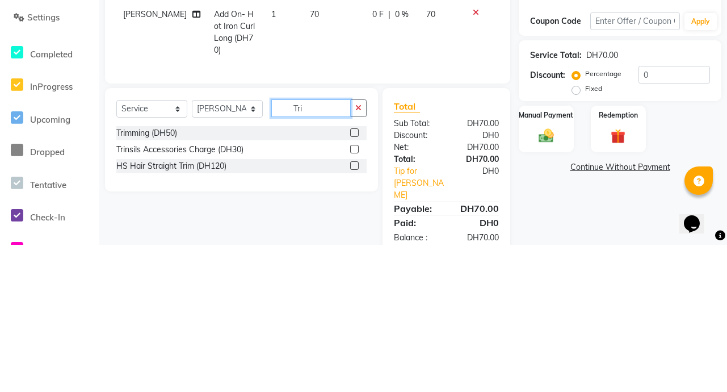
scroll to position [0, 0]
click at [356, 277] on label at bounding box center [354, 279] width 9 height 9
click at [356, 277] on input "checkbox" at bounding box center [353, 279] width 7 height 7
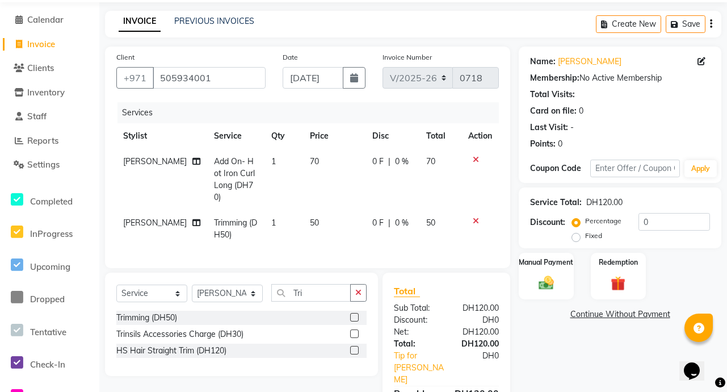
click at [385, 217] on div "0 F | 0 %" at bounding box center [392, 223] width 41 height 12
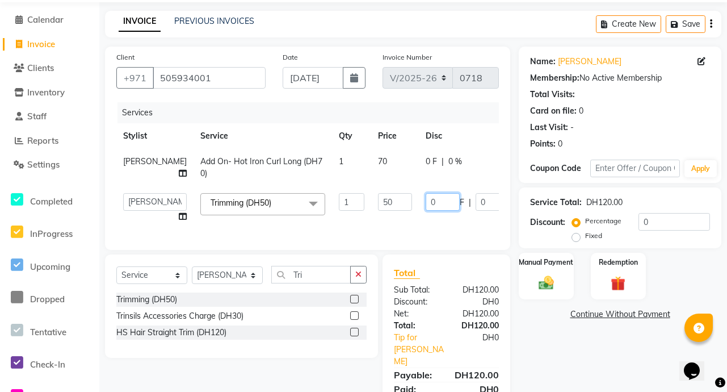
click at [426, 204] on input "0" at bounding box center [443, 202] width 34 height 18
click at [553, 355] on div "Name: [PERSON_NAME] Membership: No Active Membership Total Visits: Card on file…" at bounding box center [624, 234] width 211 height 375
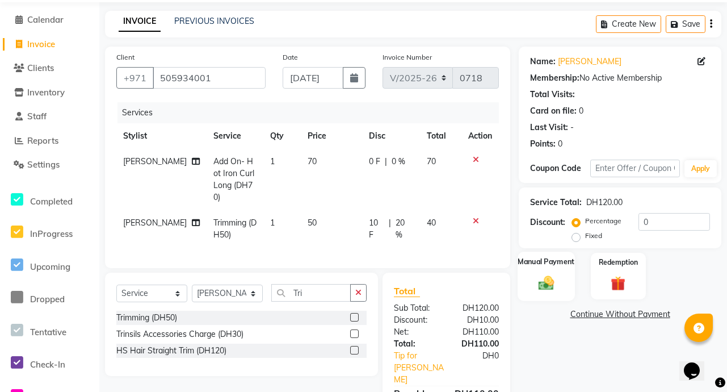
click at [551, 288] on img at bounding box center [546, 283] width 25 height 18
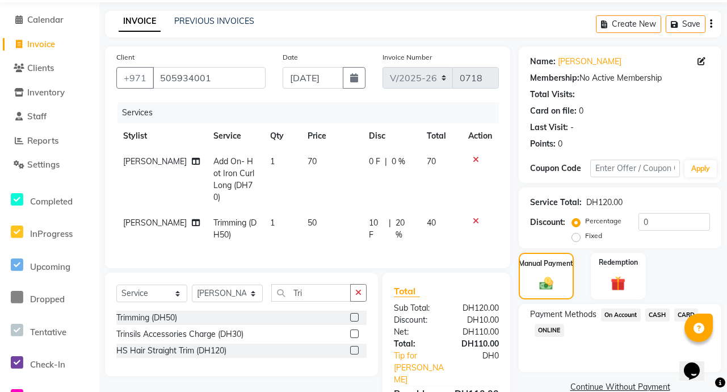
click at [678, 315] on span "CARD" at bounding box center [686, 314] width 24 height 13
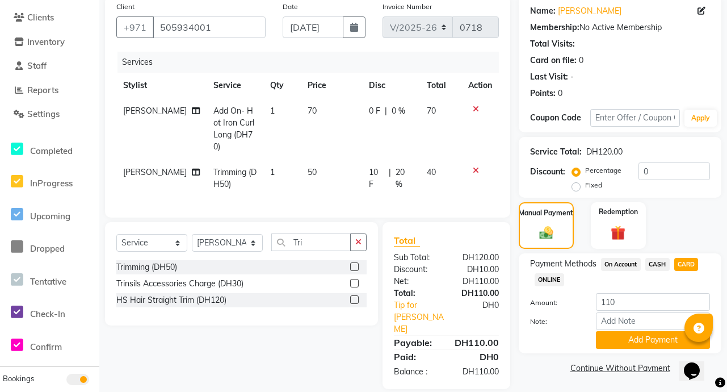
scroll to position [91, 0]
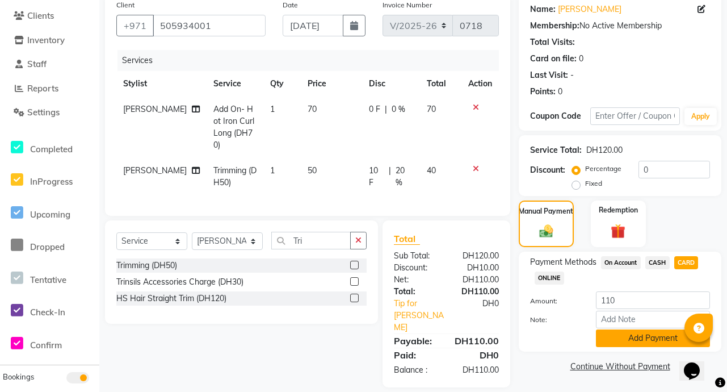
click at [667, 340] on button "Add Payment" at bounding box center [653, 338] width 114 height 18
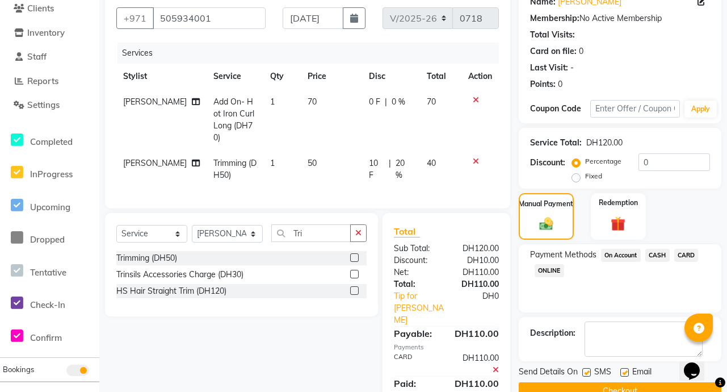
scroll to position [123, 0]
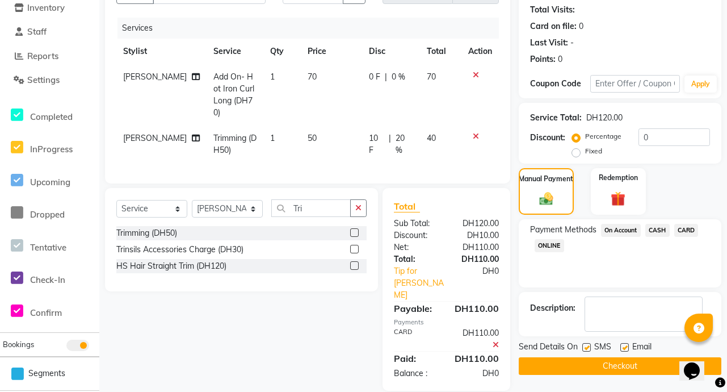
click at [654, 370] on button "Checkout" at bounding box center [620, 366] width 203 height 18
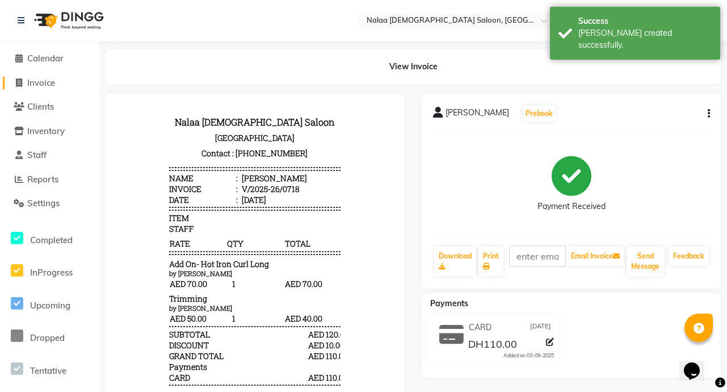
click at [55, 84] on span "Invoice" at bounding box center [41, 82] width 28 height 11
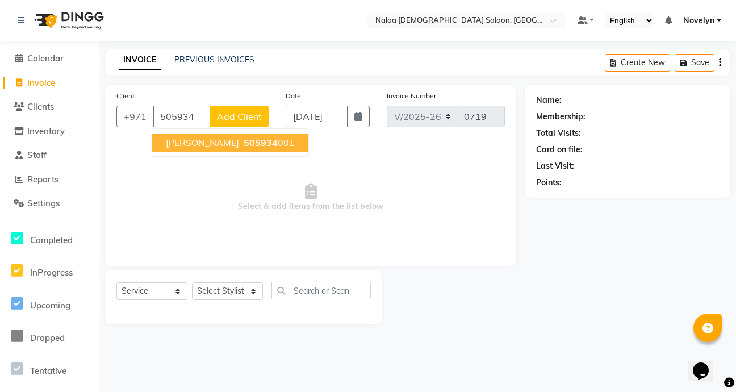
click at [244, 142] on ngb-highlight "505934 001" at bounding box center [267, 142] width 53 height 11
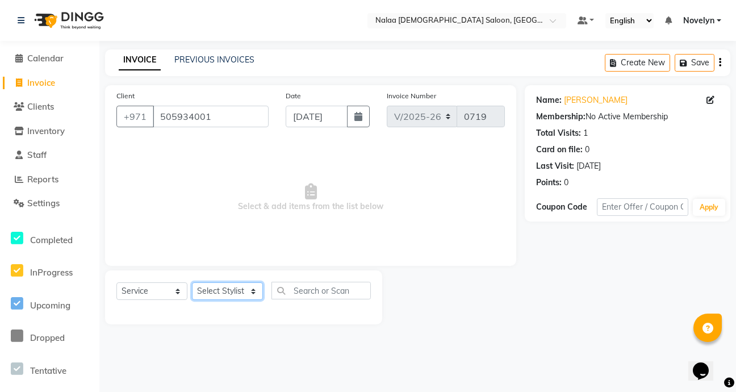
click at [249, 291] on select "Select Stylist Abby Chatty Grace Hina [PERSON_NAME] [PERSON_NAME] Stylist 1" at bounding box center [227, 291] width 71 height 18
click at [192, 282] on select "Select Stylist Abby Chatty Grace Hina [PERSON_NAME] [PERSON_NAME] Stylist 1" at bounding box center [227, 291] width 71 height 18
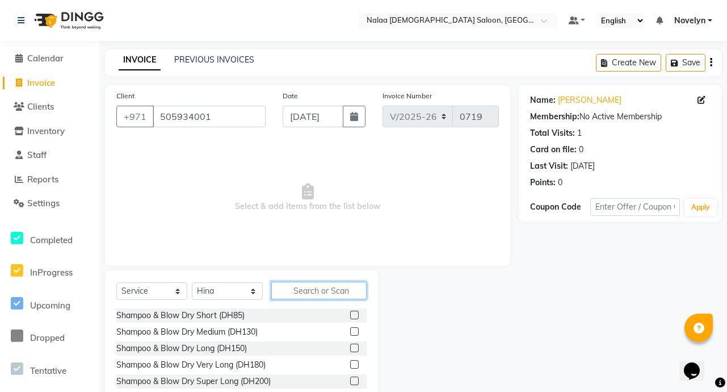
click at [320, 291] on input "text" at bounding box center [318, 291] width 95 height 18
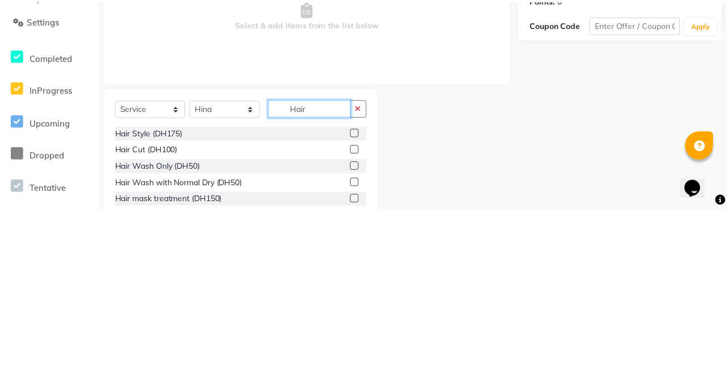
scroll to position [63, 0]
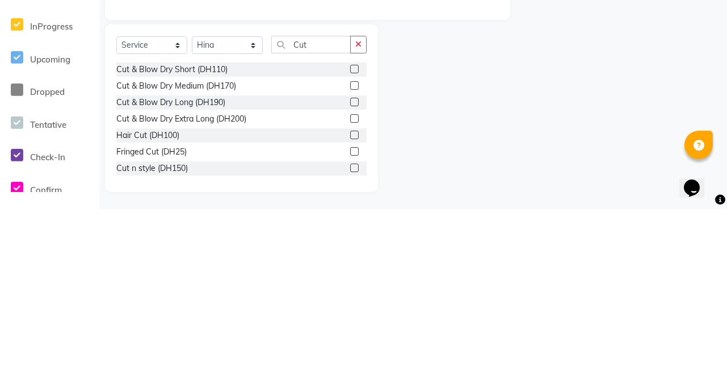
click at [350, 252] on label at bounding box center [354, 252] width 9 height 9
click at [350, 252] on input "checkbox" at bounding box center [353, 252] width 7 height 7
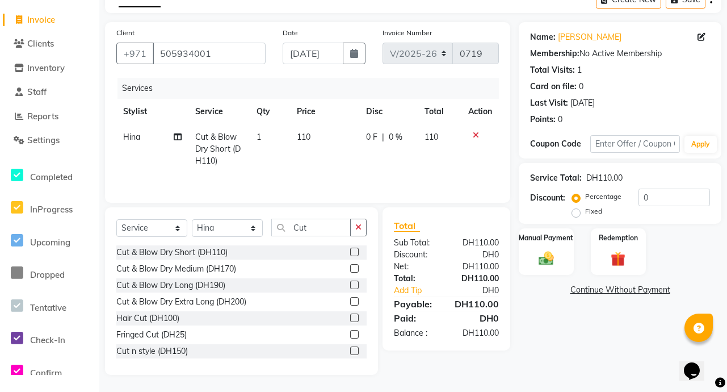
click at [350, 252] on label at bounding box center [354, 252] width 9 height 9
click at [350, 252] on input "checkbox" at bounding box center [353, 252] width 7 height 7
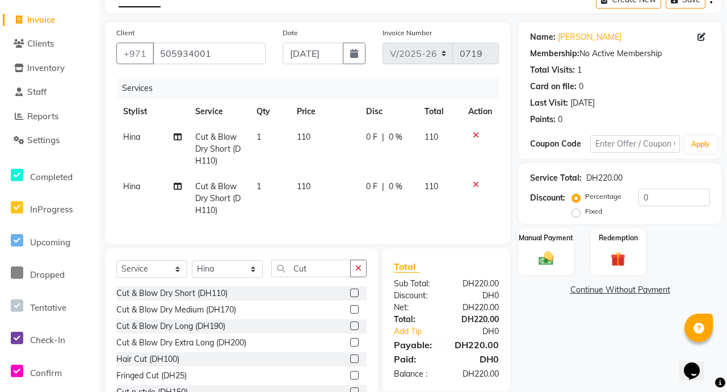
click at [475, 186] on icon at bounding box center [476, 185] width 6 height 8
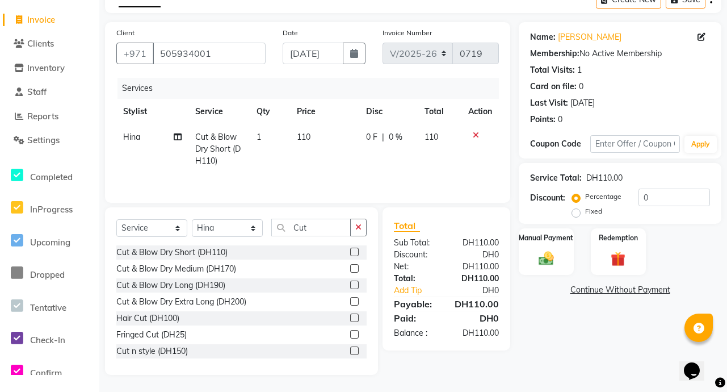
click at [397, 136] on span "0 %" at bounding box center [396, 137] width 14 height 12
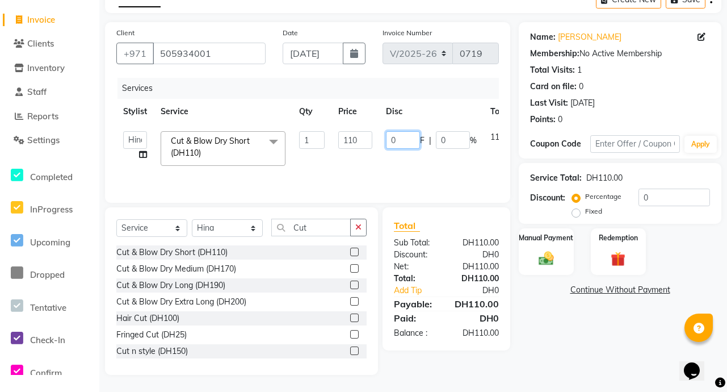
click at [401, 142] on input "0" at bounding box center [403, 140] width 34 height 18
click at [565, 343] on div "Name: [PERSON_NAME] Membership: No Active Membership Total Visits: 1 Card on fi…" at bounding box center [624, 198] width 211 height 353
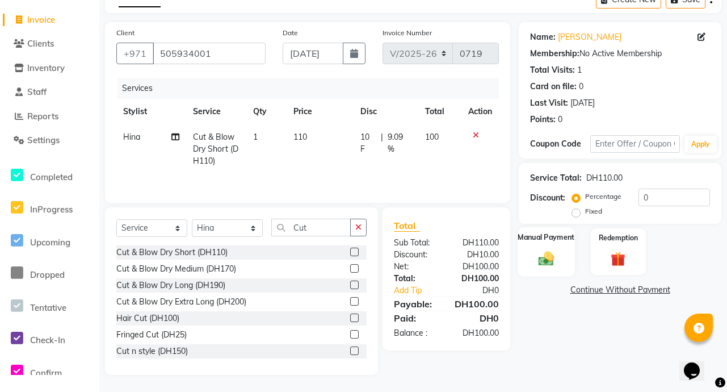
click at [554, 254] on img at bounding box center [546, 258] width 25 height 18
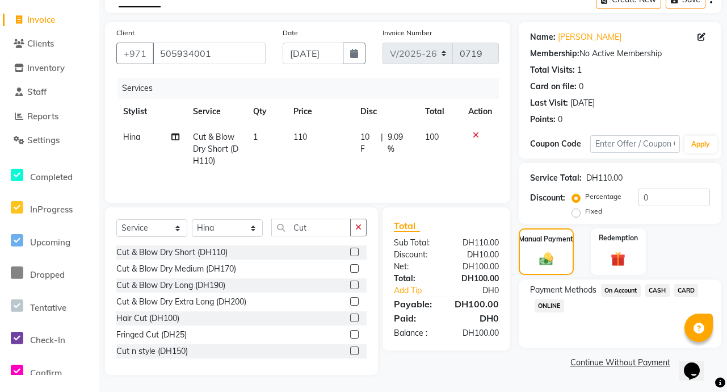
click at [694, 296] on span "CARD" at bounding box center [686, 290] width 24 height 13
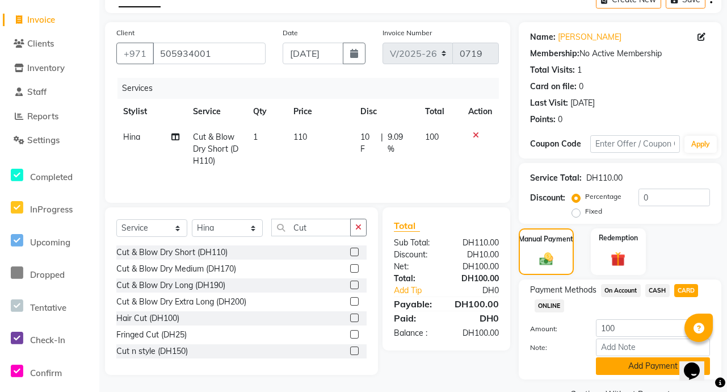
click at [657, 367] on button "Add Payment" at bounding box center [653, 366] width 114 height 18
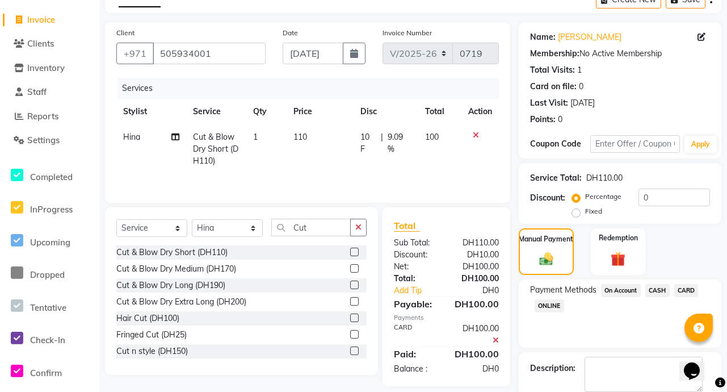
scroll to position [123, 0]
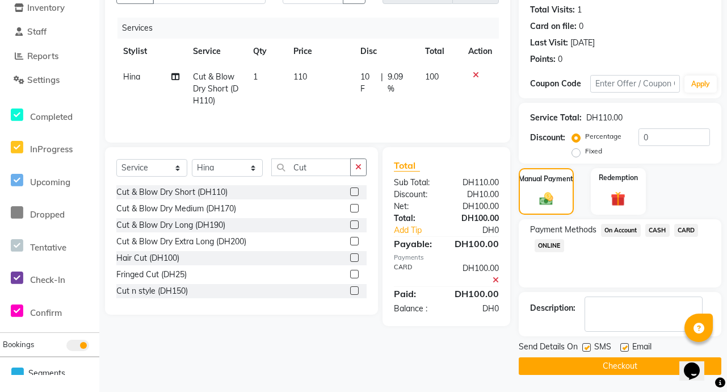
click at [652, 366] on button "Checkout" at bounding box center [620, 366] width 203 height 18
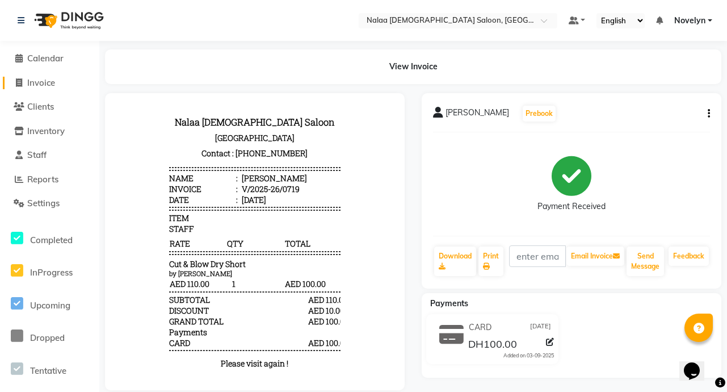
click at [60, 81] on link "Invoice" at bounding box center [50, 83] width 94 height 13
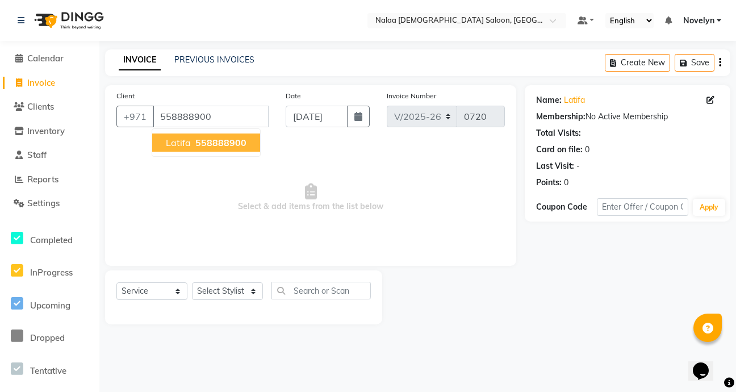
click at [238, 144] on span "558888900" at bounding box center [220, 142] width 51 height 11
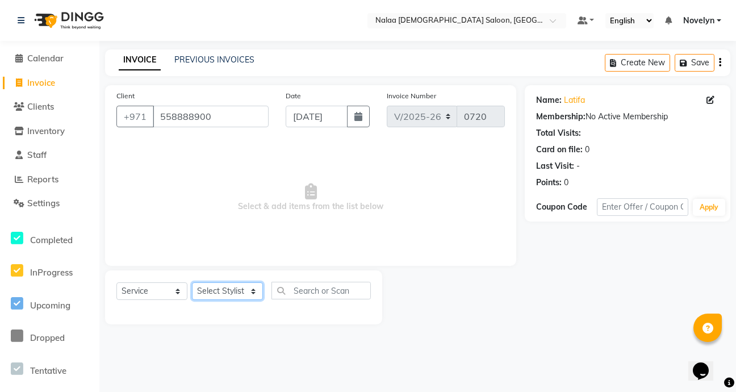
click at [253, 290] on select "Select Stylist Abby Chatty Grace Hina [PERSON_NAME] [PERSON_NAME] Stylist 1" at bounding box center [227, 291] width 71 height 18
click at [192, 282] on select "Select Stylist Abby Chatty Grace Hina [PERSON_NAME] [PERSON_NAME] Stylist 1" at bounding box center [227, 291] width 71 height 18
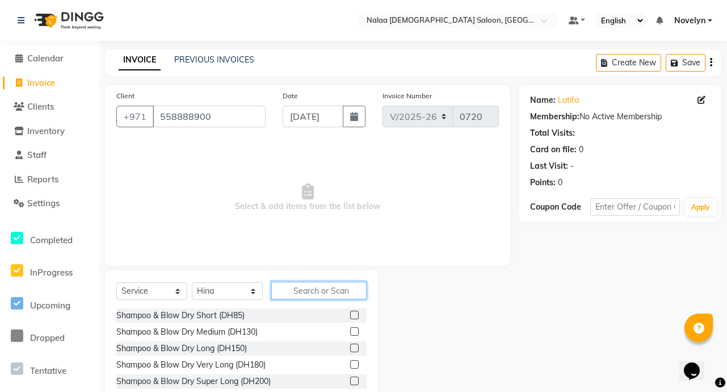
click at [319, 294] on input "text" at bounding box center [318, 291] width 95 height 18
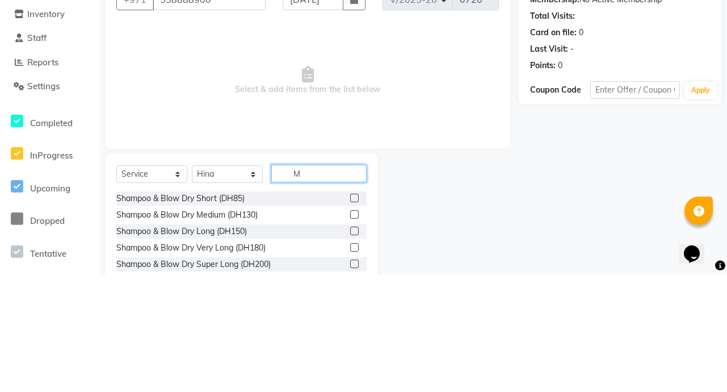
scroll to position [3, 0]
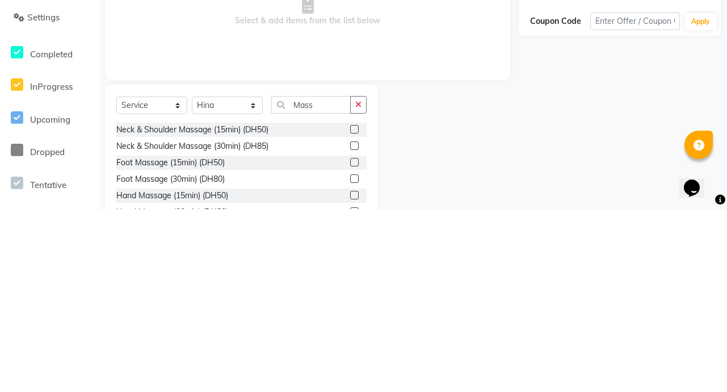
click at [350, 332] on label at bounding box center [354, 328] width 9 height 9
click at [350, 332] on input "checkbox" at bounding box center [353, 328] width 7 height 7
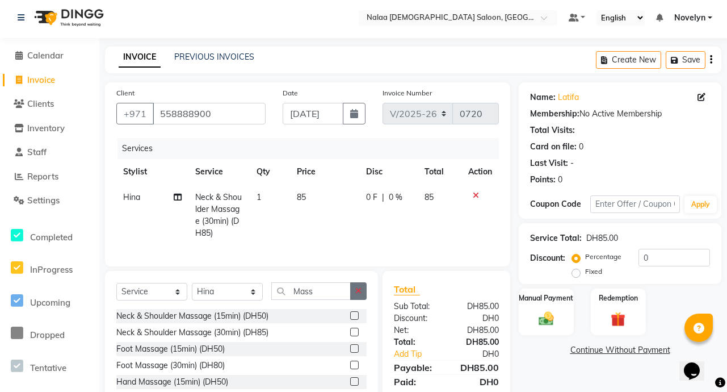
click at [359, 300] on button "button" at bounding box center [358, 291] width 16 height 18
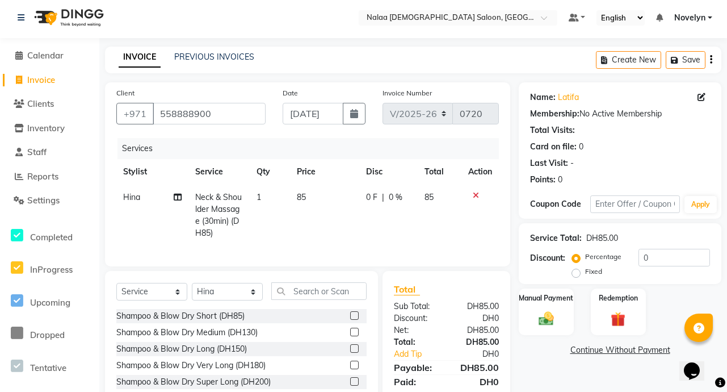
click at [477, 194] on icon at bounding box center [476, 195] width 6 height 8
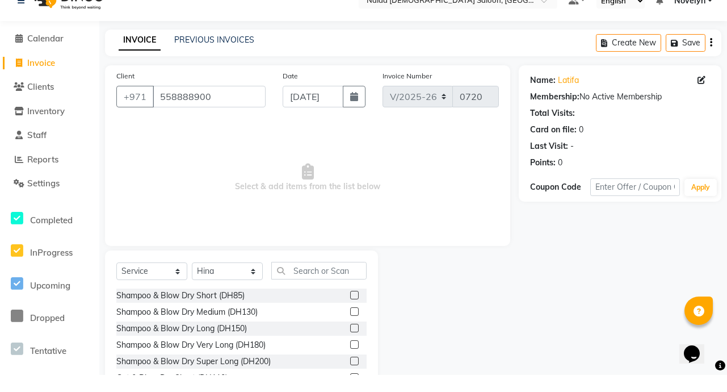
scroll to position [15, 0]
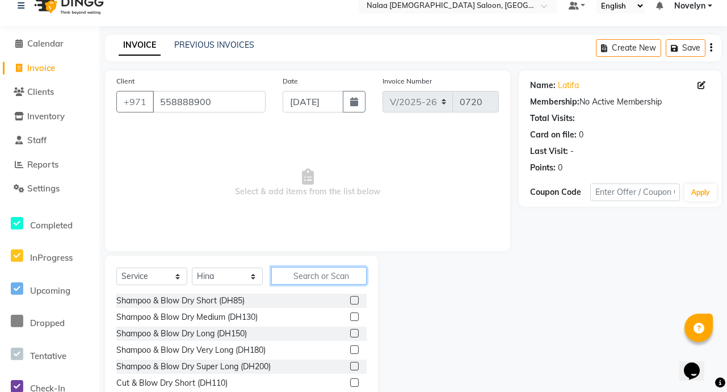
click at [319, 277] on input "text" at bounding box center [318, 276] width 95 height 18
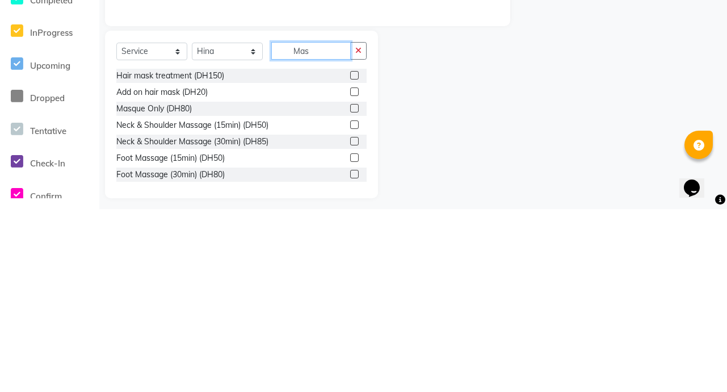
scroll to position [63, 0]
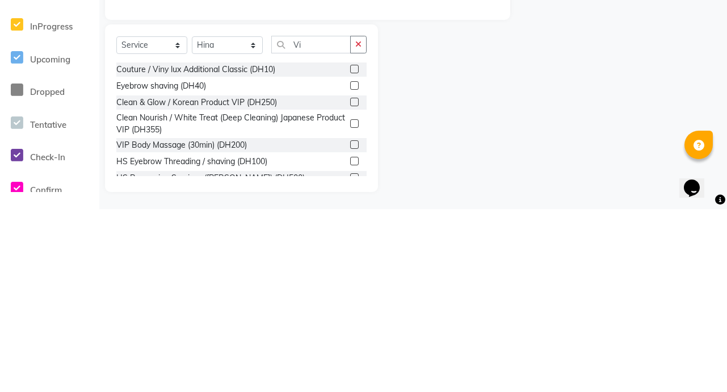
click at [350, 328] on label at bounding box center [354, 327] width 9 height 9
click at [350, 328] on input "checkbox" at bounding box center [353, 327] width 7 height 7
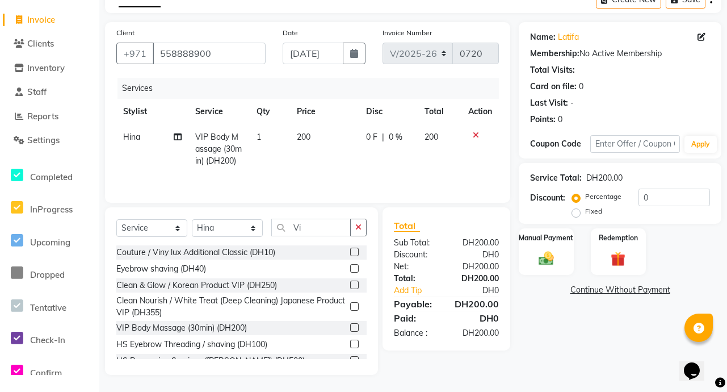
click at [401, 142] on span "0 %" at bounding box center [396, 137] width 14 height 12
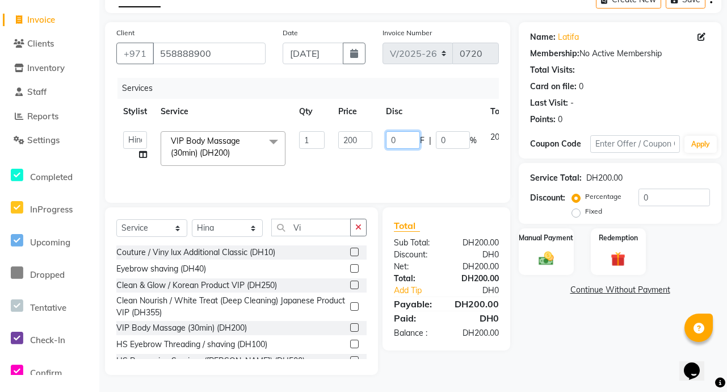
click at [399, 145] on input "0" at bounding box center [403, 140] width 34 height 18
click at [468, 202] on div "Client [PHONE_NUMBER] Date [DATE] Invoice Number V/2025 V/[PHONE_NUMBER] Servic…" at bounding box center [307, 112] width 405 height 181
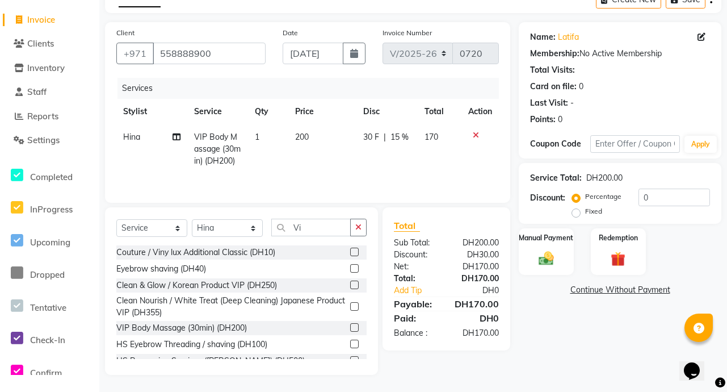
scroll to position [75, 0]
click at [559, 245] on div "Manual Payment" at bounding box center [546, 251] width 57 height 49
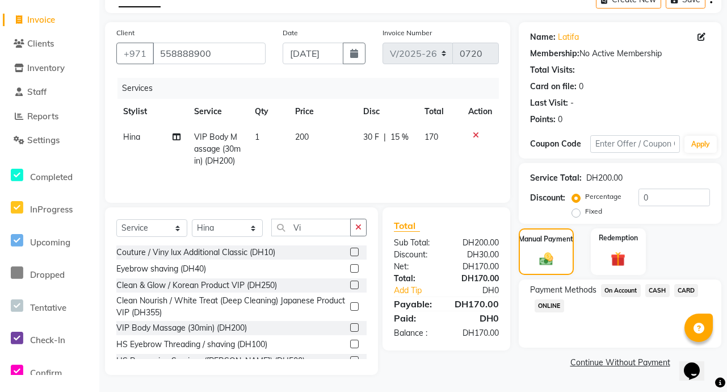
click at [689, 284] on span "CARD" at bounding box center [686, 290] width 24 height 13
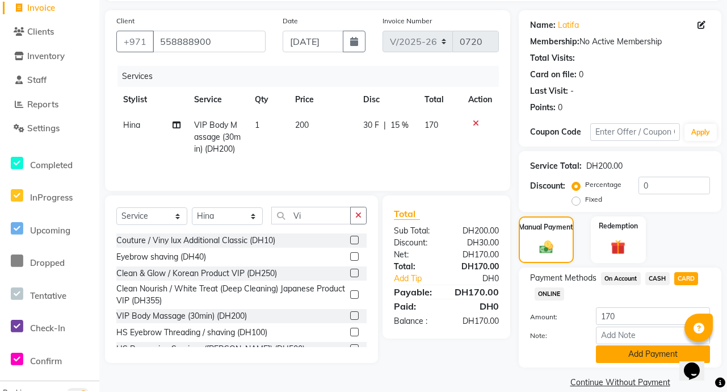
click at [658, 355] on button "Add Payment" at bounding box center [653, 354] width 114 height 18
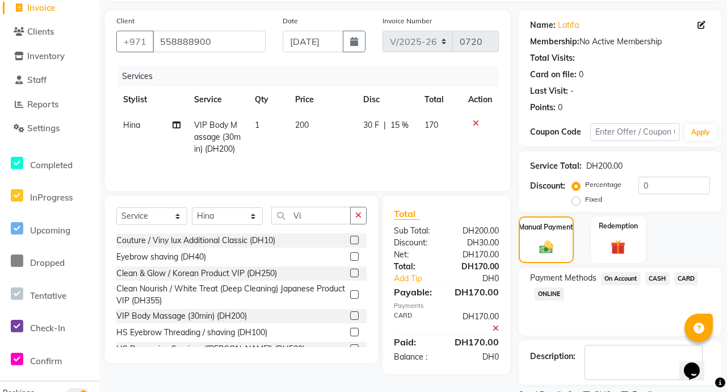
scroll to position [123, 0]
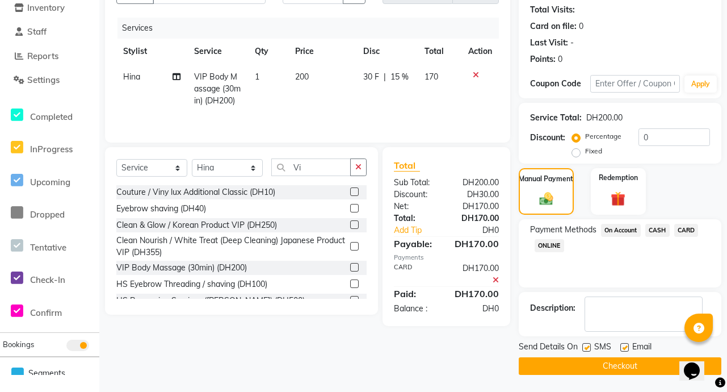
click at [648, 371] on button "Checkout" at bounding box center [620, 366] width 203 height 18
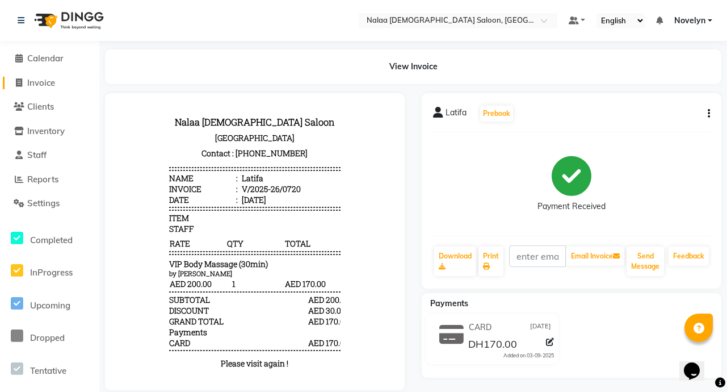
click at [64, 79] on link "Invoice" at bounding box center [50, 83] width 94 height 13
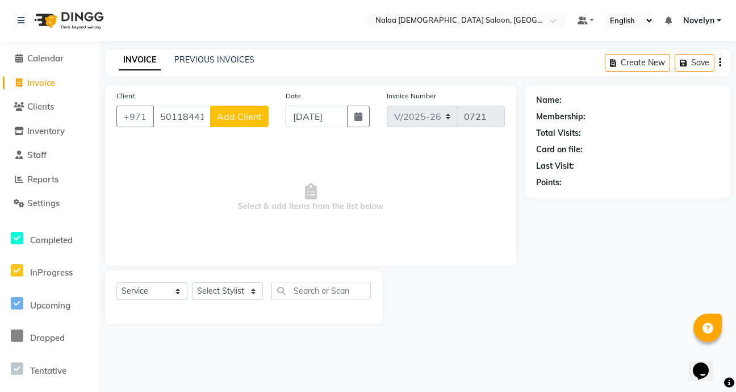
click at [249, 116] on span "Add Client" at bounding box center [239, 116] width 45 height 11
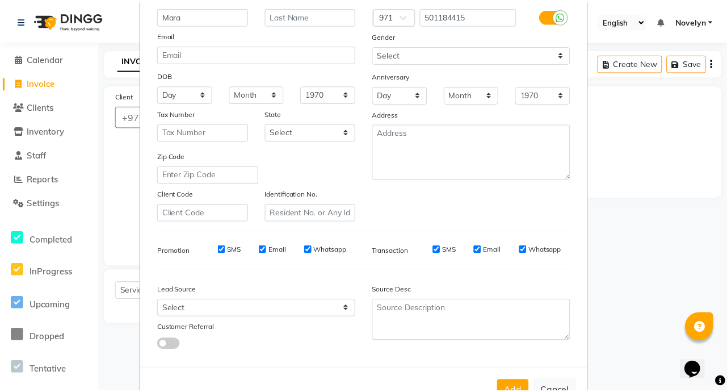
scroll to position [132, 0]
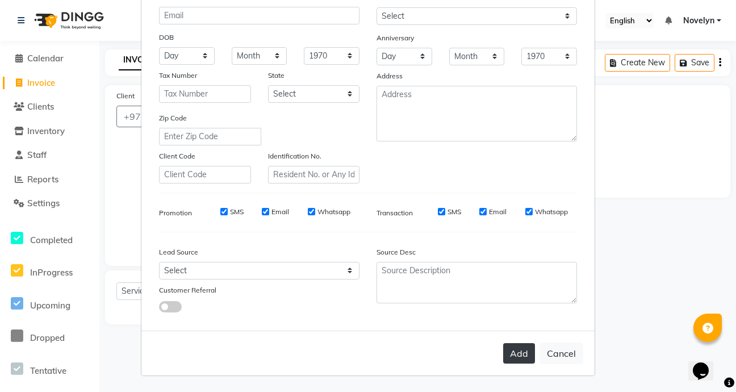
click at [522, 352] on button "Add" at bounding box center [519, 353] width 32 height 20
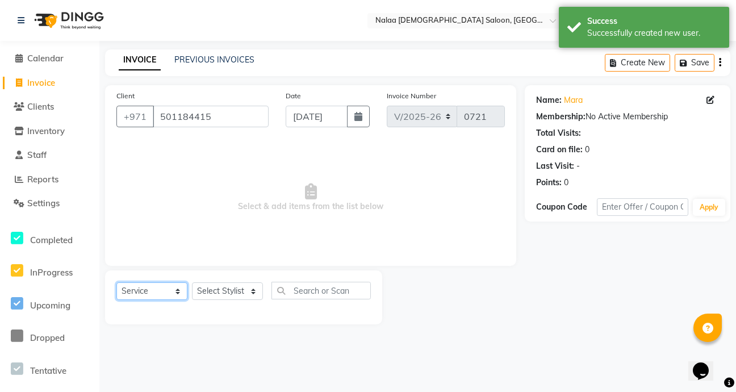
click at [174, 295] on select "Select Service Product Membership Package Voucher Prepaid Gift Card" at bounding box center [151, 291] width 71 height 18
click at [255, 294] on select "Select Stylist Abby Chatty Grace Hina [PERSON_NAME] [PERSON_NAME] Stylist 1" at bounding box center [227, 291] width 71 height 18
click at [192, 282] on select "Select Stylist Abby Chatty Grace Hina [PERSON_NAME] [PERSON_NAME] Stylist 1" at bounding box center [227, 291] width 71 height 18
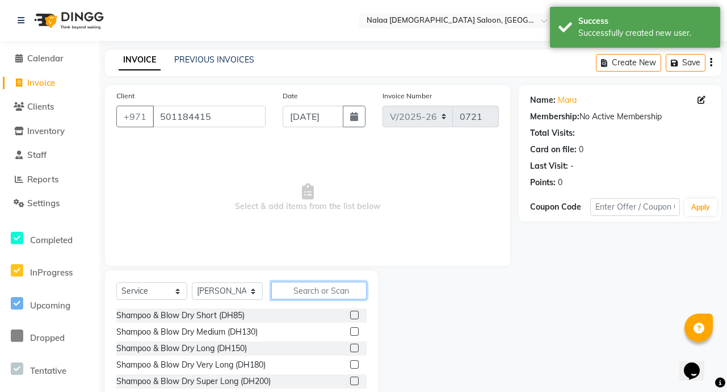
click at [324, 293] on input "text" at bounding box center [318, 291] width 95 height 18
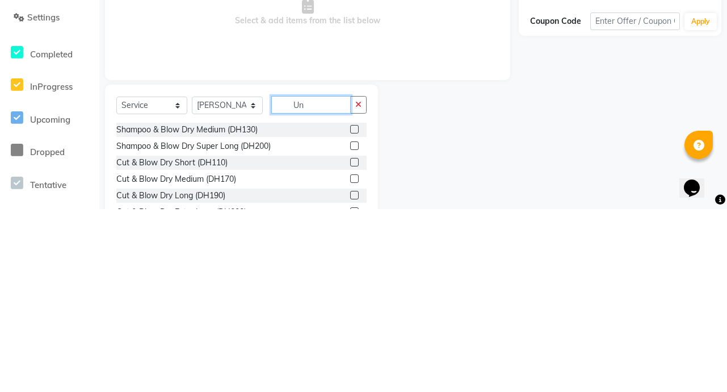
scroll to position [0, 0]
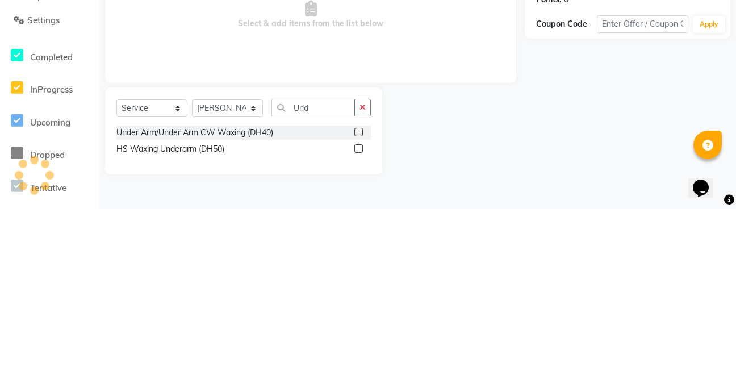
click at [359, 318] on label at bounding box center [358, 315] width 9 height 9
click at [359, 318] on input "checkbox" at bounding box center [357, 315] width 7 height 7
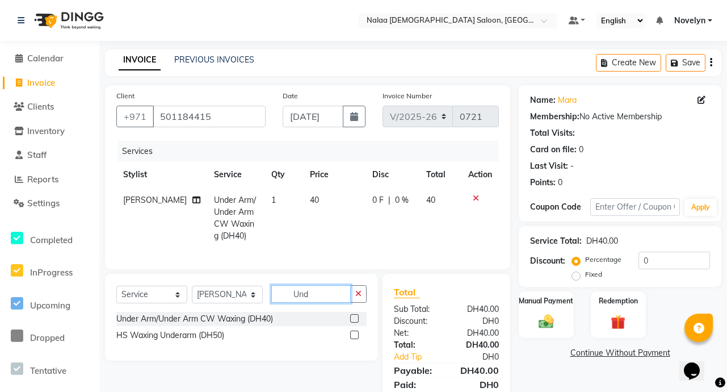
click at [329, 303] on input "Und" at bounding box center [310, 294] width 79 height 18
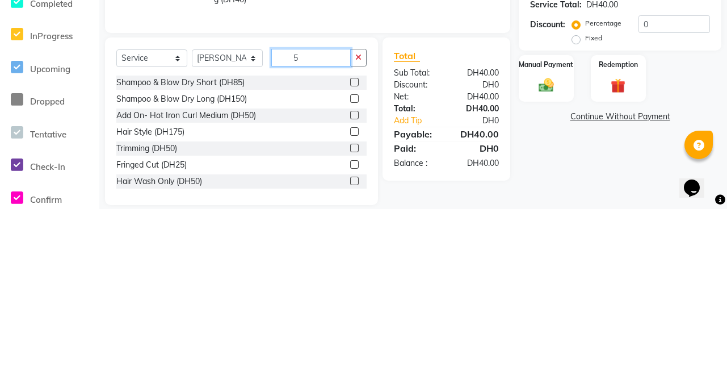
scroll to position [75, 0]
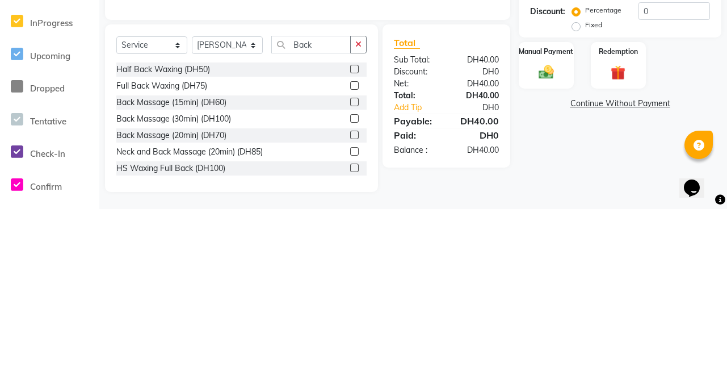
click at [350, 334] on label at bounding box center [354, 334] width 9 height 9
click at [350, 334] on input "checkbox" at bounding box center [353, 334] width 7 height 7
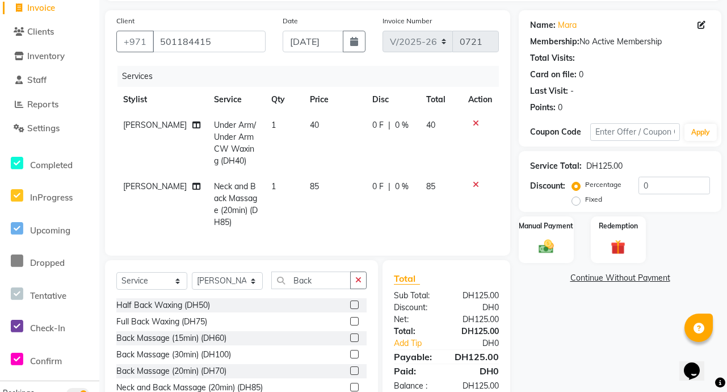
click at [478, 186] on icon at bounding box center [476, 185] width 6 height 8
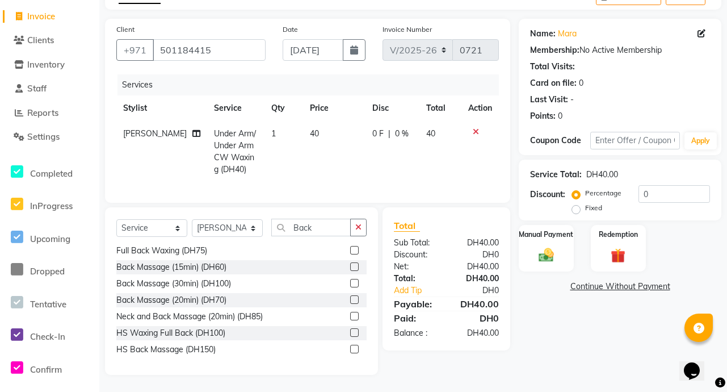
scroll to position [14, 0]
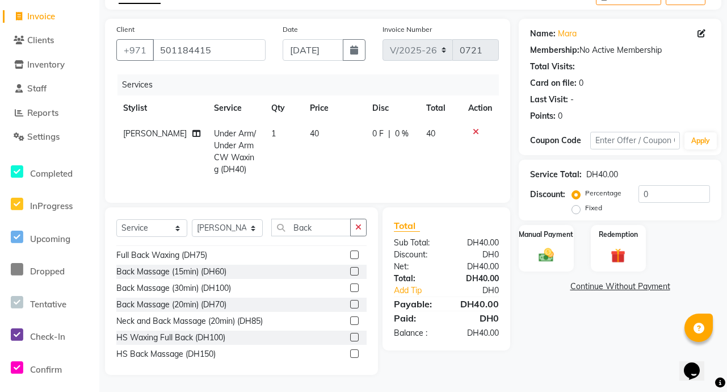
click at [350, 275] on label at bounding box center [354, 271] width 9 height 9
click at [350, 275] on input "checkbox" at bounding box center [353, 271] width 7 height 7
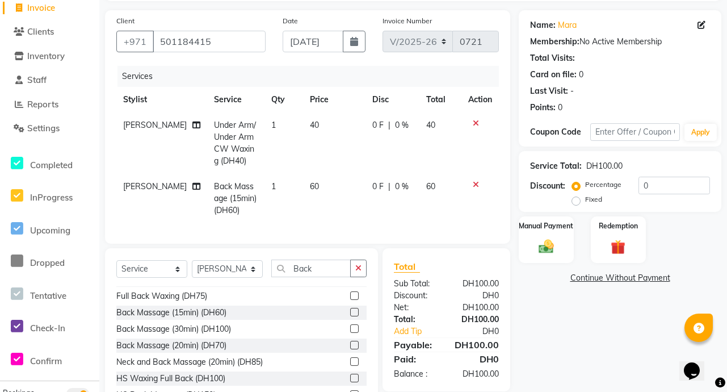
click at [421, 184] on td "60" at bounding box center [441, 198] width 42 height 49
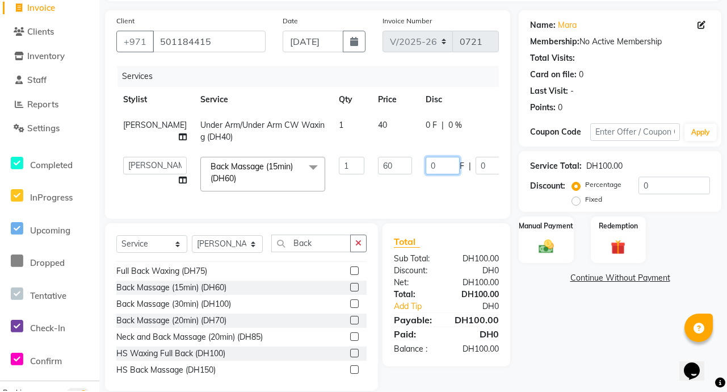
click at [426, 170] on input "0" at bounding box center [443, 166] width 34 height 18
click at [585, 354] on div "Name: [PERSON_NAME] Membership: No Active Membership Total Visits: Card on file…" at bounding box center [624, 200] width 211 height 380
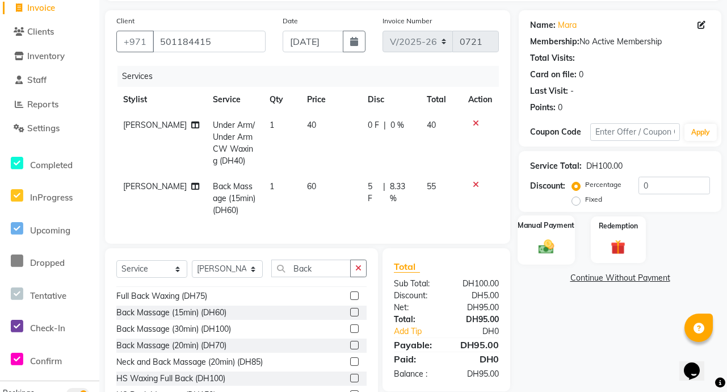
click at [546, 246] on img at bounding box center [546, 246] width 25 height 18
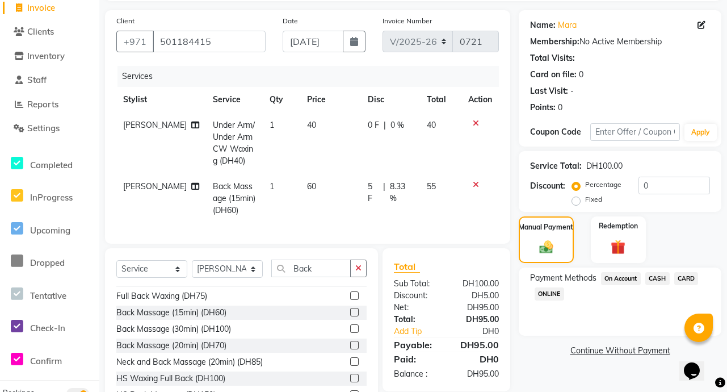
click at [694, 280] on span "CARD" at bounding box center [686, 278] width 24 height 13
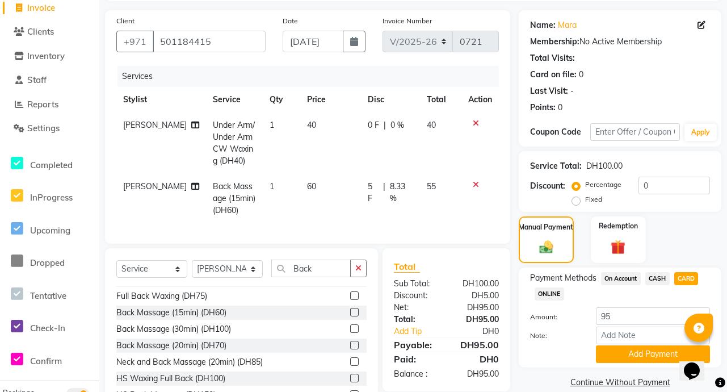
scroll to position [124, 0]
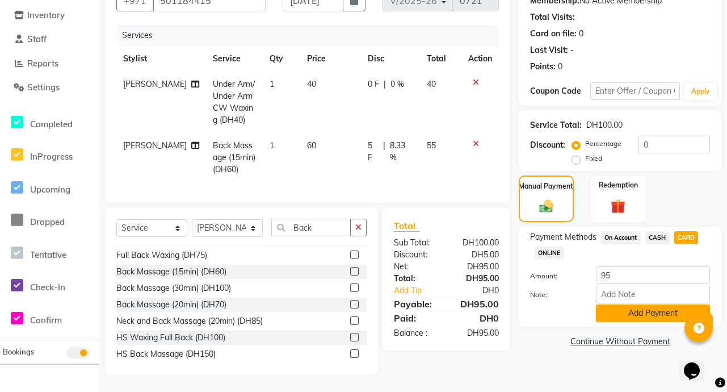
click at [669, 306] on button "Add Payment" at bounding box center [653, 313] width 114 height 18
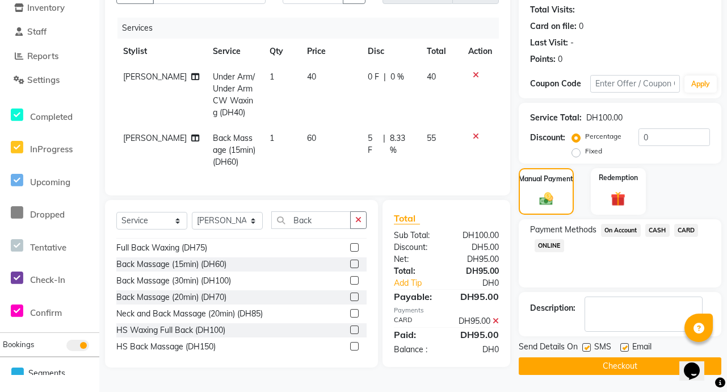
click at [647, 367] on button "Checkout" at bounding box center [620, 366] width 203 height 18
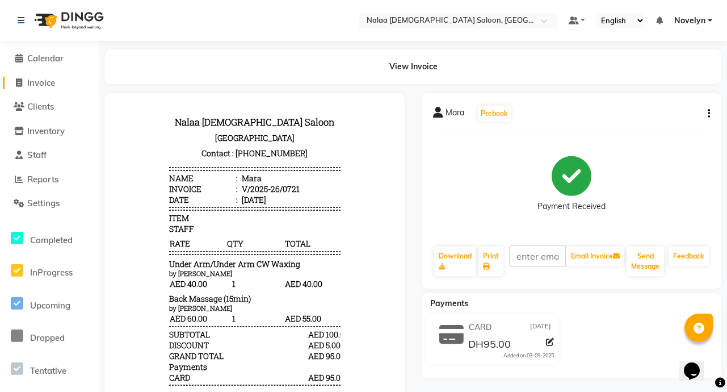
click at [49, 82] on span "Invoice" at bounding box center [41, 82] width 28 height 11
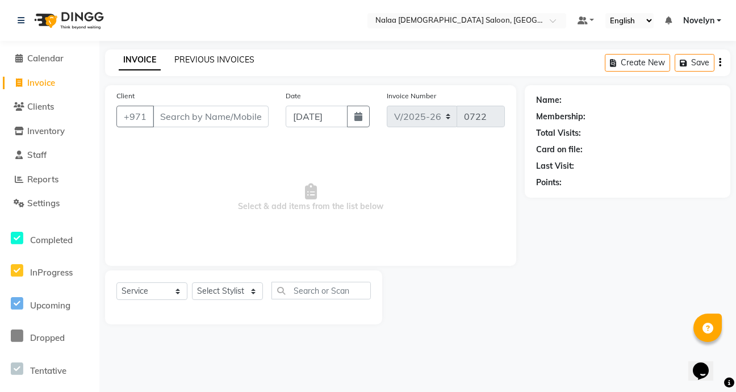
click at [223, 56] on link "PREVIOUS INVOICES" at bounding box center [214, 60] width 80 height 10
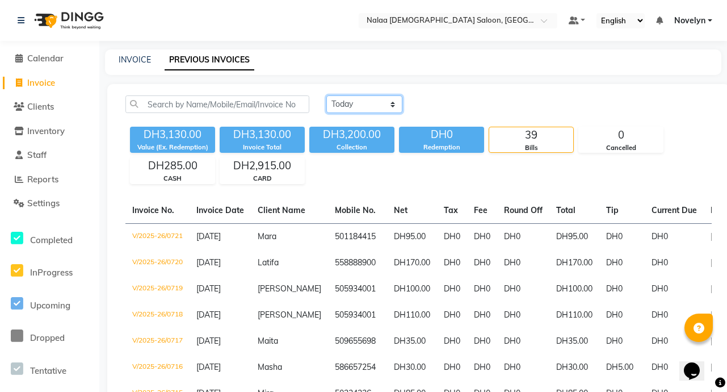
click at [384, 102] on select "[DATE] [DATE] Custom Range" at bounding box center [364, 104] width 76 height 18
click at [326, 95] on select "[DATE] [DATE] Custom Range" at bounding box center [364, 104] width 76 height 18
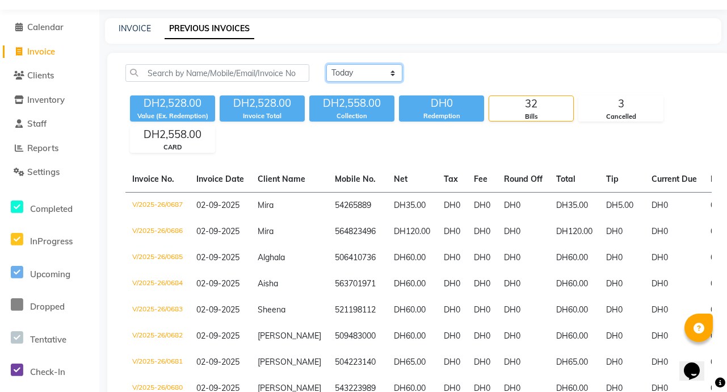
scroll to position [32, 0]
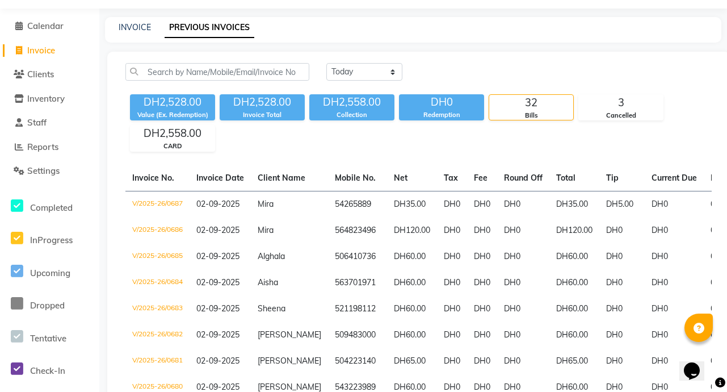
click at [552, 106] on div "32" at bounding box center [531, 103] width 84 height 16
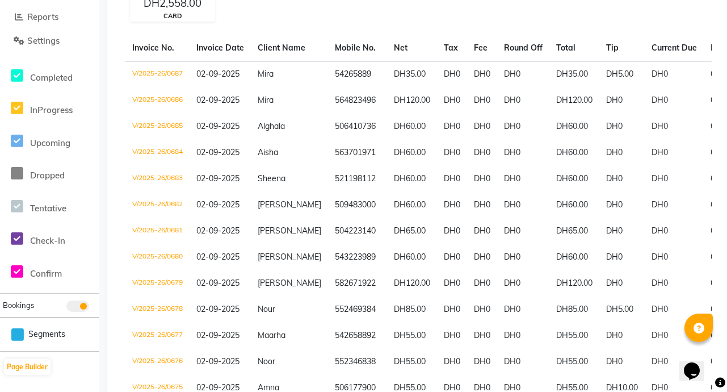
scroll to position [160, 0]
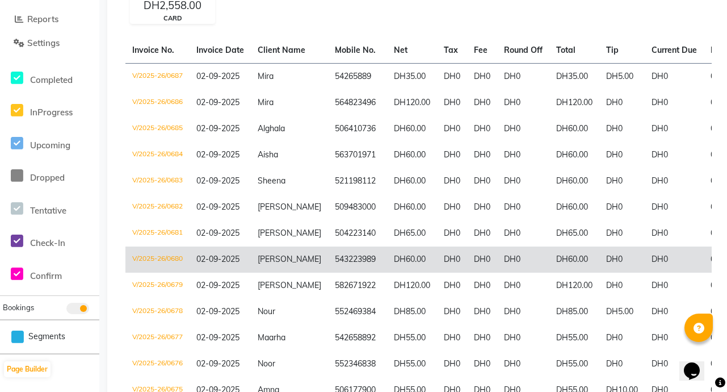
click at [585, 260] on td "DH60.00" at bounding box center [575, 259] width 50 height 26
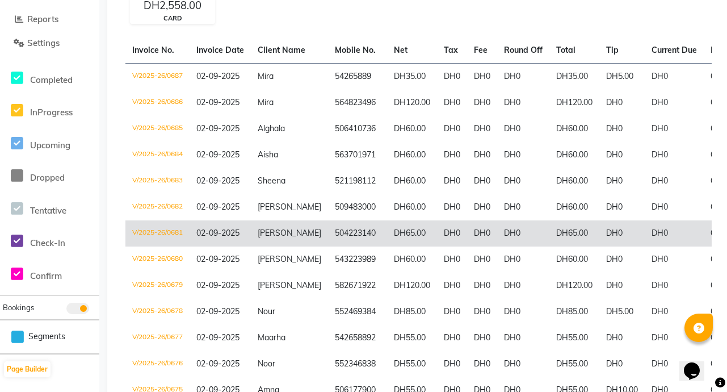
click at [175, 236] on td "V/2025-26/0681" at bounding box center [157, 233] width 64 height 26
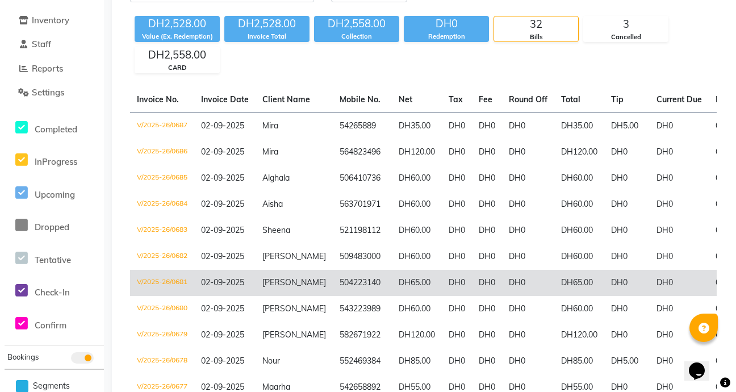
scroll to position [0, 0]
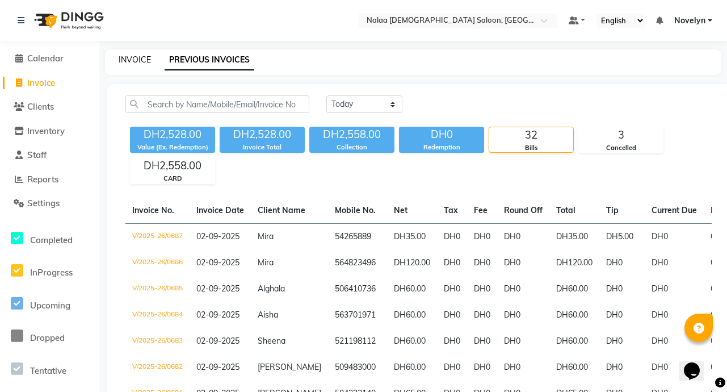
click at [134, 61] on link "INVOICE" at bounding box center [135, 60] width 32 height 10
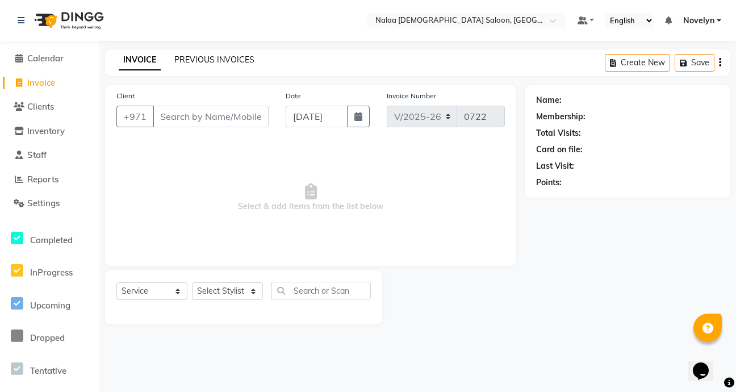
click at [231, 57] on link "PREVIOUS INVOICES" at bounding box center [214, 60] width 80 height 10
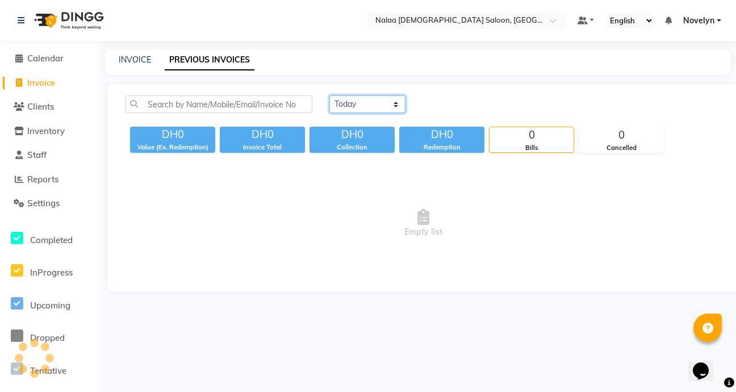
click at [396, 103] on select "[DATE] [DATE] Custom Range" at bounding box center [367, 104] width 76 height 18
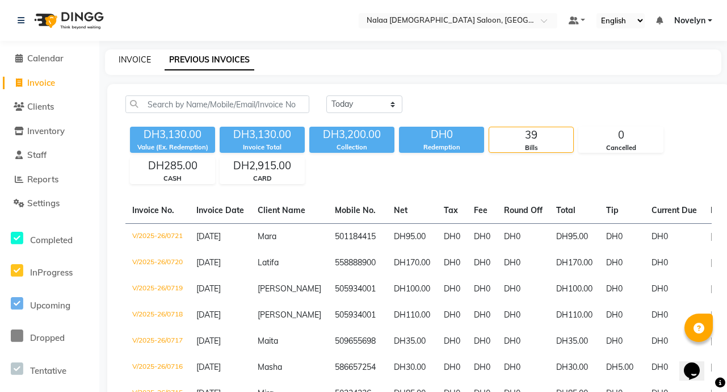
click at [142, 58] on link "INVOICE" at bounding box center [135, 60] width 32 height 10
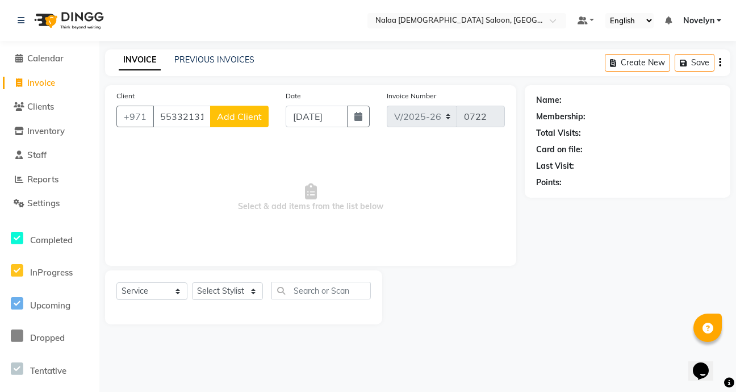
click at [246, 118] on span "Add Client" at bounding box center [239, 116] width 45 height 11
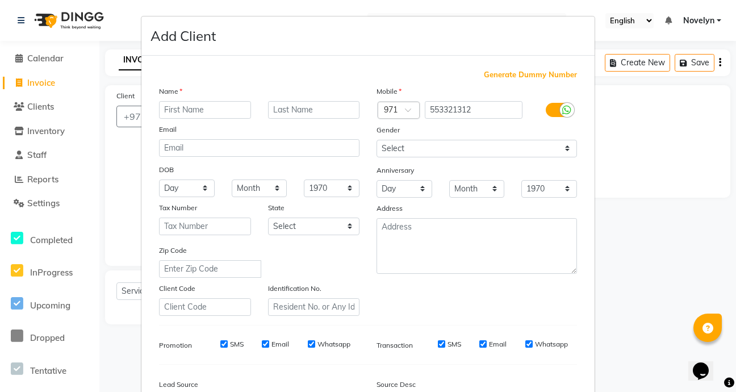
click at [209, 110] on input "text" at bounding box center [205, 110] width 92 height 18
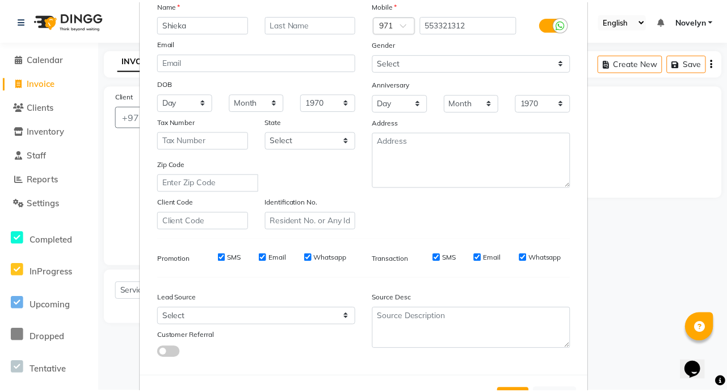
scroll to position [132, 0]
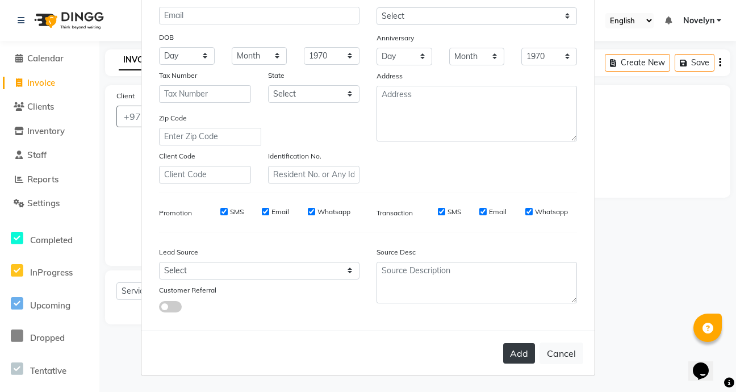
click at [518, 358] on button "Add" at bounding box center [519, 353] width 32 height 20
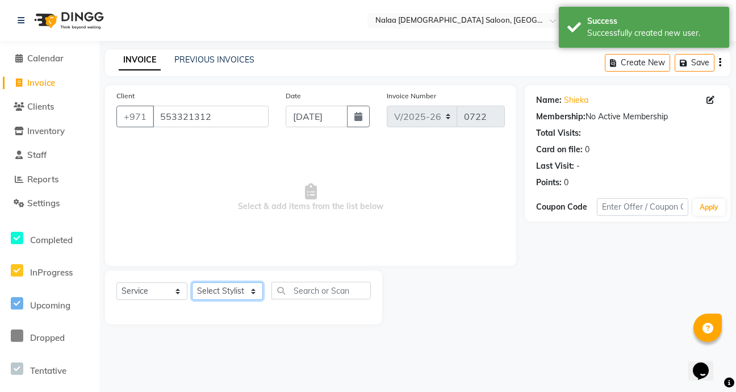
click at [251, 297] on select "Select Stylist Abby Chatty Grace Hina [PERSON_NAME] [PERSON_NAME] Stylist 1" at bounding box center [227, 291] width 71 height 18
click at [192, 282] on select "Select Stylist Abby Chatty Grace Hina [PERSON_NAME] [PERSON_NAME] Stylist 1" at bounding box center [227, 291] width 71 height 18
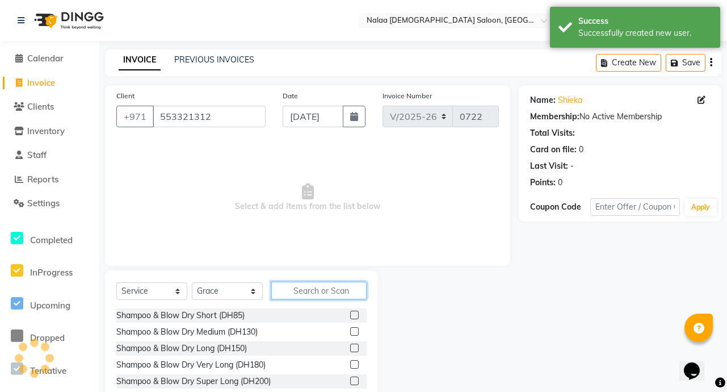
click at [323, 295] on input "text" at bounding box center [318, 291] width 95 height 18
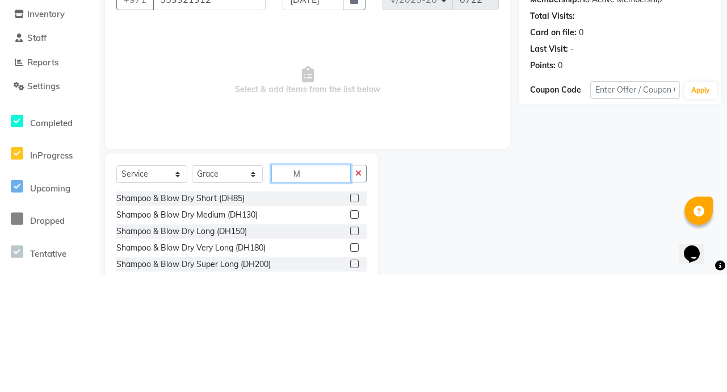
scroll to position [3, 0]
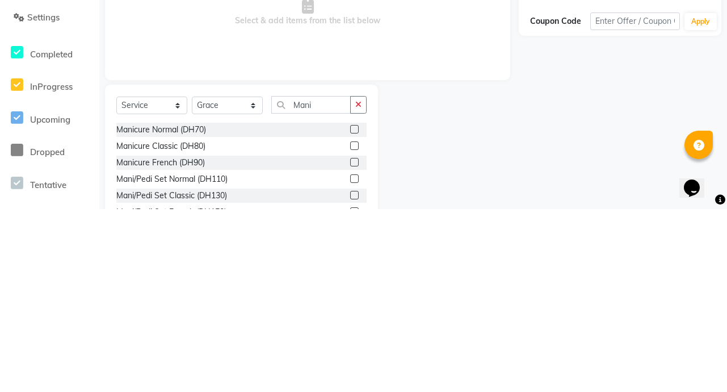
click at [350, 328] on label at bounding box center [354, 328] width 9 height 9
click at [350, 328] on input "checkbox" at bounding box center [353, 328] width 7 height 7
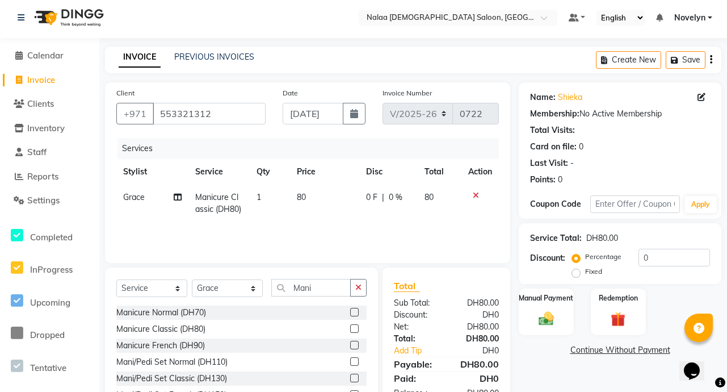
click at [389, 200] on span "0 %" at bounding box center [396, 197] width 14 height 12
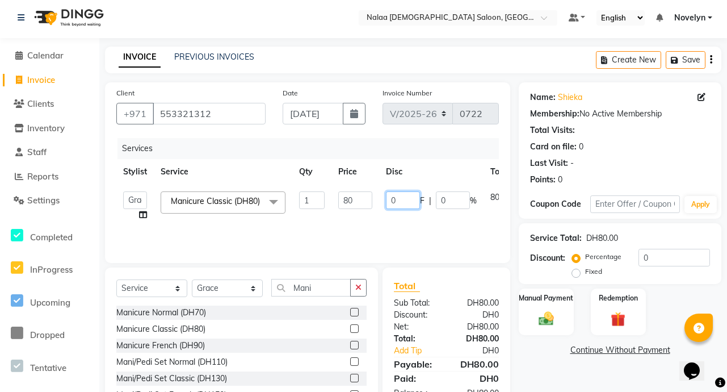
click at [395, 201] on input "0" at bounding box center [403, 200] width 34 height 18
click at [476, 261] on div "Client [PHONE_NUMBER] Date [DATE] Invoice Number V/2025 V/[PHONE_NUMBER] Servic…" at bounding box center [307, 172] width 405 height 181
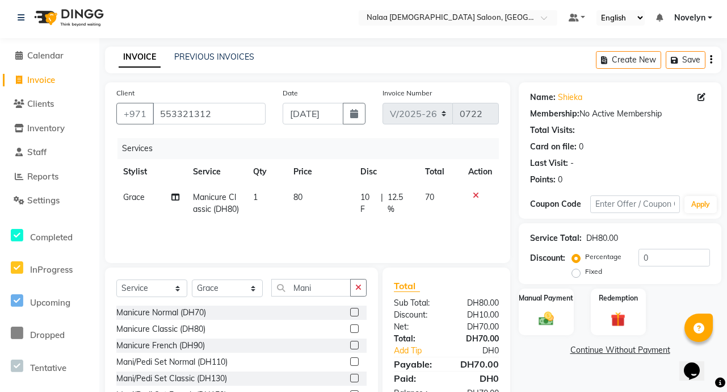
scroll to position [63, 0]
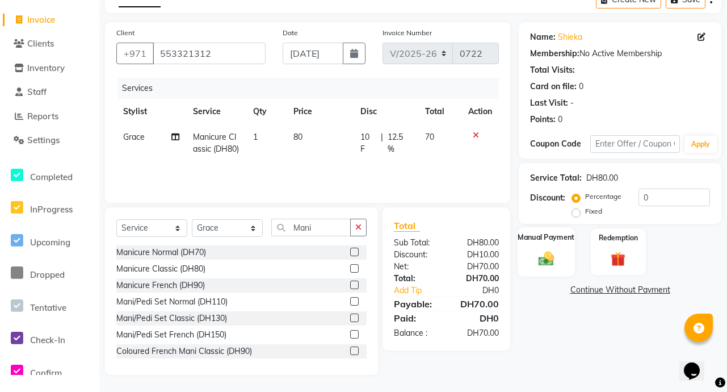
click at [550, 259] on img at bounding box center [546, 258] width 25 height 18
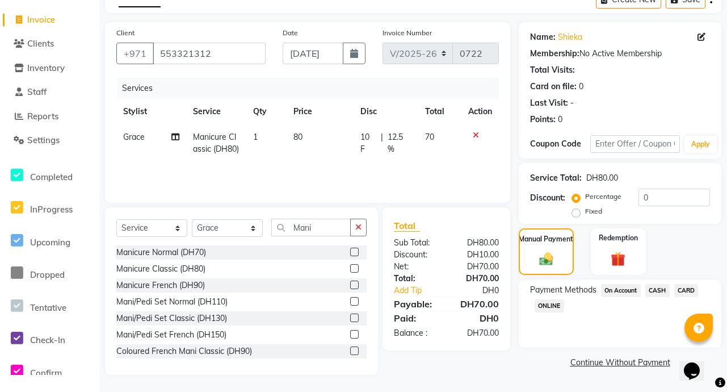
click at [692, 287] on span "CARD" at bounding box center [686, 290] width 24 height 13
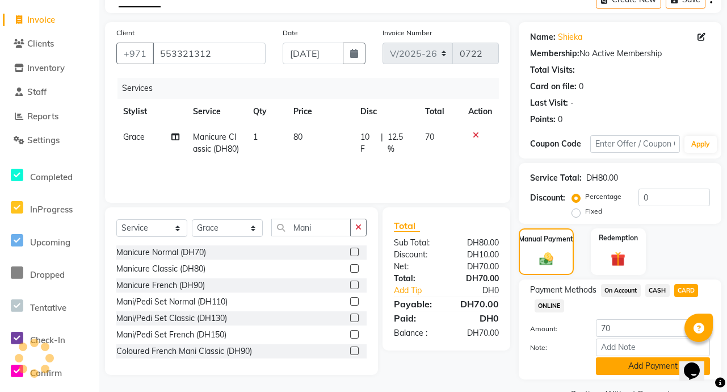
click at [657, 367] on button "Add Payment" at bounding box center [653, 366] width 114 height 18
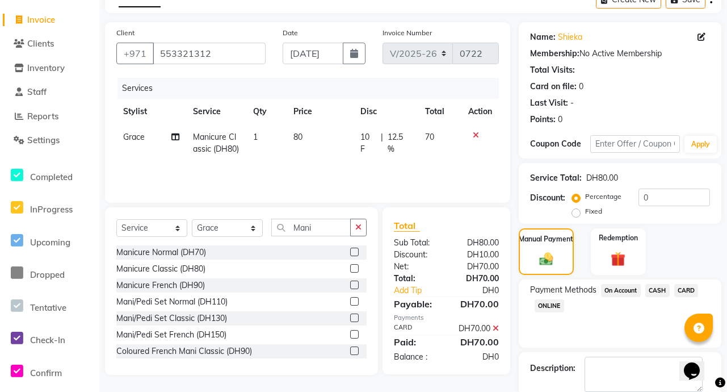
scroll to position [123, 0]
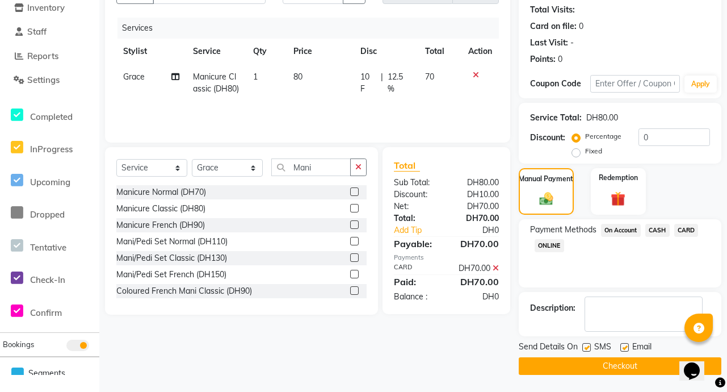
click at [654, 371] on button "Checkout" at bounding box center [620, 366] width 203 height 18
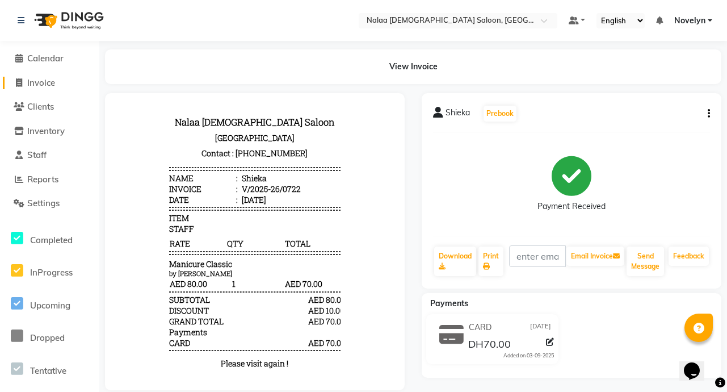
click at [65, 83] on link "Invoice" at bounding box center [50, 83] width 94 height 13
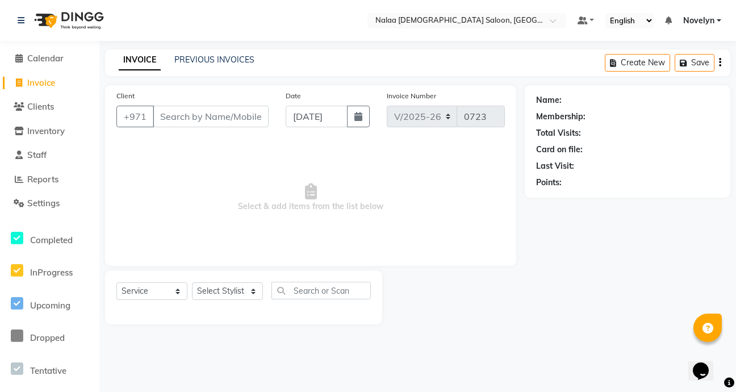
click at [198, 118] on input "Client" at bounding box center [211, 117] width 116 height 22
click at [251, 118] on span "Add Client" at bounding box center [239, 116] width 45 height 11
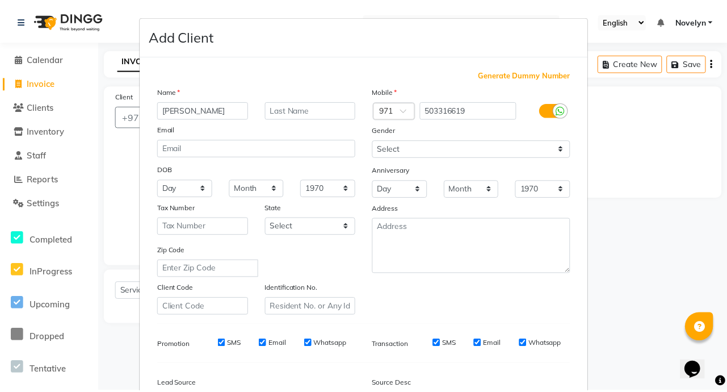
scroll to position [132, 0]
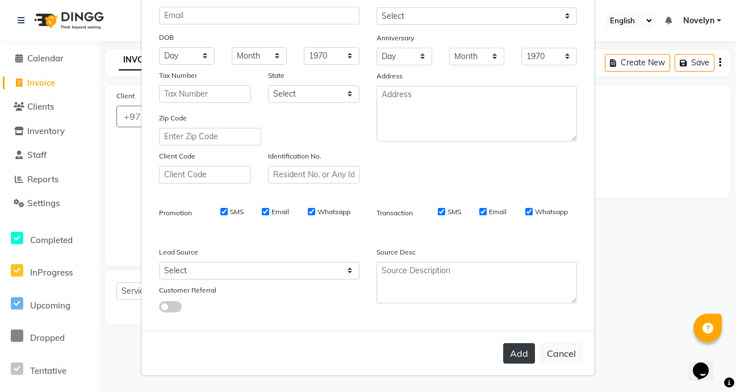
click at [521, 357] on button "Add" at bounding box center [519, 353] width 32 height 20
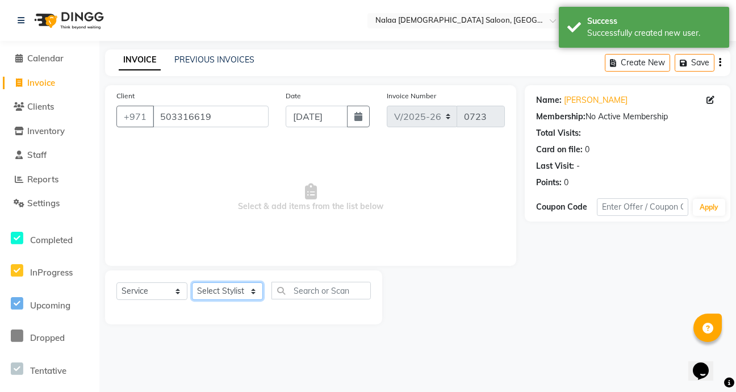
click at [249, 296] on select "Select Stylist Abby Chatty Grace Hina [PERSON_NAME] [PERSON_NAME] Stylist 1" at bounding box center [227, 291] width 71 height 18
click at [192, 282] on select "Select Stylist Abby Chatty Grace Hina [PERSON_NAME] [PERSON_NAME] Stylist 1" at bounding box center [227, 291] width 71 height 18
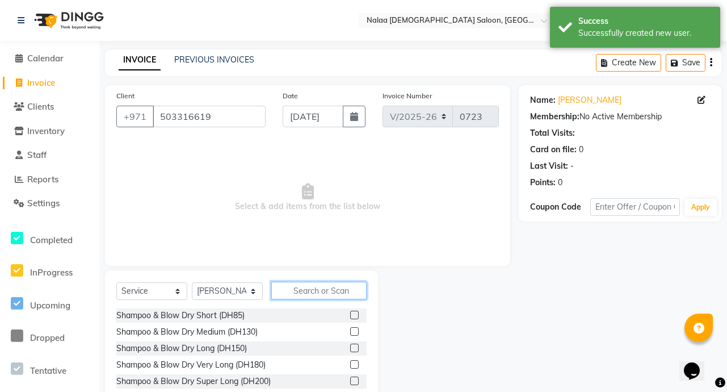
click at [336, 290] on input "text" at bounding box center [318, 291] width 95 height 18
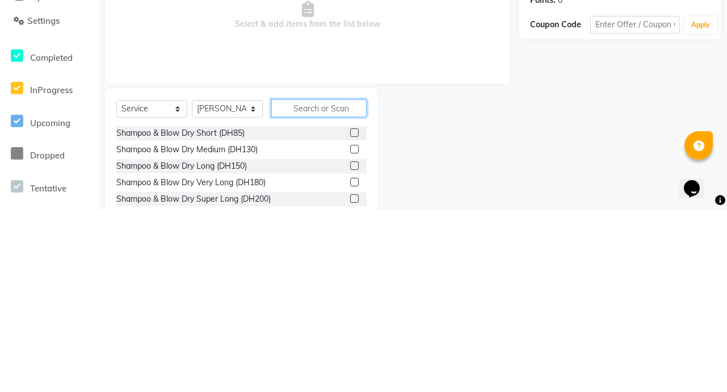
scroll to position [3, 0]
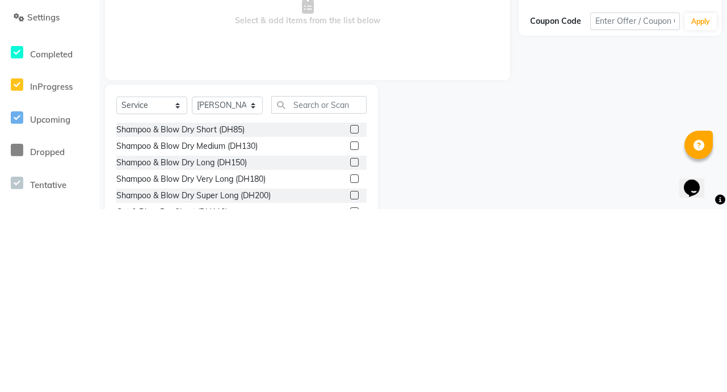
click at [350, 313] on label at bounding box center [354, 312] width 9 height 9
click at [350, 313] on input "checkbox" at bounding box center [353, 312] width 7 height 7
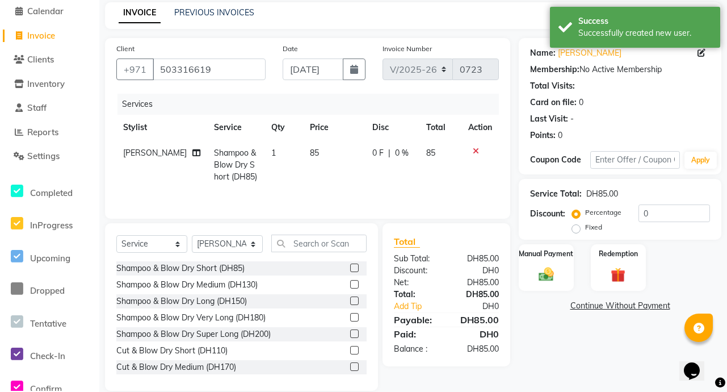
scroll to position [63, 0]
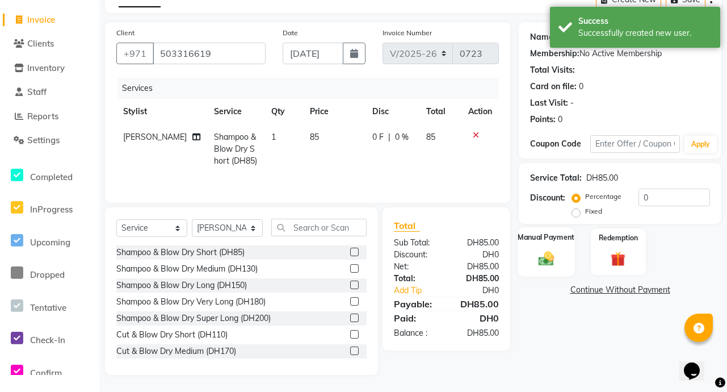
click at [549, 259] on img at bounding box center [546, 258] width 25 height 18
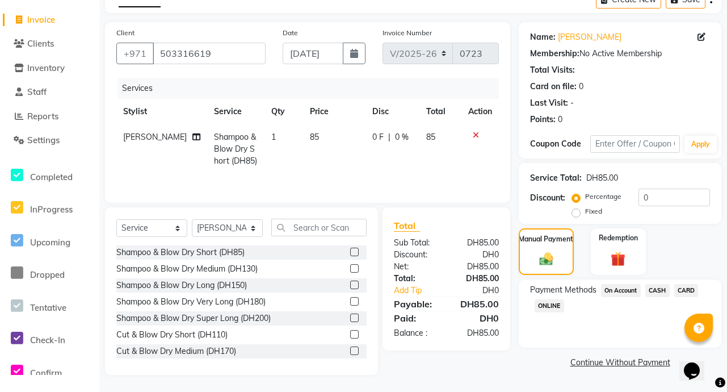
click at [689, 291] on span "CARD" at bounding box center [686, 290] width 24 height 13
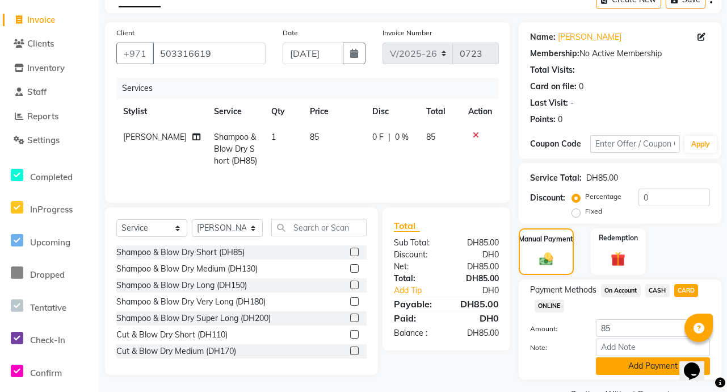
click at [663, 366] on button "Add Payment" at bounding box center [653, 366] width 114 height 18
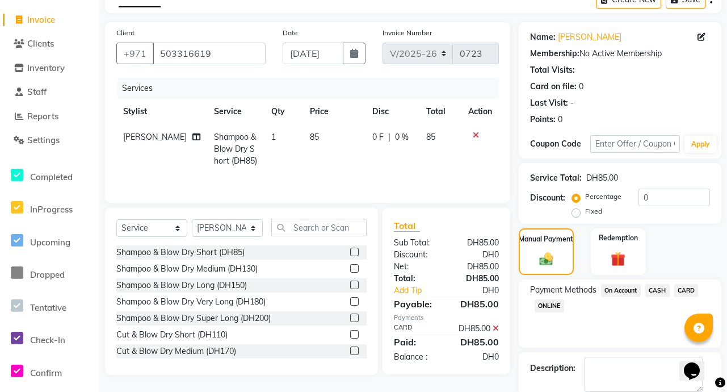
scroll to position [123, 0]
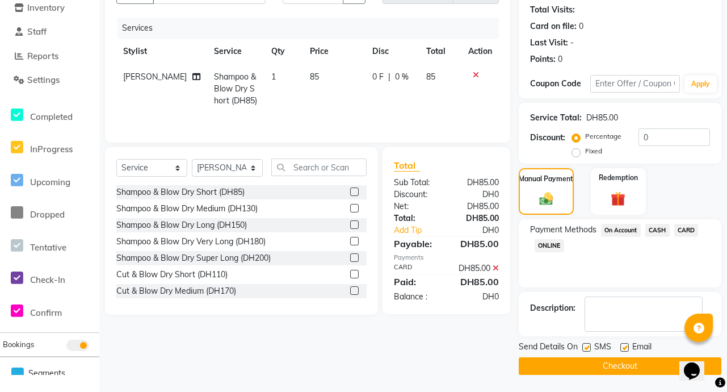
click at [644, 370] on button "Checkout" at bounding box center [620, 366] width 203 height 18
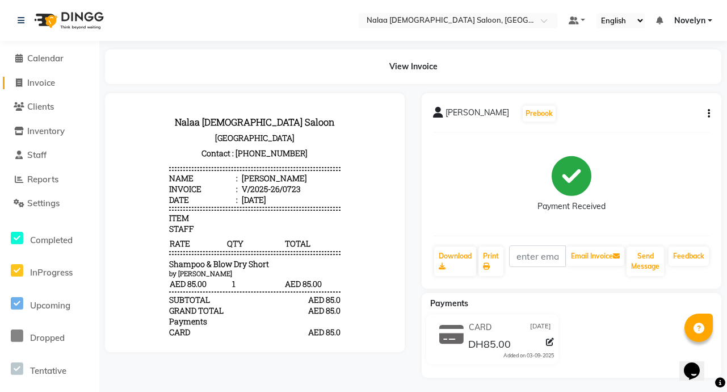
click at [63, 82] on link "Invoice" at bounding box center [50, 83] width 94 height 13
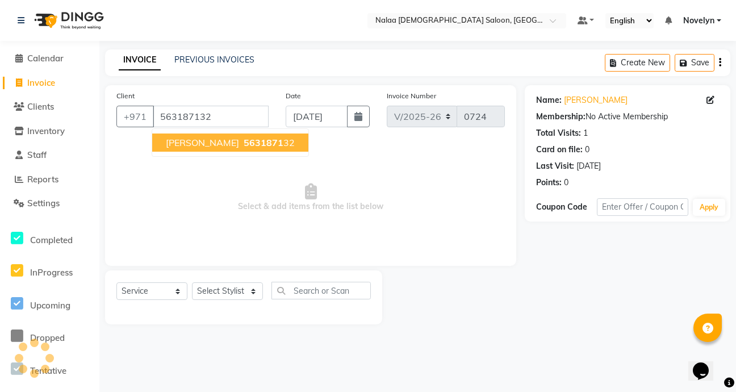
click at [244, 143] on ngb-highlight "5631871 32" at bounding box center [267, 142] width 53 height 11
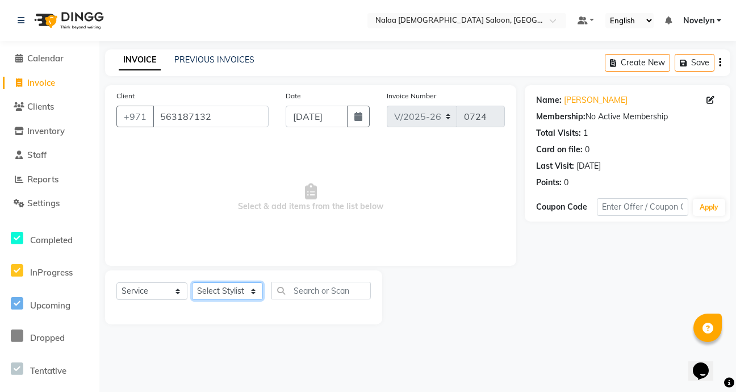
click at [254, 293] on select "Select Stylist Abby Chatty Grace Hina [PERSON_NAME] [PERSON_NAME] Stylist 1" at bounding box center [227, 291] width 71 height 18
click at [192, 282] on select "Select Stylist Abby Chatty Grace Hina [PERSON_NAME] [PERSON_NAME] Stylist 1" at bounding box center [227, 291] width 71 height 18
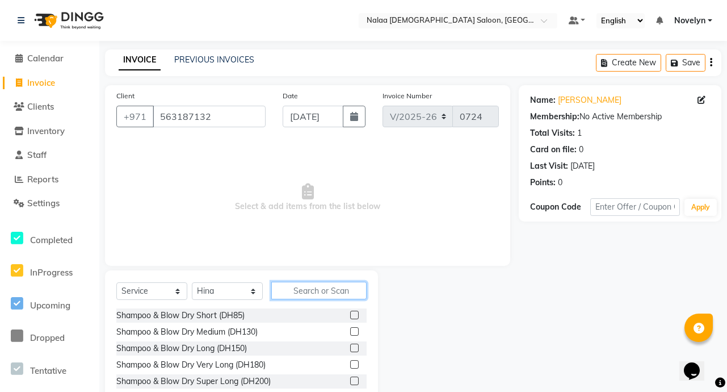
click at [333, 287] on input "text" at bounding box center [318, 291] width 95 height 18
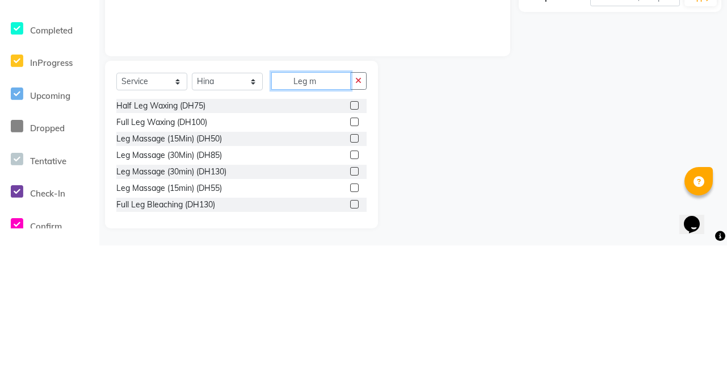
scroll to position [15, 0]
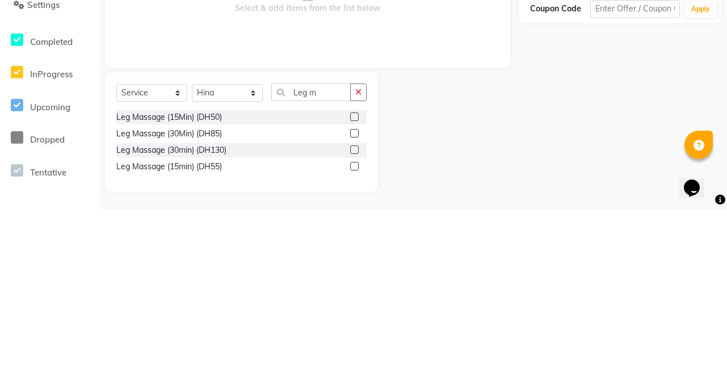
click at [355, 333] on label at bounding box center [354, 332] width 9 height 9
click at [355, 333] on input "checkbox" at bounding box center [353, 332] width 7 height 7
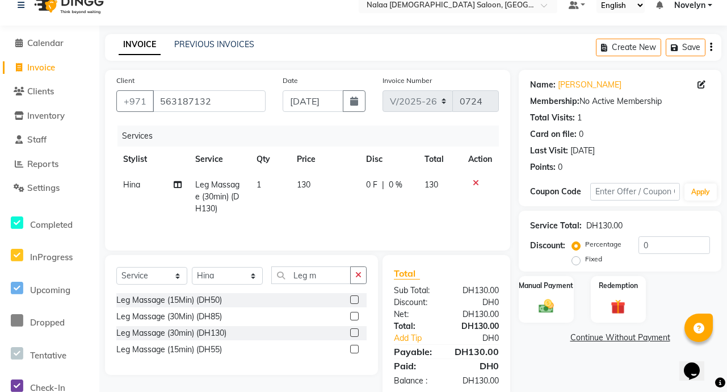
click at [404, 192] on td "0 F | 0 %" at bounding box center [388, 196] width 58 height 49
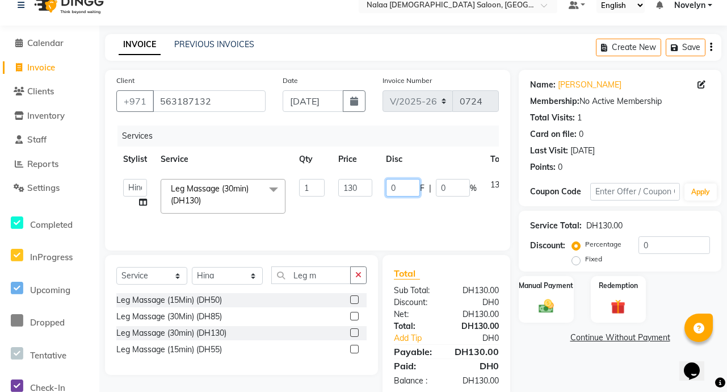
click at [406, 189] on input "0" at bounding box center [403, 188] width 34 height 18
click at [549, 310] on img at bounding box center [546, 306] width 25 height 18
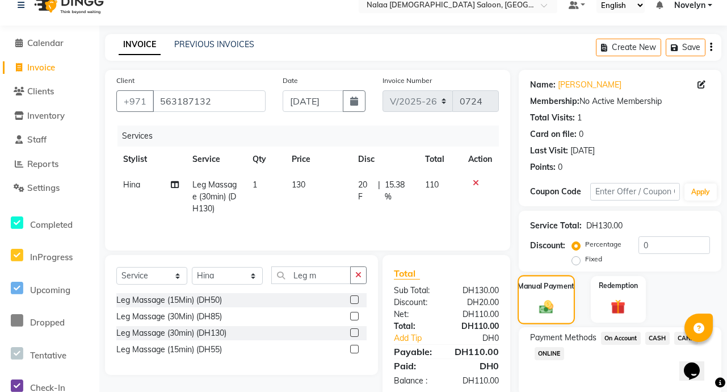
scroll to position [59, 0]
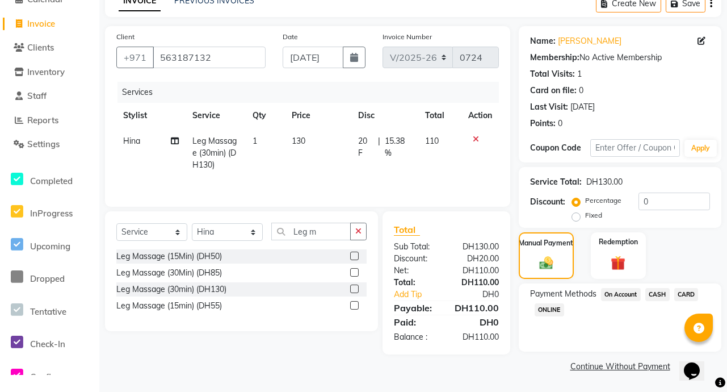
click at [688, 293] on span "CARD" at bounding box center [686, 294] width 24 height 13
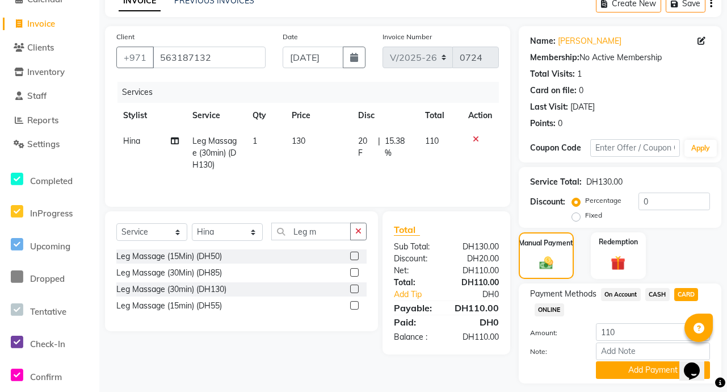
scroll to position [91, 0]
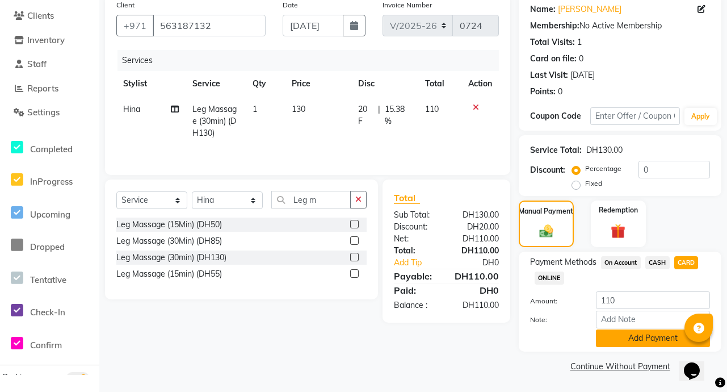
click at [654, 339] on button "Add Payment" at bounding box center [653, 338] width 114 height 18
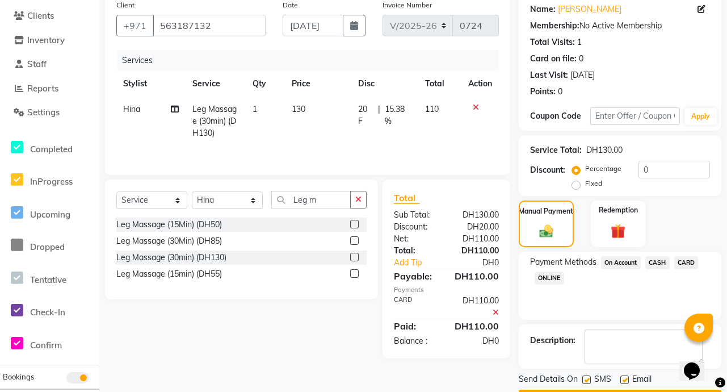
scroll to position [123, 0]
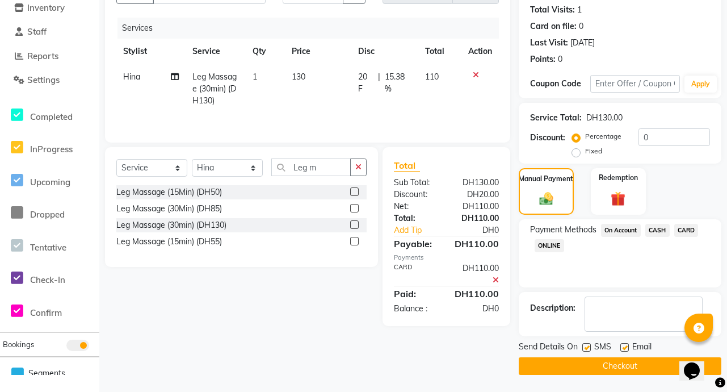
click at [642, 370] on button "Checkout" at bounding box center [620, 366] width 203 height 18
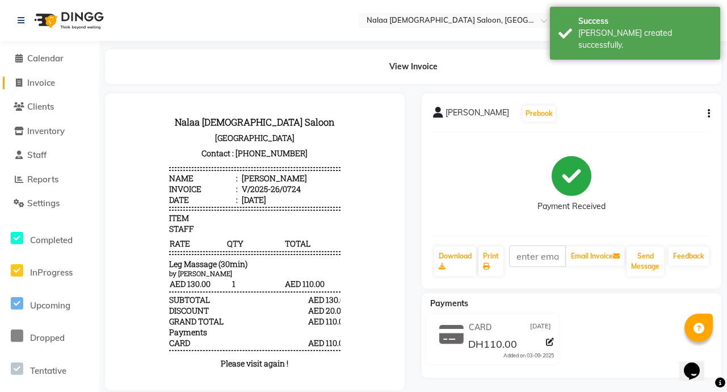
click at [58, 83] on link "Invoice" at bounding box center [50, 83] width 94 height 13
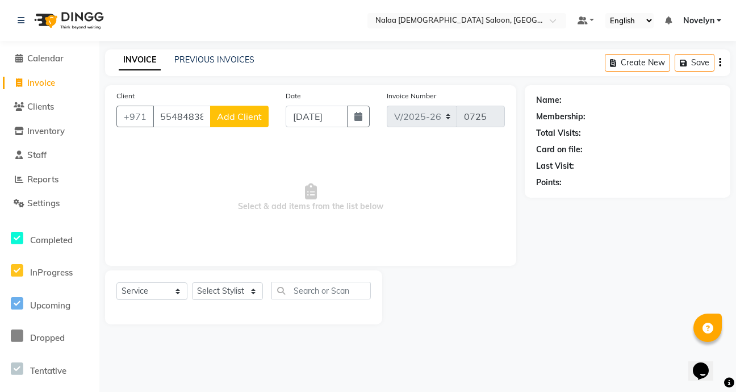
click at [248, 120] on span "Add Client" at bounding box center [239, 116] width 45 height 11
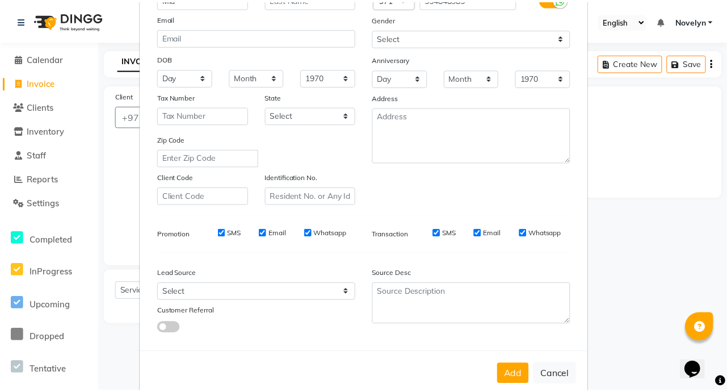
scroll to position [132, 0]
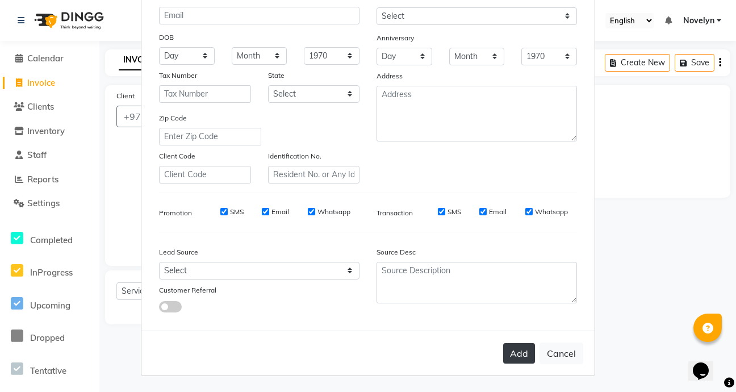
click at [521, 355] on button "Add" at bounding box center [519, 353] width 32 height 20
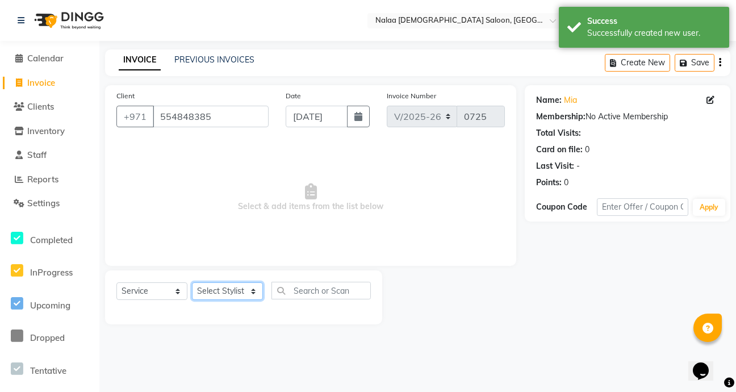
click at [250, 296] on select "Select Stylist Abby Chatty Grace Hina [PERSON_NAME] [PERSON_NAME] Stylist 1" at bounding box center [227, 291] width 71 height 18
click at [192, 282] on select "Select Stylist Abby Chatty Grace Hina [PERSON_NAME] [PERSON_NAME] Stylist 1" at bounding box center [227, 291] width 71 height 18
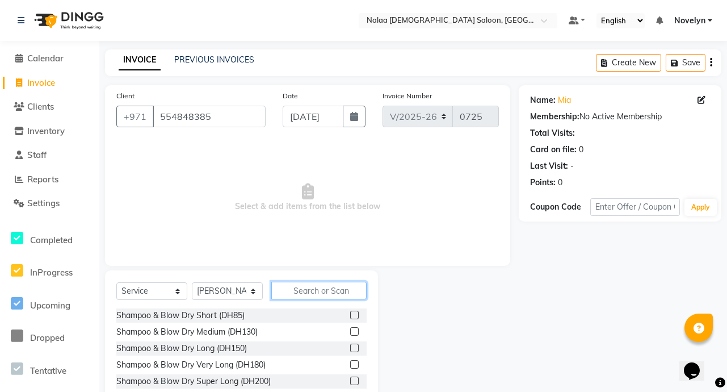
click at [320, 292] on input "text" at bounding box center [318, 291] width 95 height 18
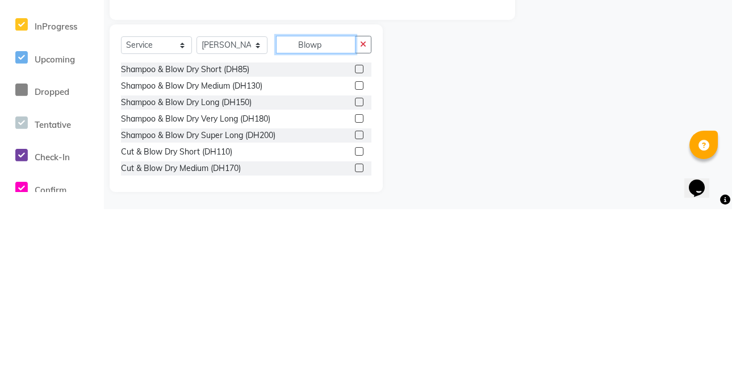
scroll to position [0, 0]
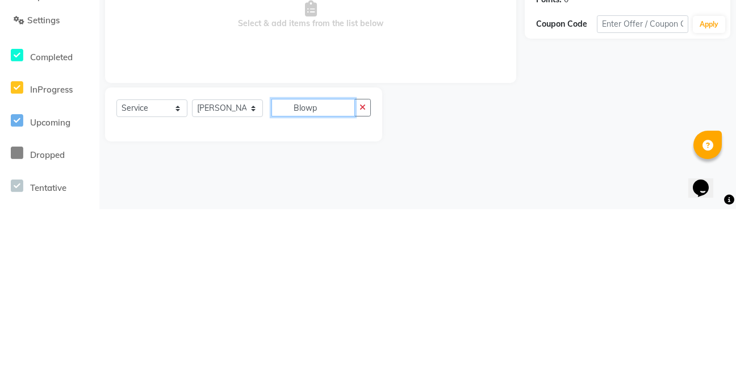
click at [333, 293] on input "Blowp" at bounding box center [312, 291] width 83 height 18
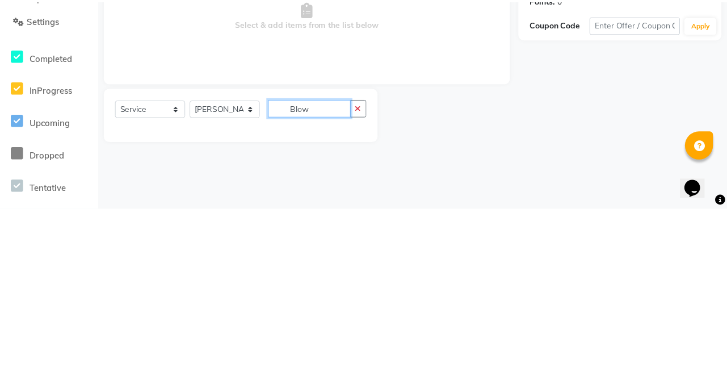
scroll to position [63, 0]
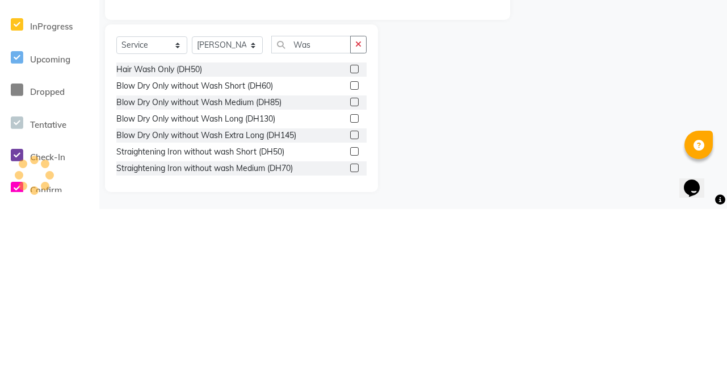
click at [321, 271] on div "Blow Dry Only without Wash Short (DH60)" at bounding box center [241, 269] width 250 height 14
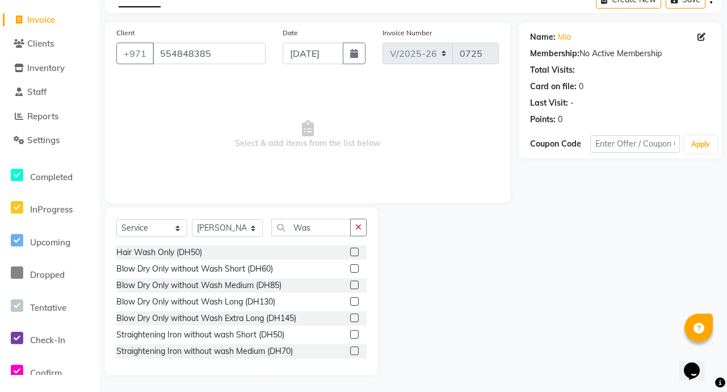
click at [350, 272] on label at bounding box center [354, 268] width 9 height 9
click at [350, 272] on input "checkbox" at bounding box center [353, 268] width 7 height 7
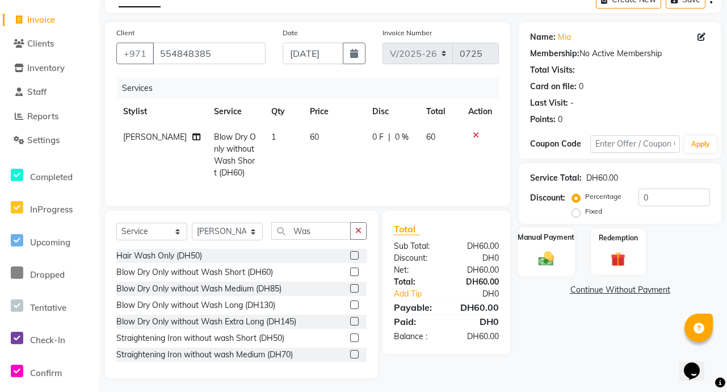
click at [546, 259] on img at bounding box center [546, 258] width 25 height 18
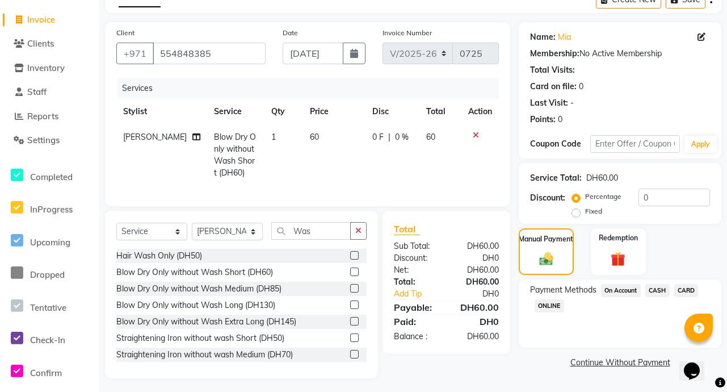
click at [689, 293] on span "CARD" at bounding box center [686, 290] width 24 height 13
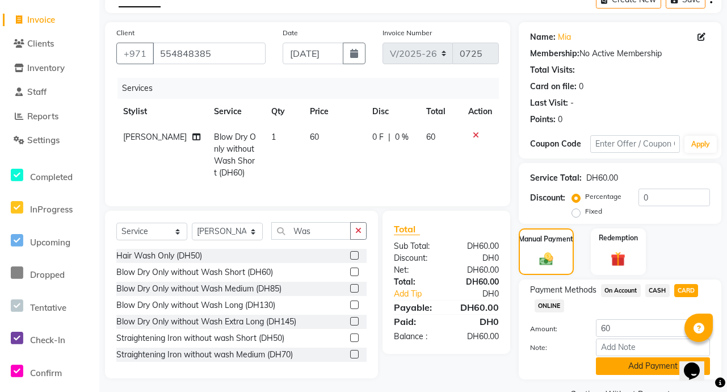
click at [660, 368] on button "Add Payment" at bounding box center [653, 366] width 114 height 18
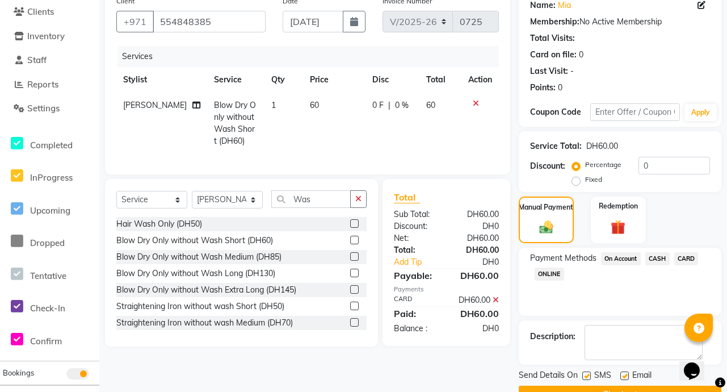
scroll to position [123, 0]
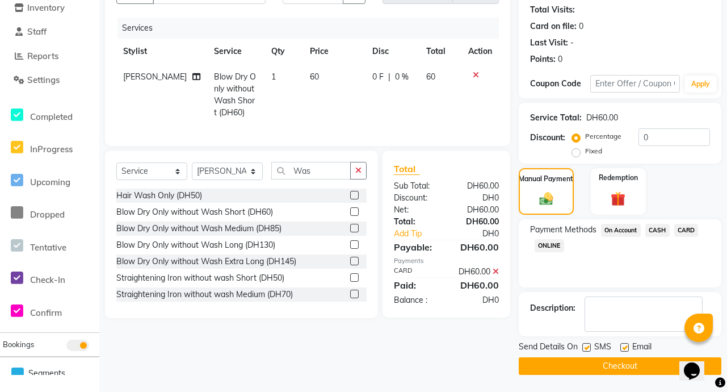
click at [649, 370] on button "Checkout" at bounding box center [620, 366] width 203 height 18
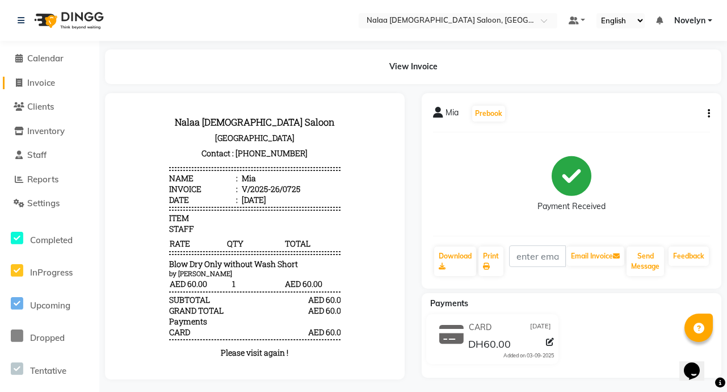
click at [63, 79] on link "Invoice" at bounding box center [50, 83] width 94 height 13
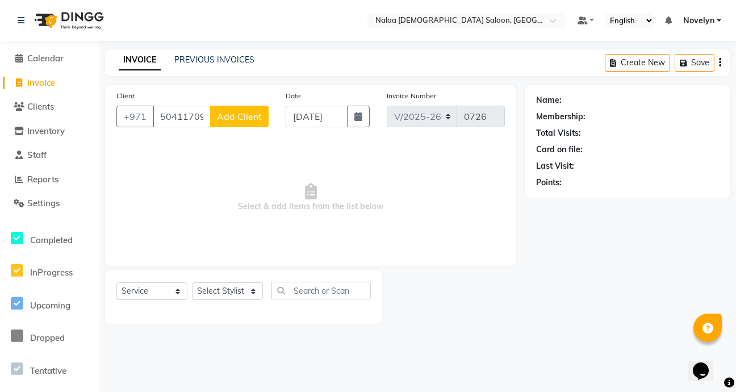
click at [238, 118] on span "Add Client" at bounding box center [239, 116] width 45 height 11
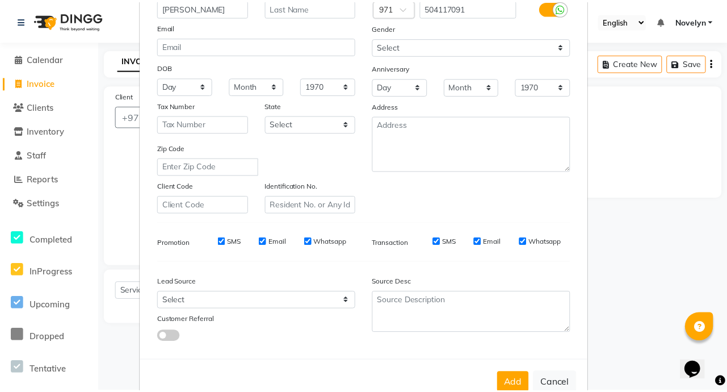
scroll to position [104, 0]
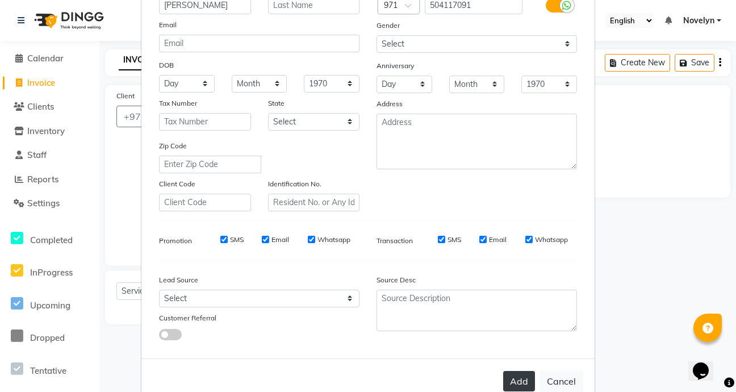
click at [520, 385] on button "Add" at bounding box center [519, 381] width 32 height 20
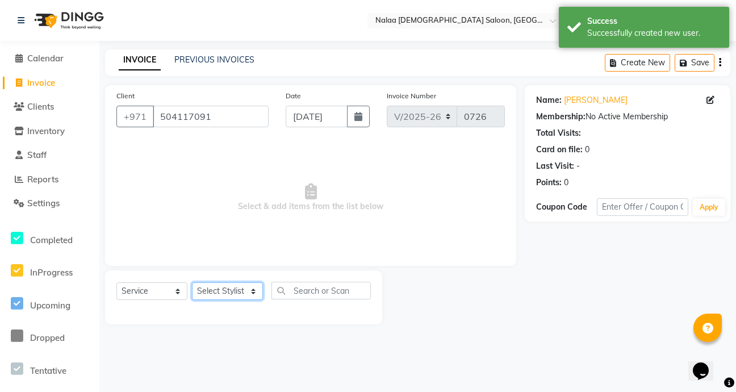
click at [254, 299] on select "Select Stylist Abby Chatty Grace Hina [PERSON_NAME] [PERSON_NAME] Stylist 1" at bounding box center [227, 291] width 71 height 18
click at [192, 282] on select "Select Stylist Abby Chatty Grace Hina [PERSON_NAME] [PERSON_NAME] Stylist 1" at bounding box center [227, 291] width 71 height 18
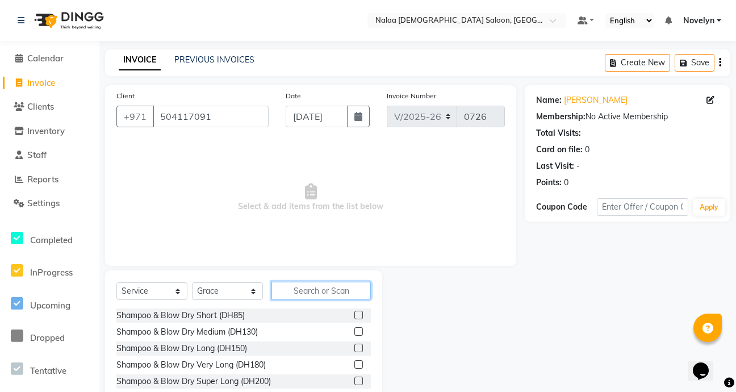
click at [326, 295] on input "text" at bounding box center [320, 291] width 99 height 18
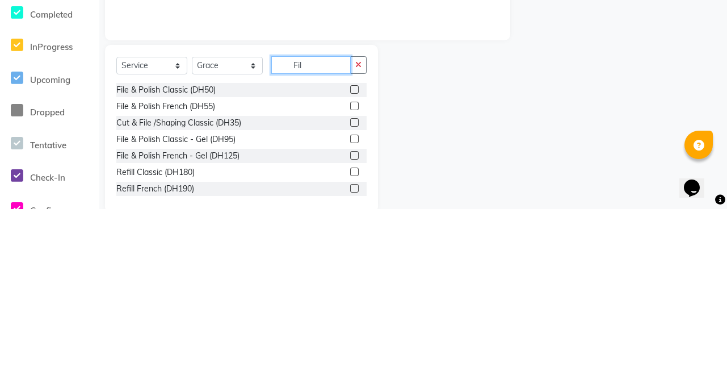
scroll to position [43, 0]
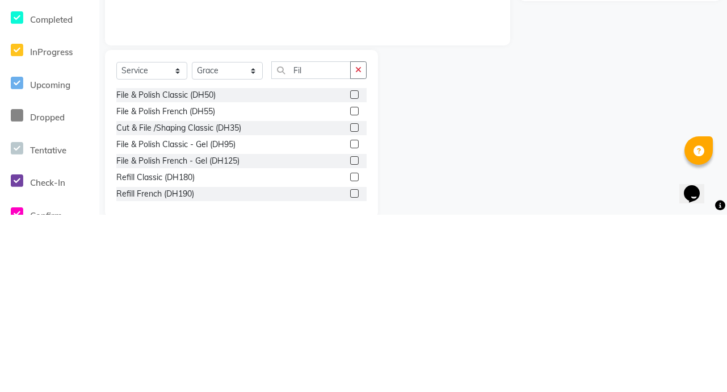
click at [350, 305] on label at bounding box center [354, 304] width 9 height 9
click at [350, 305] on input "checkbox" at bounding box center [353, 304] width 7 height 7
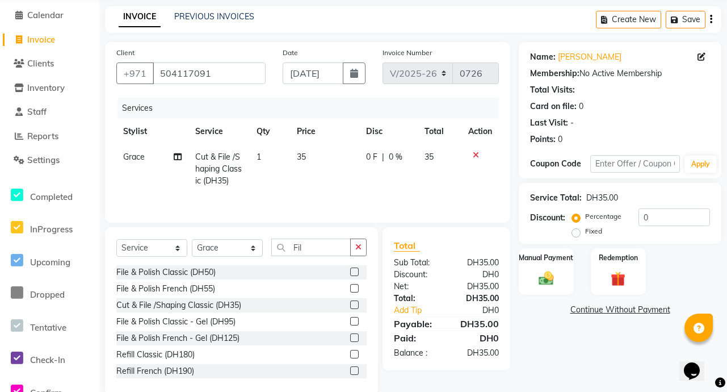
click at [428, 157] on span "35" at bounding box center [429, 157] width 9 height 10
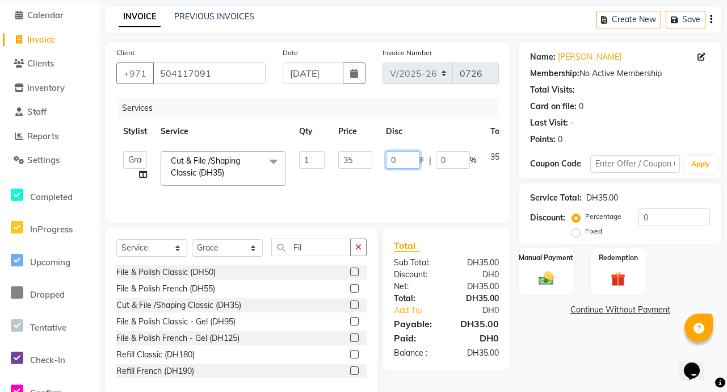
click at [403, 162] on input "0" at bounding box center [403, 160] width 34 height 18
click at [404, 165] on input "05" at bounding box center [403, 160] width 34 height 18
click at [463, 189] on tr "Abby Chatty Grace Hina [PERSON_NAME] [PERSON_NAME] Stylist 1 Cut & File /Shapin…" at bounding box center [335, 168] width 438 height 48
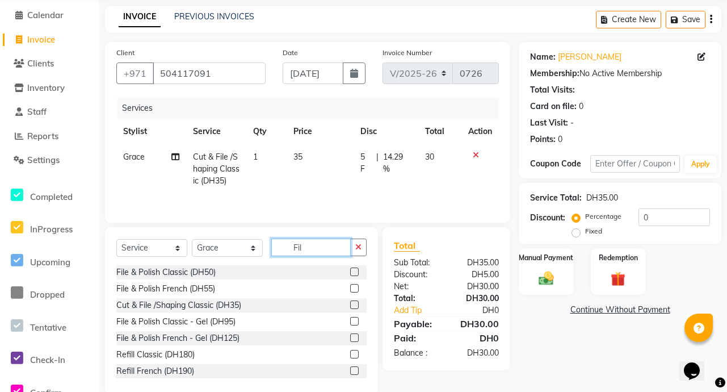
click at [315, 248] on input "Fil" at bounding box center [310, 247] width 79 height 18
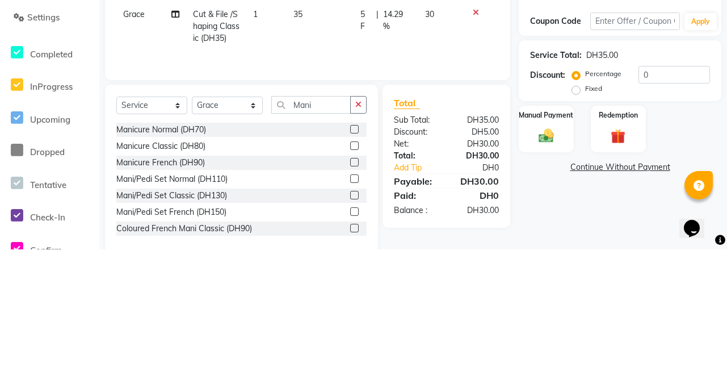
click at [350, 272] on label at bounding box center [354, 271] width 9 height 9
click at [350, 272] on input "checkbox" at bounding box center [353, 272] width 7 height 7
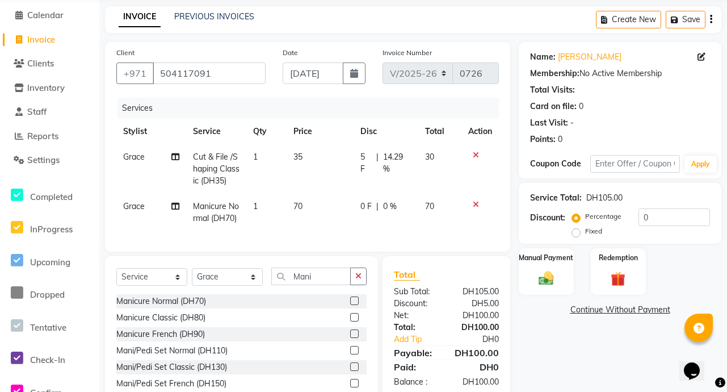
click at [398, 211] on div "0 F | 0 %" at bounding box center [386, 206] width 51 height 12
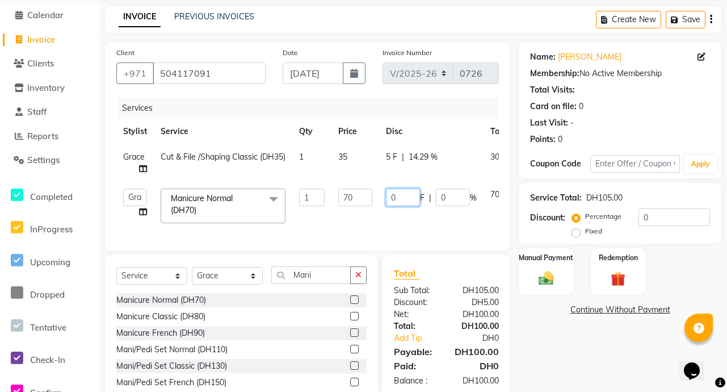
click at [400, 199] on input "0" at bounding box center [403, 197] width 34 height 18
click at [572, 354] on div "Name: [PERSON_NAME] Membership: No Active Membership Total Visits: Card on file…" at bounding box center [624, 232] width 211 height 380
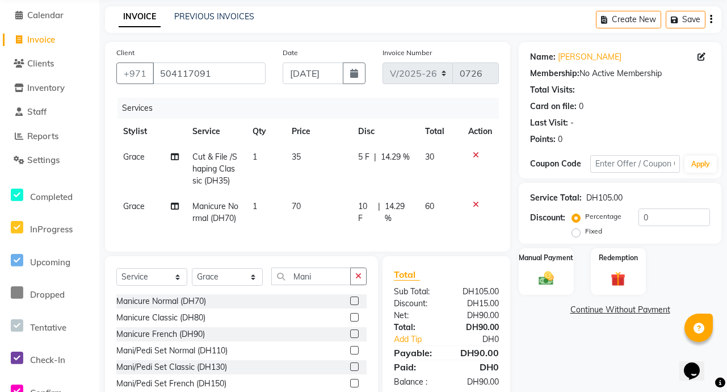
scroll to position [112, 0]
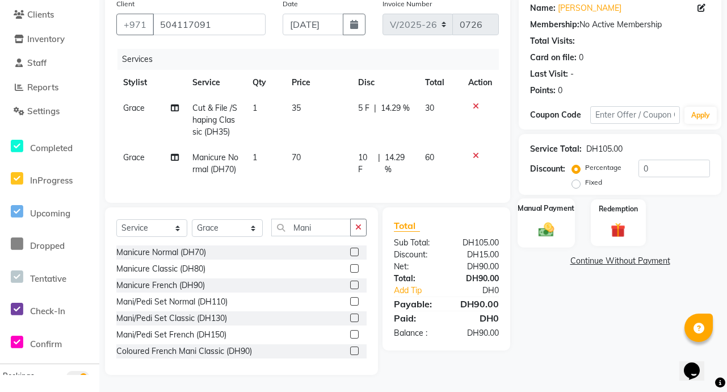
click at [559, 211] on div "Manual Payment" at bounding box center [546, 222] width 57 height 49
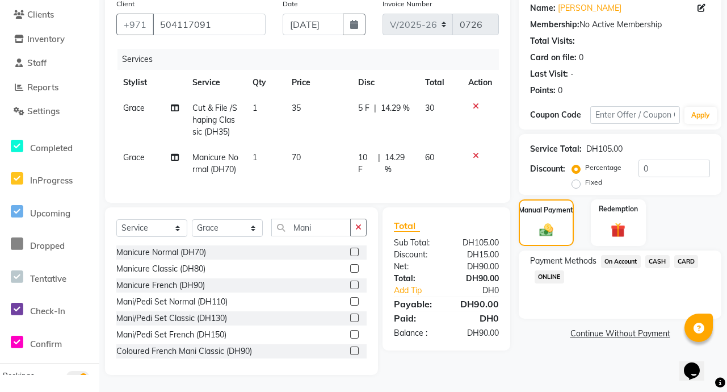
click at [693, 255] on span "CARD" at bounding box center [686, 261] width 24 height 13
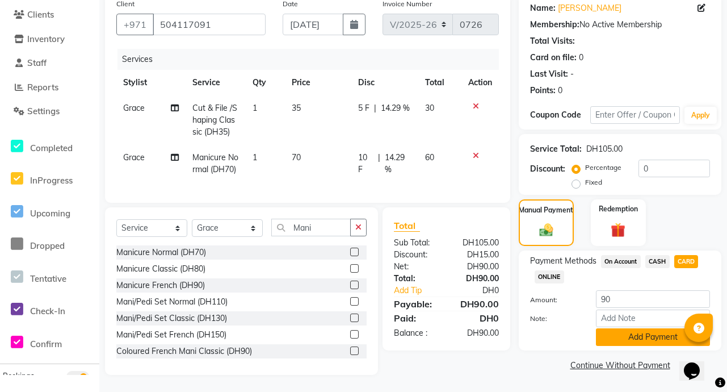
click at [657, 328] on button "Add Payment" at bounding box center [653, 337] width 114 height 18
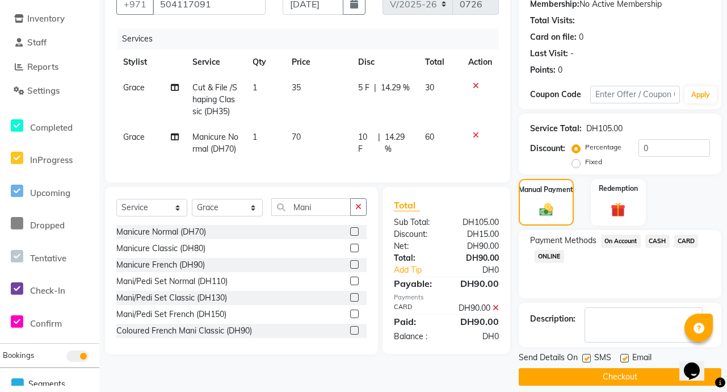
scroll to position [123, 0]
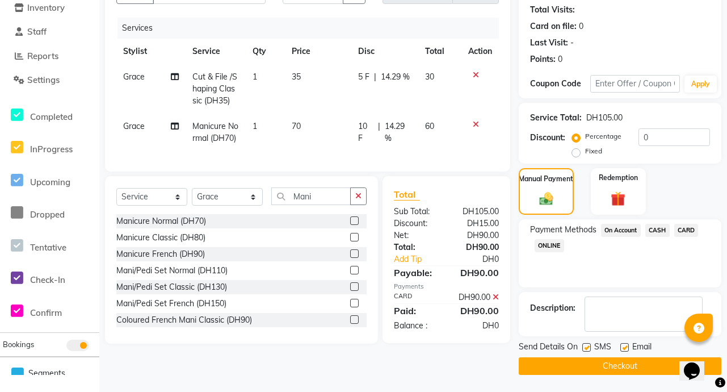
click at [649, 374] on button "Checkout" at bounding box center [620, 366] width 203 height 18
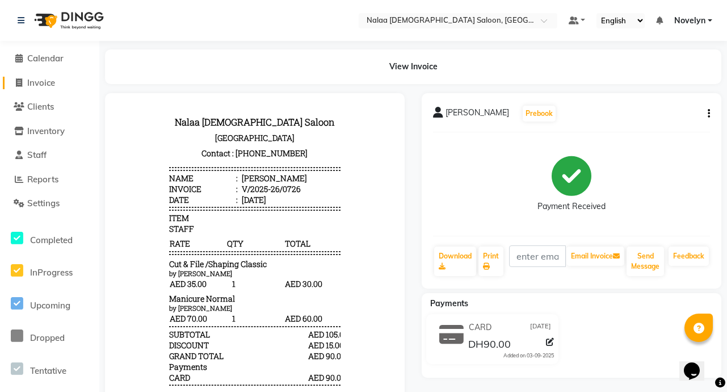
click at [58, 85] on link "Invoice" at bounding box center [50, 83] width 94 height 13
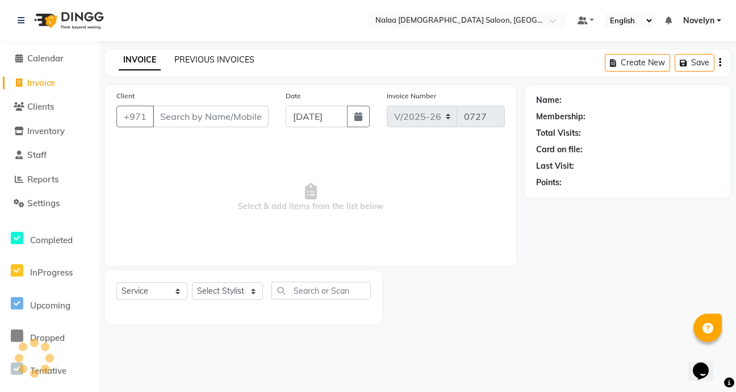
click at [221, 57] on link "PREVIOUS INVOICES" at bounding box center [214, 60] width 80 height 10
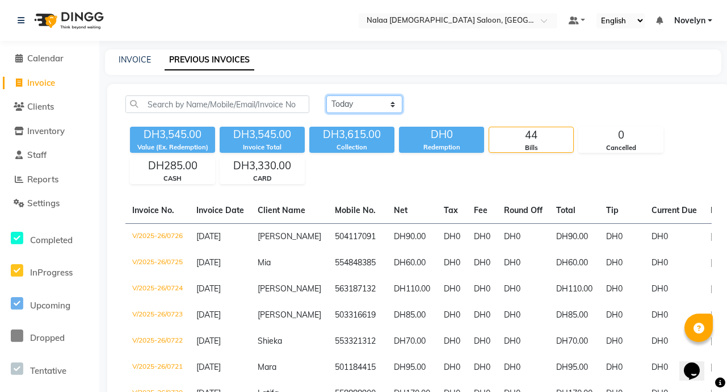
click at [396, 105] on select "[DATE] [DATE] Custom Range" at bounding box center [364, 104] width 76 height 18
click at [326, 95] on select "[DATE] [DATE] Custom Range" at bounding box center [364, 104] width 76 height 18
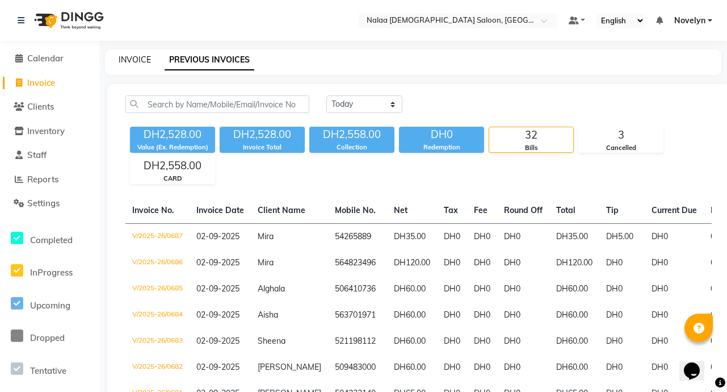
click at [137, 60] on link "INVOICE" at bounding box center [135, 60] width 32 height 10
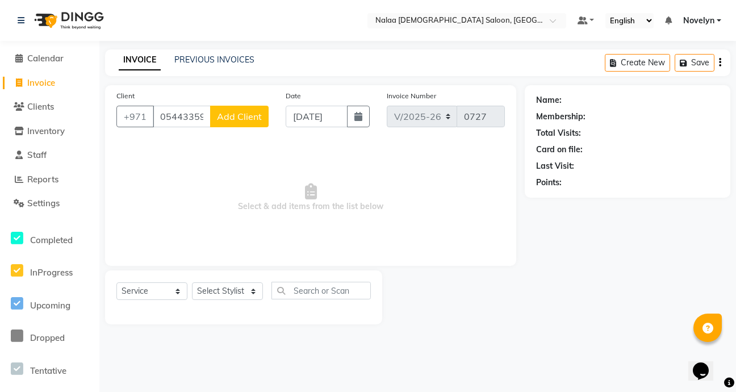
click at [253, 119] on span "Add Client" at bounding box center [239, 116] width 45 height 11
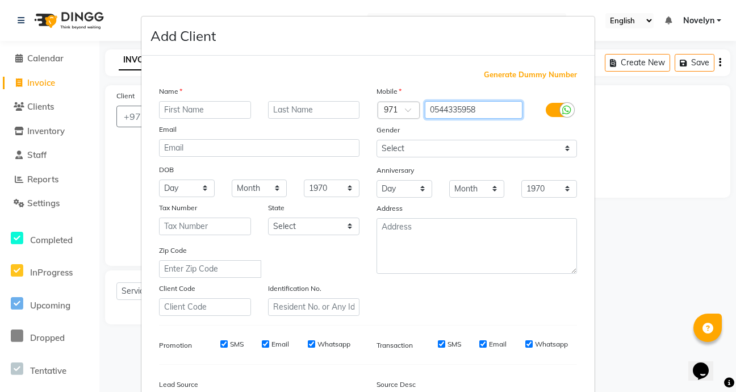
click at [425, 110] on input "0544335958" at bounding box center [474, 110] width 98 height 18
click at [430, 109] on input "0544335958" at bounding box center [474, 110] width 98 height 18
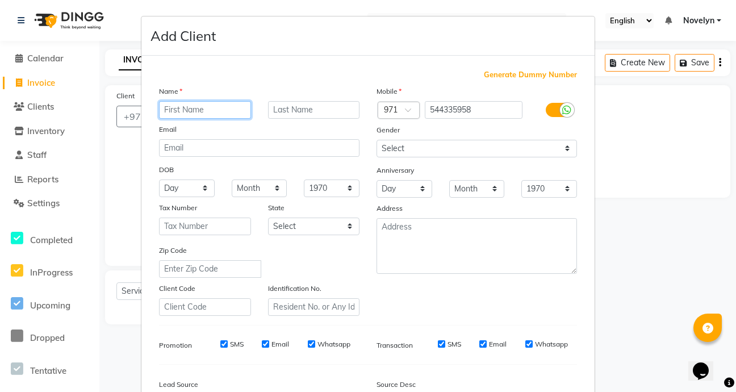
click at [215, 111] on input "text" at bounding box center [205, 110] width 92 height 18
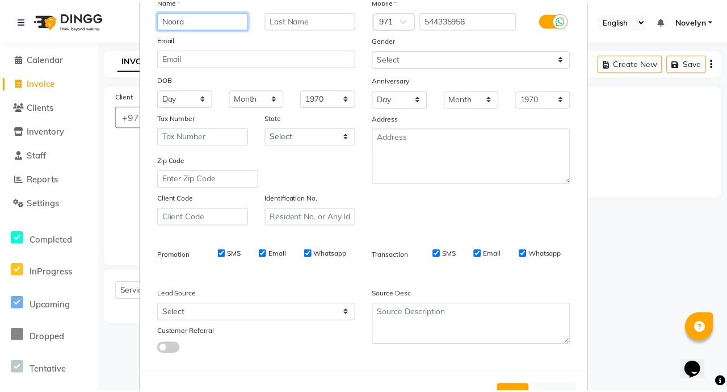
scroll to position [132, 0]
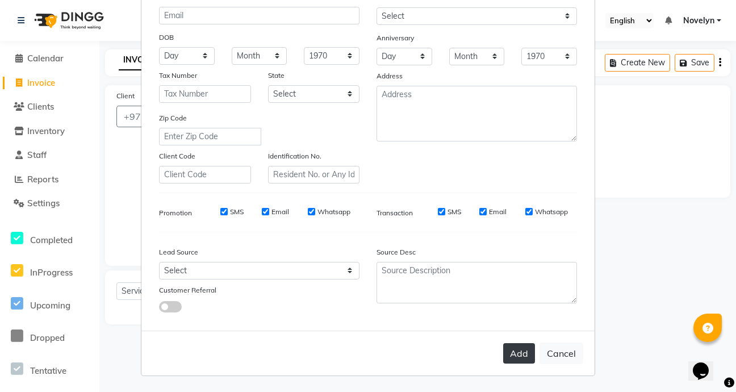
click at [518, 350] on button "Add" at bounding box center [519, 353] width 32 height 20
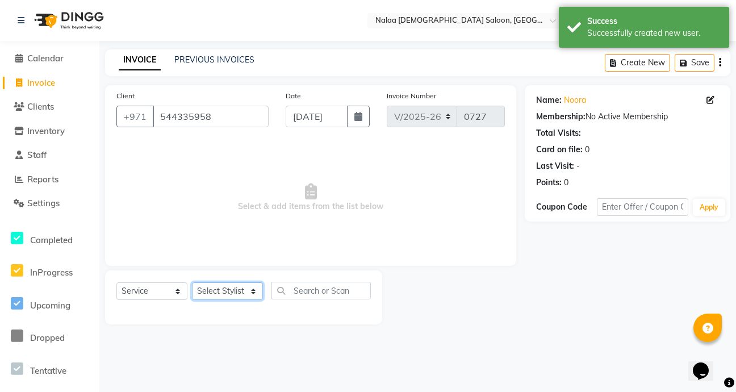
click at [253, 298] on select "Select Stylist Abby Chatty Grace Hina [PERSON_NAME] [PERSON_NAME] Stylist 1" at bounding box center [227, 291] width 71 height 18
click at [192, 282] on select "Select Stylist Abby Chatty Grace Hina [PERSON_NAME] [PERSON_NAME] Stylist 1" at bounding box center [227, 291] width 71 height 18
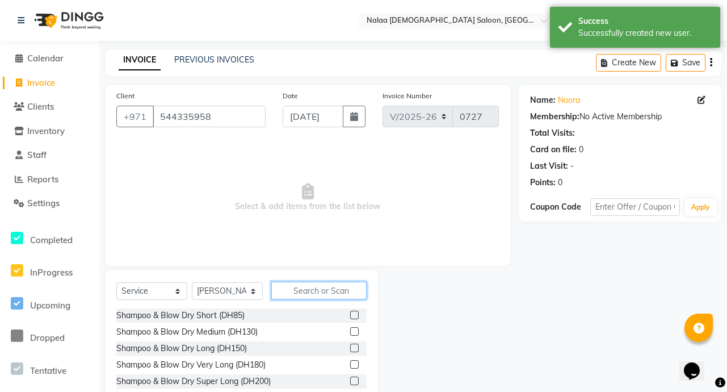
click at [317, 295] on input "text" at bounding box center [318, 291] width 95 height 18
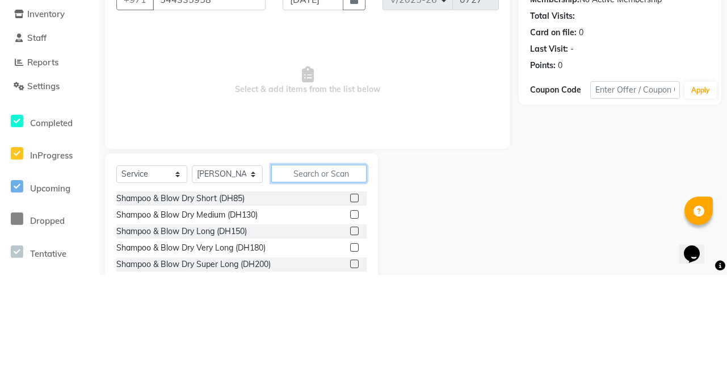
scroll to position [3, 0]
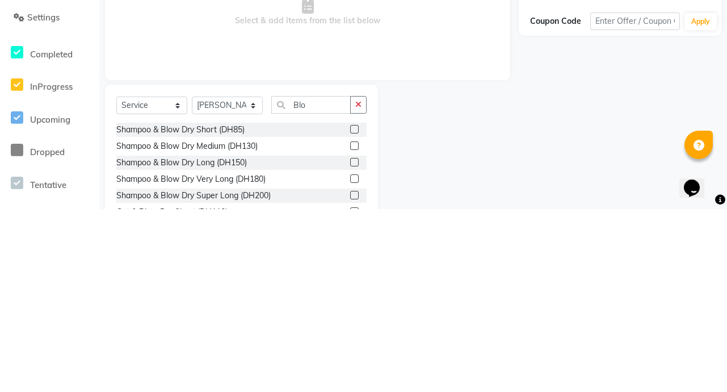
click at [350, 345] on label at bounding box center [354, 345] width 9 height 9
click at [350, 345] on input "checkbox" at bounding box center [353, 345] width 7 height 7
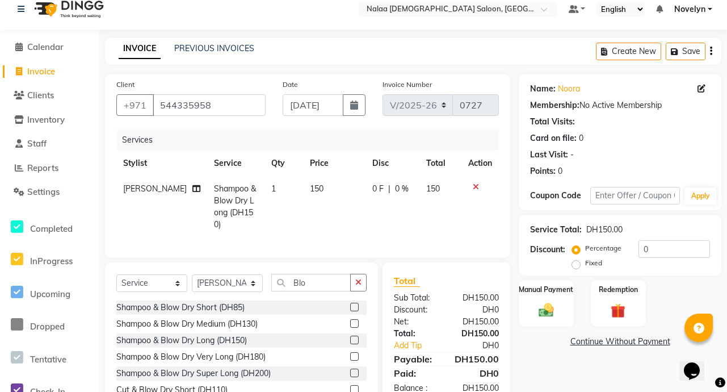
scroll to position [63, 0]
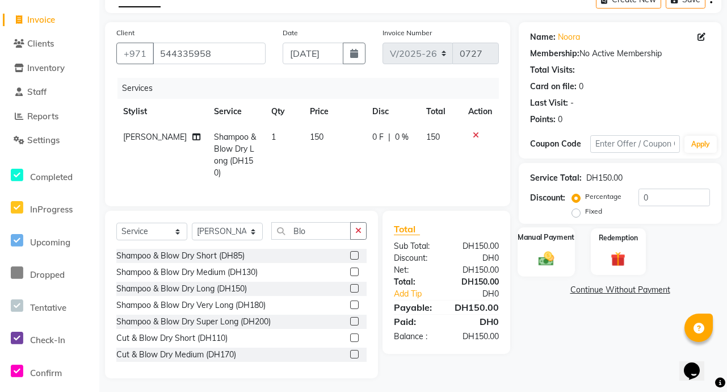
click at [546, 250] on img at bounding box center [546, 258] width 25 height 18
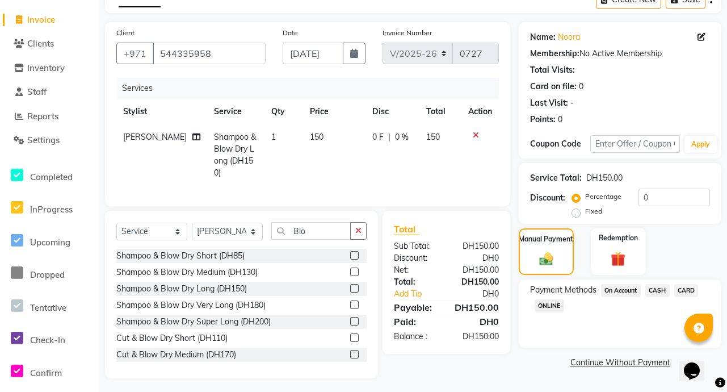
click at [693, 288] on span "CARD" at bounding box center [686, 290] width 24 height 13
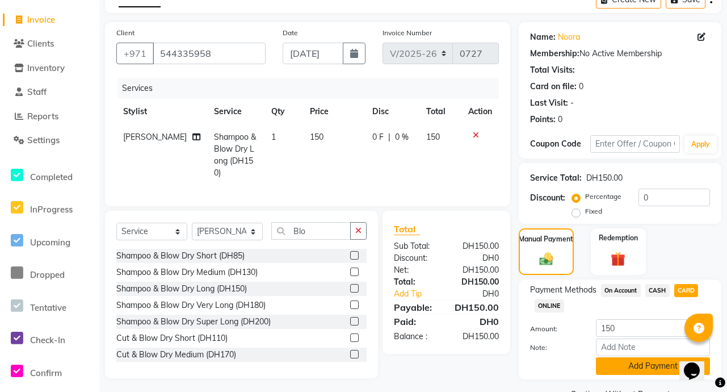
click at [663, 367] on button "Add Payment" at bounding box center [653, 366] width 114 height 18
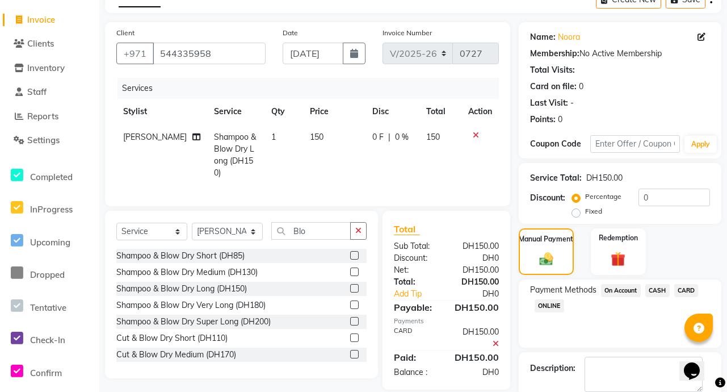
scroll to position [123, 0]
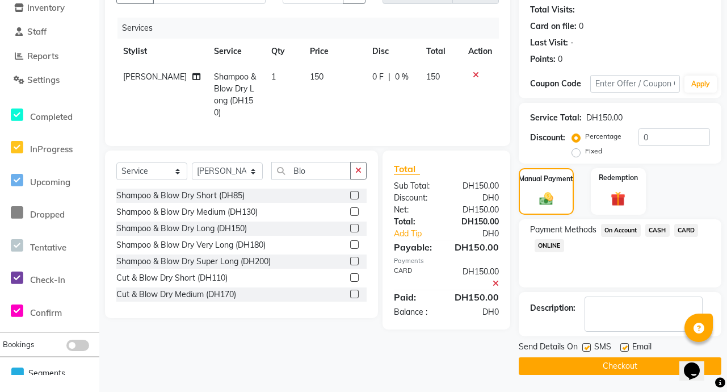
click at [649, 372] on button "Checkout" at bounding box center [620, 366] width 203 height 18
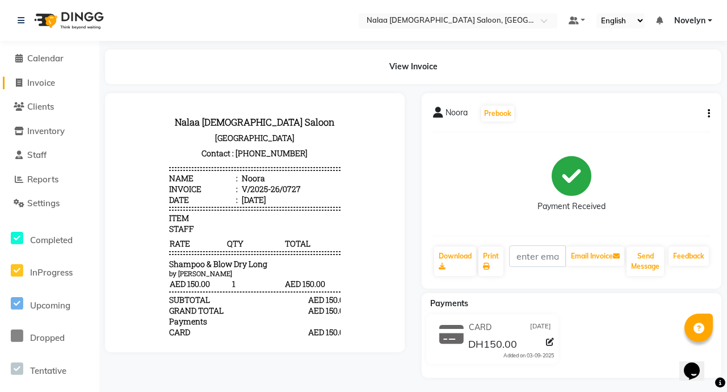
click at [41, 81] on span "Invoice" at bounding box center [41, 82] width 28 height 11
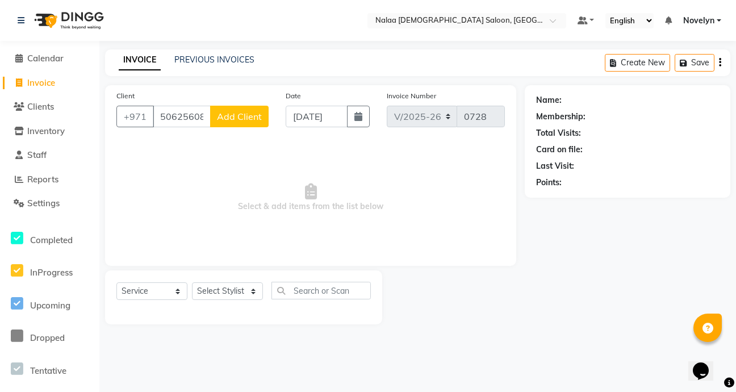
click at [245, 121] on span "Add Client" at bounding box center [239, 116] width 45 height 11
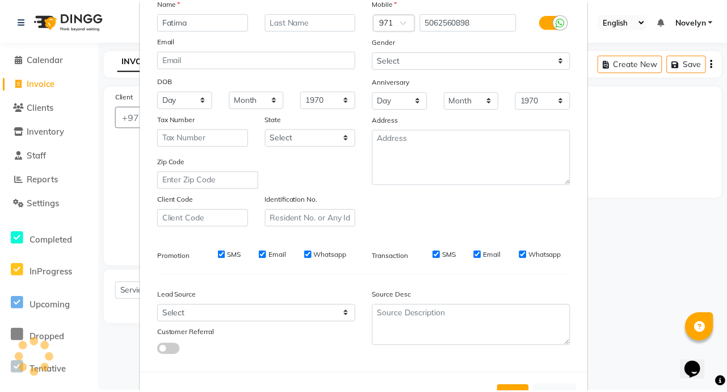
scroll to position [132, 0]
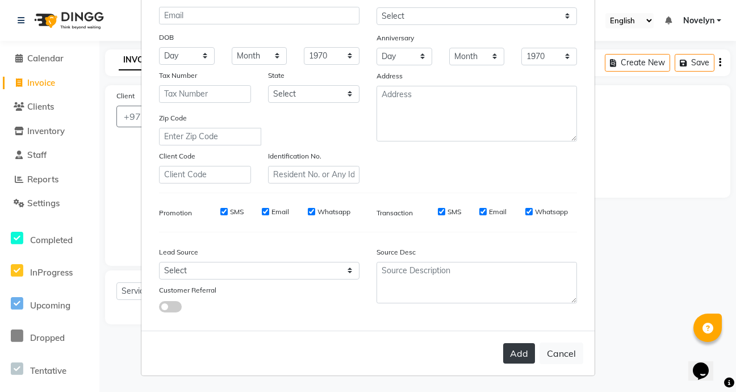
click at [510, 351] on button "Add" at bounding box center [519, 353] width 32 height 20
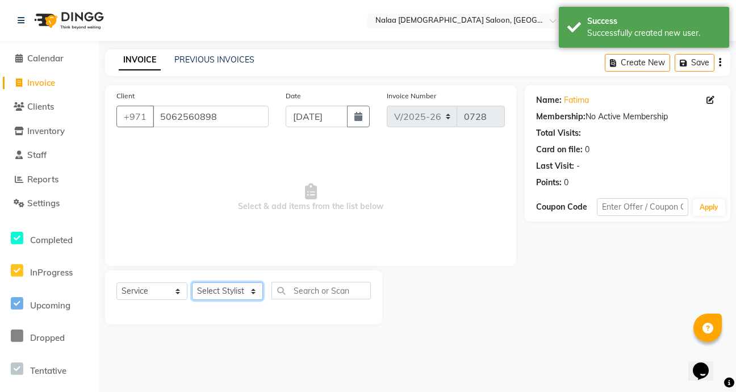
click at [250, 295] on select "Select Stylist Abby Chatty Grace Hina [PERSON_NAME] [PERSON_NAME] Stylist 1" at bounding box center [227, 291] width 71 height 18
click at [192, 282] on select "Select Stylist Abby Chatty Grace Hina [PERSON_NAME] [PERSON_NAME] Stylist 1" at bounding box center [227, 291] width 71 height 18
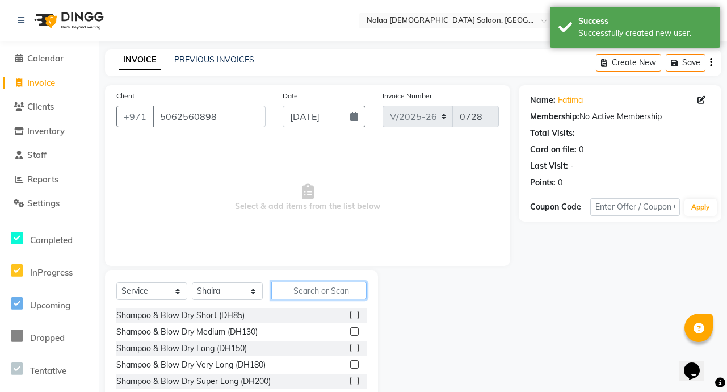
click at [320, 293] on input "text" at bounding box center [318, 291] width 95 height 18
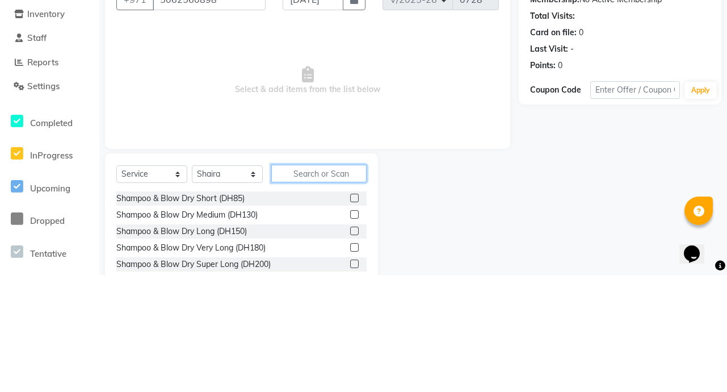
scroll to position [3, 0]
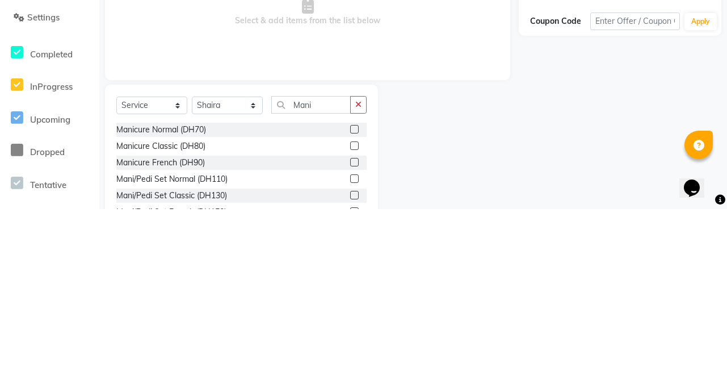
click at [350, 330] on label at bounding box center [354, 328] width 9 height 9
click at [350, 330] on input "checkbox" at bounding box center [353, 328] width 7 height 7
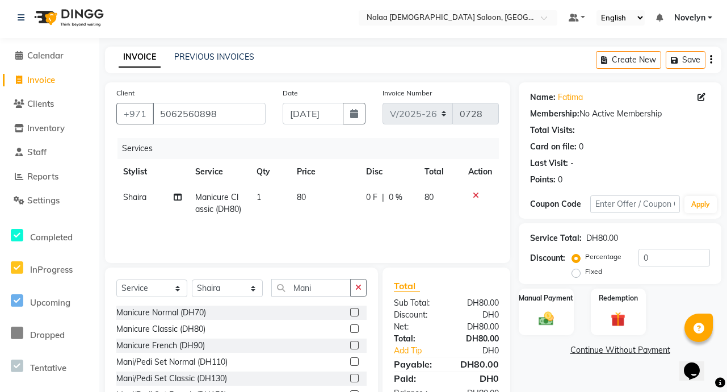
click at [406, 198] on div "0 F | 0 %" at bounding box center [388, 197] width 45 height 12
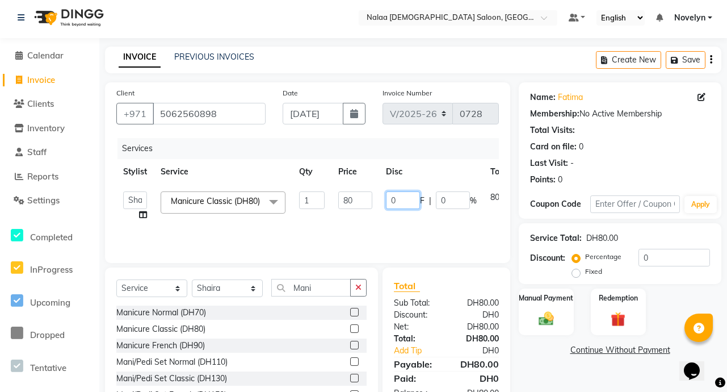
click at [395, 200] on input "0" at bounding box center [403, 200] width 34 height 18
click at [542, 370] on div "Name: Fatima Membership: No Active Membership Total Visits: Card on file: 0 Las…" at bounding box center [624, 258] width 211 height 353
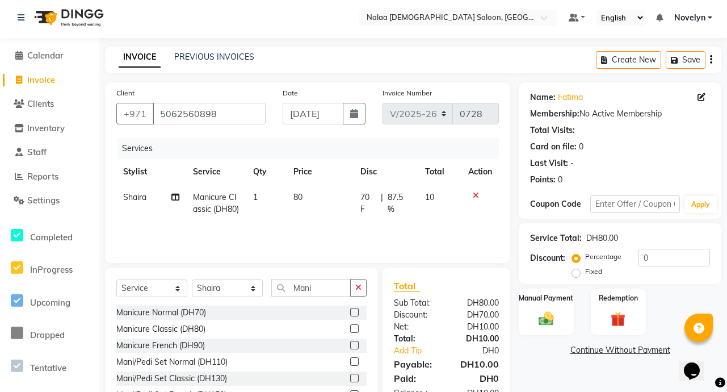
scroll to position [63, 0]
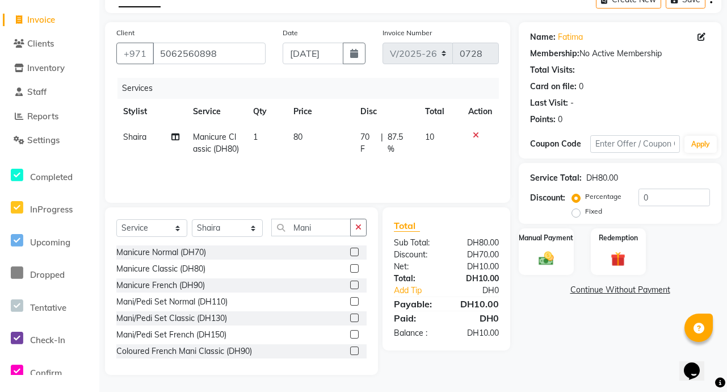
click at [370, 139] on span "70 F" at bounding box center [369, 143] width 16 height 24
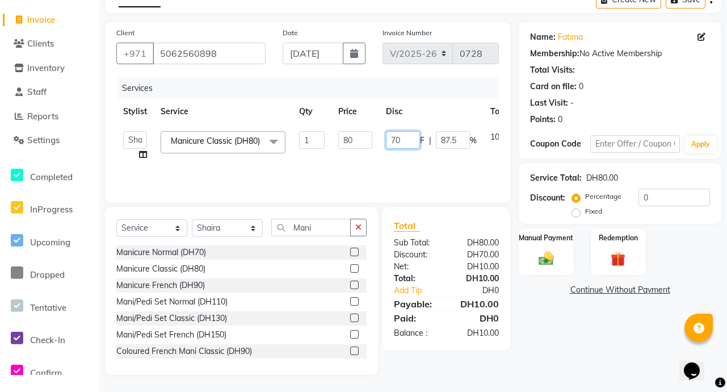
click at [401, 142] on input "70" at bounding box center [403, 140] width 34 height 18
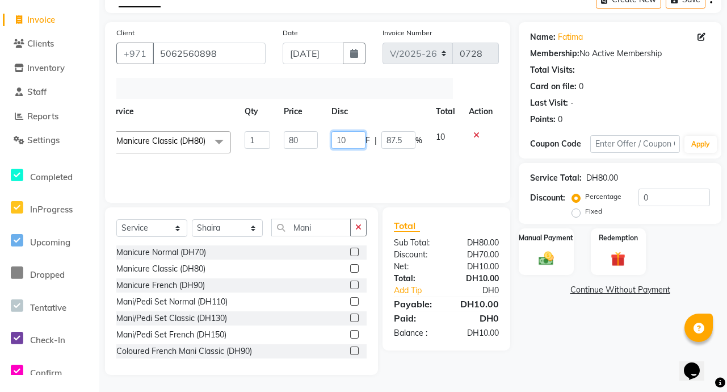
scroll to position [0, 55]
click at [551, 257] on img at bounding box center [546, 258] width 25 height 18
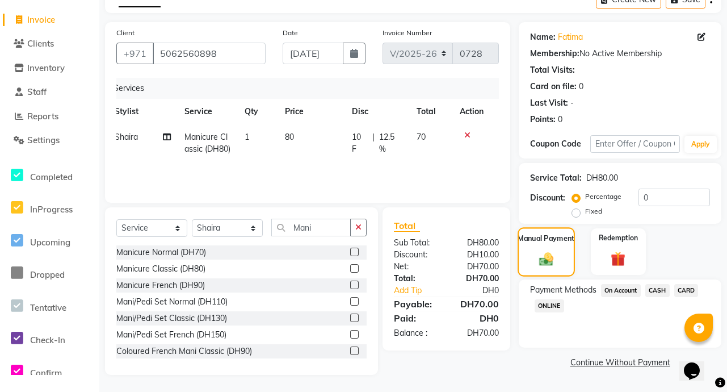
scroll to position [0, 9]
click at [689, 288] on span "CARD" at bounding box center [686, 290] width 24 height 13
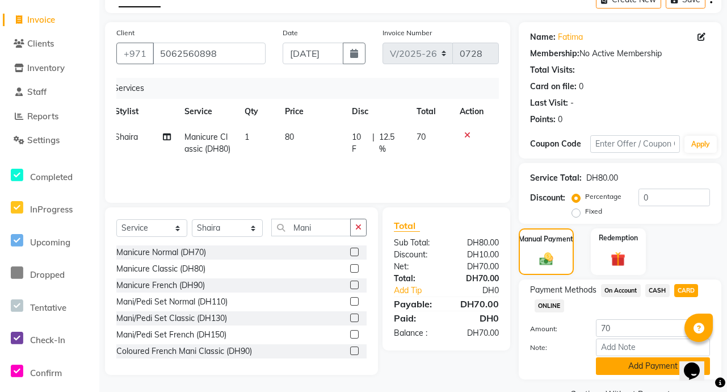
click at [662, 370] on button "Add Payment" at bounding box center [653, 366] width 114 height 18
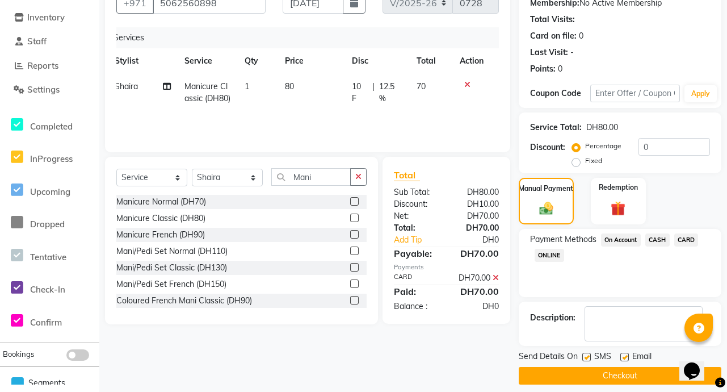
scroll to position [123, 0]
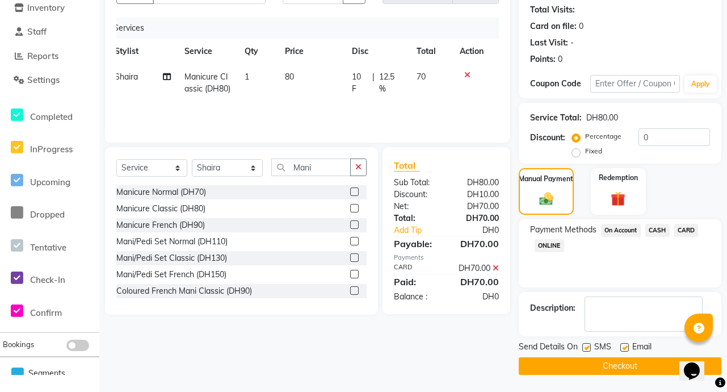
click at [642, 368] on button "Checkout" at bounding box center [620, 366] width 203 height 18
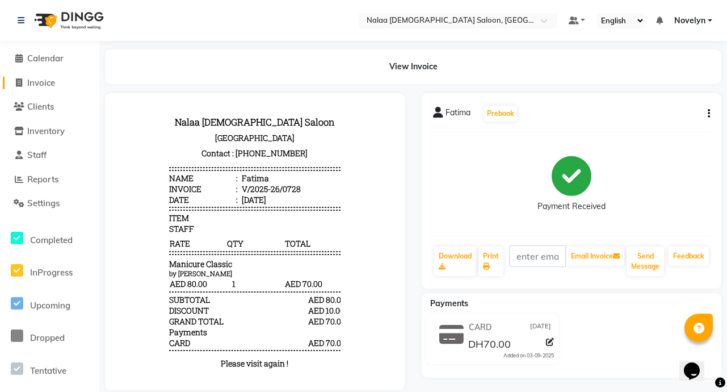
click at [64, 77] on link "Invoice" at bounding box center [50, 83] width 94 height 13
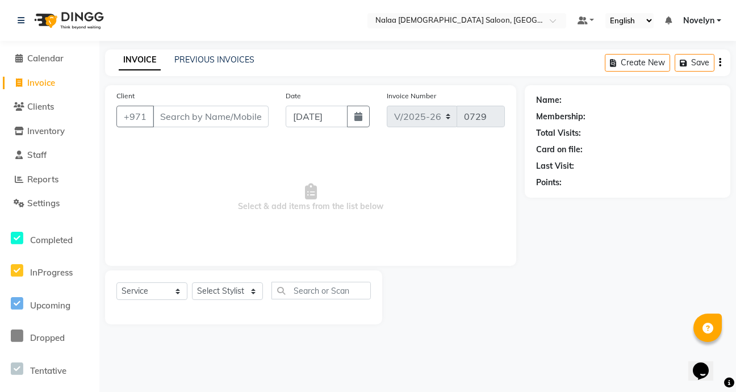
click at [389, 175] on span "Select & add items from the list below" at bounding box center [310, 198] width 388 height 114
click at [58, 57] on span "Calendar" at bounding box center [45, 58] width 36 height 11
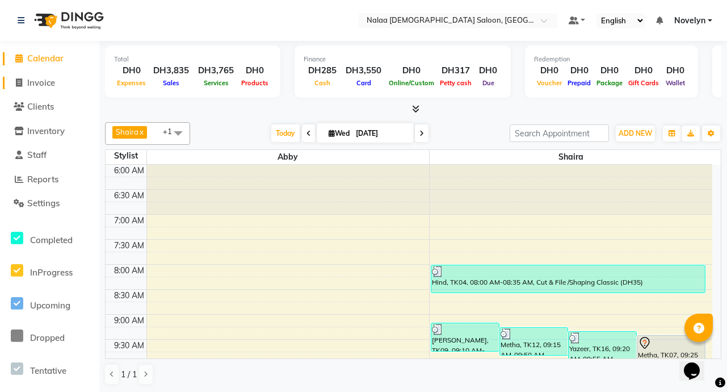
click at [62, 84] on link "Invoice" at bounding box center [50, 83] width 94 height 13
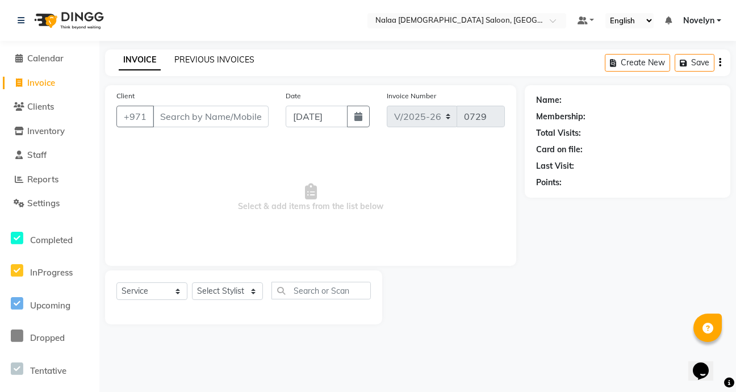
click at [225, 60] on link "PREVIOUS INVOICES" at bounding box center [214, 60] width 80 height 10
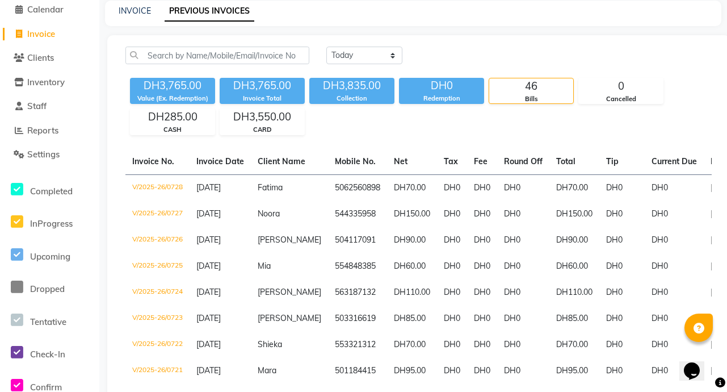
scroll to position [33, 0]
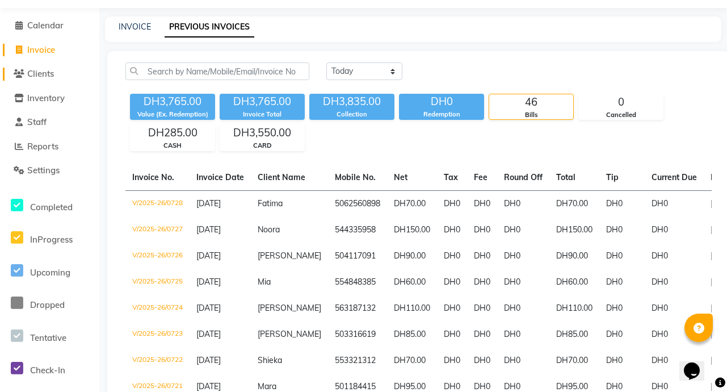
click at [69, 73] on link "Clients" at bounding box center [50, 74] width 94 height 13
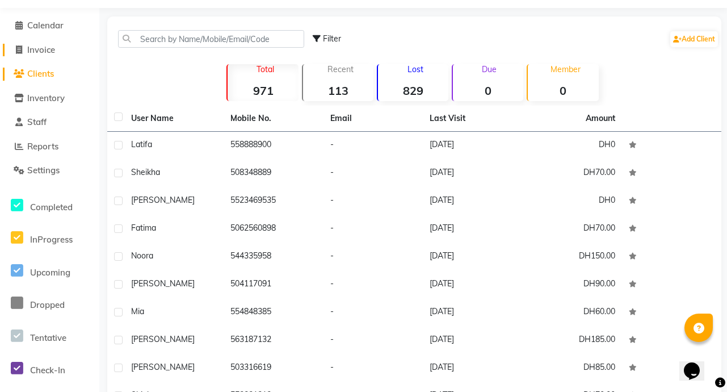
click at [55, 51] on span "Invoice" at bounding box center [41, 49] width 28 height 11
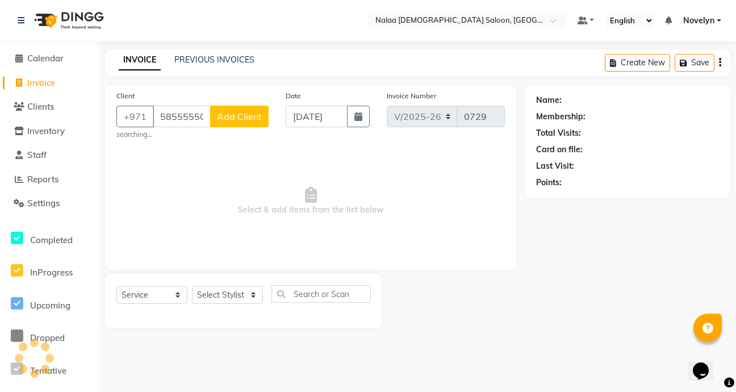
click at [248, 124] on button "Add Client" at bounding box center [239, 117] width 58 height 22
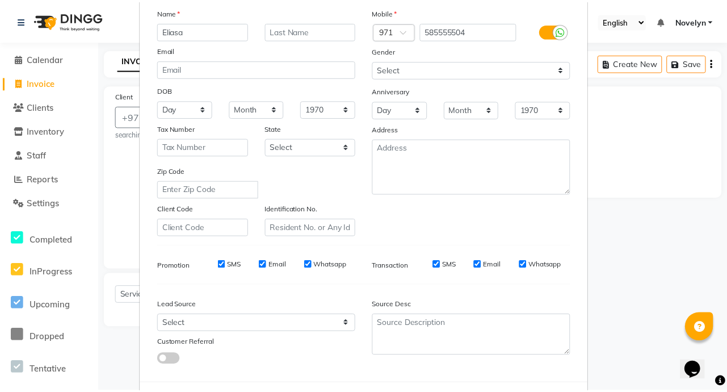
scroll to position [132, 0]
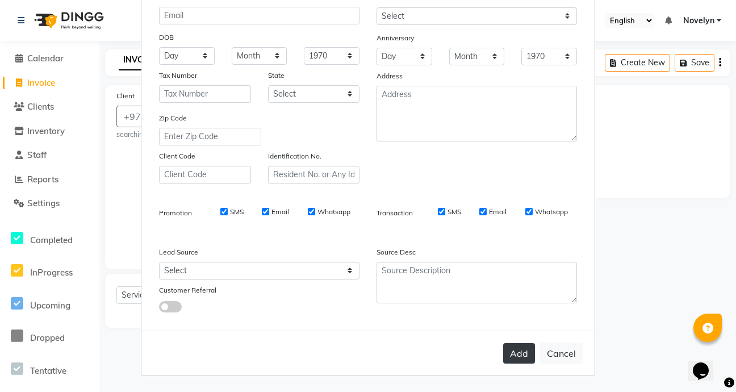
click at [517, 354] on button "Add" at bounding box center [519, 353] width 32 height 20
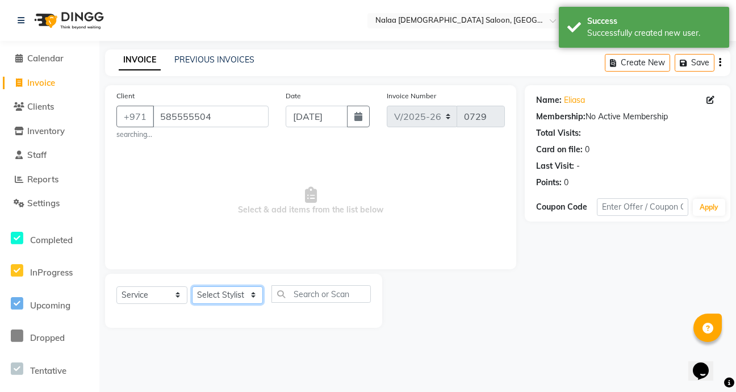
click at [250, 296] on select "Select Stylist Abby Chatty Grace Hina [PERSON_NAME] [PERSON_NAME] Stylist 1" at bounding box center [227, 295] width 71 height 18
click at [192, 286] on select "Select Stylist Abby Chatty Grace Hina [PERSON_NAME] [PERSON_NAME] Stylist 1" at bounding box center [227, 295] width 71 height 18
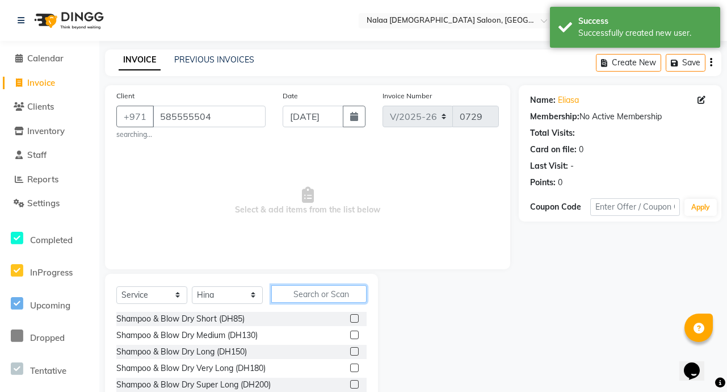
click at [329, 298] on input "text" at bounding box center [318, 294] width 95 height 18
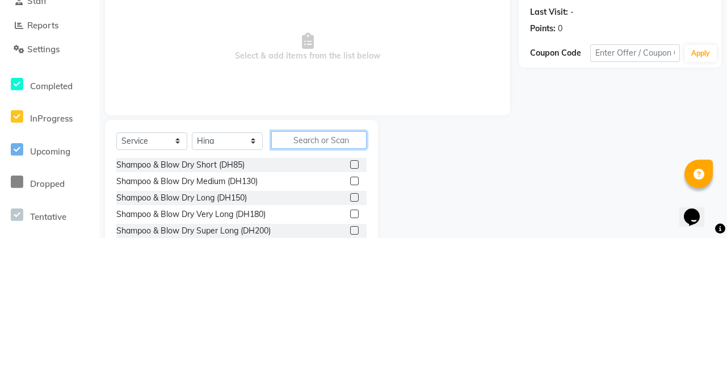
scroll to position [7, 0]
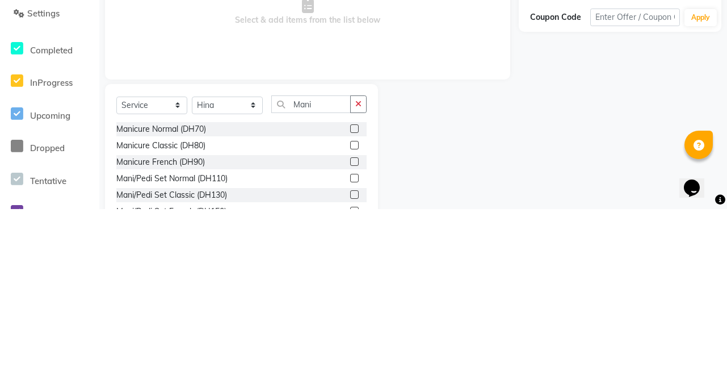
click at [350, 308] on label at bounding box center [354, 311] width 9 height 9
click at [350, 308] on input "checkbox" at bounding box center [353, 311] width 7 height 7
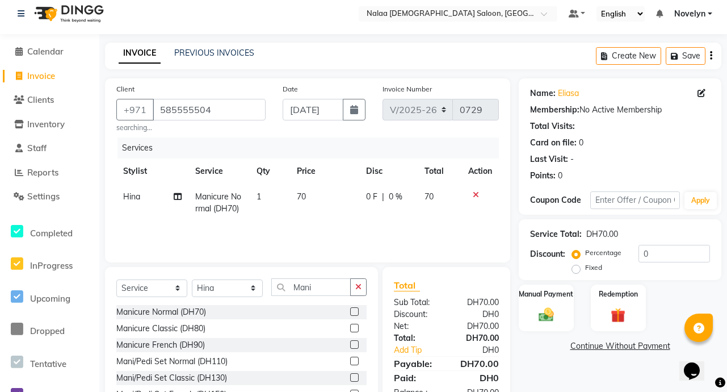
click at [350, 330] on label at bounding box center [354, 328] width 9 height 9
click at [350, 330] on input "checkbox" at bounding box center [353, 328] width 7 height 7
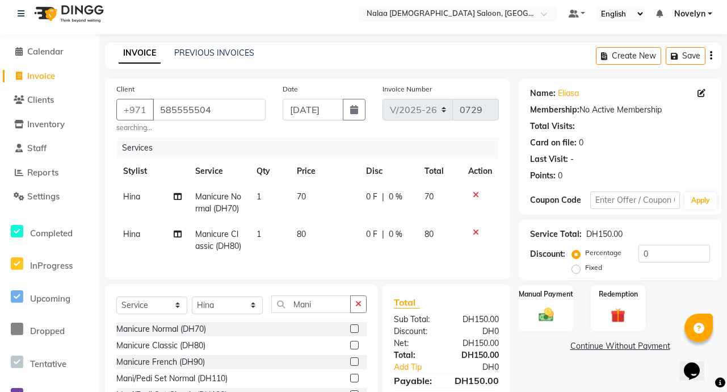
click at [475, 195] on icon at bounding box center [476, 195] width 6 height 8
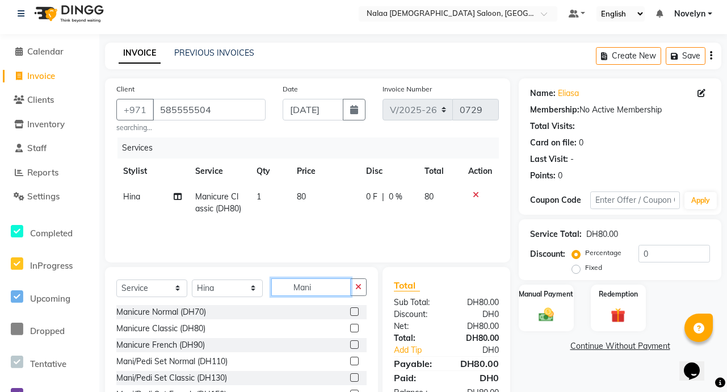
click at [328, 288] on input "Mani" at bounding box center [310, 287] width 79 height 18
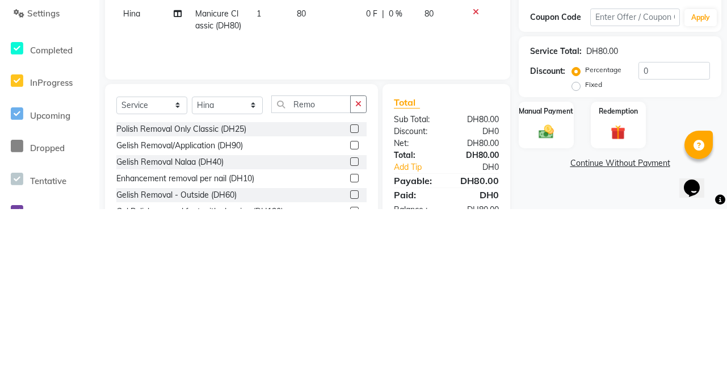
click at [350, 312] on label at bounding box center [354, 311] width 9 height 9
click at [350, 312] on input "checkbox" at bounding box center [353, 311] width 7 height 7
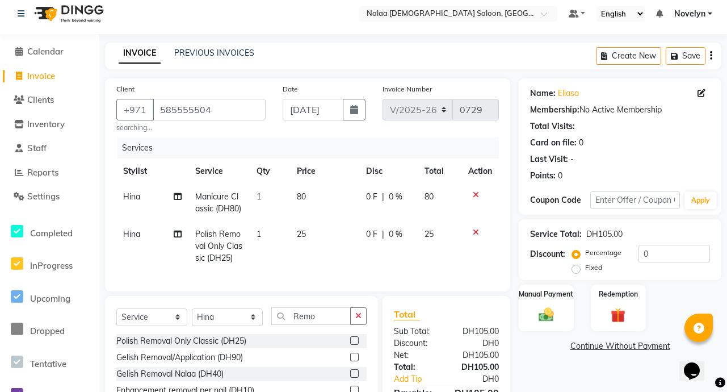
click at [389, 238] on span "0 %" at bounding box center [396, 234] width 14 height 12
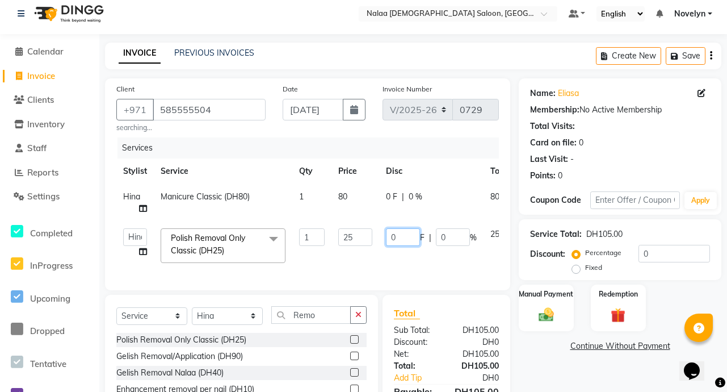
click at [398, 241] on input "0" at bounding box center [403, 237] width 34 height 18
click at [405, 240] on input "05" at bounding box center [403, 237] width 34 height 18
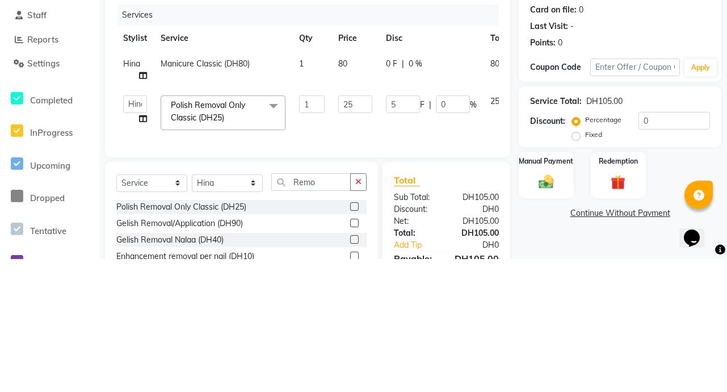
click at [470, 268] on tr "Abby Chatty Grace Hina [PERSON_NAME] [PERSON_NAME] Stylist 1 Polish Removal Onl…" at bounding box center [335, 245] width 438 height 48
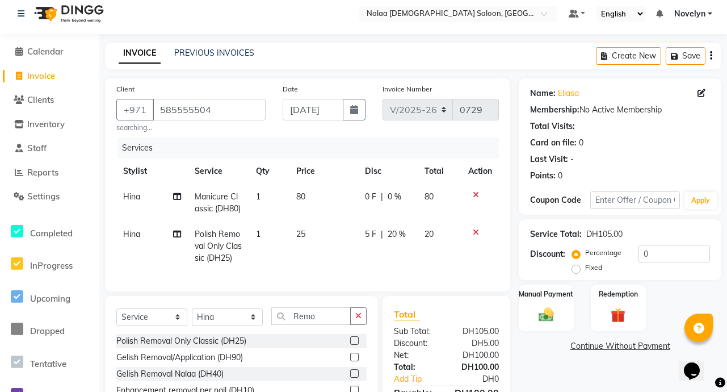
click at [391, 199] on span "0 %" at bounding box center [395, 197] width 14 height 12
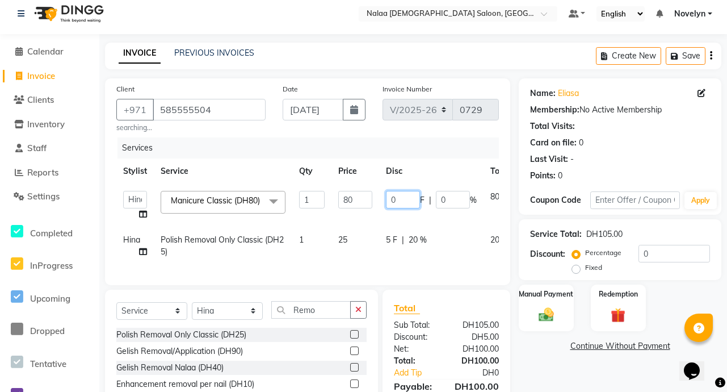
click at [403, 200] on input "0" at bounding box center [403, 200] width 34 height 18
click at [541, 352] on link "Continue Without Payment" at bounding box center [620, 346] width 198 height 12
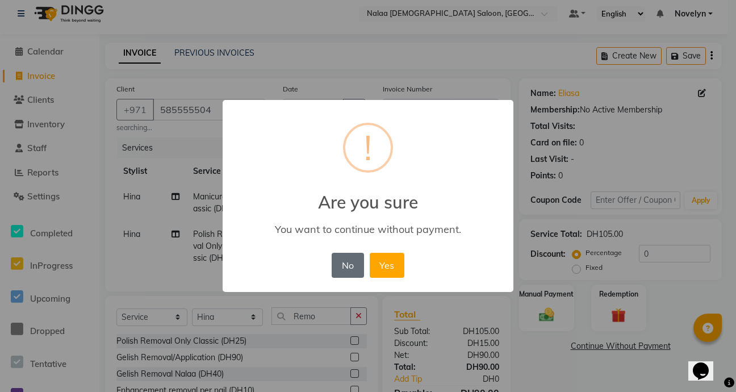
click at [347, 272] on button "No" at bounding box center [348, 265] width 32 height 25
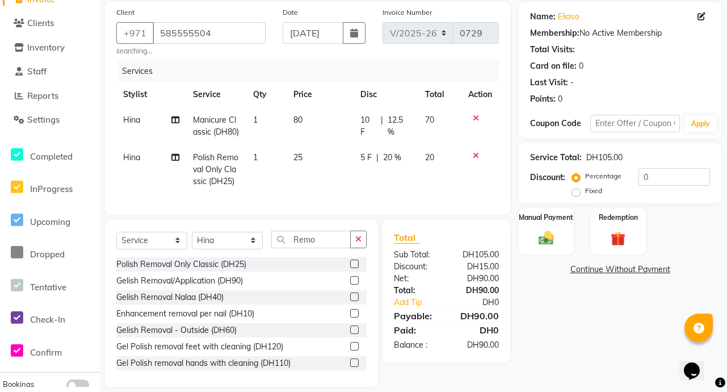
scroll to position [89, 0]
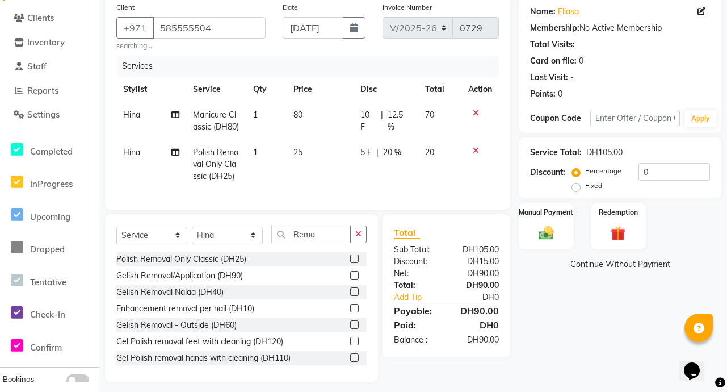
click at [371, 158] on div "5 F | 20 %" at bounding box center [386, 152] width 51 height 12
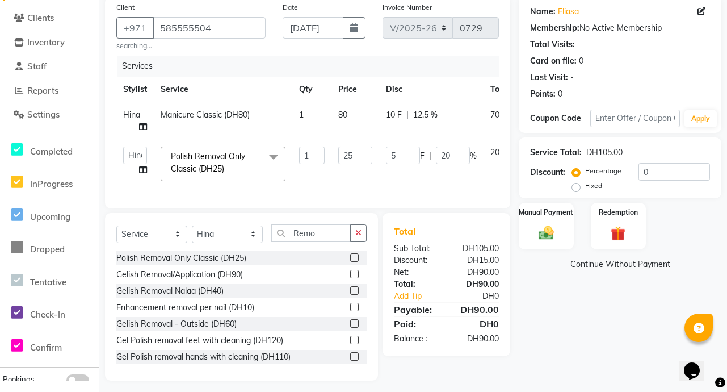
click at [546, 329] on div "Name: [PERSON_NAME] Membership: No Active Membership Total Visits: Card on file…" at bounding box center [624, 189] width 211 height 384
click at [549, 224] on div "Manual Payment" at bounding box center [546, 226] width 57 height 49
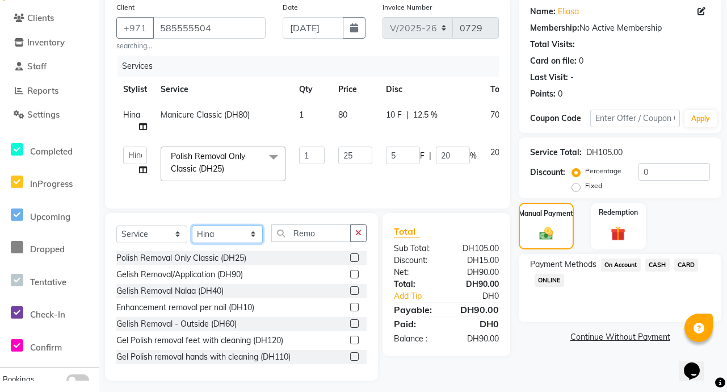
click at [252, 243] on select "Select Stylist Abby Chatty Grace Hina [PERSON_NAME] [PERSON_NAME] Stylist 1" at bounding box center [227, 234] width 71 height 18
click at [192, 233] on select "Select Stylist Abby Chatty Grace Hina [PERSON_NAME] [PERSON_NAME] Stylist 1" at bounding box center [227, 234] width 71 height 18
click at [258, 243] on select "Select Stylist Abby Chatty Grace Hina [PERSON_NAME] [PERSON_NAME] Stylist 1" at bounding box center [227, 234] width 71 height 18
click at [192, 233] on select "Select Stylist Abby Chatty Grace Hina [PERSON_NAME] [PERSON_NAME] Stylist 1" at bounding box center [227, 234] width 71 height 18
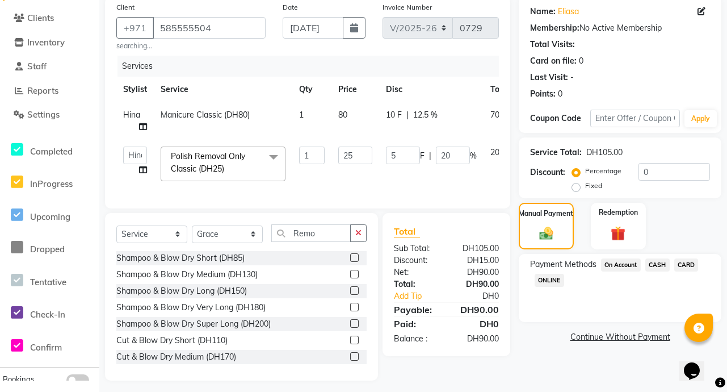
click at [688, 265] on span "CARD" at bounding box center [686, 264] width 24 height 13
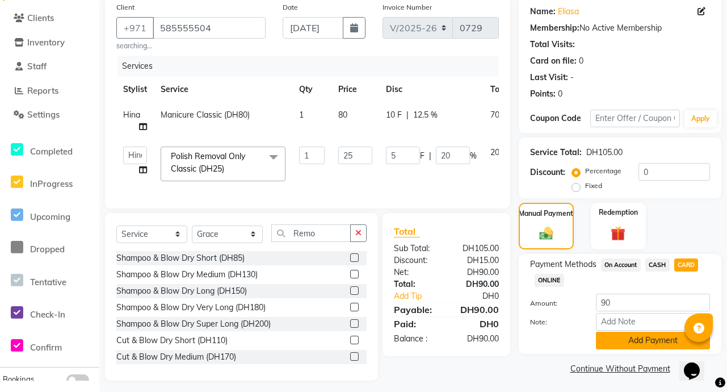
click at [656, 343] on button "Add Payment" at bounding box center [653, 341] width 114 height 18
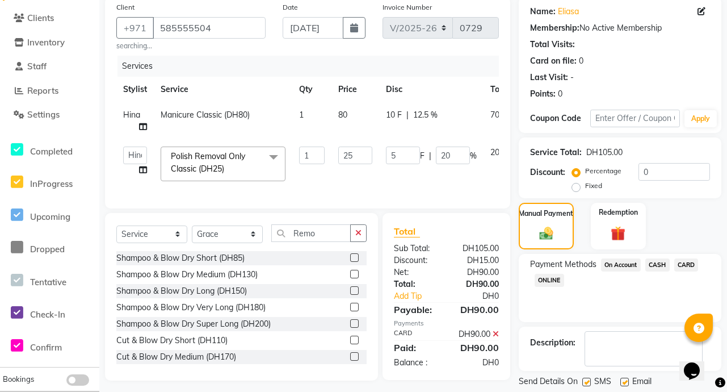
scroll to position [123, 0]
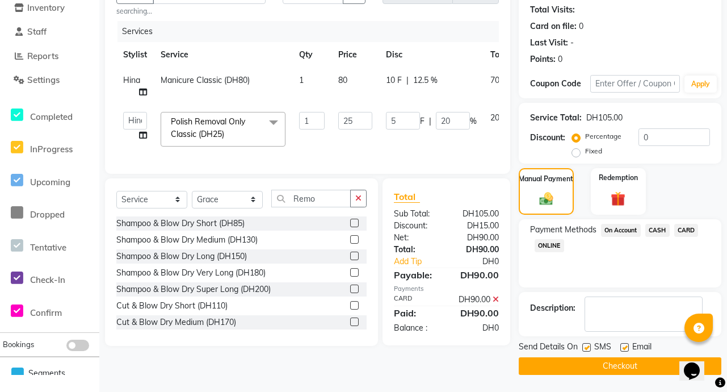
click at [649, 368] on button "Checkout" at bounding box center [620, 366] width 203 height 18
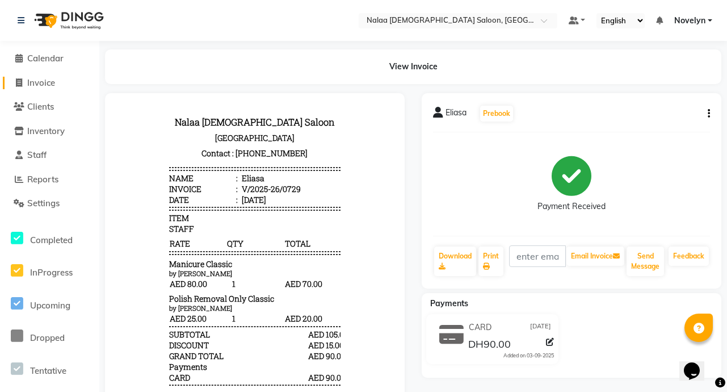
click at [65, 82] on link "Invoice" at bounding box center [50, 83] width 94 height 13
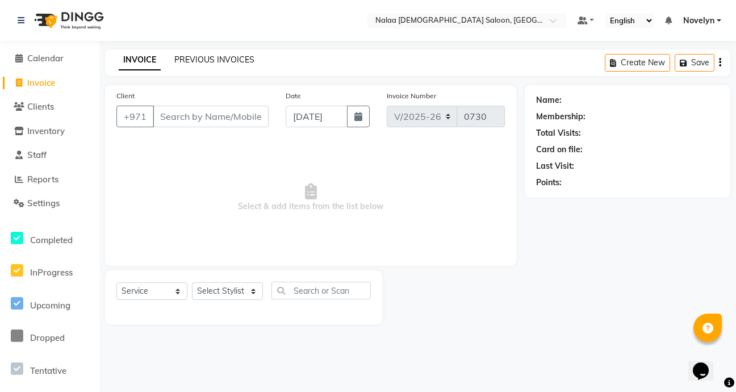
click at [223, 60] on link "PREVIOUS INVOICES" at bounding box center [214, 60] width 80 height 10
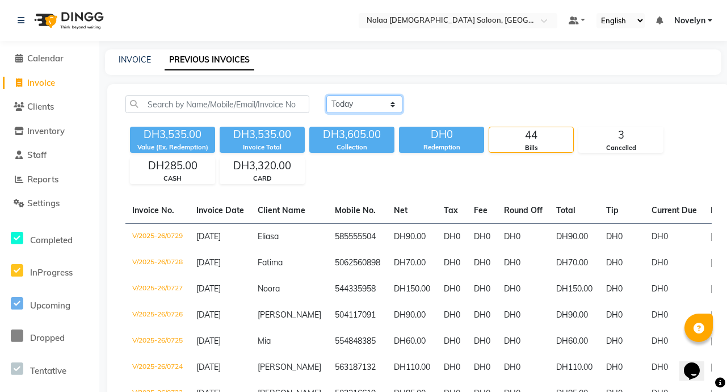
click at [387, 108] on select "[DATE] [DATE] Custom Range" at bounding box center [364, 104] width 76 height 18
click at [326, 95] on select "[DATE] [DATE] Custom Range" at bounding box center [364, 104] width 76 height 18
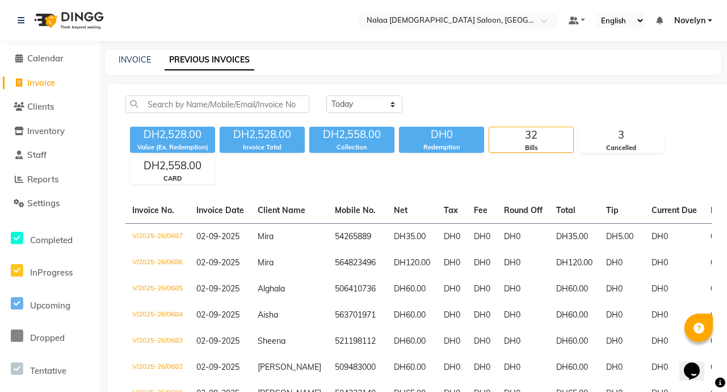
click at [61, 87] on link "Invoice" at bounding box center [50, 83] width 94 height 13
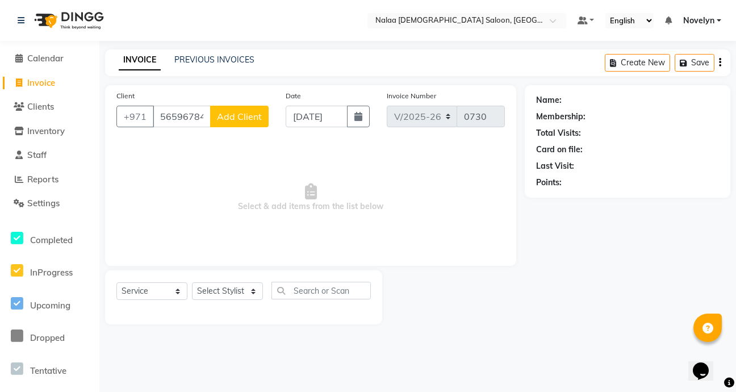
click at [246, 123] on button "Add Client" at bounding box center [239, 117] width 58 height 22
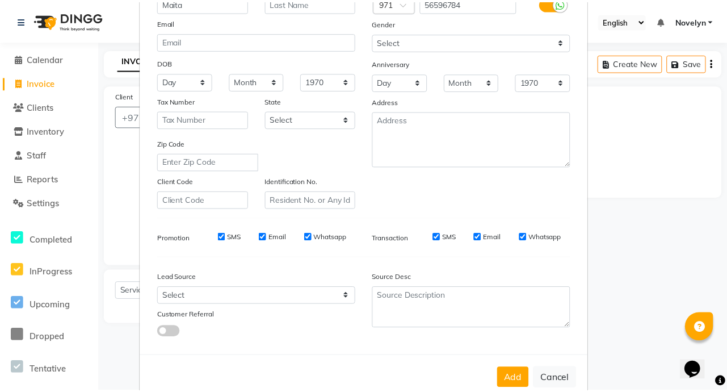
scroll to position [132, 0]
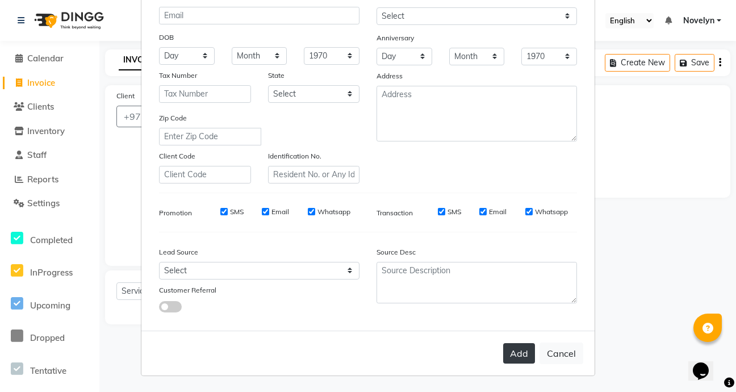
click at [517, 354] on button "Add" at bounding box center [519, 353] width 32 height 20
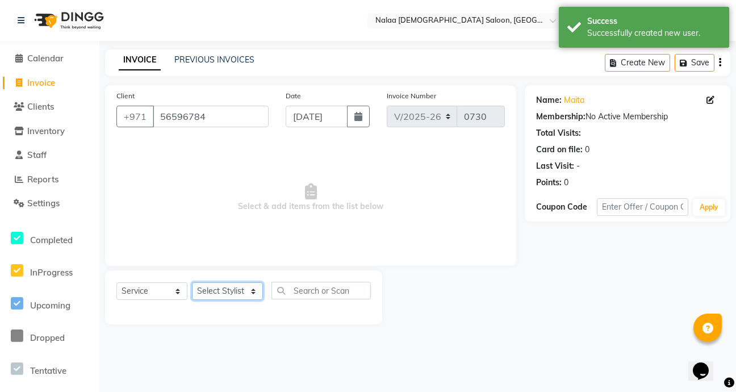
click at [253, 292] on select "Select Stylist Abby Chatty Grace Hina [PERSON_NAME] [PERSON_NAME] Stylist 1" at bounding box center [227, 291] width 71 height 18
click at [192, 282] on select "Select Stylist Abby Chatty Grace Hina [PERSON_NAME] [PERSON_NAME] Stylist 1" at bounding box center [227, 291] width 71 height 18
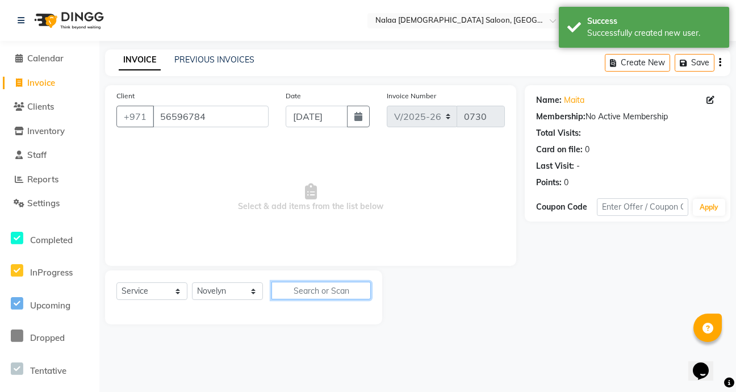
click at [324, 294] on input "text" at bounding box center [320, 291] width 99 height 18
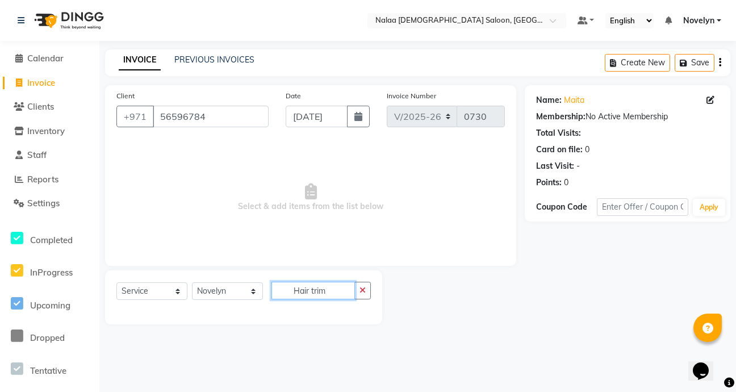
click at [337, 289] on input "Hair trim" at bounding box center [312, 291] width 83 height 18
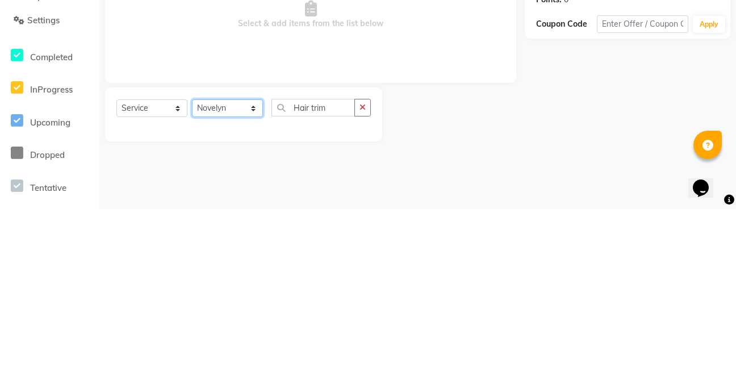
click at [252, 286] on select "Select Stylist Abby Chatty Grace Hina [PERSON_NAME] [PERSON_NAME] Stylist 1" at bounding box center [227, 291] width 71 height 18
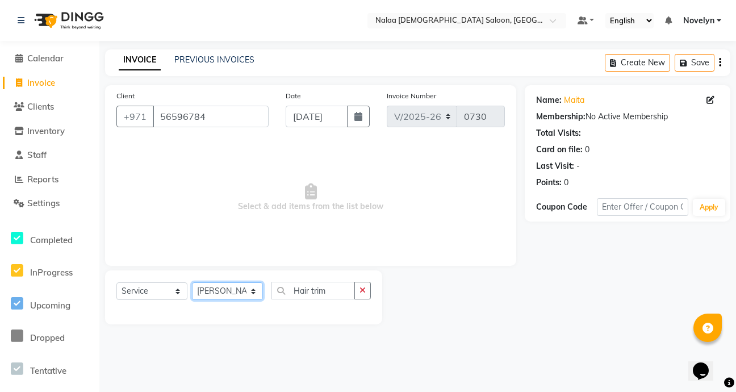
click at [192, 282] on select "Select Stylist Abby Chatty Grace Hina [PERSON_NAME] [PERSON_NAME] Stylist 1" at bounding box center [227, 291] width 71 height 18
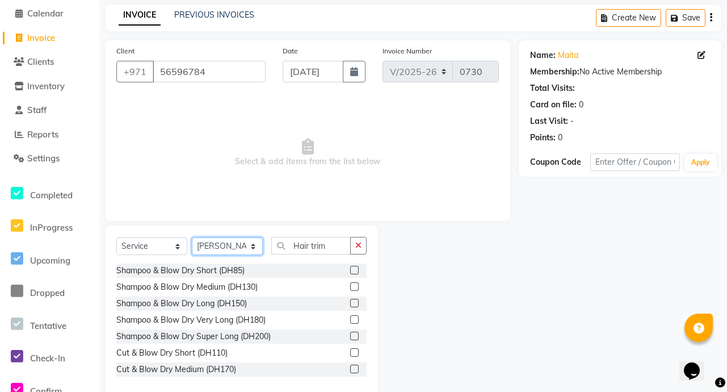
scroll to position [63, 0]
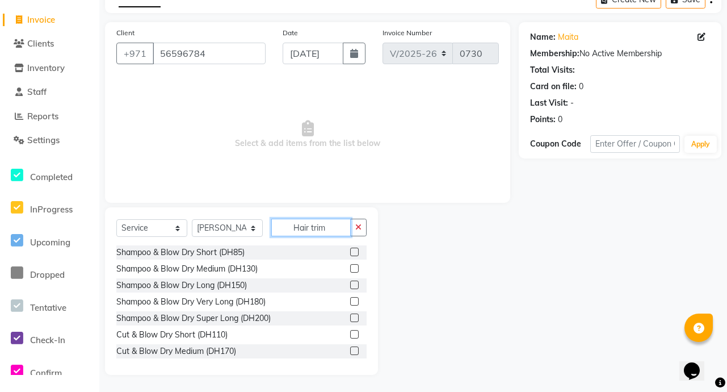
click at [312, 229] on input "Hair trim" at bounding box center [310, 228] width 79 height 18
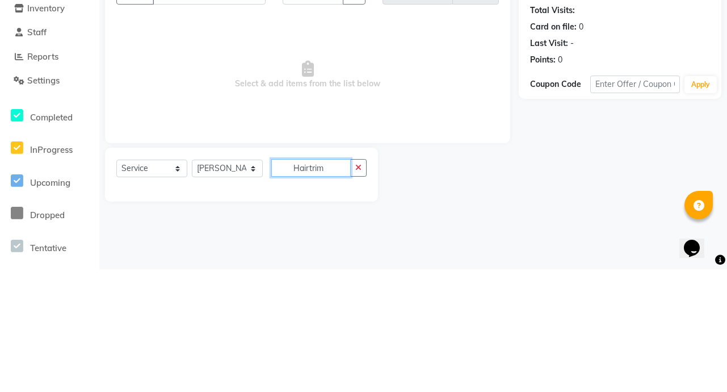
scroll to position [0, 0]
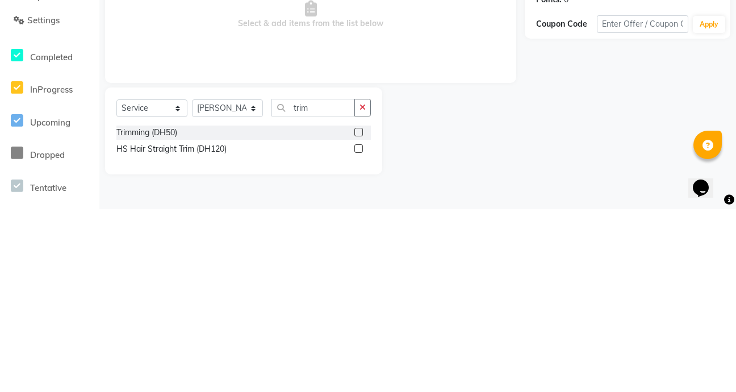
click at [359, 315] on label at bounding box center [358, 315] width 9 height 9
click at [359, 315] on input "checkbox" at bounding box center [357, 315] width 7 height 7
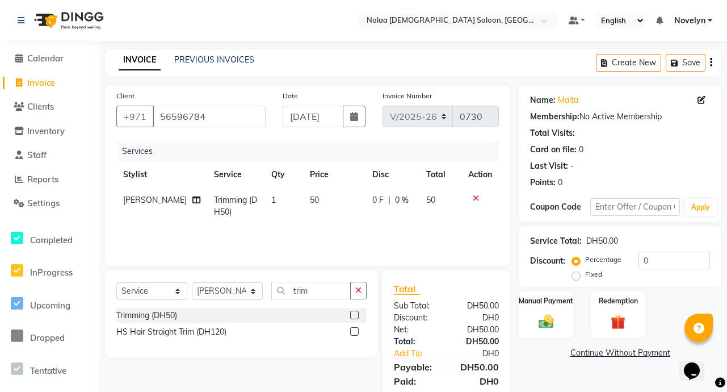
click at [387, 199] on div "0 F | 0 %" at bounding box center [392, 200] width 41 height 12
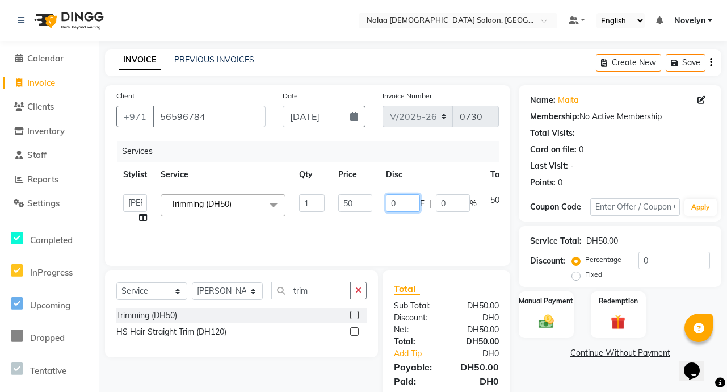
click at [399, 204] on input "0" at bounding box center [403, 203] width 34 height 18
click at [405, 207] on input "5" at bounding box center [403, 203] width 34 height 18
click at [551, 313] on img at bounding box center [546, 321] width 25 height 18
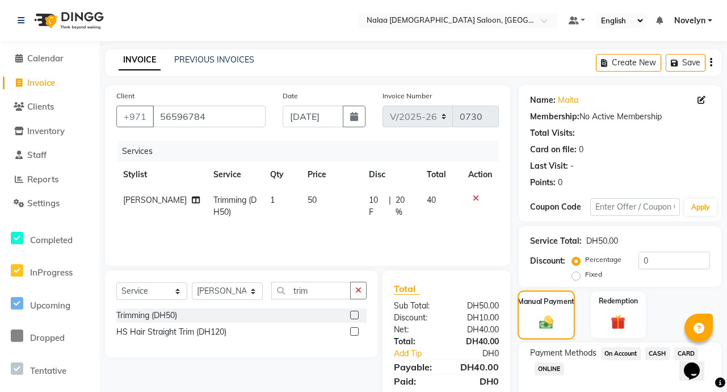
scroll to position [59, 0]
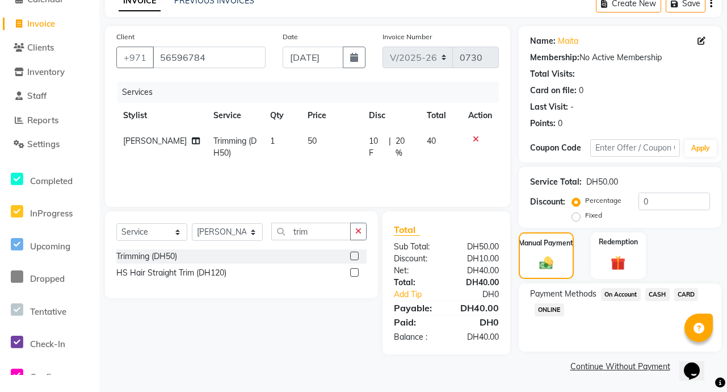
click at [687, 293] on span "CARD" at bounding box center [686, 294] width 24 height 13
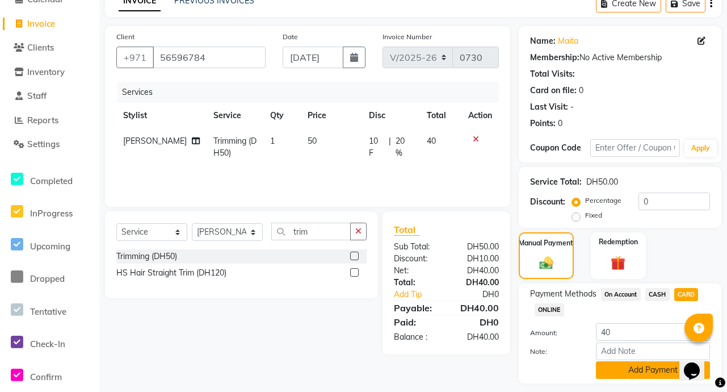
click at [667, 372] on button "Add Payment" at bounding box center [653, 370] width 114 height 18
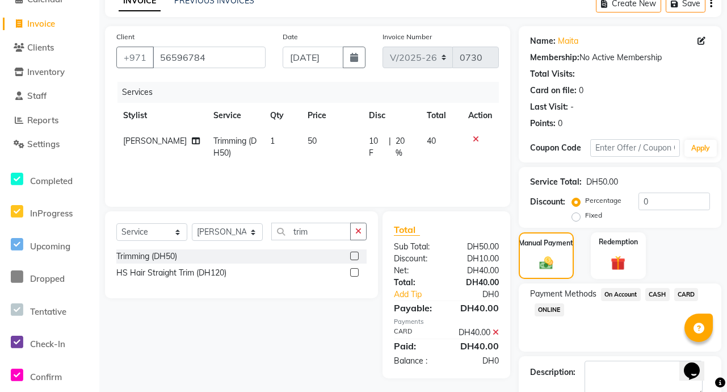
scroll to position [123, 0]
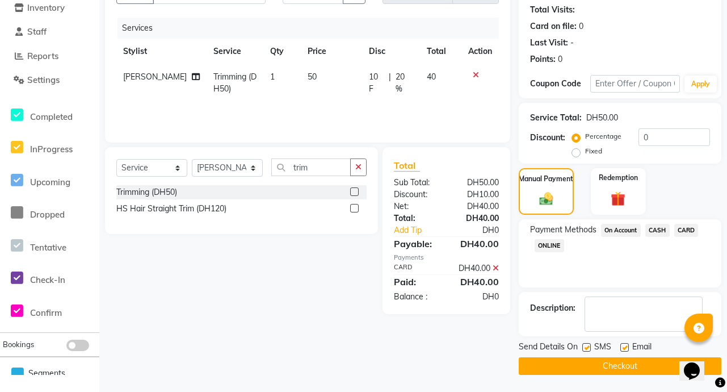
click at [652, 372] on button "Checkout" at bounding box center [620, 366] width 203 height 18
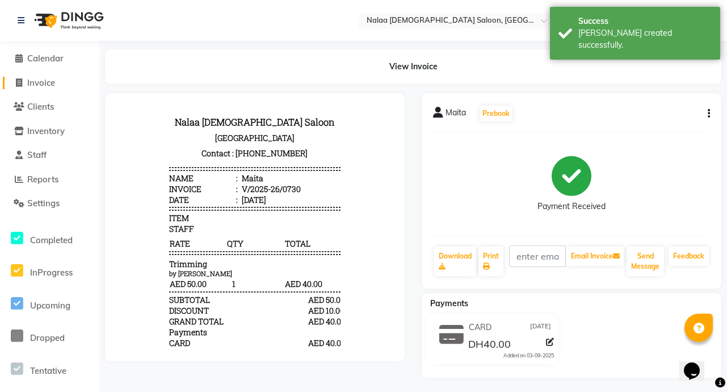
click at [58, 78] on link "Invoice" at bounding box center [50, 83] width 94 height 13
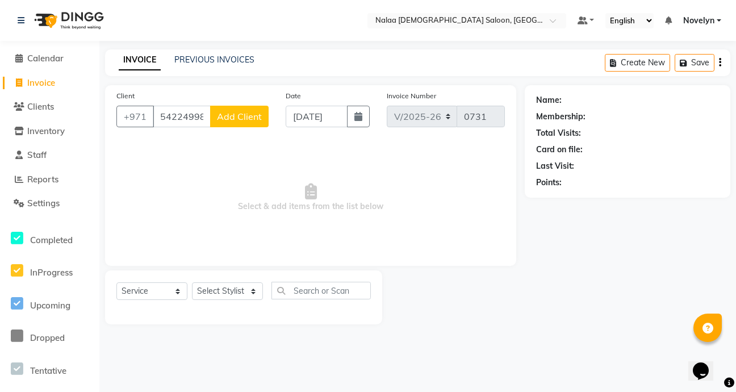
click at [253, 119] on span "Add Client" at bounding box center [239, 116] width 45 height 11
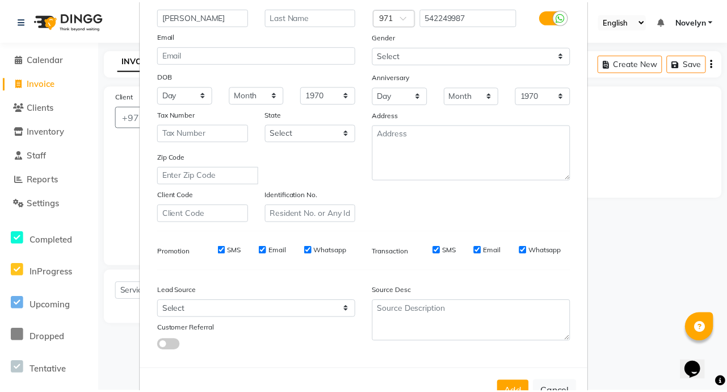
scroll to position [102, 0]
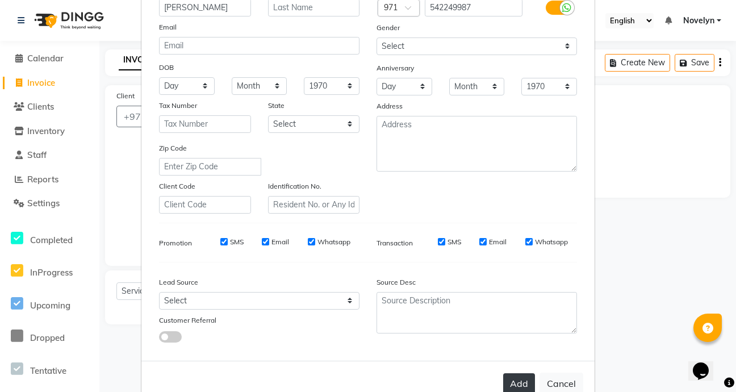
click at [514, 376] on button "Add" at bounding box center [519, 383] width 32 height 20
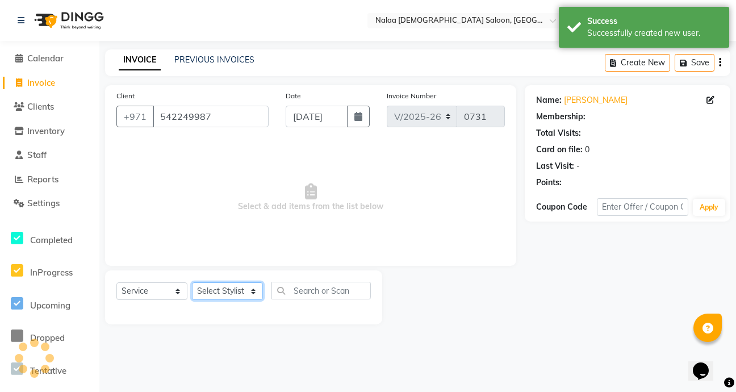
click at [250, 293] on select "Select Stylist Abby Chatty Grace Hina [PERSON_NAME] [PERSON_NAME] Stylist 1" at bounding box center [227, 291] width 71 height 18
click at [192, 282] on select "Select Stylist Abby Chatty Grace Hina [PERSON_NAME] [PERSON_NAME] Stylist 1" at bounding box center [227, 291] width 71 height 18
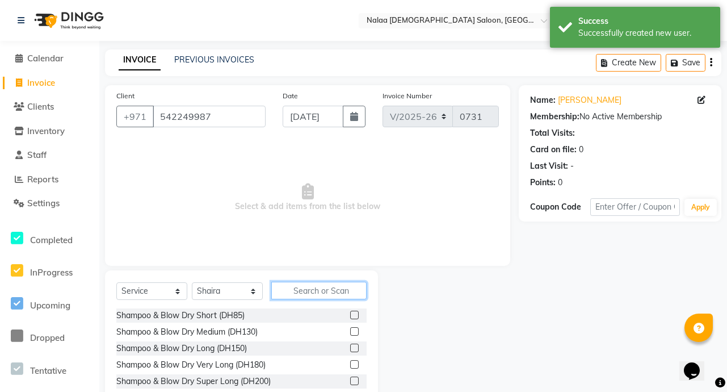
click at [325, 291] on input "text" at bounding box center [318, 291] width 95 height 18
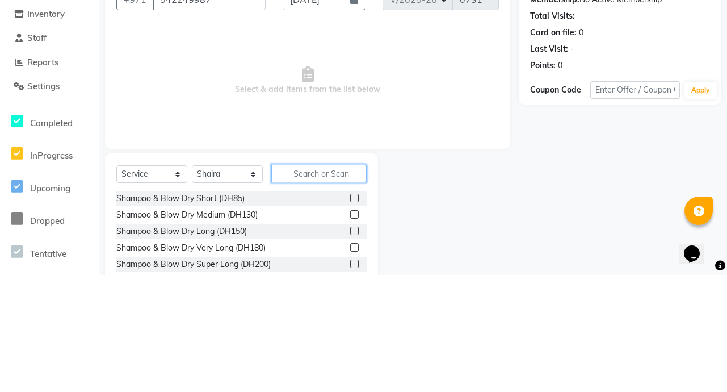
scroll to position [3, 0]
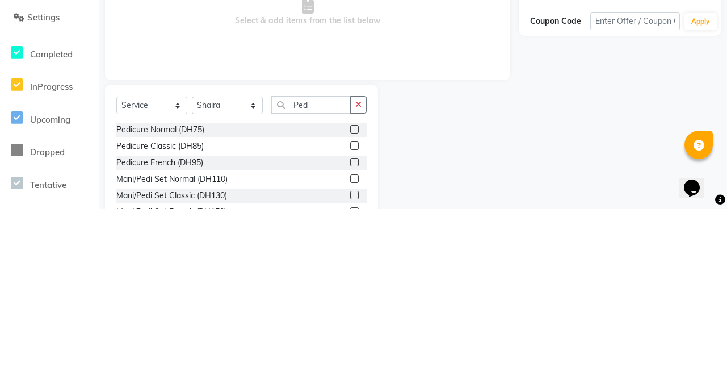
click at [350, 382] on label at bounding box center [354, 378] width 9 height 9
click at [350, 382] on input "checkbox" at bounding box center [353, 378] width 7 height 7
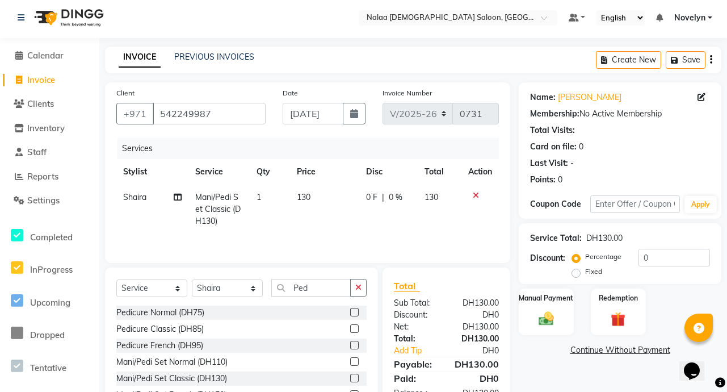
click at [149, 197] on td "Shaira" at bounding box center [152, 209] width 72 height 49
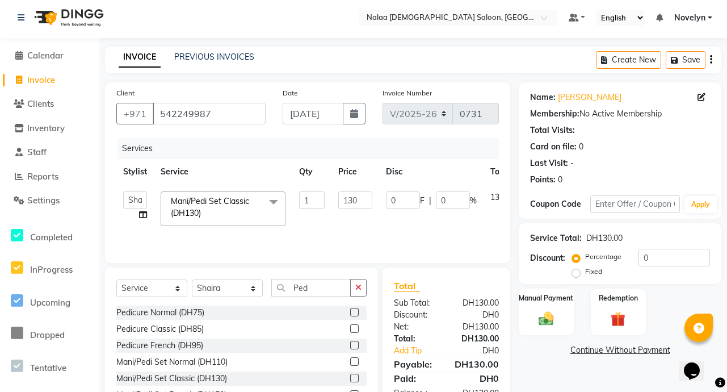
click at [265, 208] on span at bounding box center [273, 202] width 23 height 22
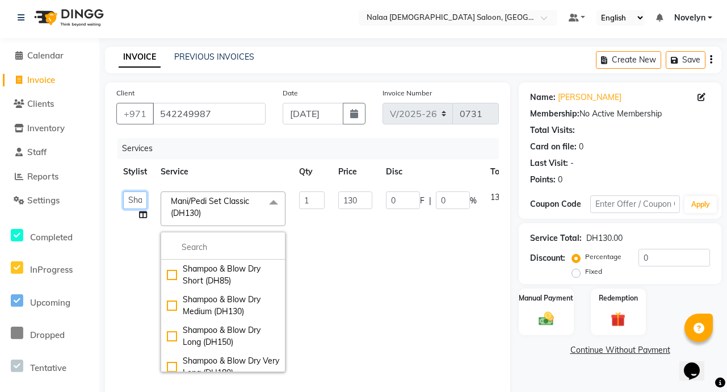
click at [135, 199] on select "Abby Chatty [PERSON_NAME] [PERSON_NAME] [PERSON_NAME] Stylist 1" at bounding box center [135, 200] width 24 height 18
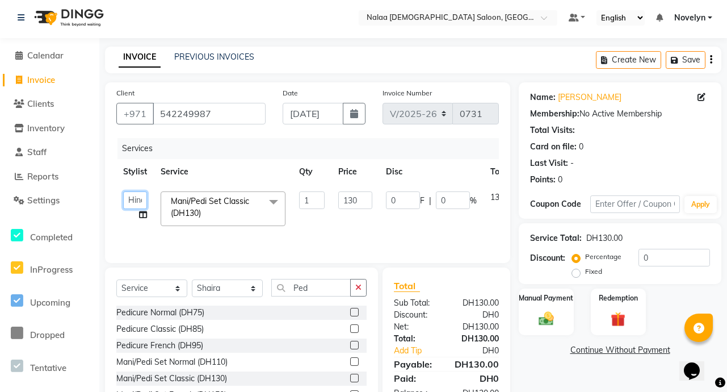
click at [136, 198] on select "Abby Chatty [PERSON_NAME] [PERSON_NAME] [PERSON_NAME] Stylist 1" at bounding box center [135, 200] width 24 height 18
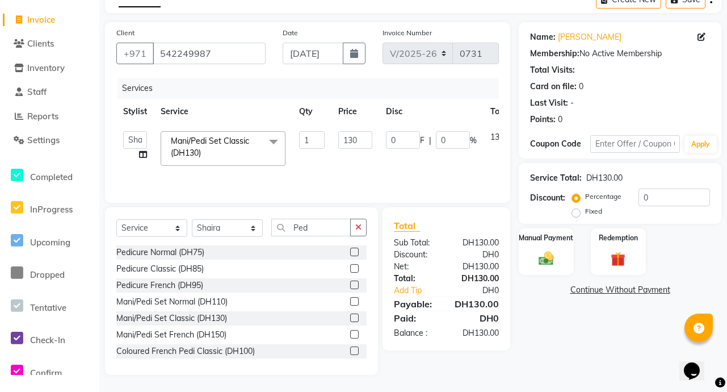
click at [571, 350] on div "Name: [PERSON_NAME] Membership: No Active Membership Total Visits: Card on file…" at bounding box center [624, 198] width 211 height 353
click at [358, 227] on icon "button" at bounding box center [358, 227] width 6 height 8
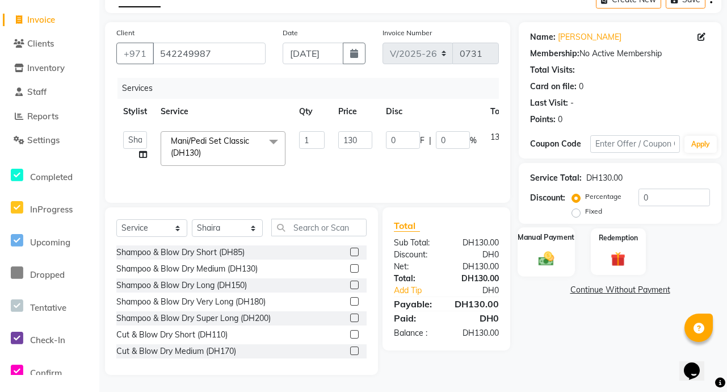
click at [549, 253] on img at bounding box center [546, 258] width 25 height 18
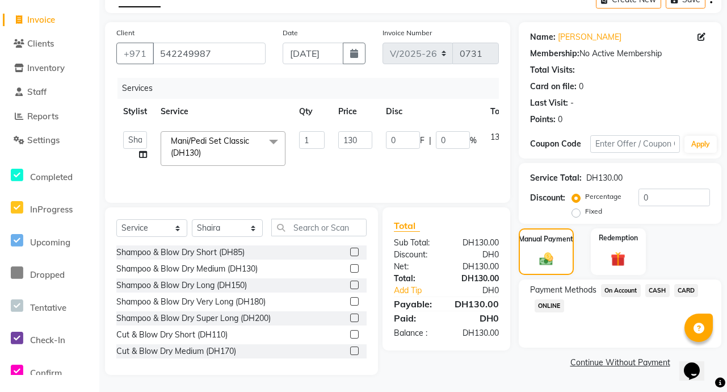
click at [691, 287] on span "CARD" at bounding box center [686, 290] width 24 height 13
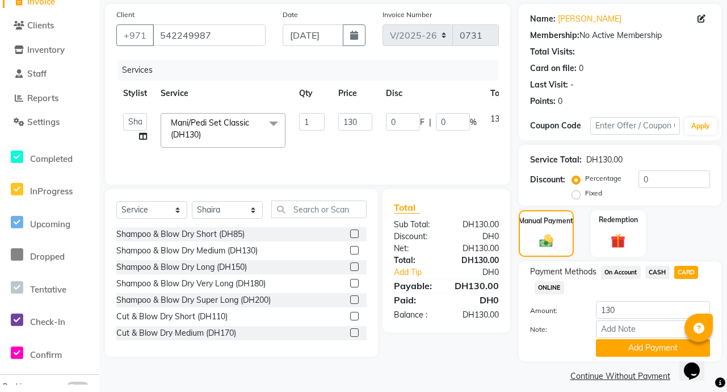
scroll to position [91, 0]
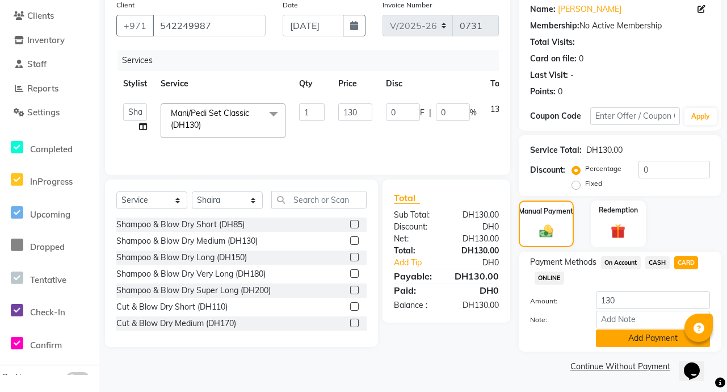
click at [652, 339] on button "Add Payment" at bounding box center [653, 338] width 114 height 18
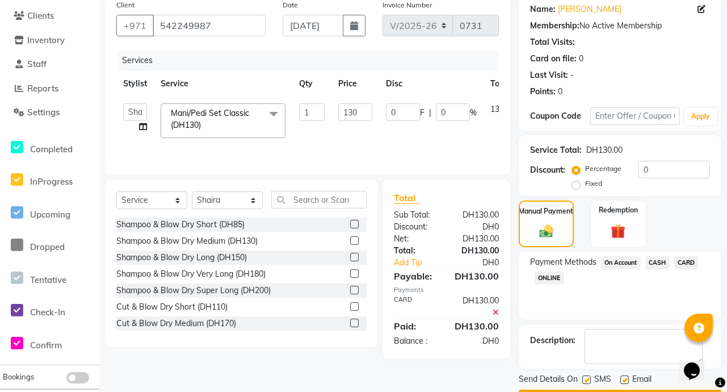
scroll to position [123, 0]
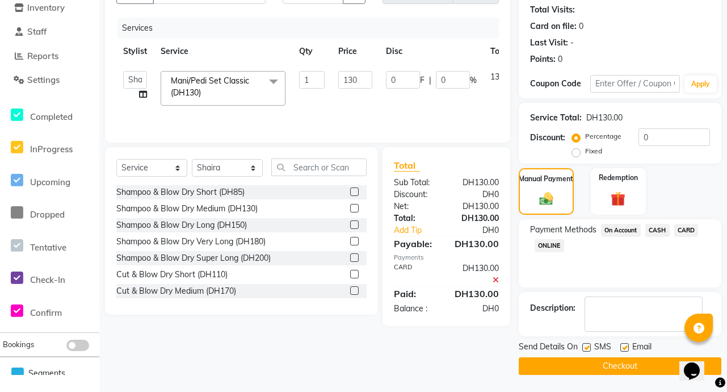
click at [653, 370] on button "Checkout" at bounding box center [620, 366] width 203 height 18
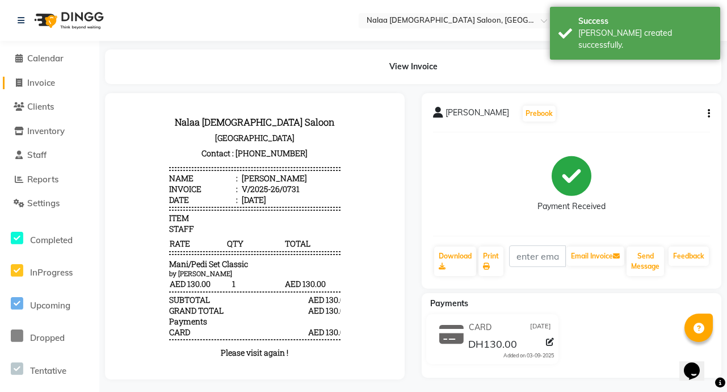
click at [41, 79] on span "Invoice" at bounding box center [41, 82] width 28 height 11
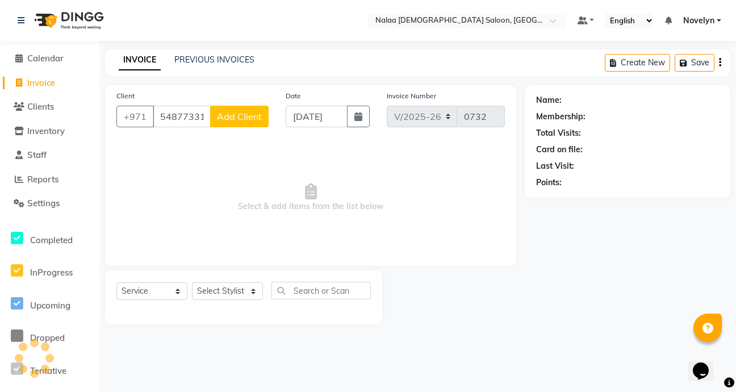
click at [235, 106] on button "Add Client" at bounding box center [239, 117] width 58 height 22
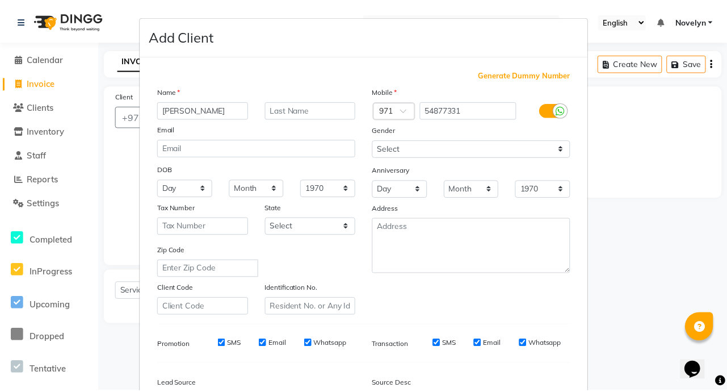
scroll to position [132, 0]
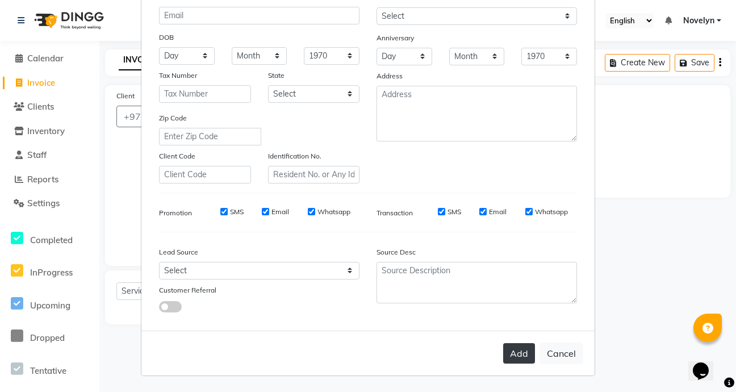
click at [518, 357] on button "Add" at bounding box center [519, 353] width 32 height 20
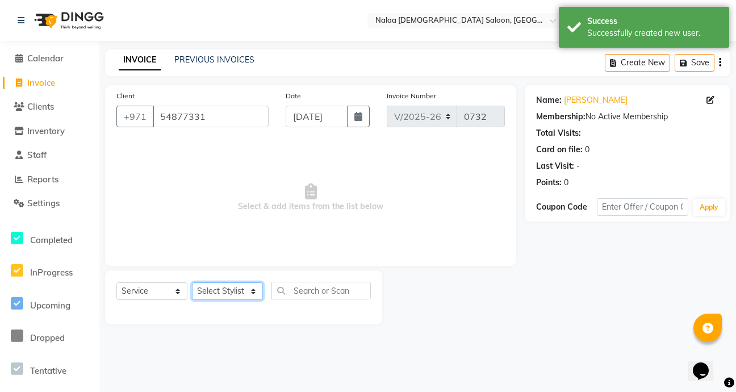
click at [252, 295] on select "Select Stylist Abby Chatty Grace Hina [PERSON_NAME] [PERSON_NAME] Stylist 1" at bounding box center [227, 291] width 71 height 18
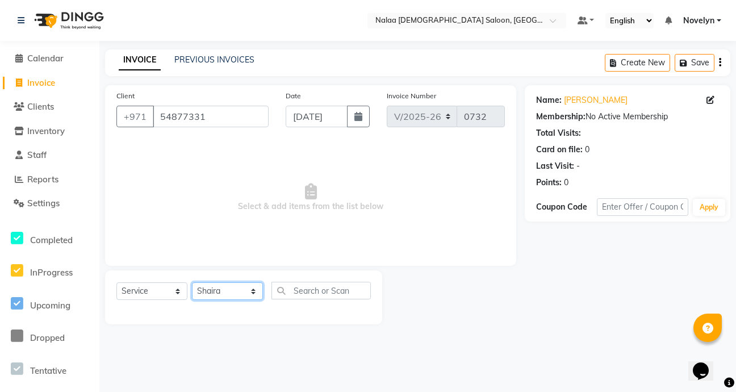
click at [192, 282] on select "Select Stylist Abby Chatty Grace Hina [PERSON_NAME] [PERSON_NAME] Stylist 1" at bounding box center [227, 291] width 71 height 18
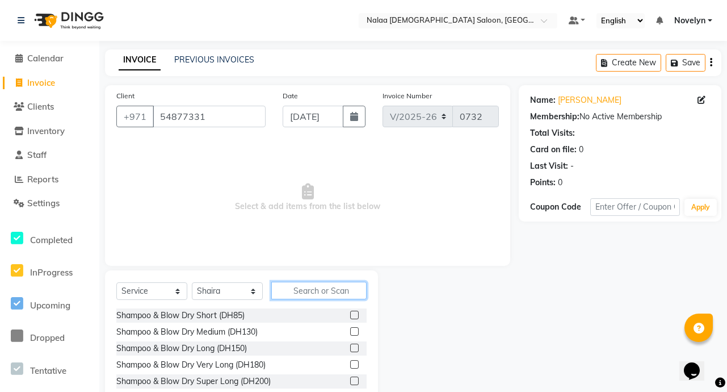
click at [326, 291] on input "text" at bounding box center [318, 291] width 95 height 18
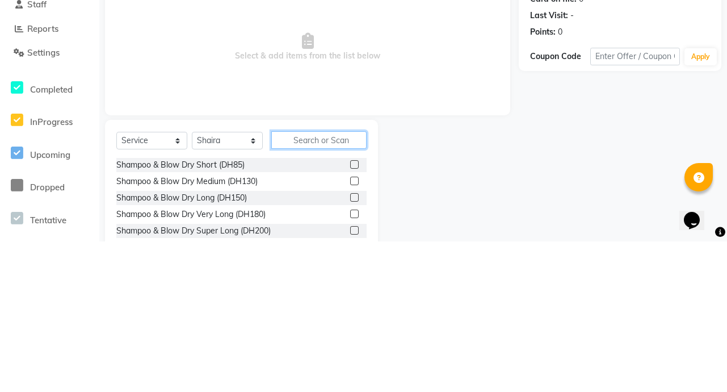
scroll to position [3, 0]
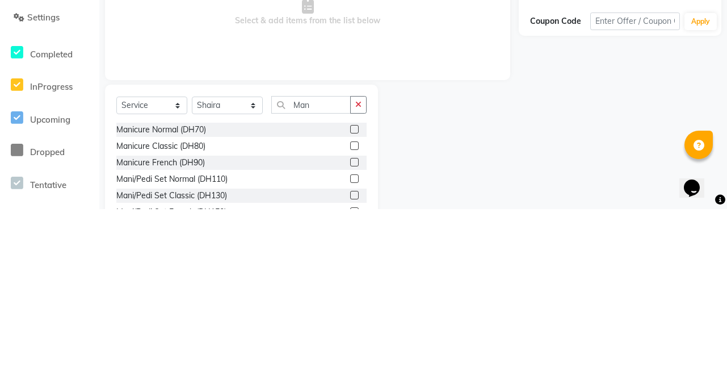
click at [350, 313] on label at bounding box center [354, 312] width 9 height 9
click at [350, 313] on input "checkbox" at bounding box center [353, 312] width 7 height 7
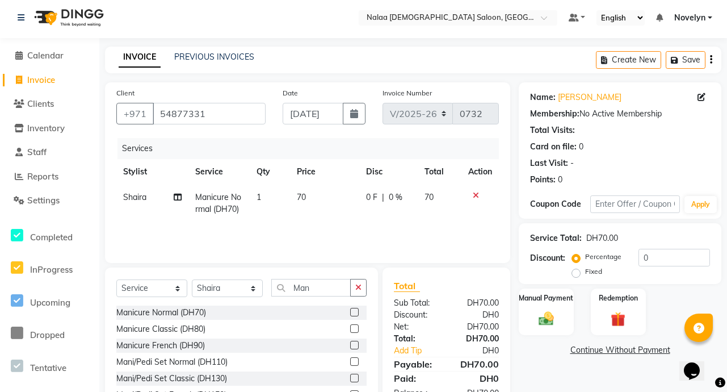
click at [414, 198] on td "0 F | 0 %" at bounding box center [388, 203] width 58 height 37
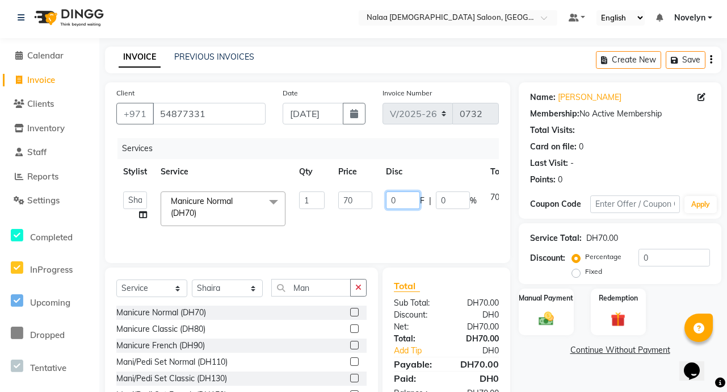
click at [402, 201] on input "0" at bounding box center [403, 200] width 34 height 18
click at [550, 311] on img at bounding box center [546, 318] width 25 height 18
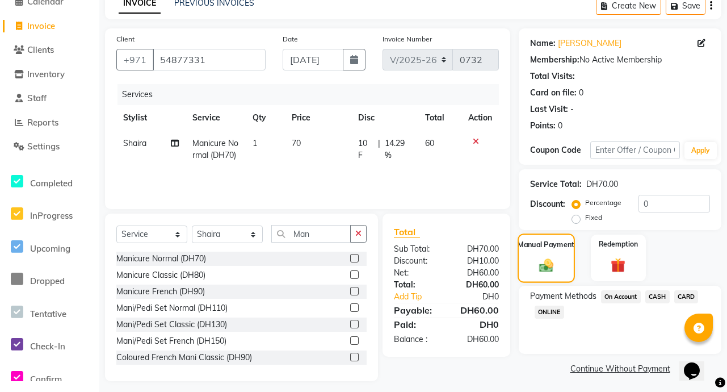
scroll to position [63, 0]
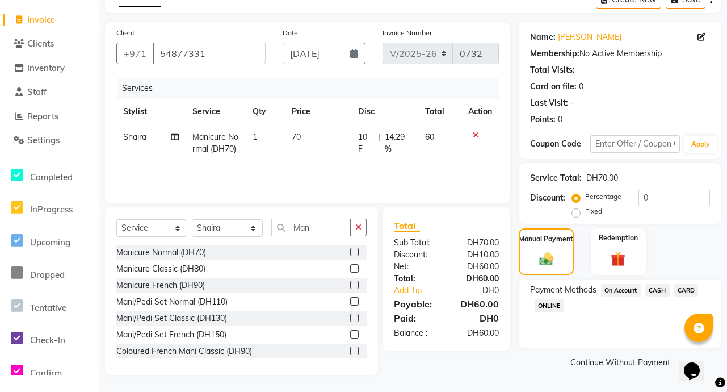
click at [690, 293] on span "CARD" at bounding box center [686, 290] width 24 height 13
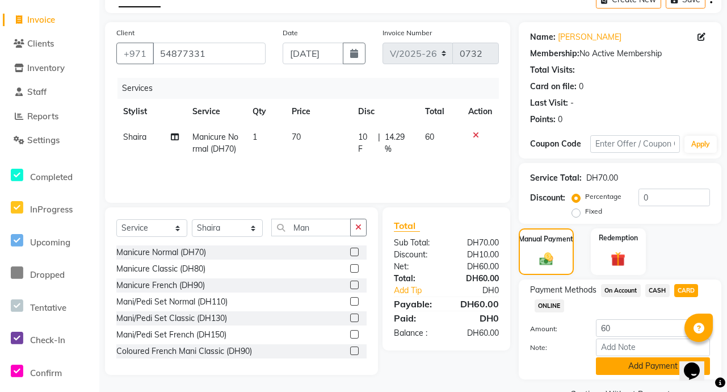
click at [662, 370] on button "Add Payment" at bounding box center [653, 366] width 114 height 18
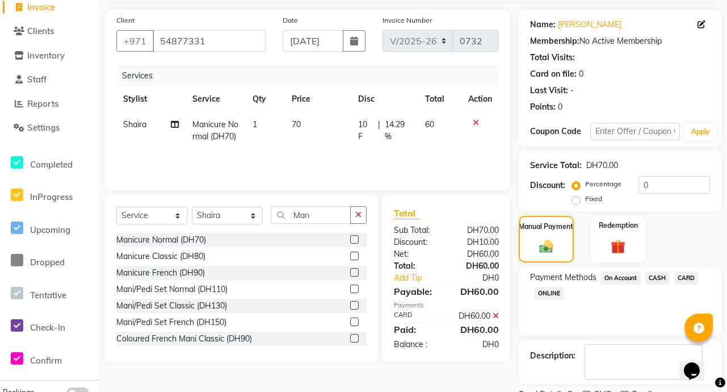
scroll to position [123, 0]
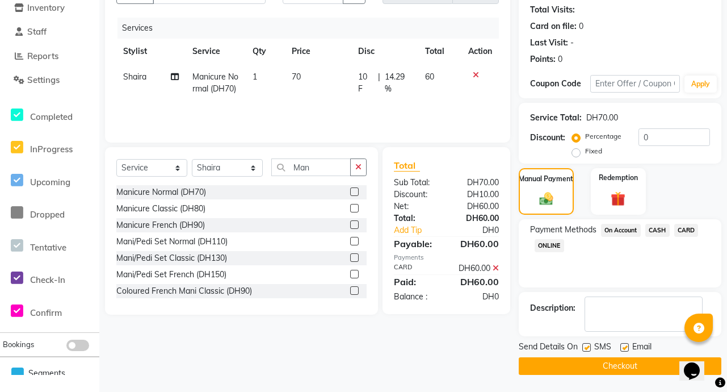
click at [651, 370] on button "Checkout" at bounding box center [620, 366] width 203 height 18
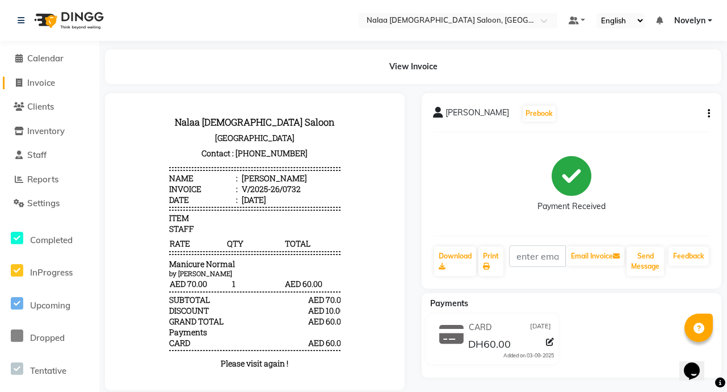
click at [52, 85] on span "Invoice" at bounding box center [41, 82] width 28 height 11
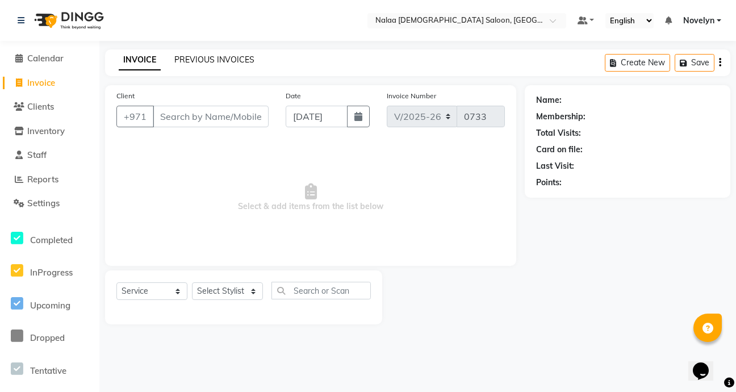
click at [230, 64] on link "PREVIOUS INVOICES" at bounding box center [214, 60] width 80 height 10
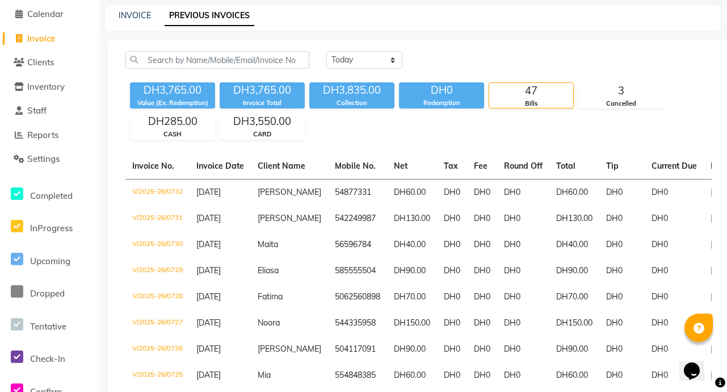
scroll to position [64, 0]
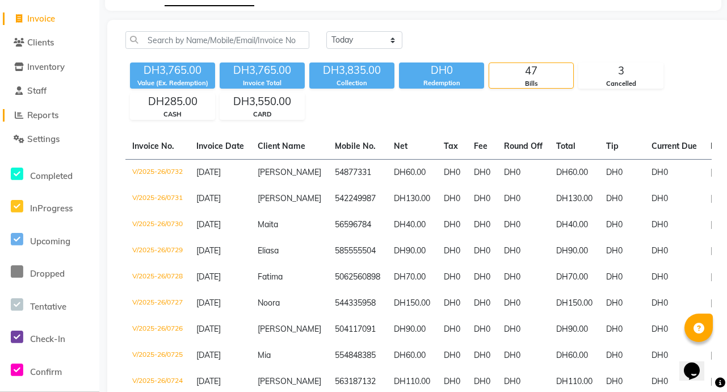
click at [65, 113] on link "Reports" at bounding box center [50, 115] width 94 height 13
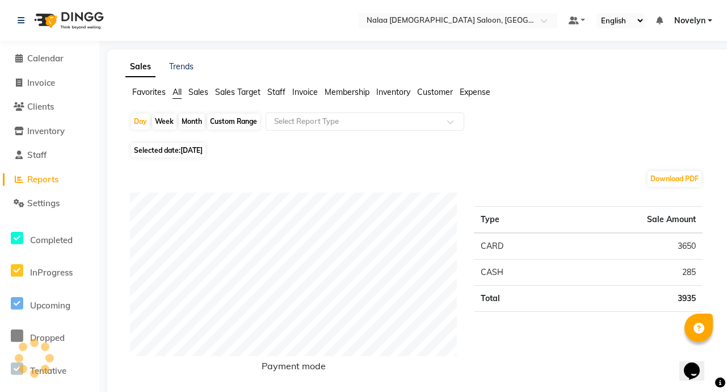
click at [241, 121] on div "Custom Range" at bounding box center [233, 122] width 53 height 16
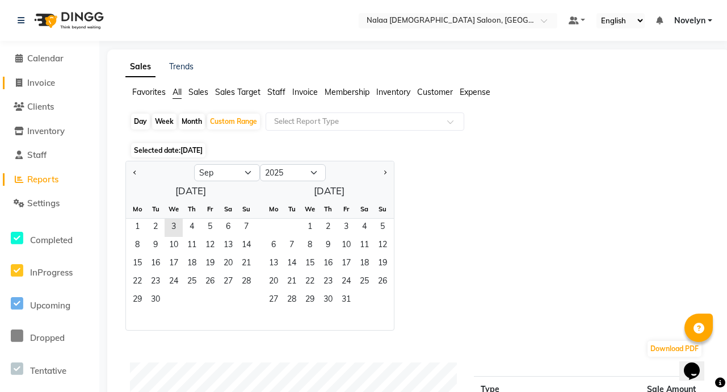
click at [76, 86] on link "Invoice" at bounding box center [50, 83] width 94 height 13
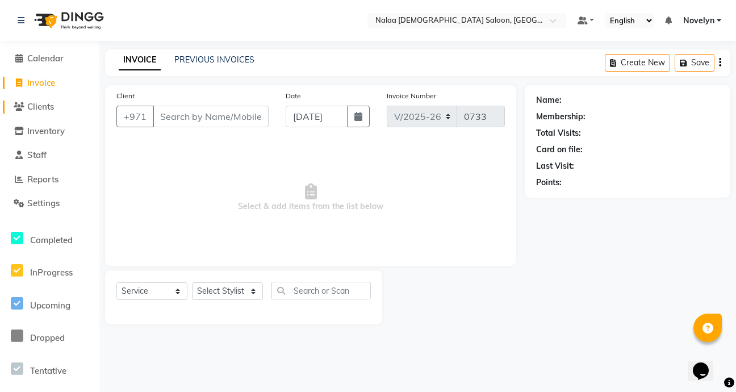
click at [77, 111] on link "Clients" at bounding box center [50, 106] width 94 height 13
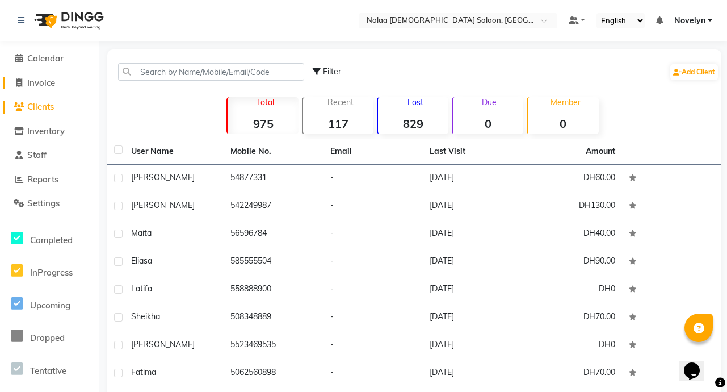
click at [65, 83] on link "Invoice" at bounding box center [50, 83] width 94 height 13
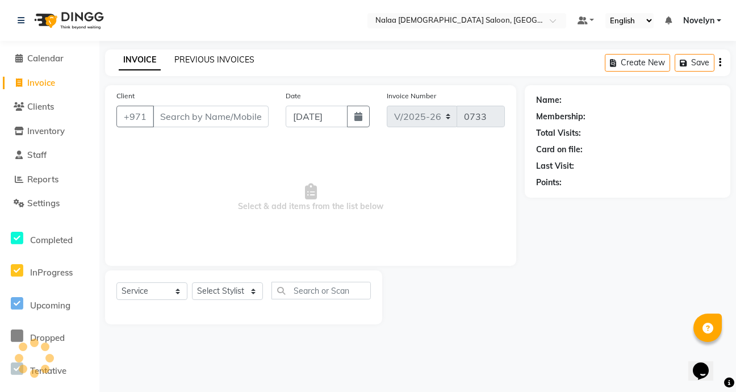
click at [230, 61] on link "PREVIOUS INVOICES" at bounding box center [214, 60] width 80 height 10
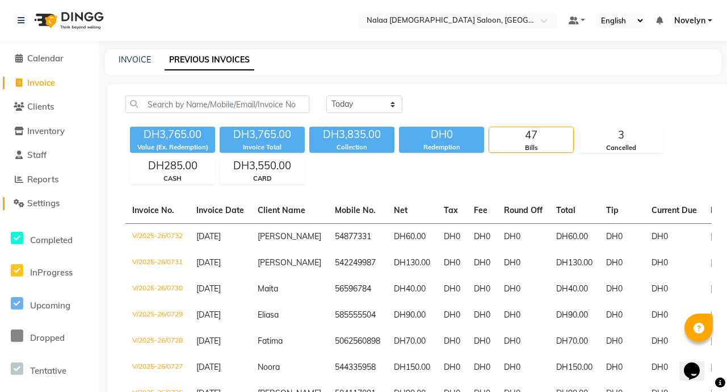
click at [82, 206] on link "Settings" at bounding box center [50, 203] width 94 height 13
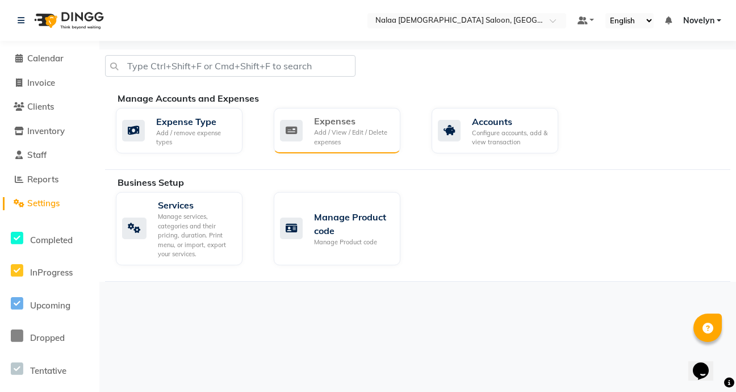
click at [345, 126] on div "Expenses" at bounding box center [352, 121] width 77 height 14
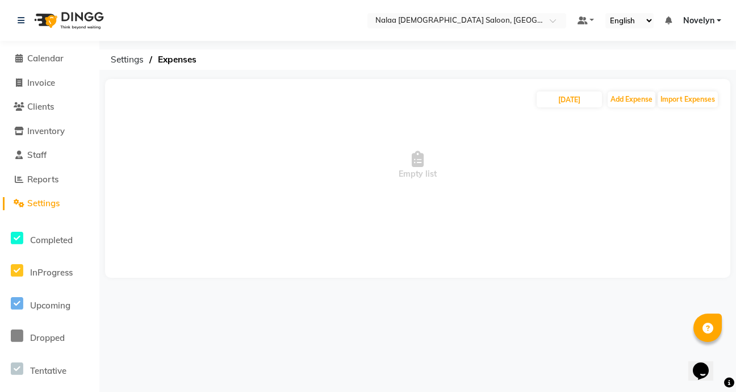
click at [433, 166] on span "Empty list" at bounding box center [417, 165] width 602 height 114
click at [640, 102] on button "Add Expense" at bounding box center [631, 99] width 48 height 16
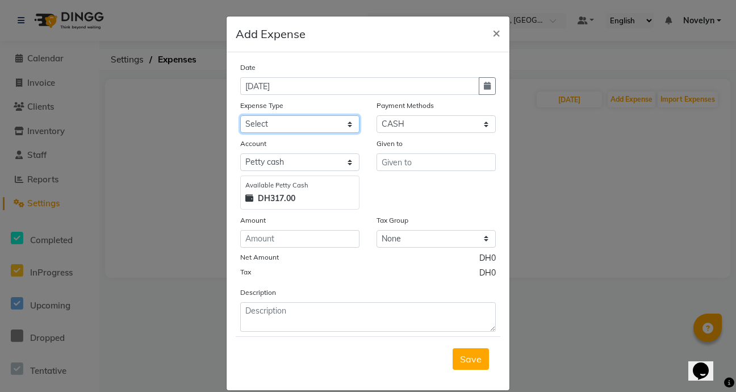
click at [345, 127] on select "Select Advance Salary Bank charges Carlift Car maintenance Cash transfer to ban…" at bounding box center [299, 124] width 119 height 18
click at [240, 115] on select "Select Advance Salary Bank charges Carlift Car maintenance Cash transfer to ban…" at bounding box center [299, 124] width 119 height 18
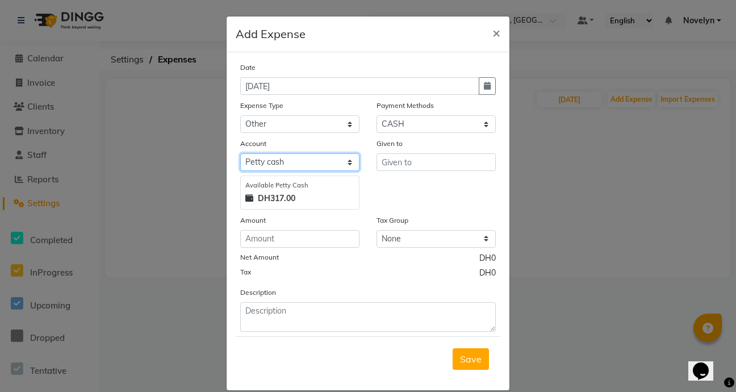
click at [350, 168] on select "Select [PERSON_NAME] cash Default account" at bounding box center [299, 162] width 119 height 18
click at [240, 153] on select "Select [PERSON_NAME] cash Default account" at bounding box center [299, 162] width 119 height 18
click at [325, 202] on div "DH317.00" at bounding box center [299, 198] width 109 height 12
click at [333, 203] on div "DH317.00" at bounding box center [299, 198] width 109 height 12
click at [347, 165] on select "Select [PERSON_NAME] cash Default account" at bounding box center [299, 162] width 119 height 18
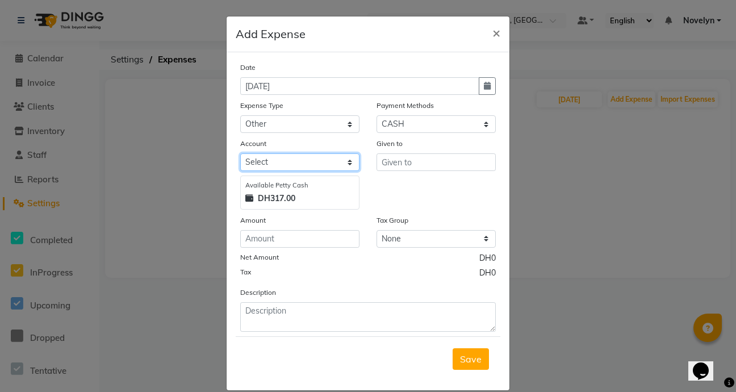
click at [240, 153] on select "Select [PERSON_NAME] cash Default account" at bounding box center [299, 162] width 119 height 18
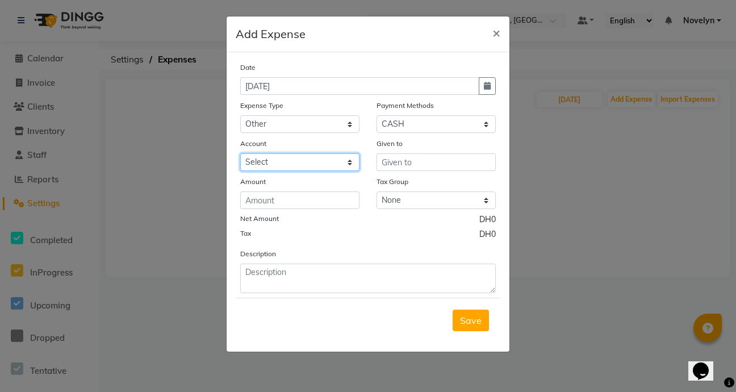
click at [349, 164] on select "Select [PERSON_NAME] cash Default account" at bounding box center [299, 162] width 119 height 18
click at [240, 153] on select "Select [PERSON_NAME] cash Default account" at bounding box center [299, 162] width 119 height 18
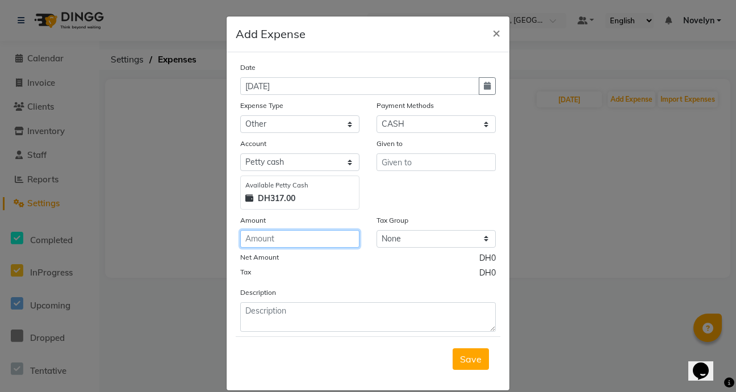
click at [332, 240] on input "number" at bounding box center [299, 239] width 119 height 18
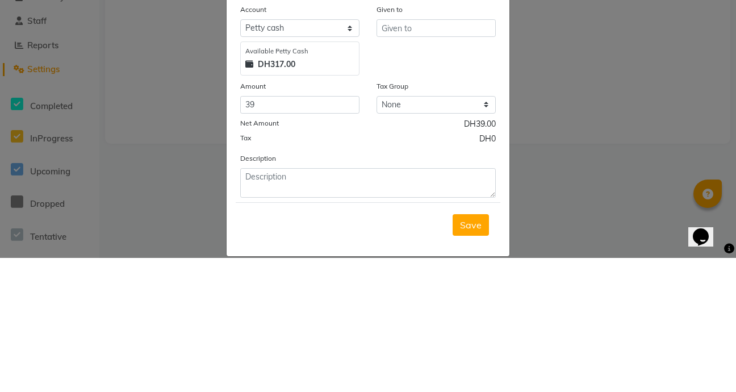
click at [565, 273] on ngb-modal-window "Add Expense × Date [DATE] Expense Type Select Advance Salary Bank charges Carli…" at bounding box center [368, 196] width 736 height 392
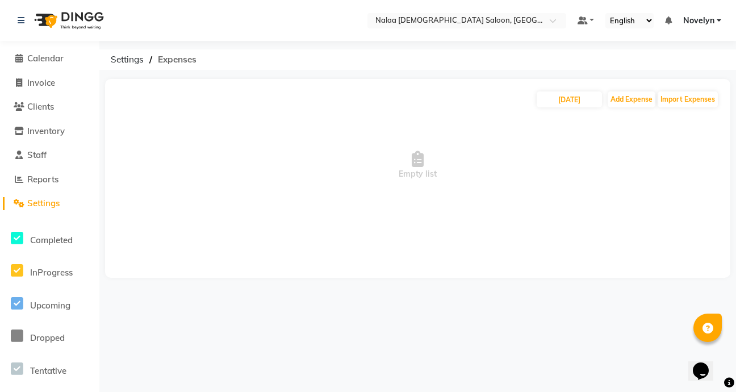
click at [178, 64] on span "Expenses" at bounding box center [177, 59] width 50 height 20
click at [124, 58] on span "Settings" at bounding box center [127, 59] width 44 height 20
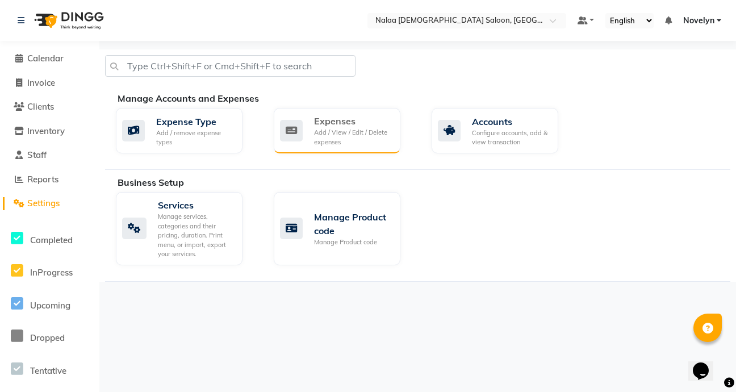
click at [369, 130] on div "Add / View / Edit / Delete expenses" at bounding box center [352, 137] width 77 height 19
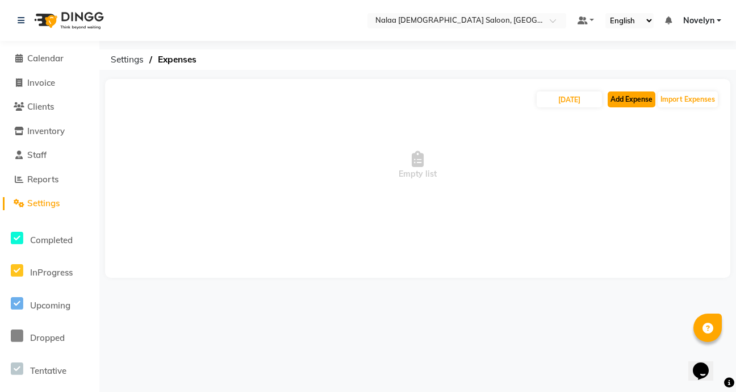
click at [640, 97] on button "Add Expense" at bounding box center [631, 99] width 48 height 16
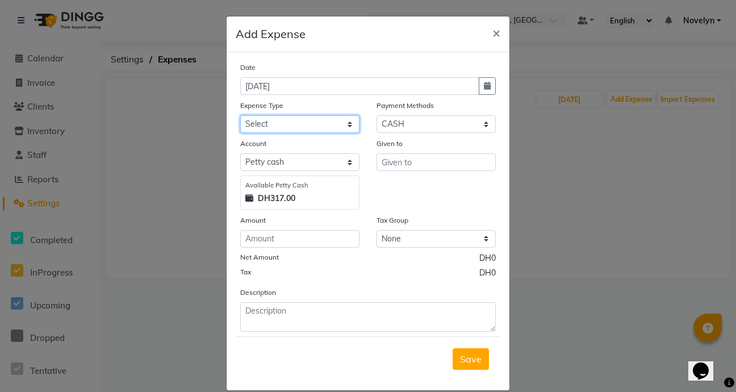
click at [348, 125] on select "Select Advance Salary Bank charges Carlift Car maintenance Cash transfer to ban…" at bounding box center [299, 124] width 119 height 18
click at [580, 189] on ngb-modal-window "Add Expense × Date [DATE] Expense Type Select Advance Salary Bank charges Carli…" at bounding box center [368, 196] width 736 height 392
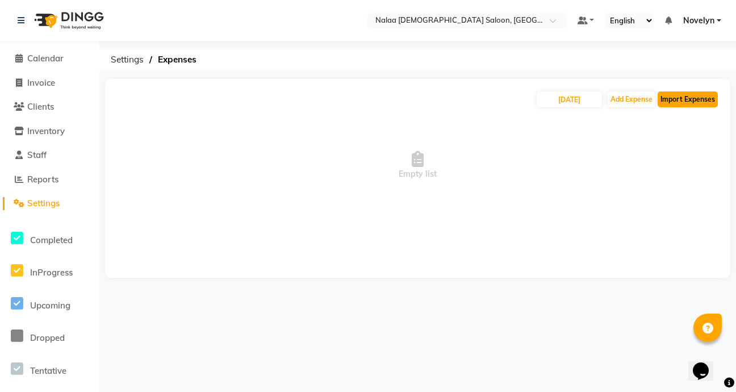
click at [701, 98] on button "Import Expenses" at bounding box center [687, 99] width 60 height 16
click at [632, 98] on button "Add Expense" at bounding box center [631, 99] width 48 height 16
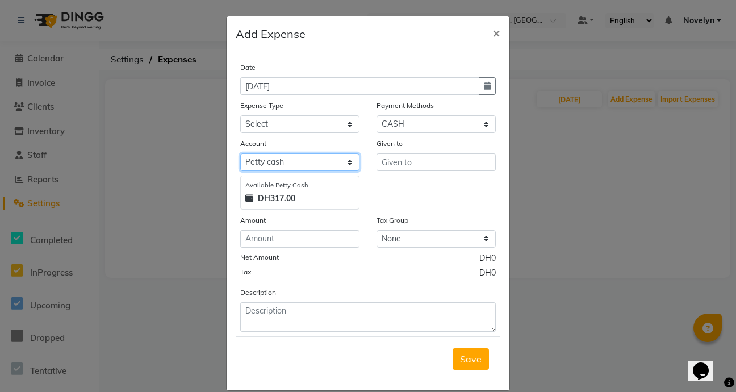
click at [345, 164] on select "Select [PERSON_NAME] cash Default account" at bounding box center [299, 162] width 119 height 18
click at [240, 153] on select "Select [PERSON_NAME] cash Default account" at bounding box center [299, 162] width 119 height 18
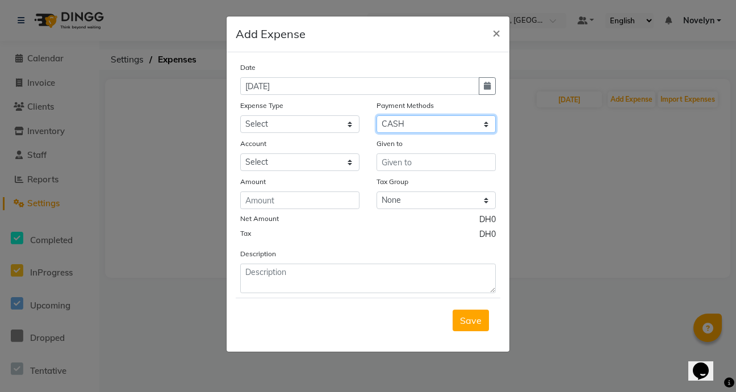
click at [487, 119] on select "Select On Account CASH CARD Package ONLINE Wallet" at bounding box center [435, 124] width 119 height 18
click at [376, 115] on select "Select On Account CASH CARD Package ONLINE Wallet" at bounding box center [435, 124] width 119 height 18
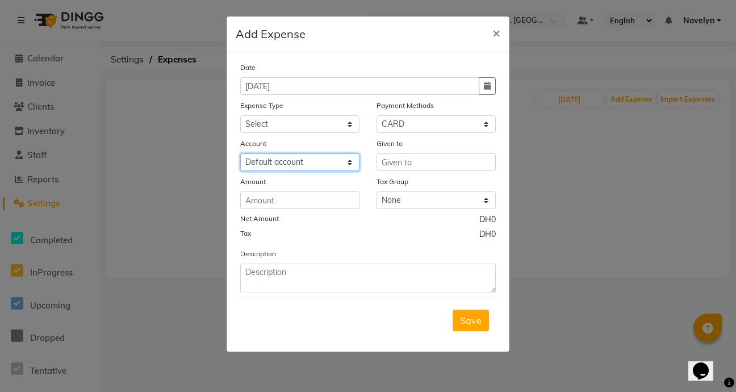
click at [347, 163] on select "Select Default account" at bounding box center [299, 162] width 119 height 18
click at [240, 153] on select "Select Default account" at bounding box center [299, 162] width 119 height 18
click at [351, 165] on select "Select Default account" at bounding box center [299, 162] width 119 height 18
click at [393, 241] on div "Tax DH0" at bounding box center [367, 235] width 255 height 15
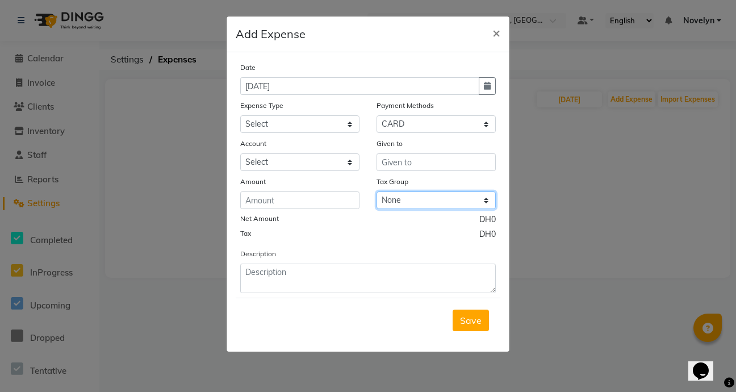
click at [485, 208] on select "None" at bounding box center [435, 200] width 119 height 18
click at [153, 250] on ngb-modal-window "Add Expense × Date [DATE] Expense Type Select Advance Salary Bank charges Carli…" at bounding box center [368, 196] width 736 height 392
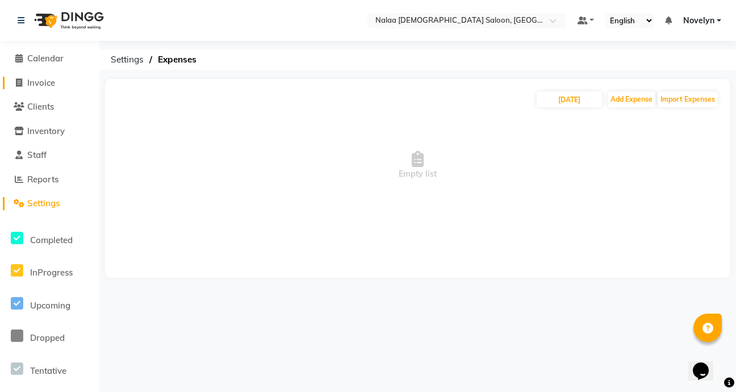
click at [58, 86] on link "Invoice" at bounding box center [50, 83] width 94 height 13
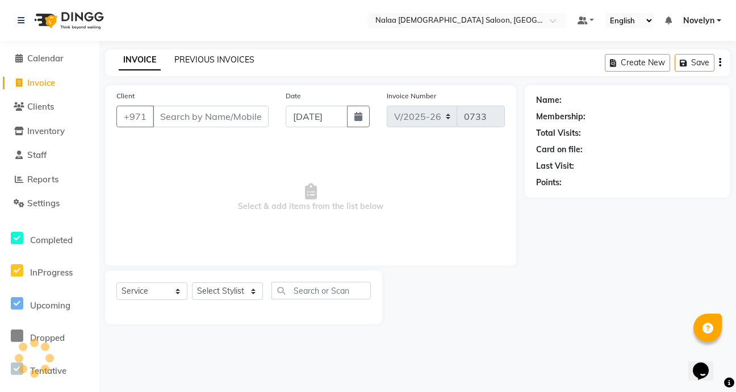
click at [231, 60] on link "PREVIOUS INVOICES" at bounding box center [214, 60] width 80 height 10
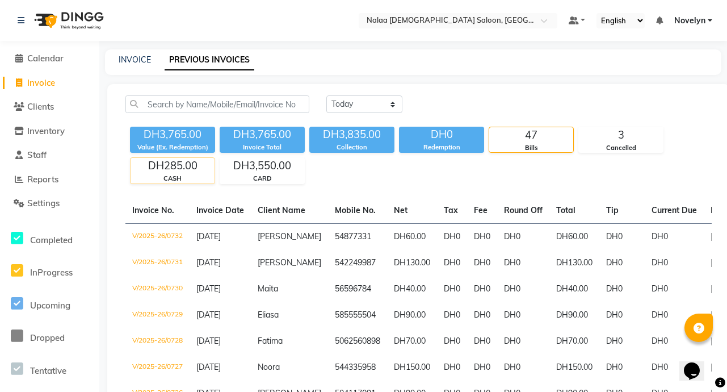
click at [192, 175] on div "CASH" at bounding box center [173, 179] width 84 height 10
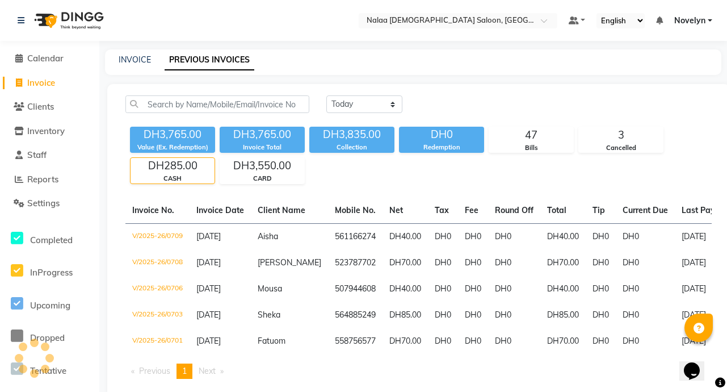
scroll to position [33, 0]
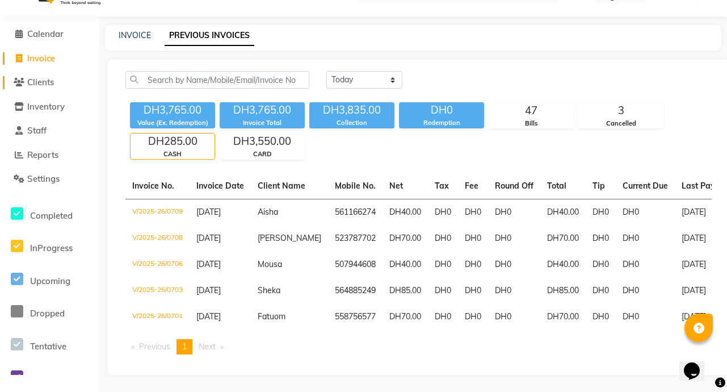
click at [76, 78] on link "Clients" at bounding box center [50, 82] width 94 height 13
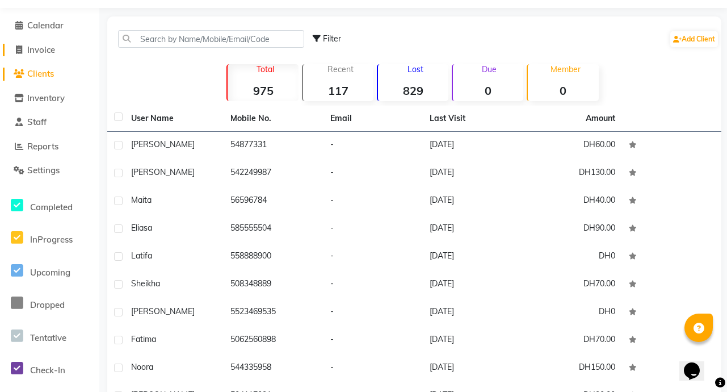
click at [67, 45] on link "Invoice" at bounding box center [50, 50] width 94 height 13
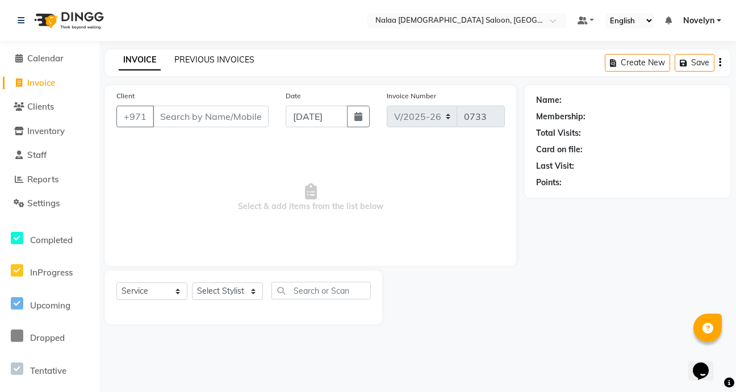
click at [230, 62] on link "PREVIOUS INVOICES" at bounding box center [214, 60] width 80 height 10
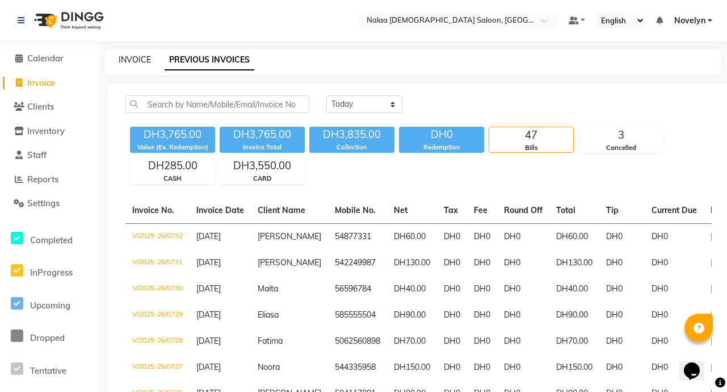
click at [138, 62] on link "INVOICE" at bounding box center [135, 60] width 32 height 10
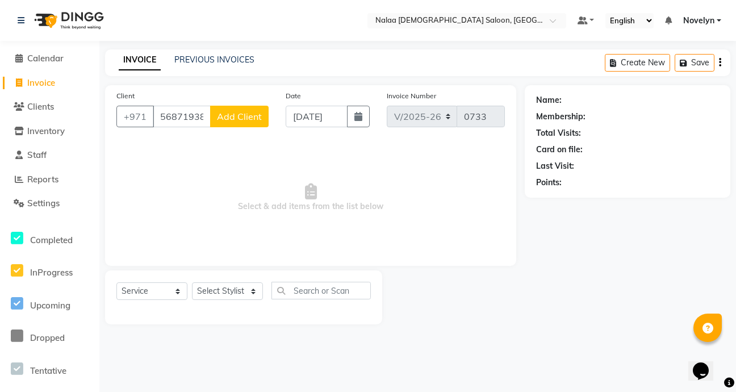
click at [252, 116] on span "Add Client" at bounding box center [239, 116] width 45 height 11
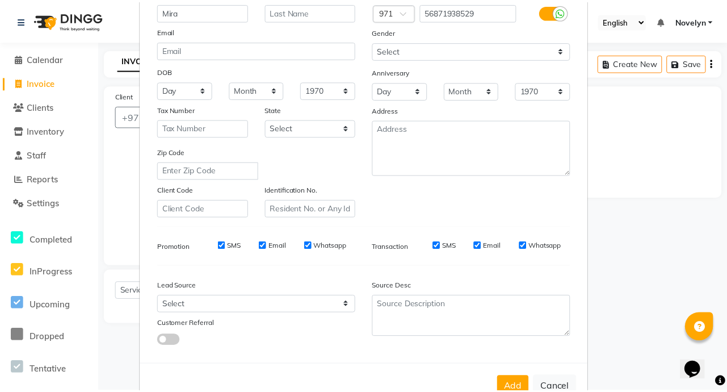
scroll to position [132, 0]
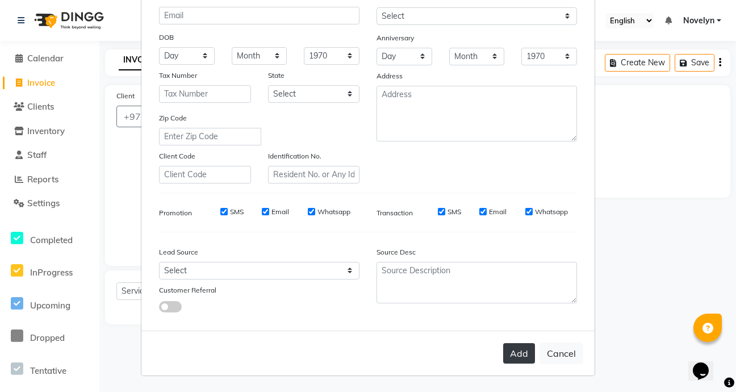
click at [521, 353] on button "Add" at bounding box center [519, 353] width 32 height 20
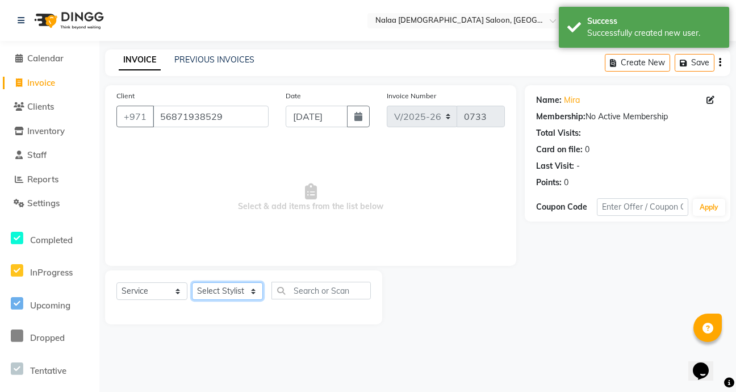
click at [244, 297] on select "Select Stylist Abby Chatty Grace Hina [PERSON_NAME] [PERSON_NAME] Stylist 1" at bounding box center [227, 291] width 71 height 18
click at [192, 282] on select "Select Stylist Abby Chatty Grace Hina [PERSON_NAME] [PERSON_NAME] Stylist 1" at bounding box center [227, 291] width 71 height 18
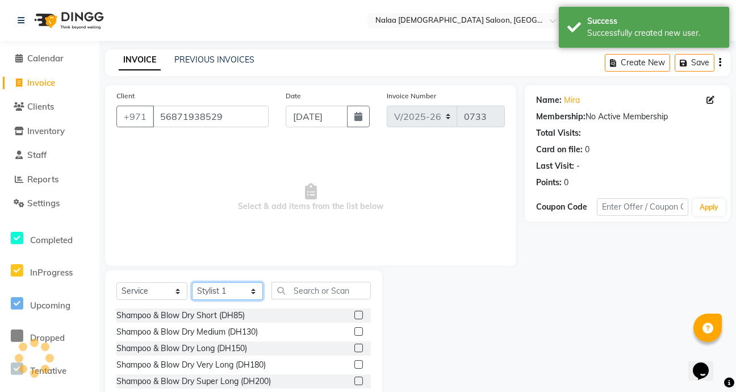
click at [254, 291] on select "Select Stylist Abby Chatty Grace Hina [PERSON_NAME] [PERSON_NAME] Stylist 1" at bounding box center [227, 291] width 71 height 18
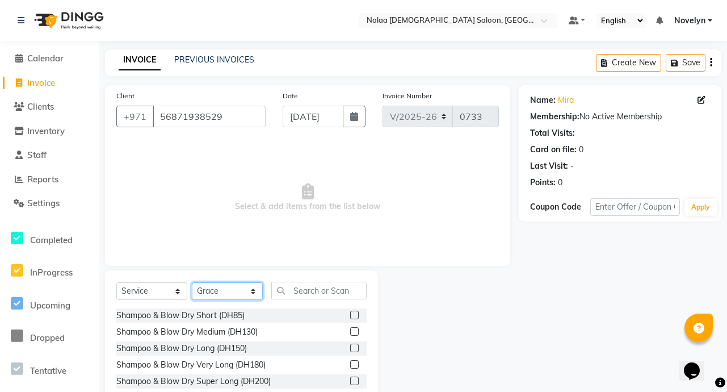
click at [192, 282] on select "Select Stylist Abby Chatty Grace Hina [PERSON_NAME] [PERSON_NAME] Stylist 1" at bounding box center [227, 291] width 71 height 18
click at [337, 295] on input "text" at bounding box center [318, 291] width 95 height 18
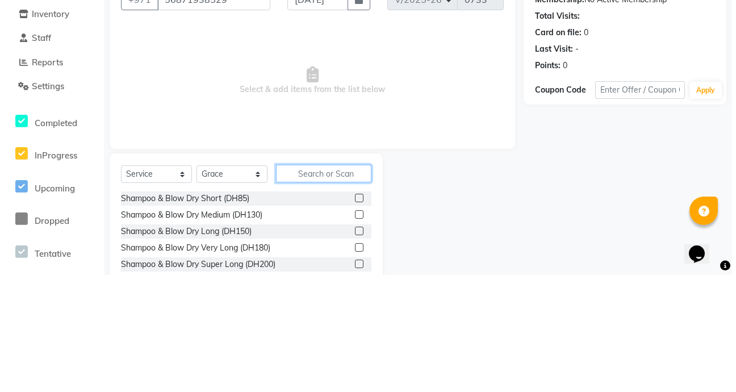
scroll to position [3, 0]
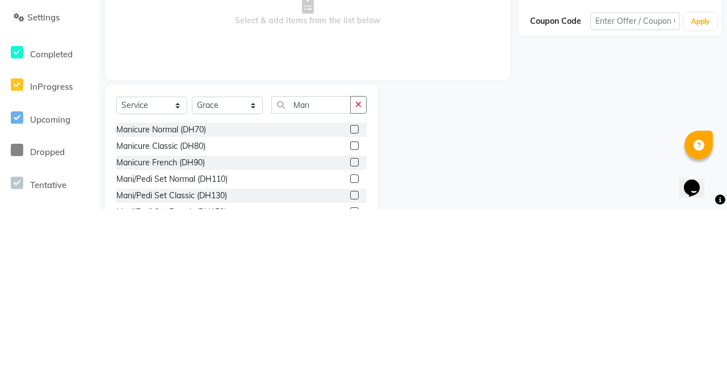
click at [350, 312] on label at bounding box center [354, 312] width 9 height 9
click at [350, 312] on input "checkbox" at bounding box center [353, 312] width 7 height 7
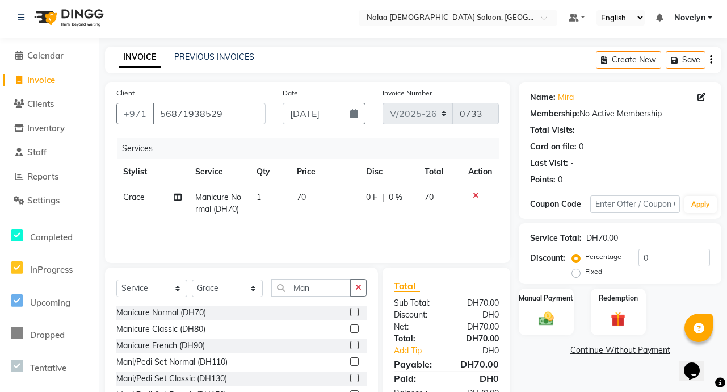
click at [421, 195] on td "70" at bounding box center [440, 203] width 44 height 37
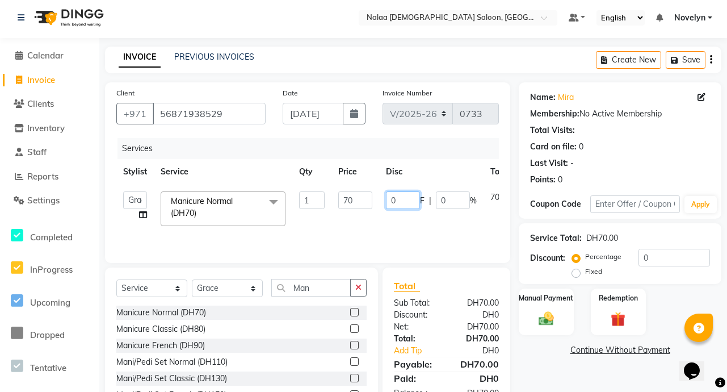
click at [404, 202] on input "0" at bounding box center [403, 200] width 34 height 18
click at [442, 351] on link "Add Tip" at bounding box center [420, 351] width 71 height 12
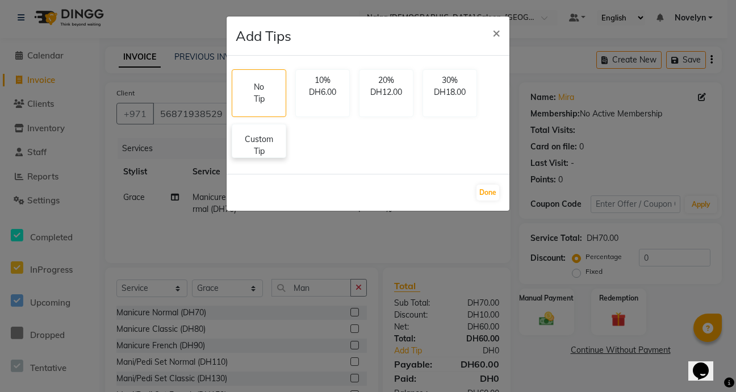
click at [263, 154] on p "Custom Tip" at bounding box center [259, 145] width 40 height 24
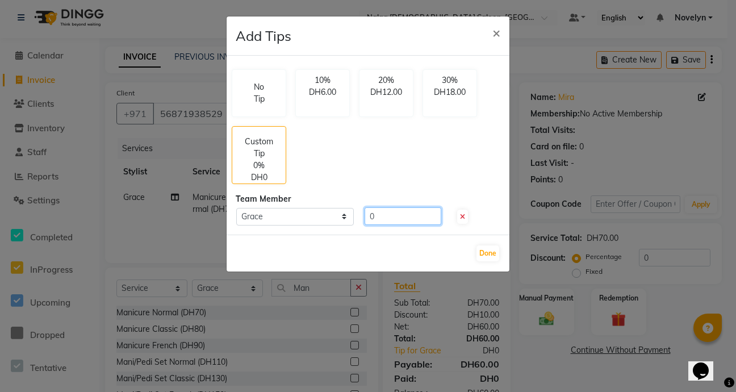
click at [384, 217] on input "0" at bounding box center [402, 216] width 77 height 18
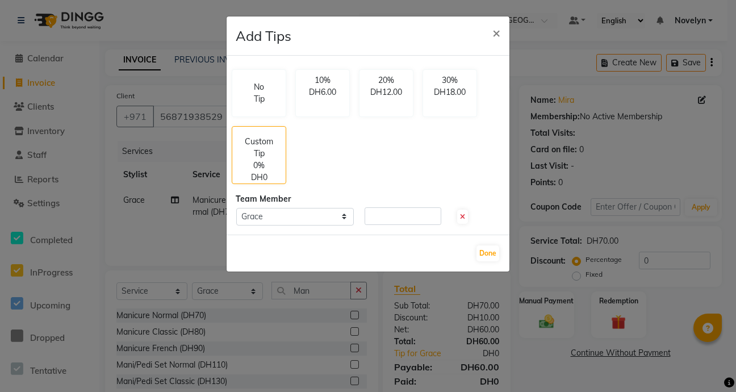
select select "7528"
select select "service"
select select "90523"
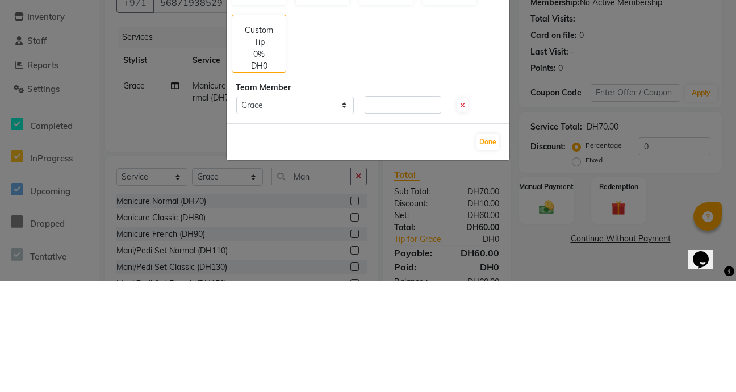
type input "5"
click at [489, 253] on button "Done" at bounding box center [487, 253] width 23 height 16
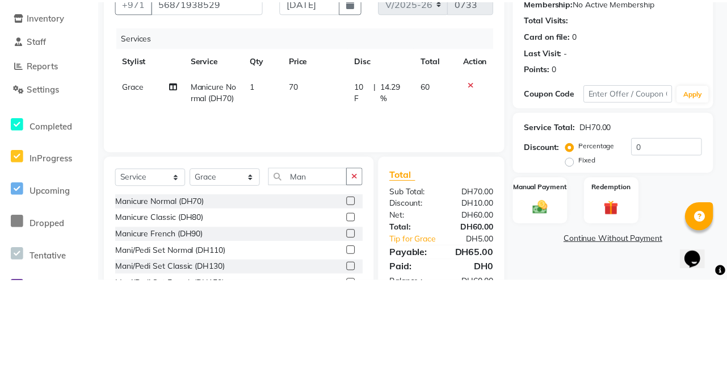
scroll to position [63, 0]
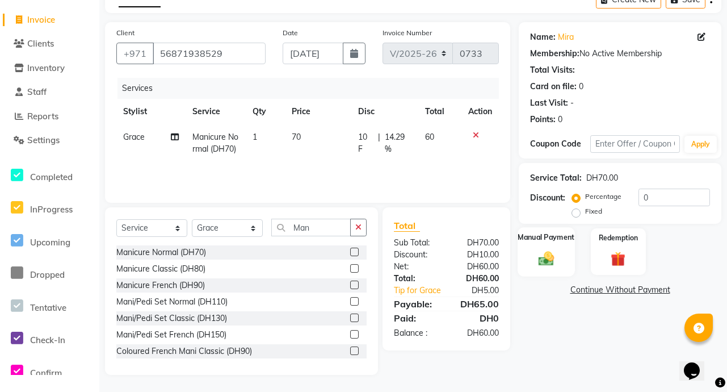
click at [544, 259] on img at bounding box center [546, 258] width 25 height 18
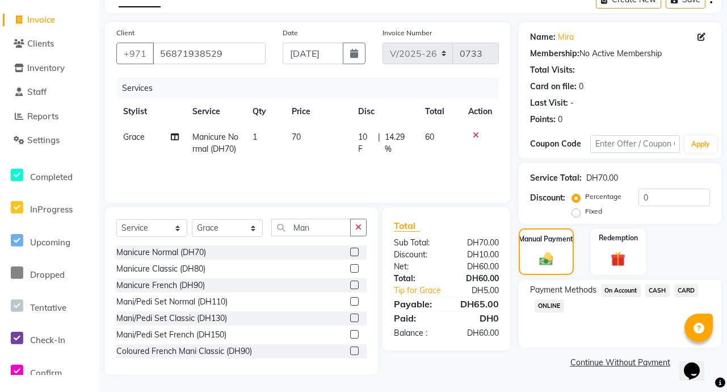
click at [691, 294] on span "CARD" at bounding box center [686, 290] width 24 height 13
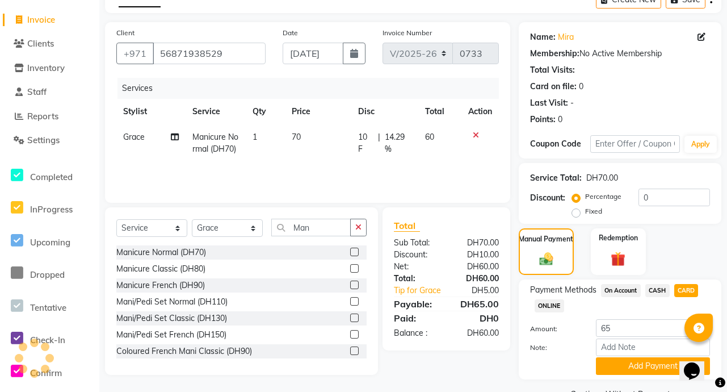
scroll to position [91, 0]
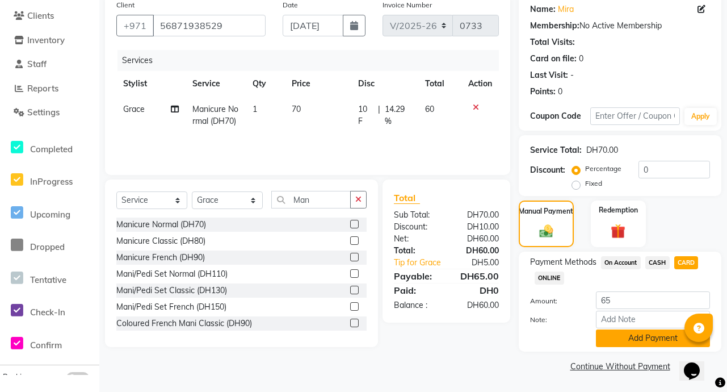
click at [663, 340] on button "Add Payment" at bounding box center [653, 338] width 114 height 18
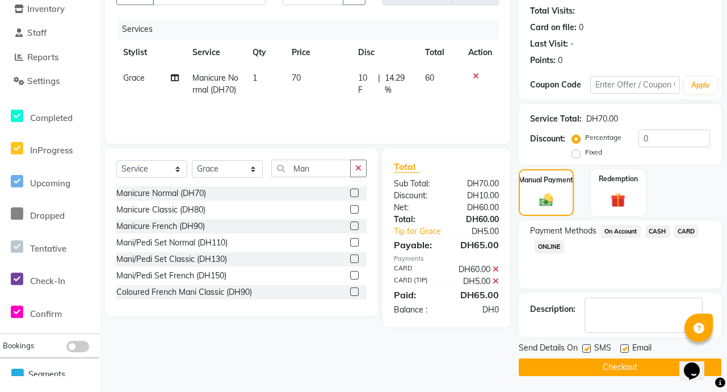
scroll to position [123, 0]
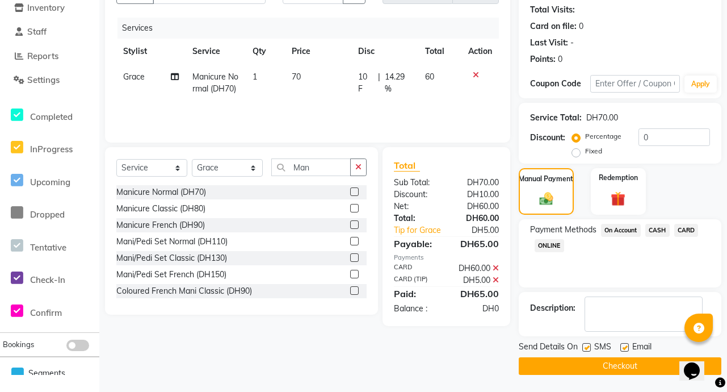
click at [639, 370] on button "Checkout" at bounding box center [620, 366] width 203 height 18
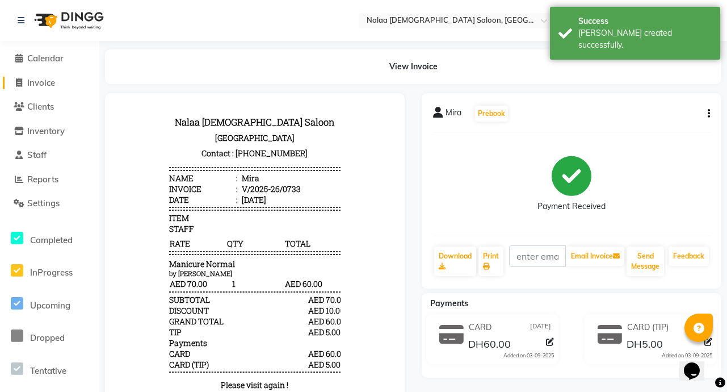
click at [60, 85] on link "Invoice" at bounding box center [50, 83] width 94 height 13
select select "service"
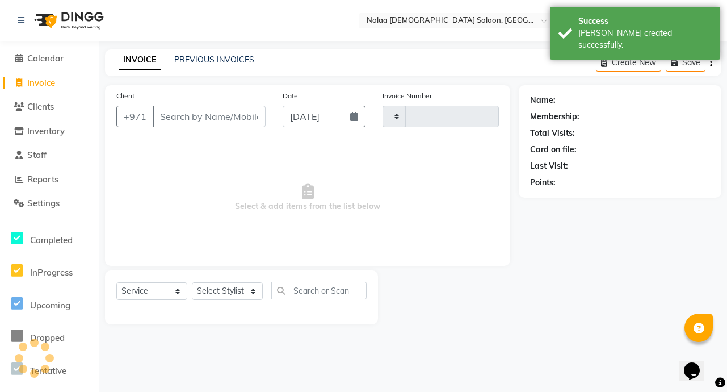
type input "0734"
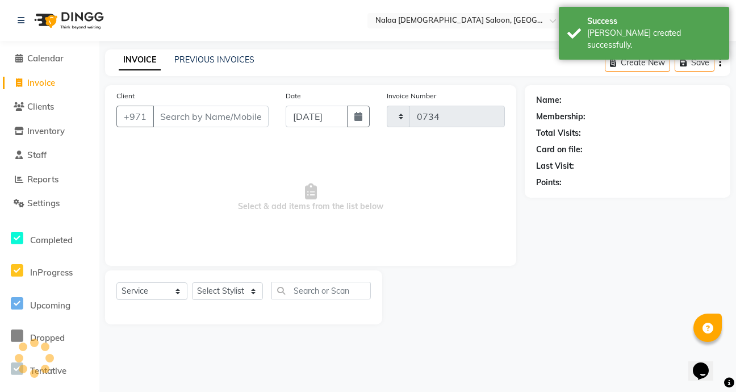
select select "7528"
click at [232, 56] on link "PREVIOUS INVOICES" at bounding box center [214, 60] width 80 height 10
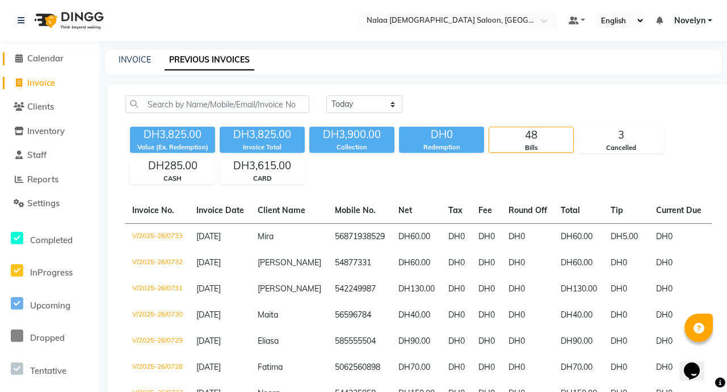
click at [62, 62] on span "Calendar" at bounding box center [45, 58] width 36 height 11
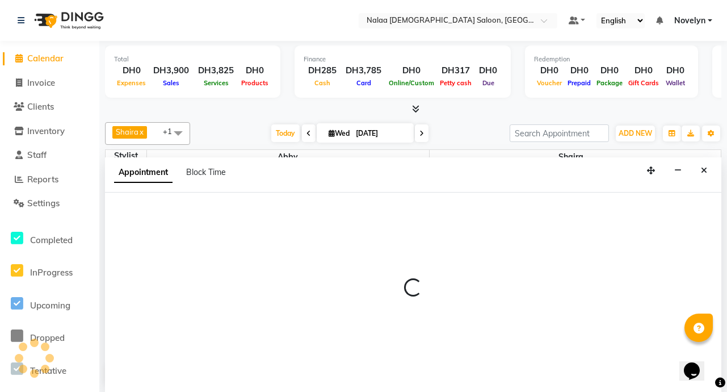
scroll to position [1, 0]
select select "66426"
select select "540"
select select "tentative"
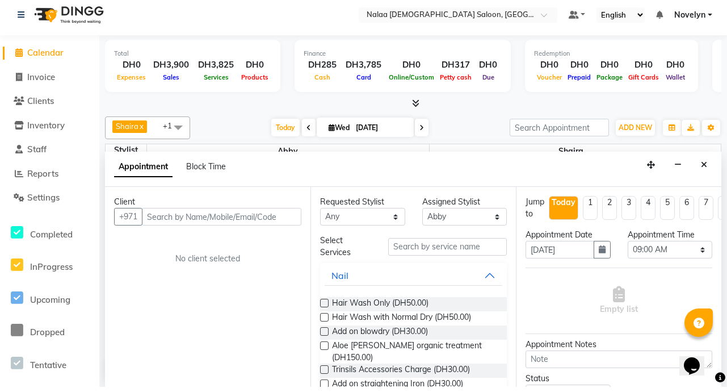
click at [188, 241] on div "Client +971 No client selected" at bounding box center [208, 292] width 206 height 200
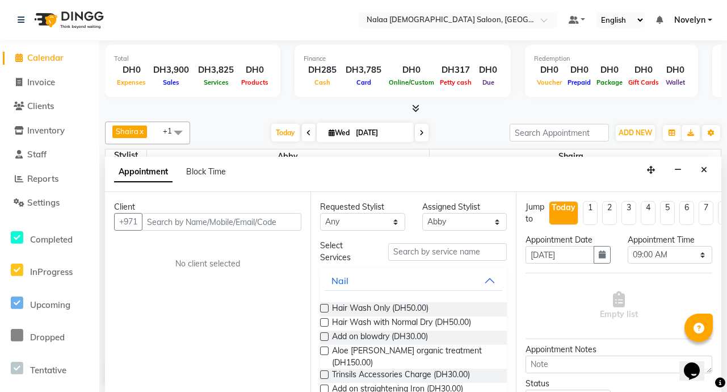
click at [181, 129] on span at bounding box center [178, 132] width 23 height 22
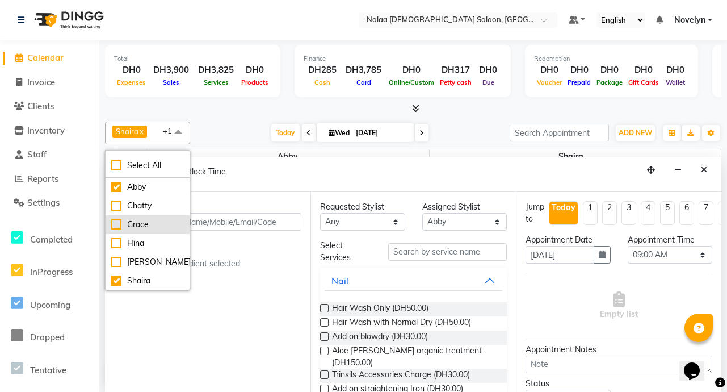
click at [118, 211] on div "Chatty" at bounding box center [147, 206] width 73 height 12
checkbox input "true"
click at [116, 225] on div "Grace" at bounding box center [147, 225] width 73 height 12
checkbox input "true"
click at [124, 244] on div "Hina" at bounding box center [147, 243] width 73 height 12
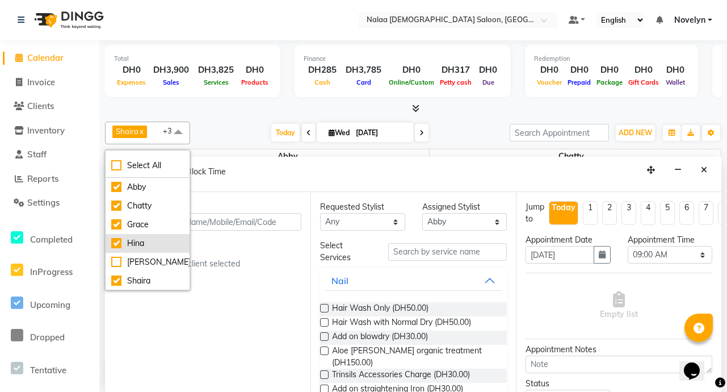
checkbox input "true"
click at [121, 263] on div "[PERSON_NAME]" at bounding box center [147, 262] width 73 height 12
checkbox input "true"
click at [232, 121] on div "Shaira x Abby x Chatty x Grace x Hina x Mariam x +5 Select All Abby Chatty Grac…" at bounding box center [413, 132] width 617 height 23
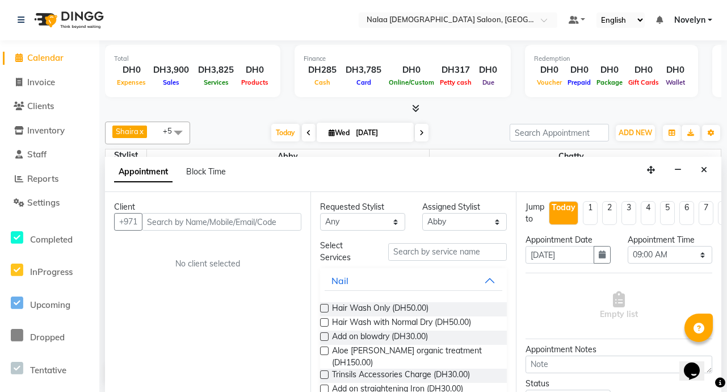
click at [224, 139] on div "Today Wed 03-09-2025" at bounding box center [350, 132] width 308 height 17
click at [55, 60] on span "Calendar" at bounding box center [45, 57] width 36 height 11
click at [177, 137] on span at bounding box center [178, 132] width 23 height 22
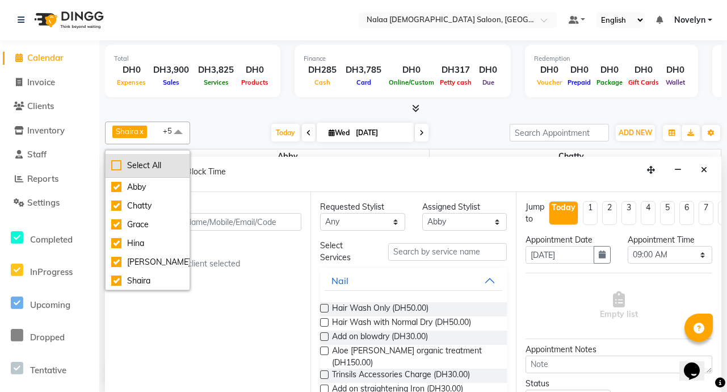
click at [116, 167] on div "Select All" at bounding box center [147, 166] width 73 height 12
checkbox input "true"
click at [231, 122] on div "Abby x Chatty x Grace x Hina x Mariam x Shaira x Stylist 1 x +6 UnSelect All Ab…" at bounding box center [413, 132] width 617 height 23
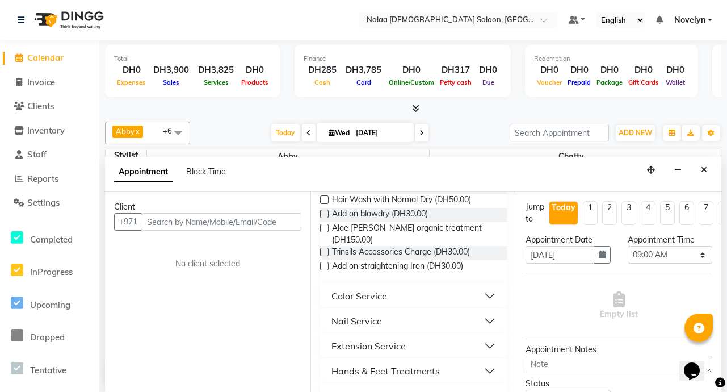
scroll to position [0, 0]
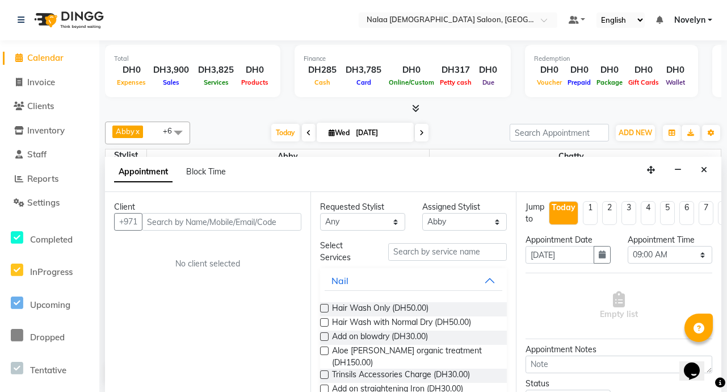
click at [214, 322] on div "Client +971 No client selected" at bounding box center [208, 292] width 206 height 200
click at [157, 175] on span "Appointment" at bounding box center [143, 172] width 58 height 20
click at [211, 173] on span "Block Time" at bounding box center [206, 171] width 40 height 10
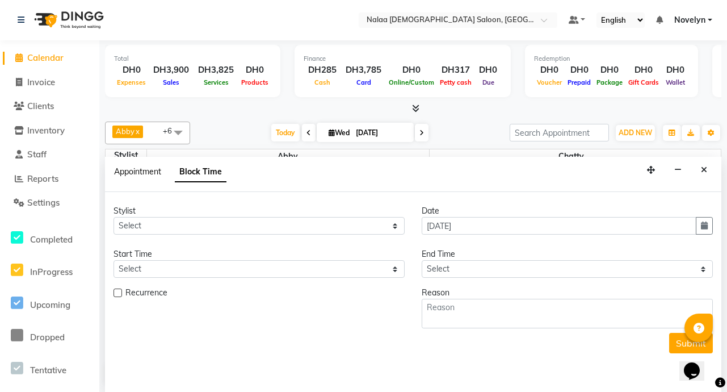
click at [153, 173] on span "Appointment" at bounding box center [137, 171] width 47 height 10
select select "tentative"
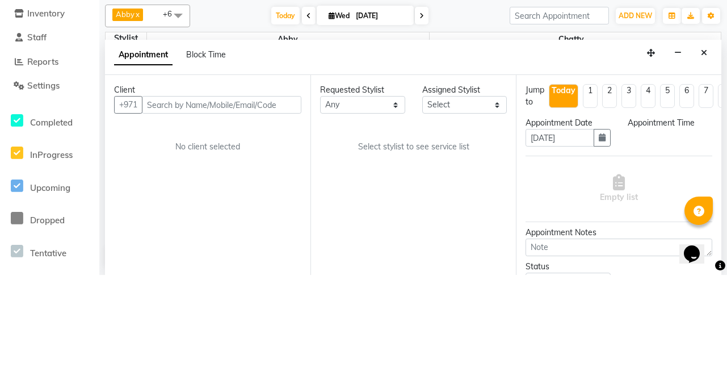
click at [236, 131] on div "Today Wed 03-09-2025" at bounding box center [350, 132] width 308 height 17
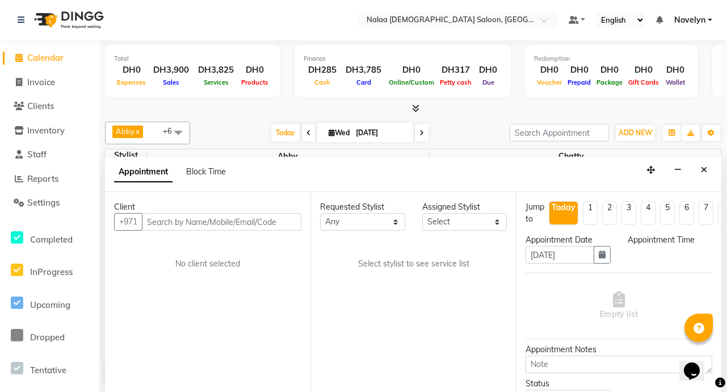
click at [59, 61] on span "Calendar" at bounding box center [45, 57] width 36 height 11
click at [171, 136] on span at bounding box center [178, 132] width 23 height 22
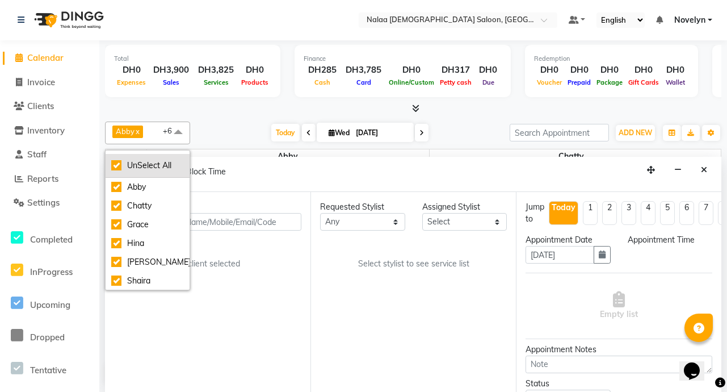
click at [117, 165] on div "UnSelect All" at bounding box center [147, 166] width 73 height 12
checkbox input "false"
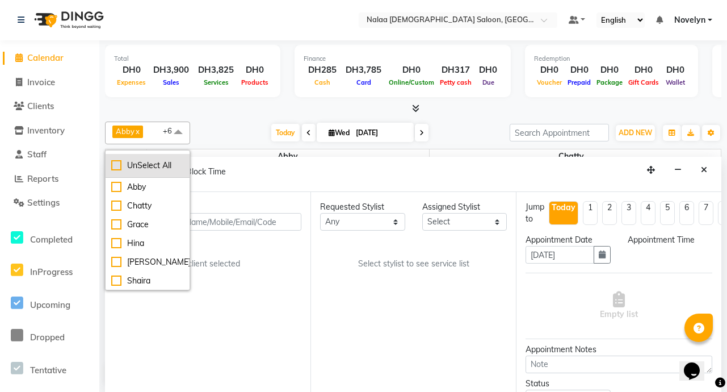
checkbox input "false"
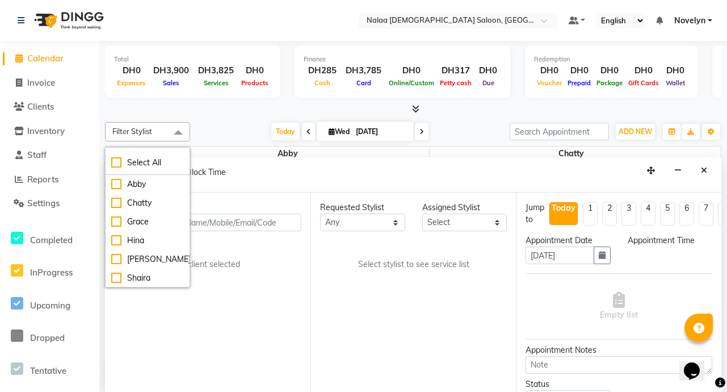
click at [233, 116] on div "Total DH0 Expenses DH3,900 Sales DH3,825 Services DH0 Products Finance DH285 Ca…" at bounding box center [413, 216] width 628 height 351
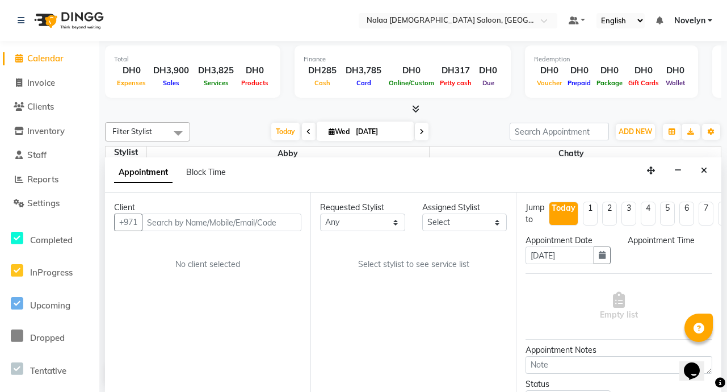
click at [58, 55] on span "Calendar" at bounding box center [45, 58] width 36 height 11
click at [40, 83] on span "Invoice" at bounding box center [41, 82] width 28 height 11
select select "service"
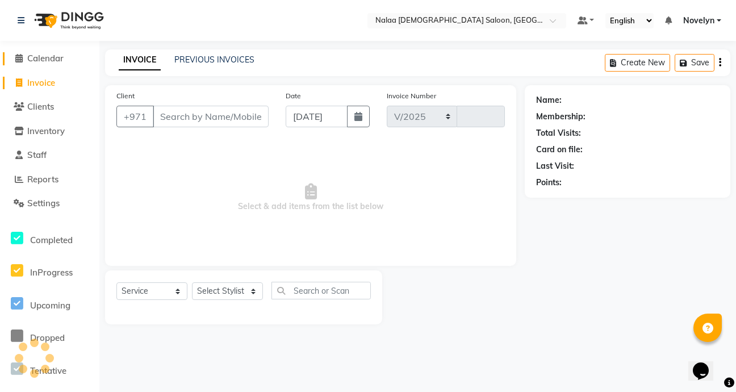
click at [63, 61] on span "Calendar" at bounding box center [45, 58] width 36 height 11
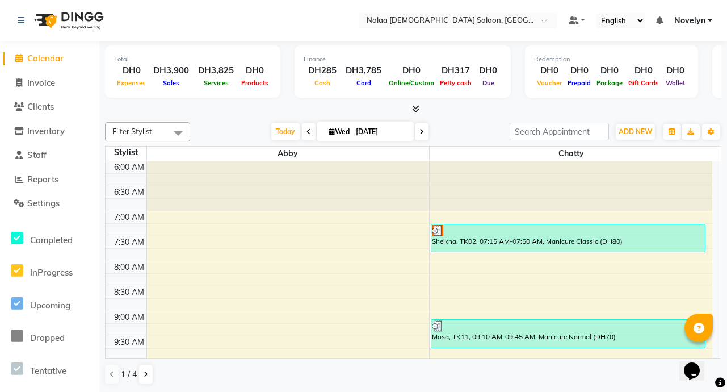
scroll to position [69, 0]
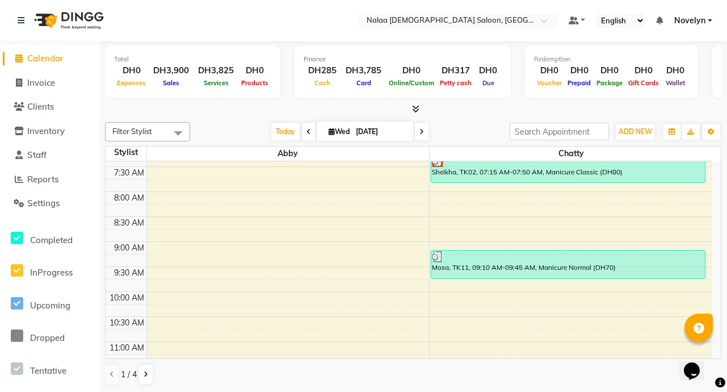
click at [176, 132] on span at bounding box center [178, 133] width 23 height 22
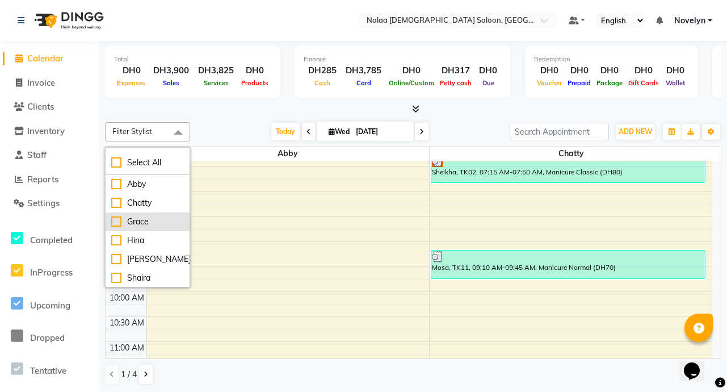
click at [162, 222] on div "Grace" at bounding box center [147, 222] width 73 height 12
checkbox input "true"
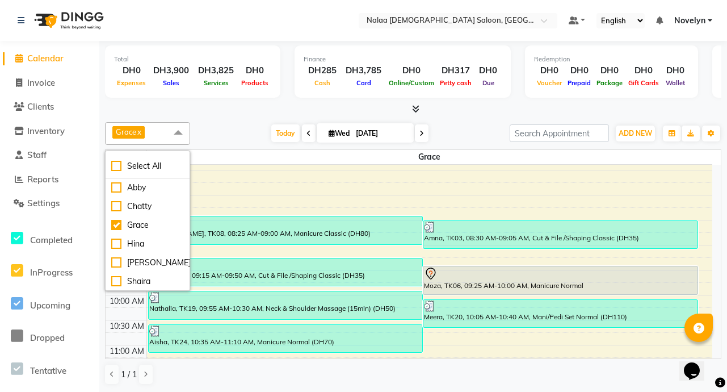
click at [234, 129] on div "Today Wed 03-09-2025" at bounding box center [350, 133] width 308 height 17
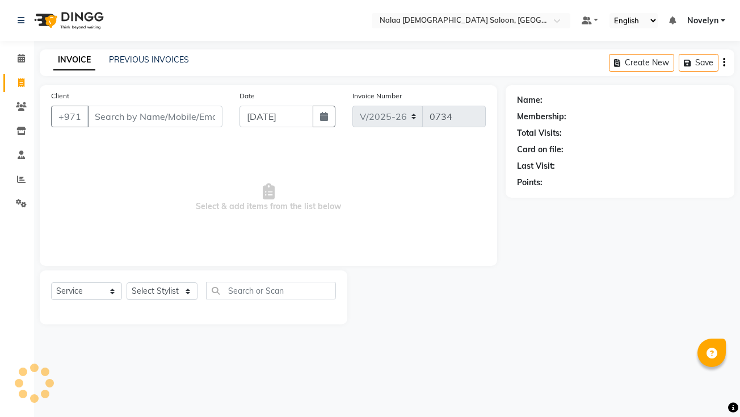
select select "7528"
select select "service"
